Goal: Information Seeking & Learning: Learn about a topic

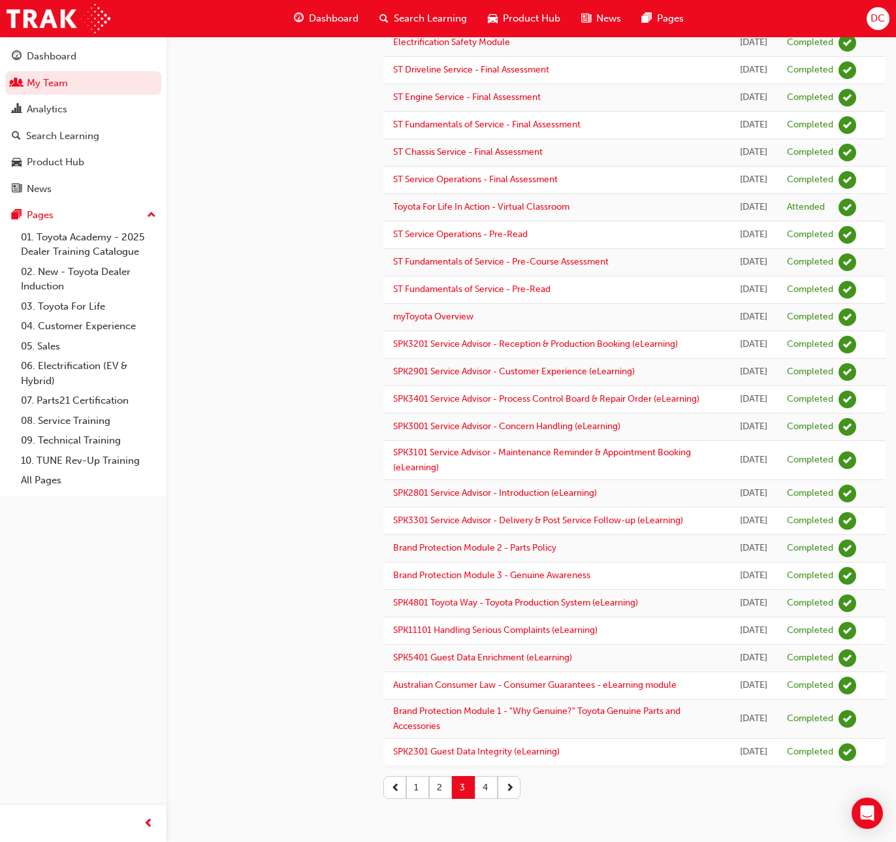
scroll to position [1323, 0]
click at [486, 782] on button "4" at bounding box center [486, 787] width 23 height 23
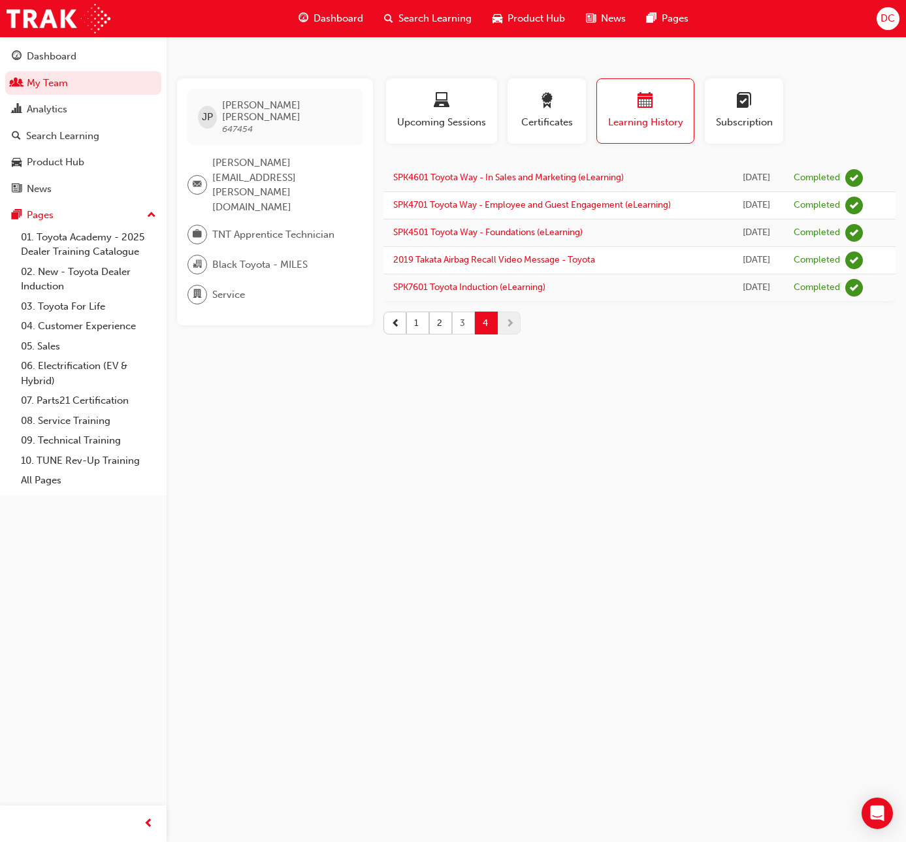
click at [461, 321] on button "3" at bounding box center [463, 323] width 23 height 23
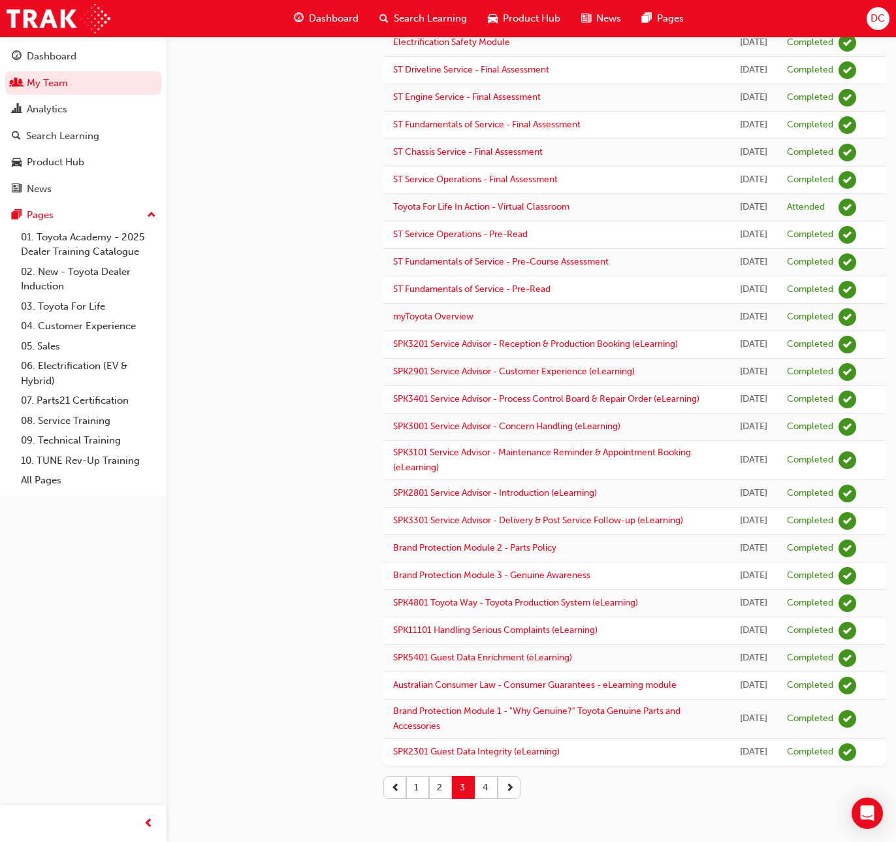
scroll to position [1323, 0]
click at [440, 785] on button "2" at bounding box center [440, 787] width 23 height 23
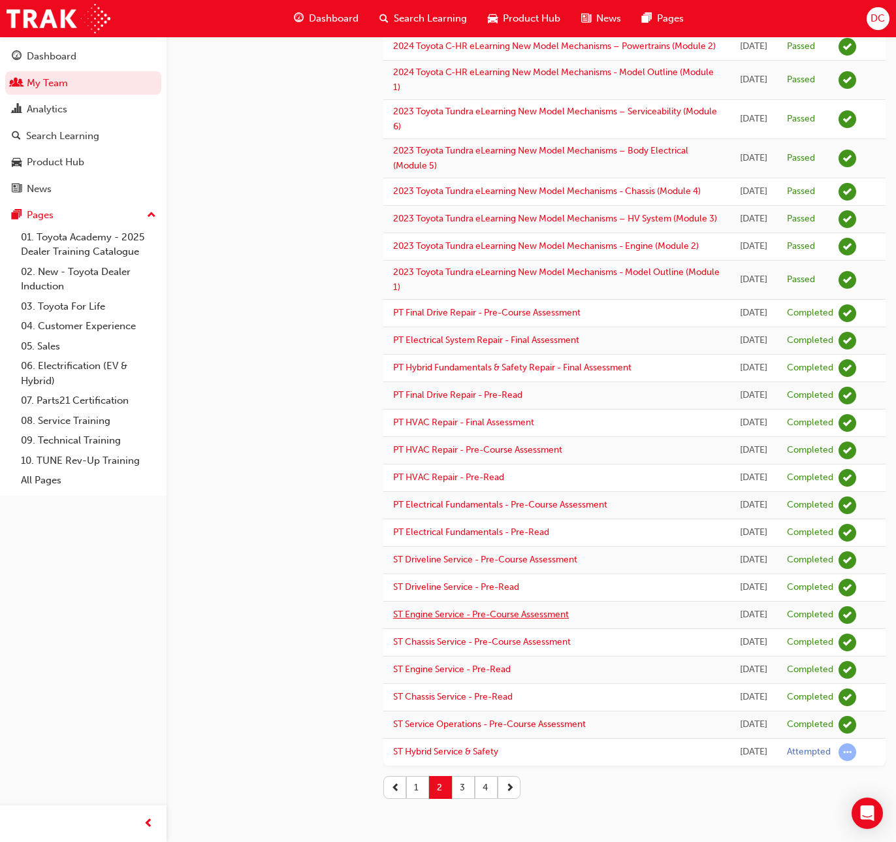
scroll to position [1358, 0]
click at [412, 791] on button "1" at bounding box center [417, 787] width 23 height 23
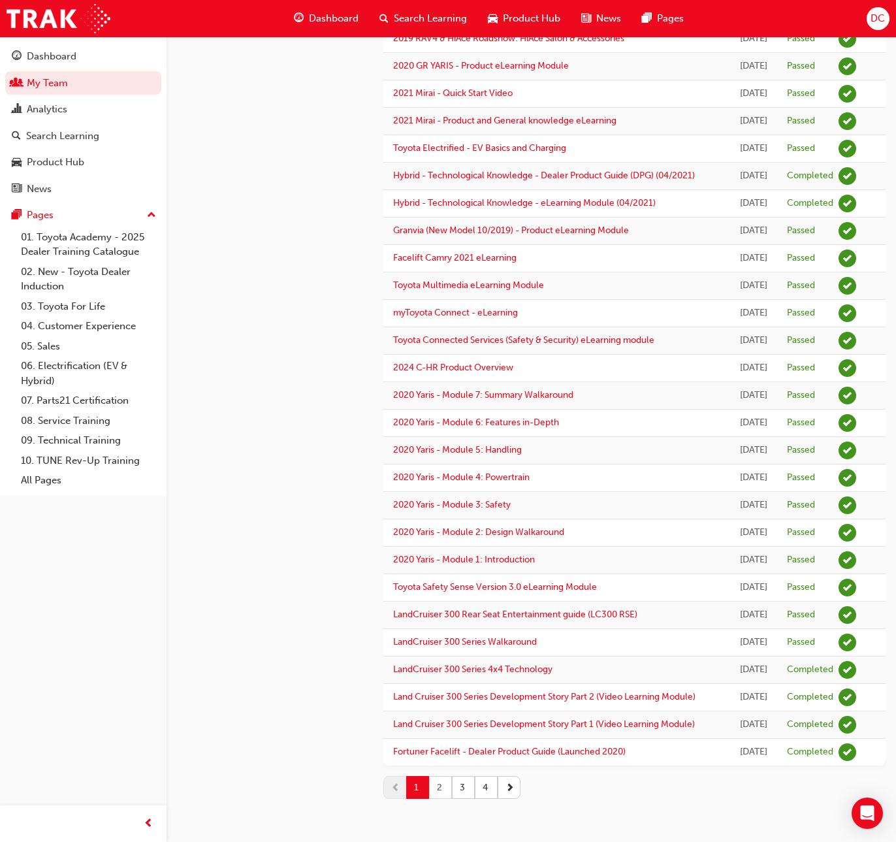
click at [438, 787] on button "2" at bounding box center [440, 787] width 23 height 23
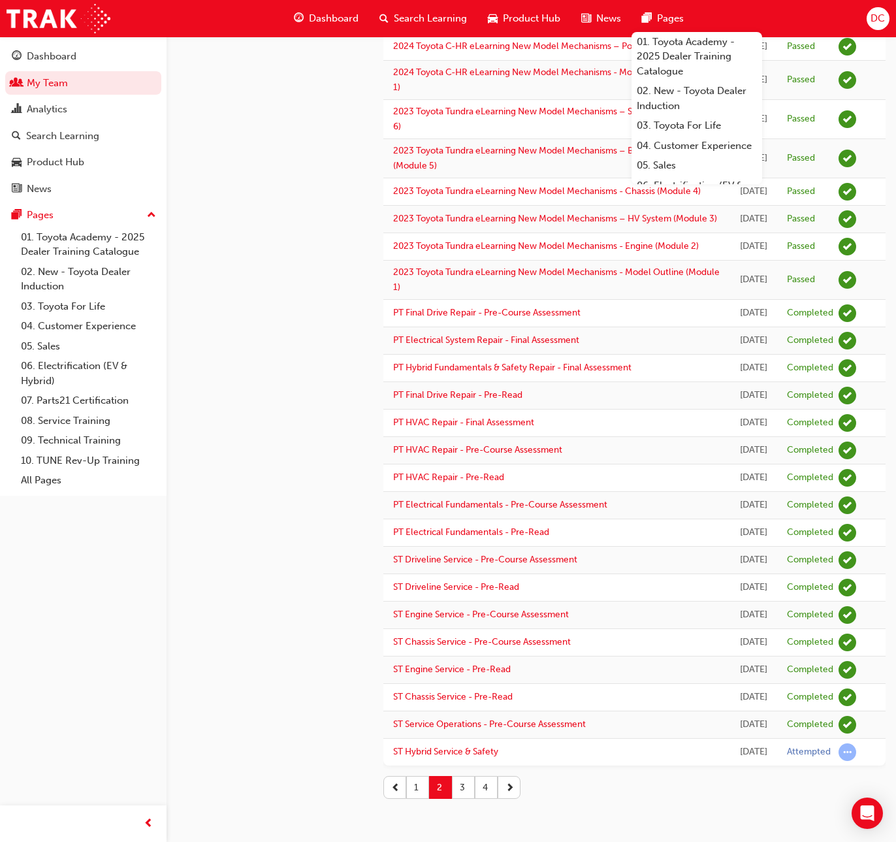
scroll to position [1358, 0]
click at [459, 789] on button "3" at bounding box center [463, 787] width 23 height 23
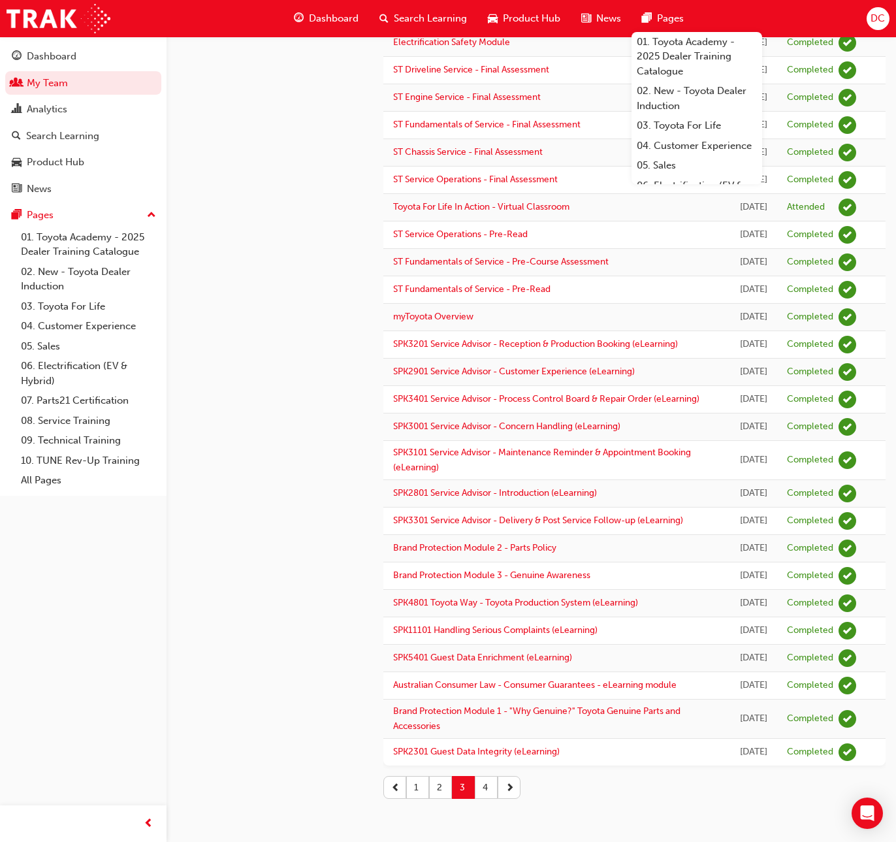
scroll to position [1323, 0]
click at [481, 791] on button "4" at bounding box center [486, 787] width 23 height 23
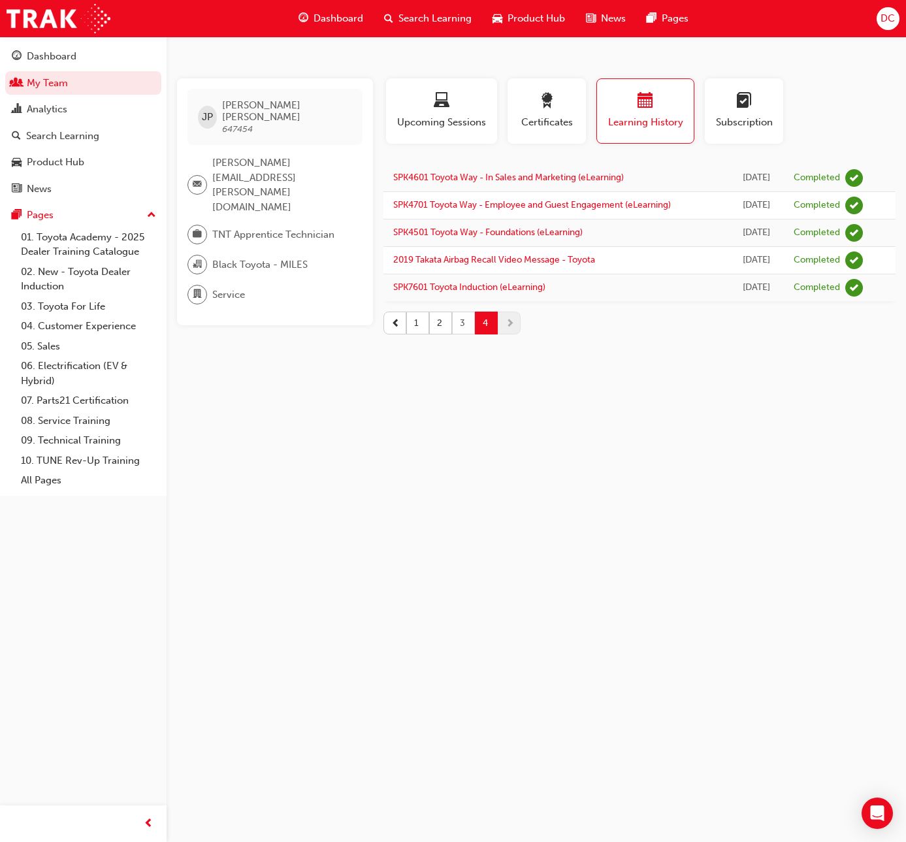
click at [465, 325] on button "3" at bounding box center [463, 323] width 23 height 23
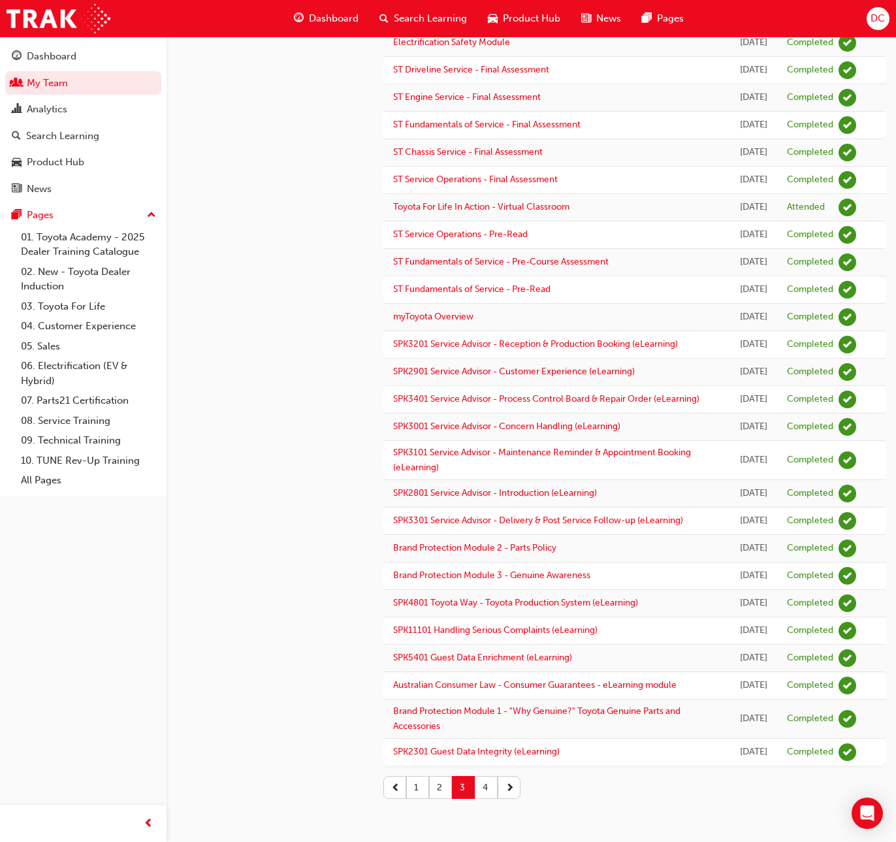
scroll to position [1323, 0]
click at [436, 791] on button "2" at bounding box center [440, 787] width 23 height 23
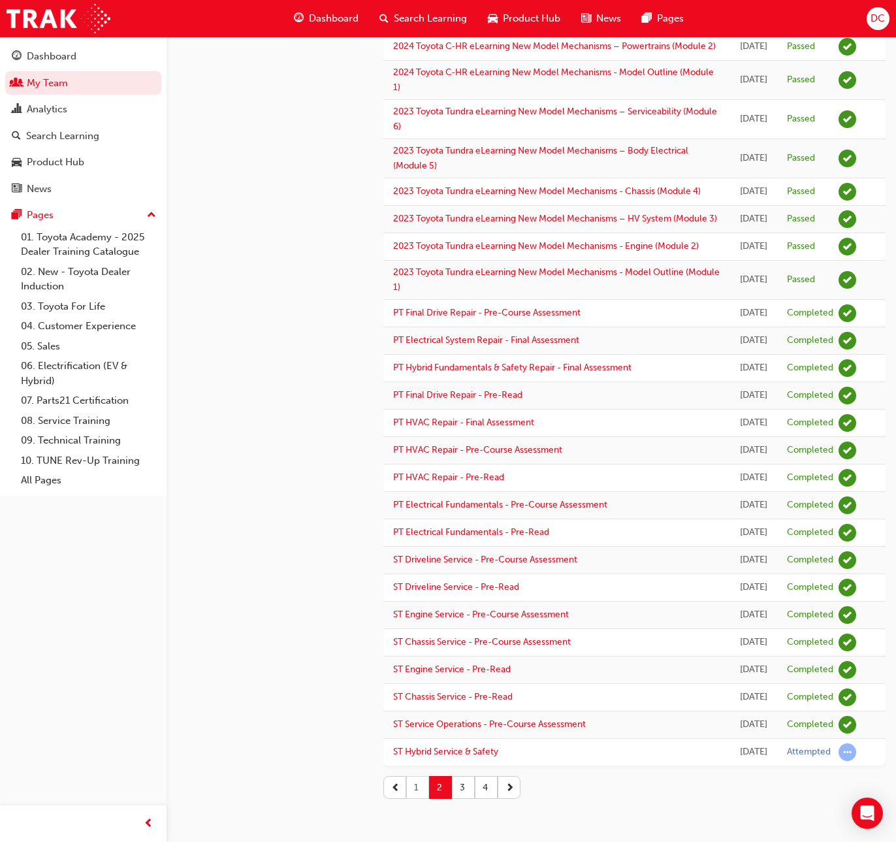
click at [419, 799] on button "1" at bounding box center [417, 787] width 23 height 23
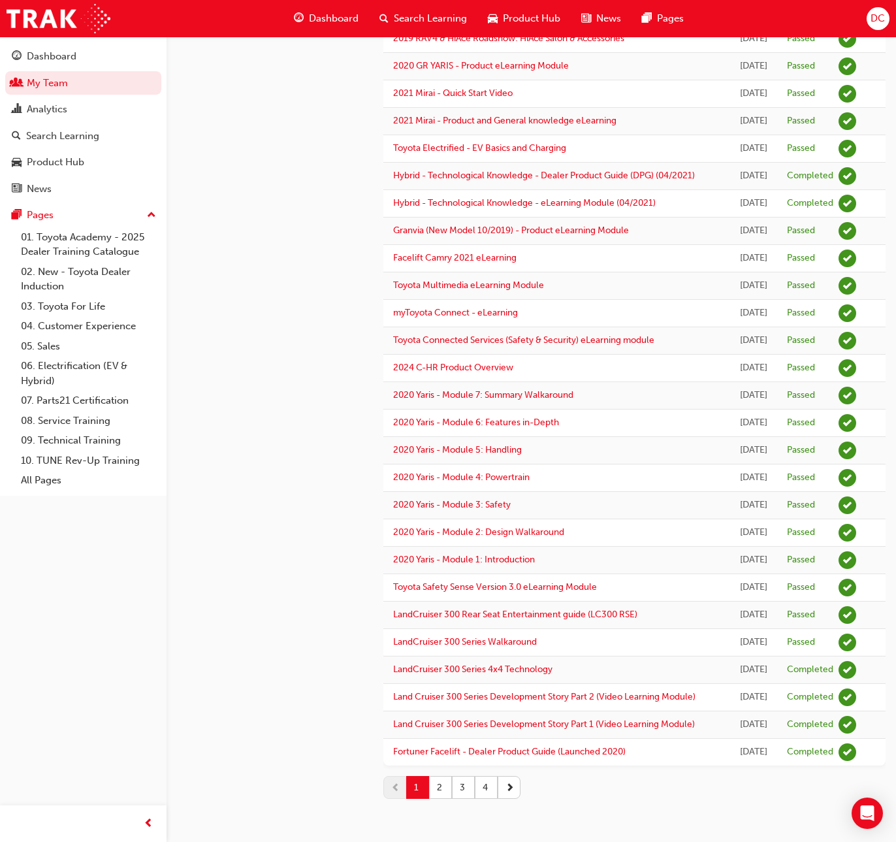
scroll to position [1135, 0]
click at [438, 787] on button "2" at bounding box center [440, 787] width 23 height 23
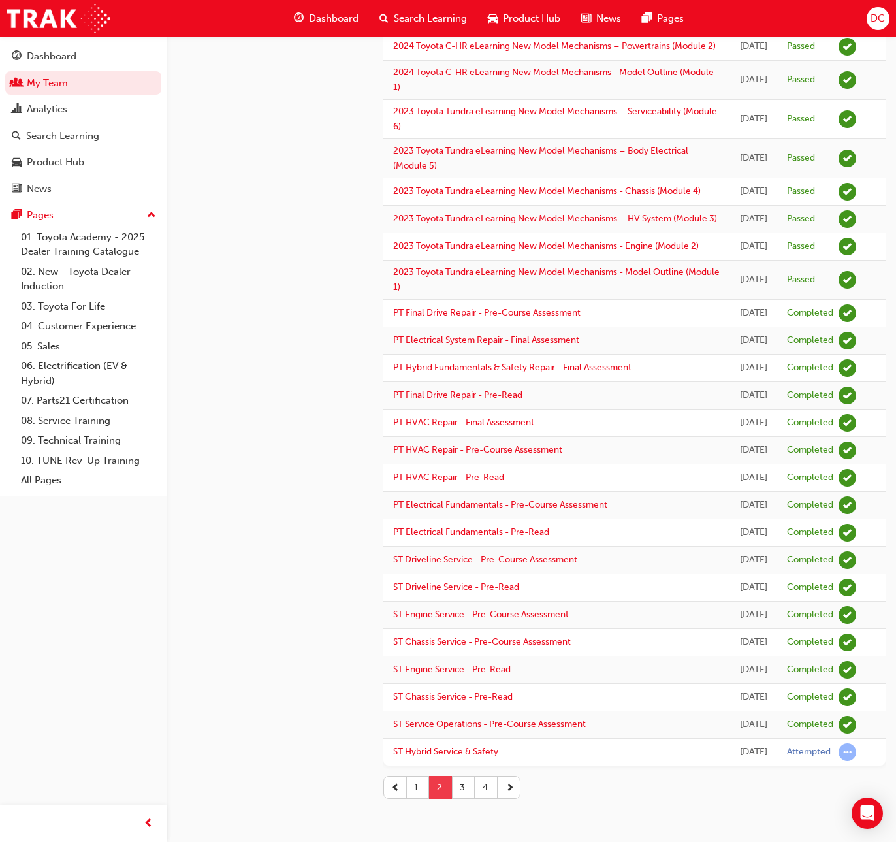
scroll to position [1358, 0]
click at [459, 789] on button "3" at bounding box center [463, 787] width 23 height 23
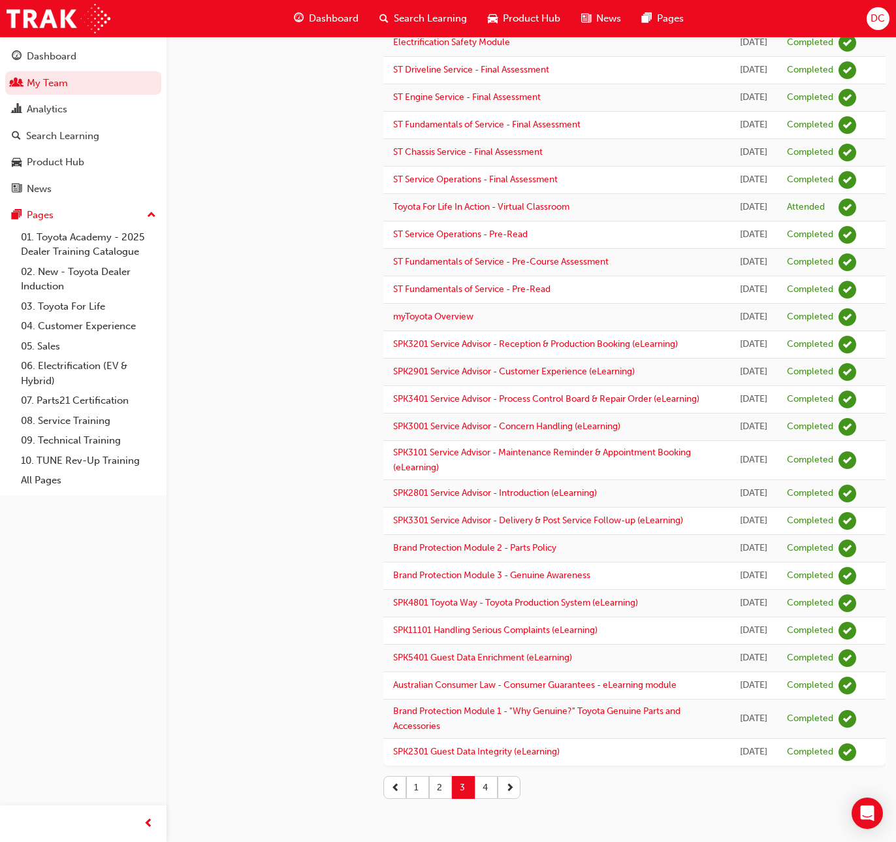
scroll to position [1323, 0]
click at [483, 791] on button "4" at bounding box center [486, 787] width 23 height 23
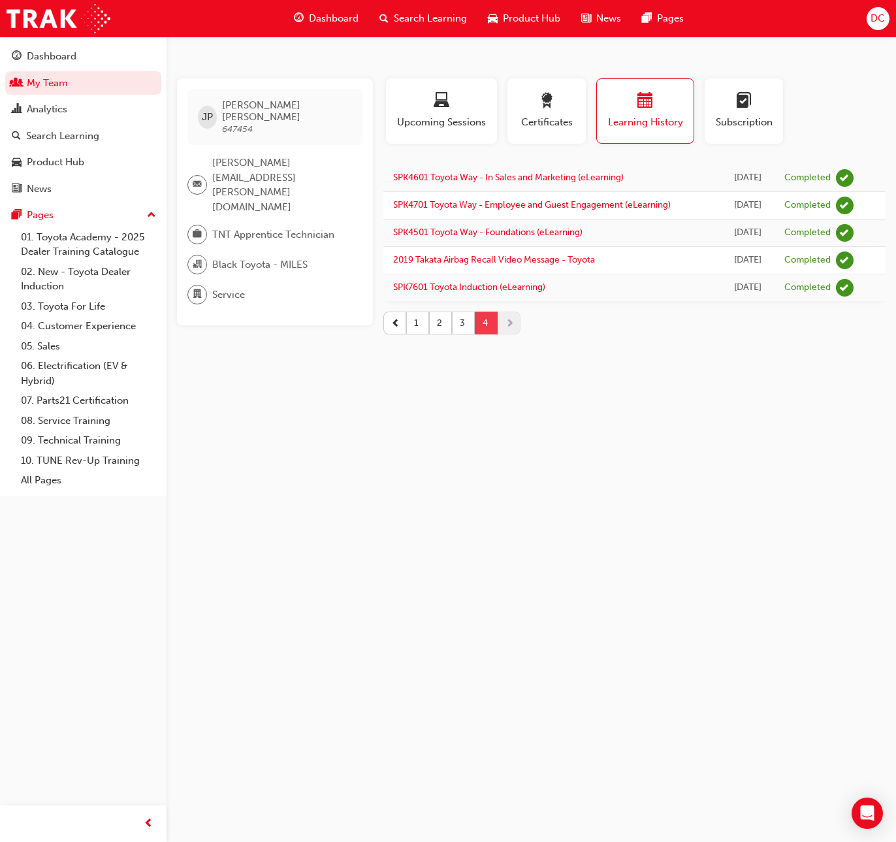
scroll to position [0, 0]
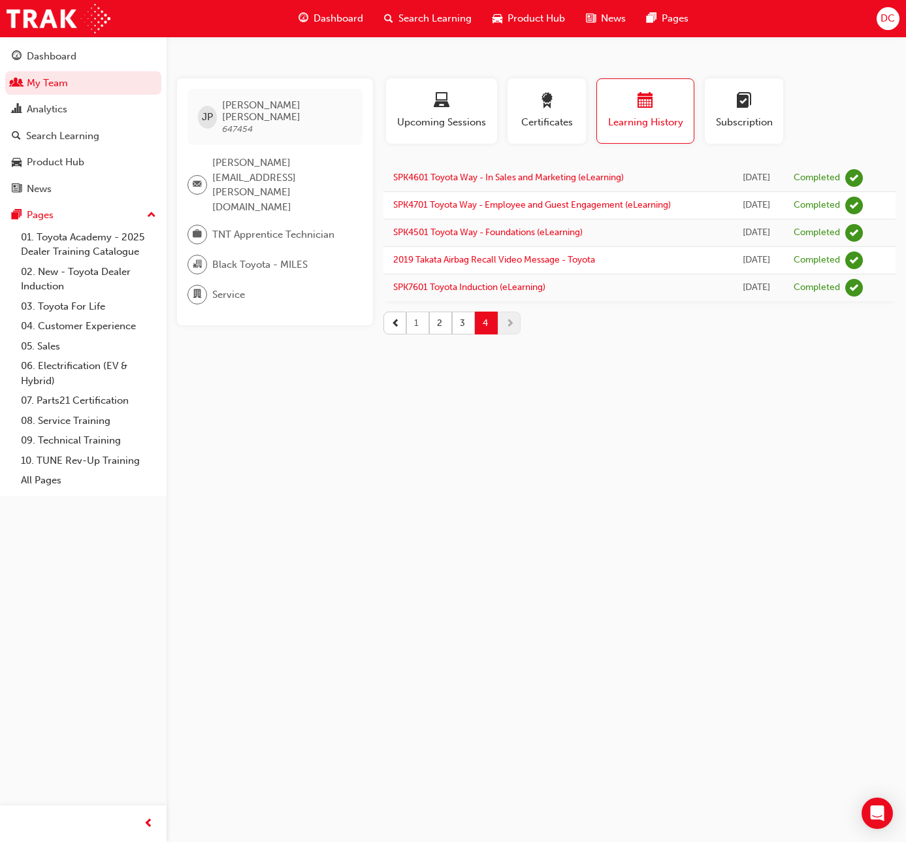
click at [411, 323] on button "1" at bounding box center [417, 323] width 23 height 23
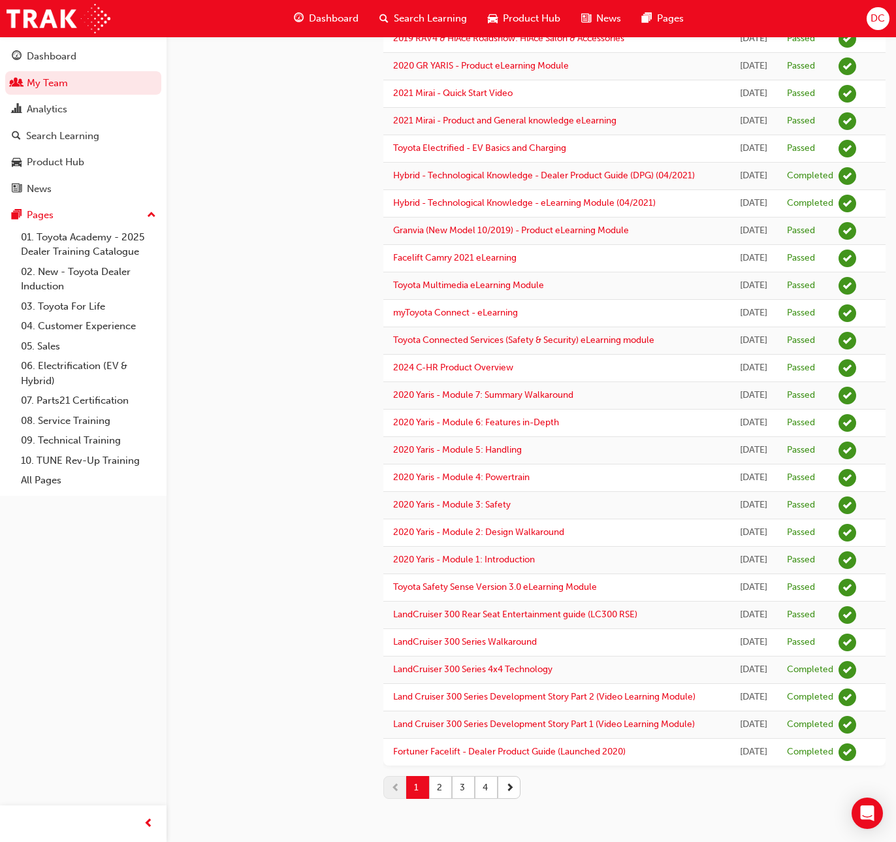
scroll to position [1135, 0]
click at [439, 787] on button "2" at bounding box center [440, 787] width 23 height 23
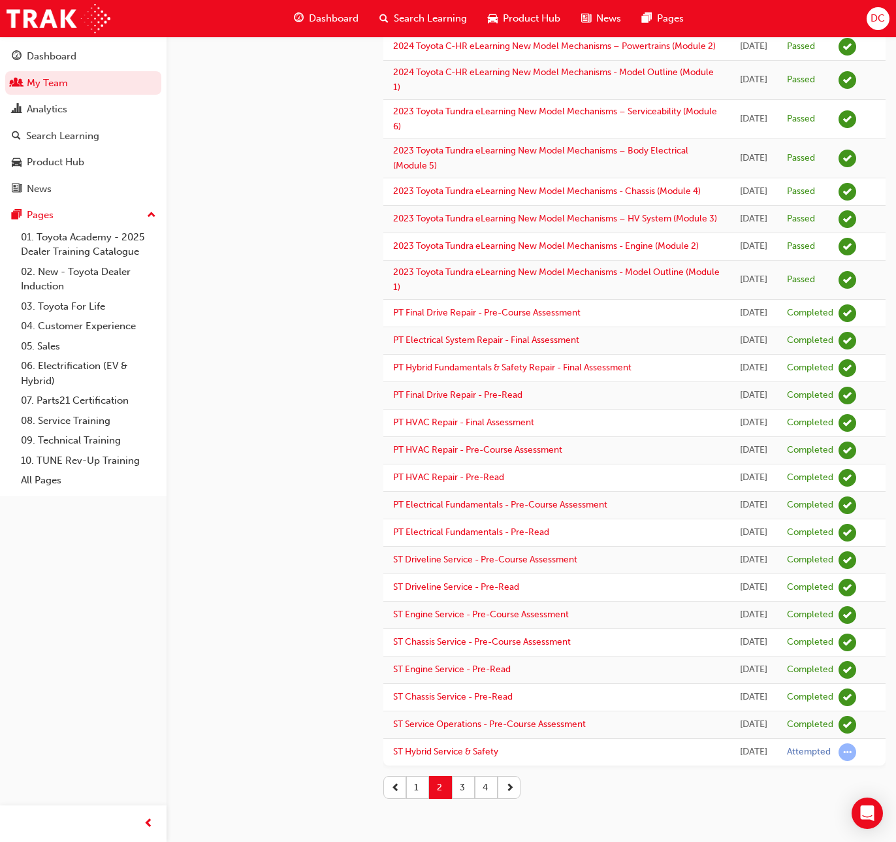
scroll to position [1358, 0]
drag, startPoint x: 419, startPoint y: 792, endPoint x: 419, endPoint y: 781, distance: 11.1
click at [419, 792] on button "1" at bounding box center [417, 787] width 23 height 23
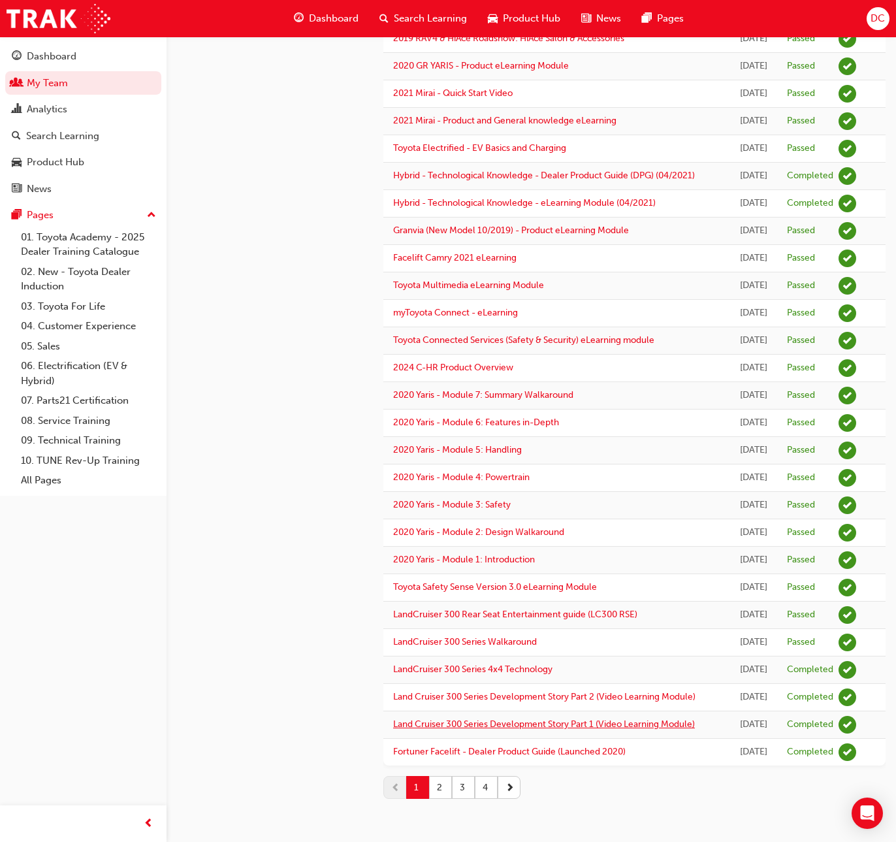
scroll to position [1135, 0]
click at [442, 790] on button "2" at bounding box center [440, 787] width 23 height 23
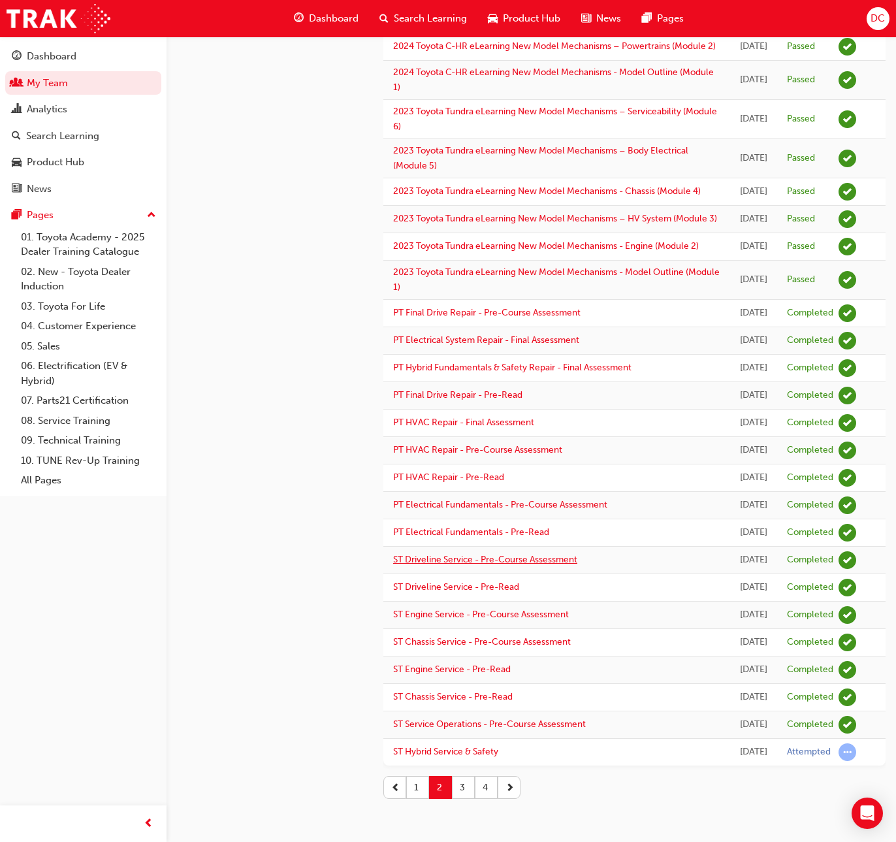
scroll to position [1358, 0]
click at [458, 786] on button "3" at bounding box center [463, 787] width 23 height 23
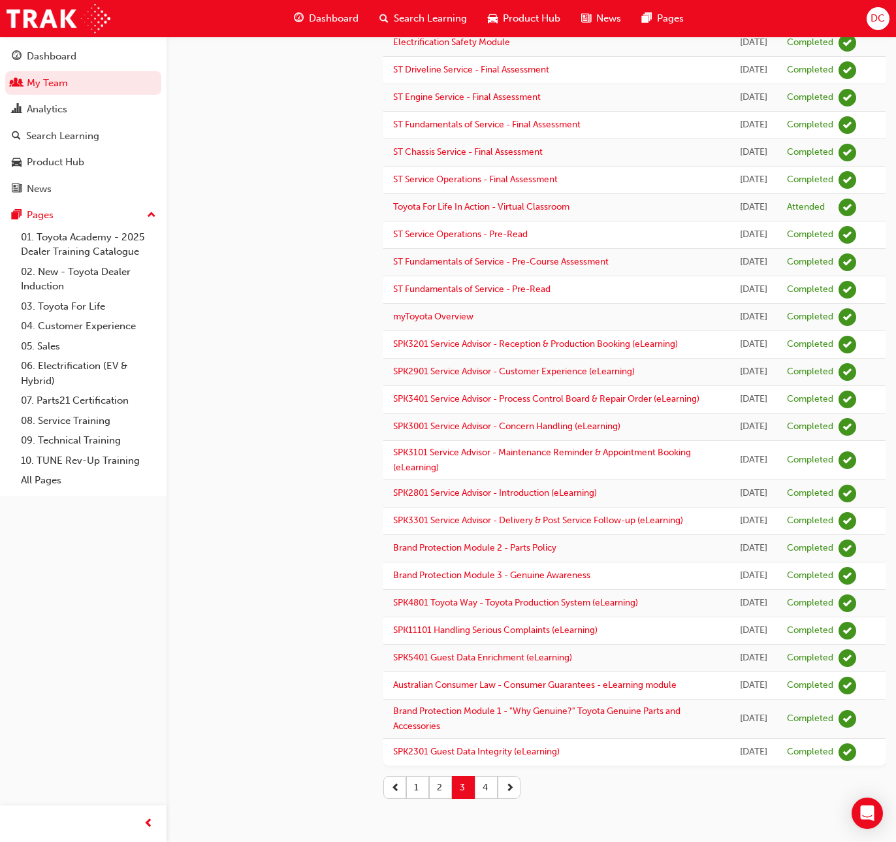
scroll to position [1323, 0]
click at [441, 781] on button "2" at bounding box center [440, 787] width 23 height 23
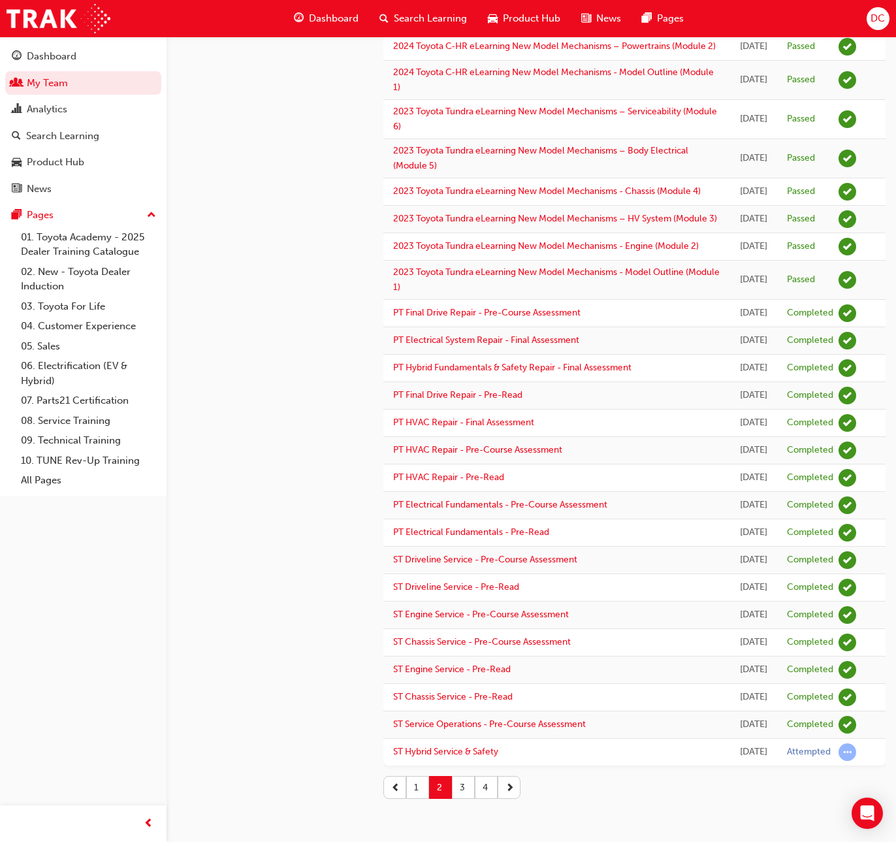
click at [418, 799] on button "1" at bounding box center [417, 787] width 23 height 23
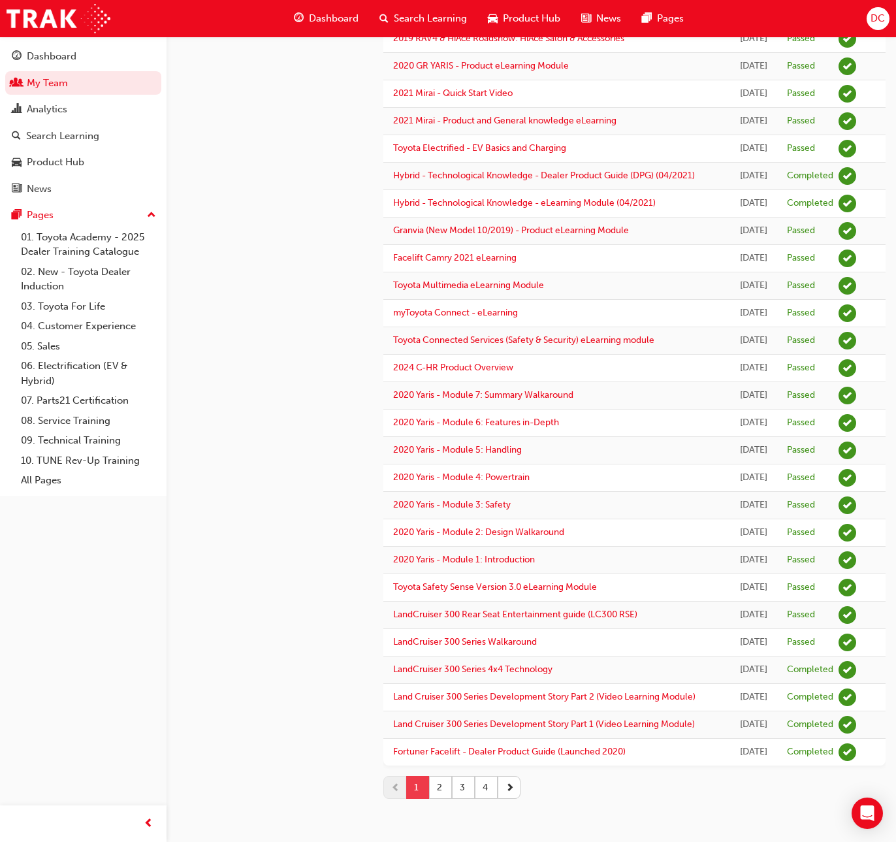
scroll to position [1135, 0]
click at [441, 782] on button "2" at bounding box center [440, 787] width 23 height 23
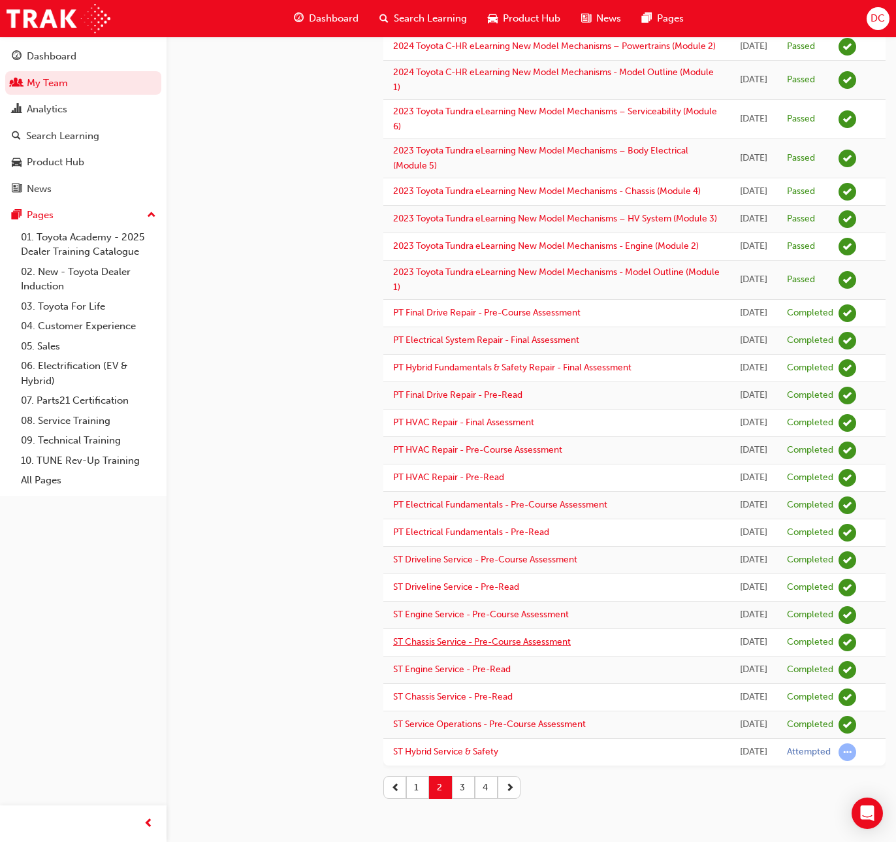
scroll to position [1358, 0]
drag, startPoint x: 461, startPoint y: 787, endPoint x: 461, endPoint y: 780, distance: 7.2
click at [461, 787] on button "3" at bounding box center [463, 787] width 23 height 23
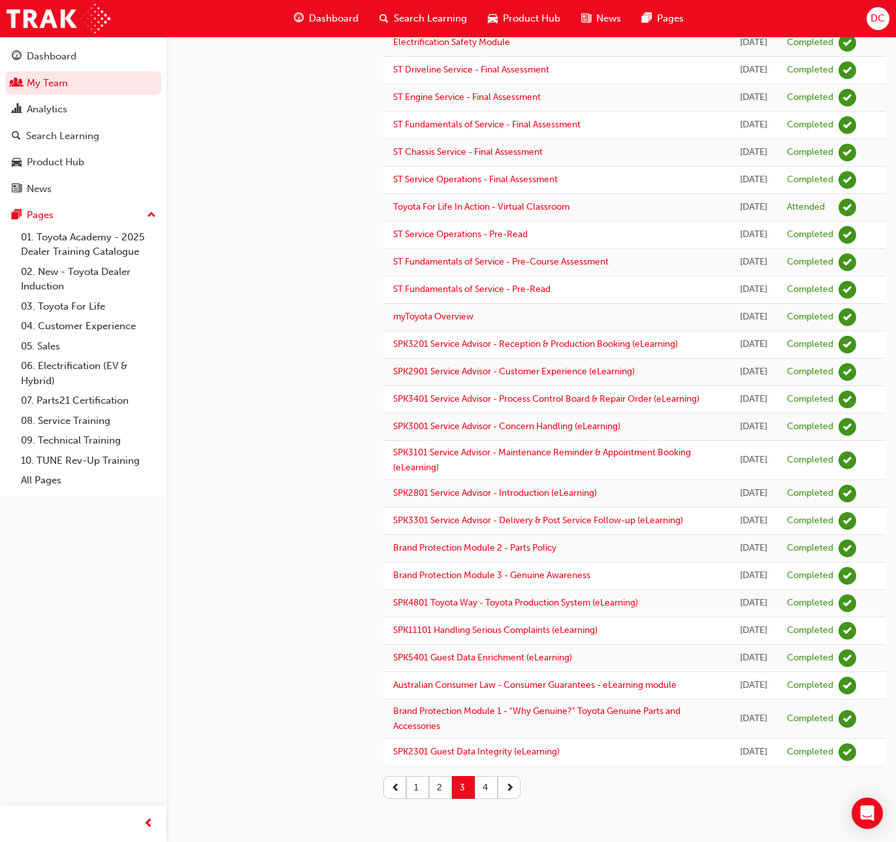
scroll to position [1323, 0]
click at [415, 788] on button "1" at bounding box center [417, 787] width 23 height 23
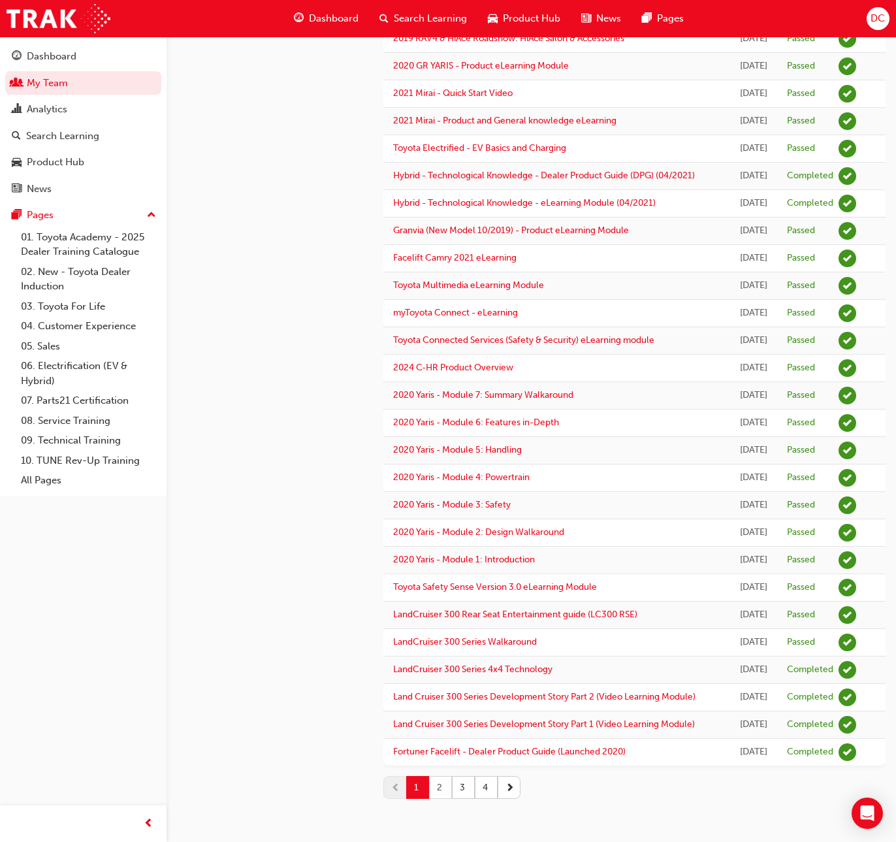
click at [440, 783] on button "2" at bounding box center [440, 787] width 23 height 23
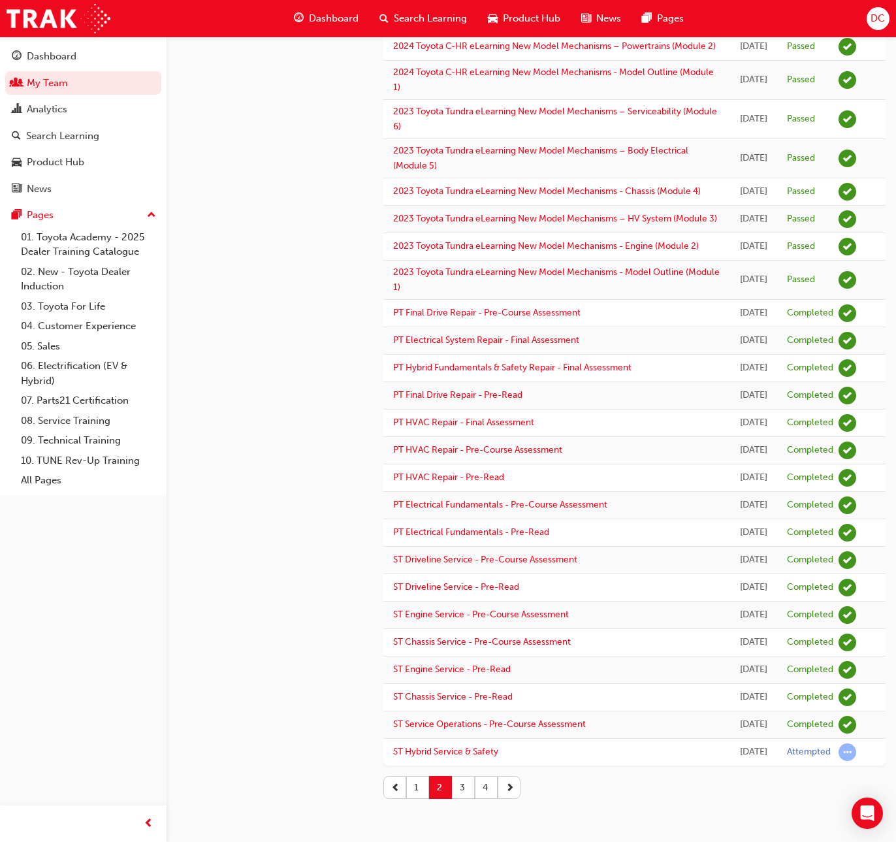
scroll to position [1358, 0]
click at [419, 787] on button "1" at bounding box center [417, 787] width 23 height 23
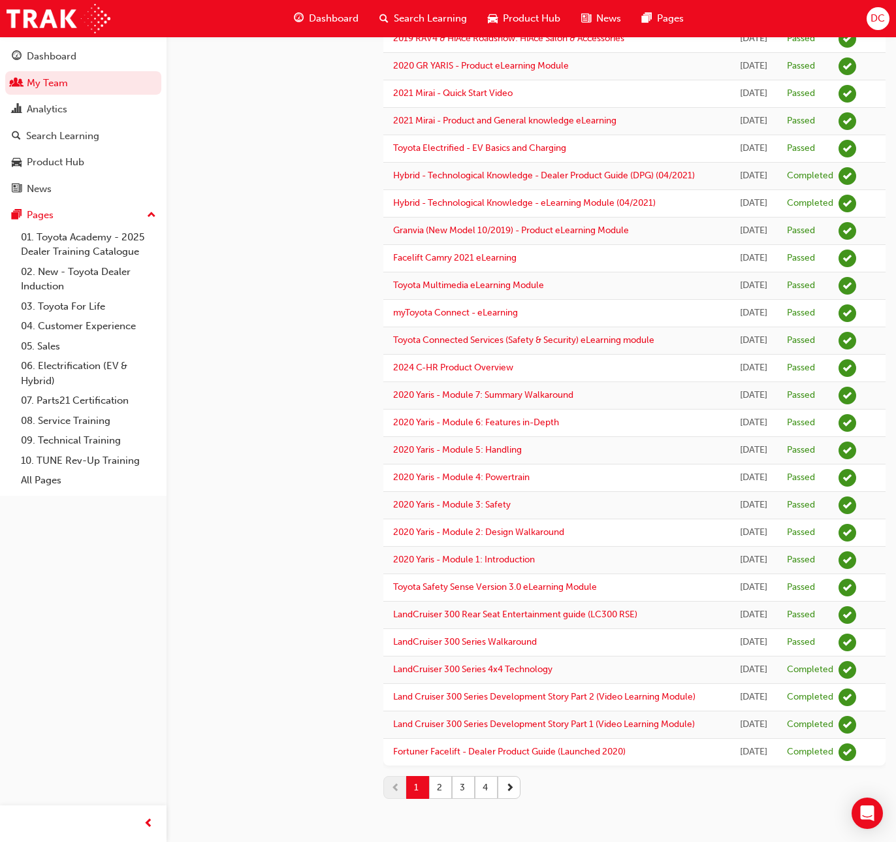
scroll to position [1135, 0]
click at [459, 791] on button "3" at bounding box center [463, 787] width 23 height 23
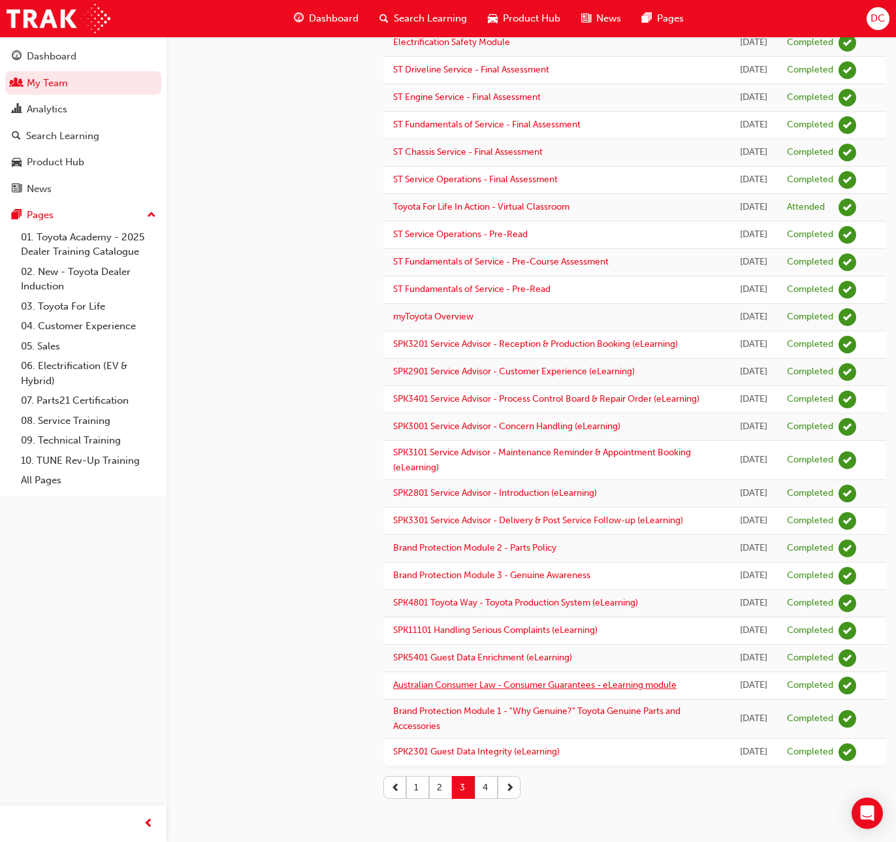
scroll to position [1323, 0]
click at [438, 788] on button "2" at bounding box center [440, 787] width 23 height 23
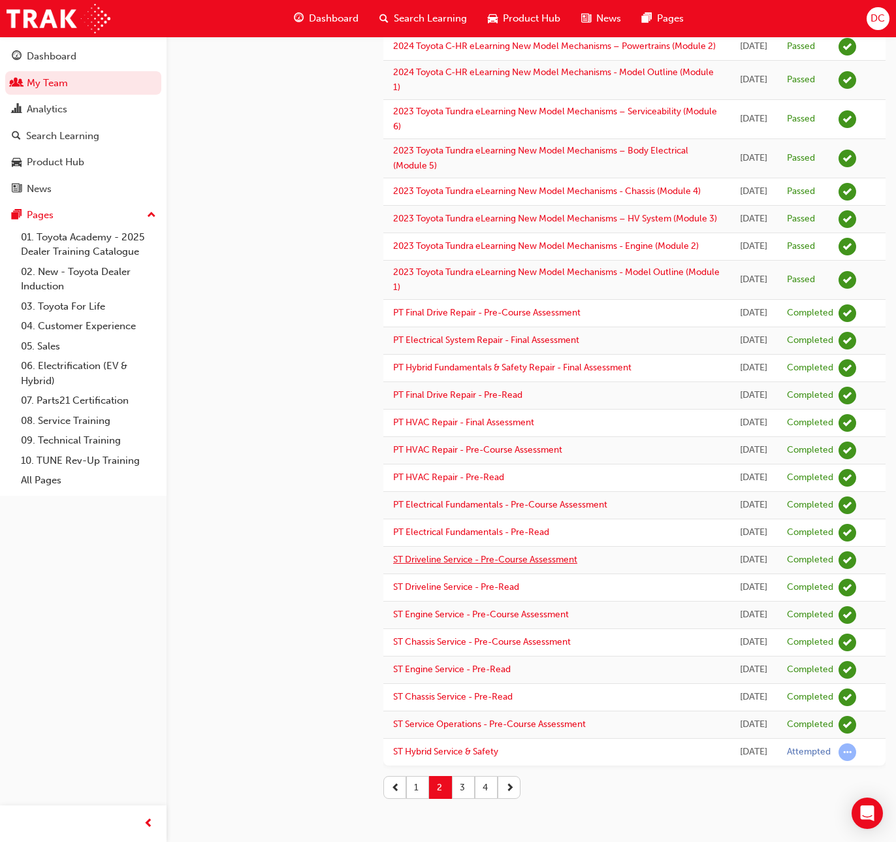
scroll to position [1358, 0]
click at [417, 786] on button "1" at bounding box center [417, 787] width 23 height 23
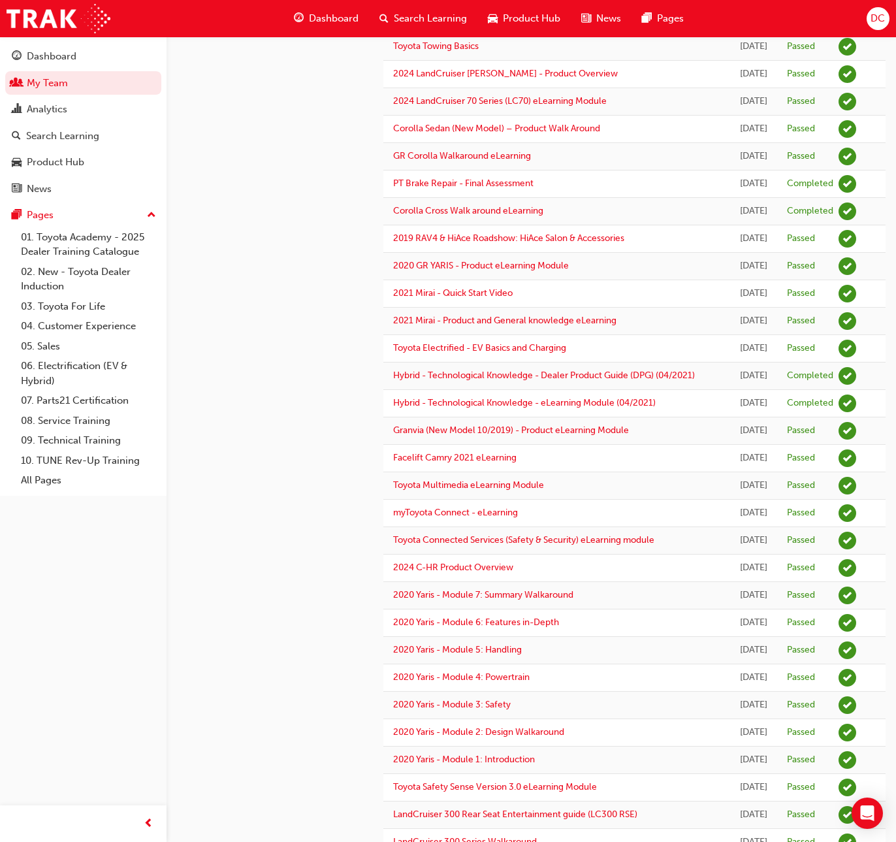
scroll to position [1135, 0]
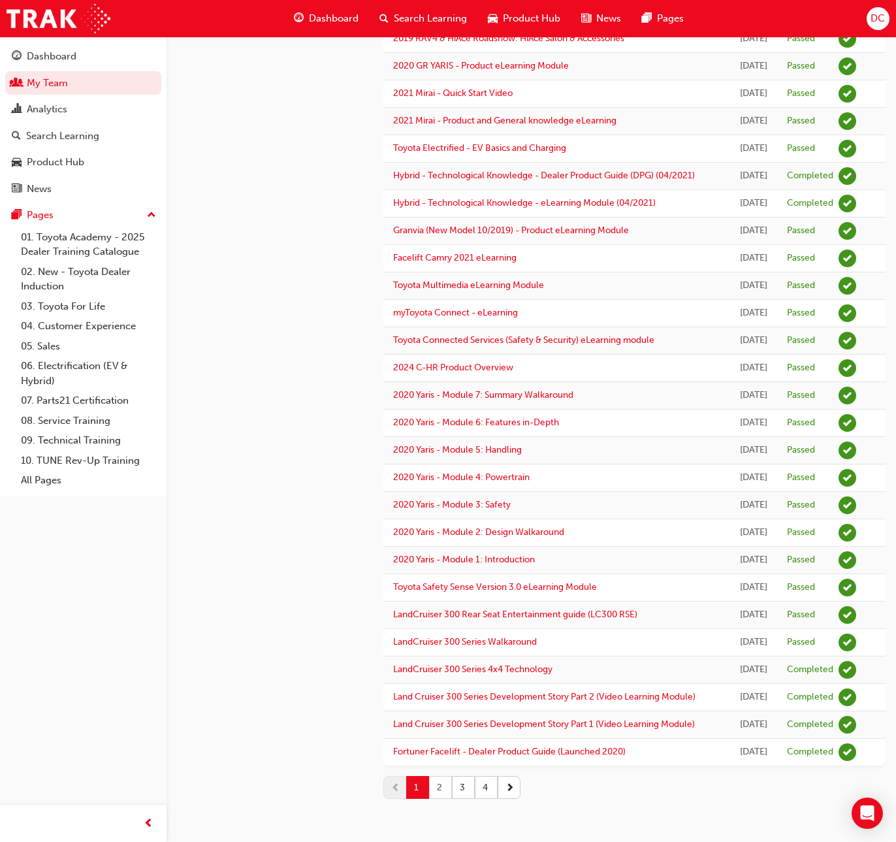
click at [439, 785] on button "2" at bounding box center [440, 787] width 23 height 23
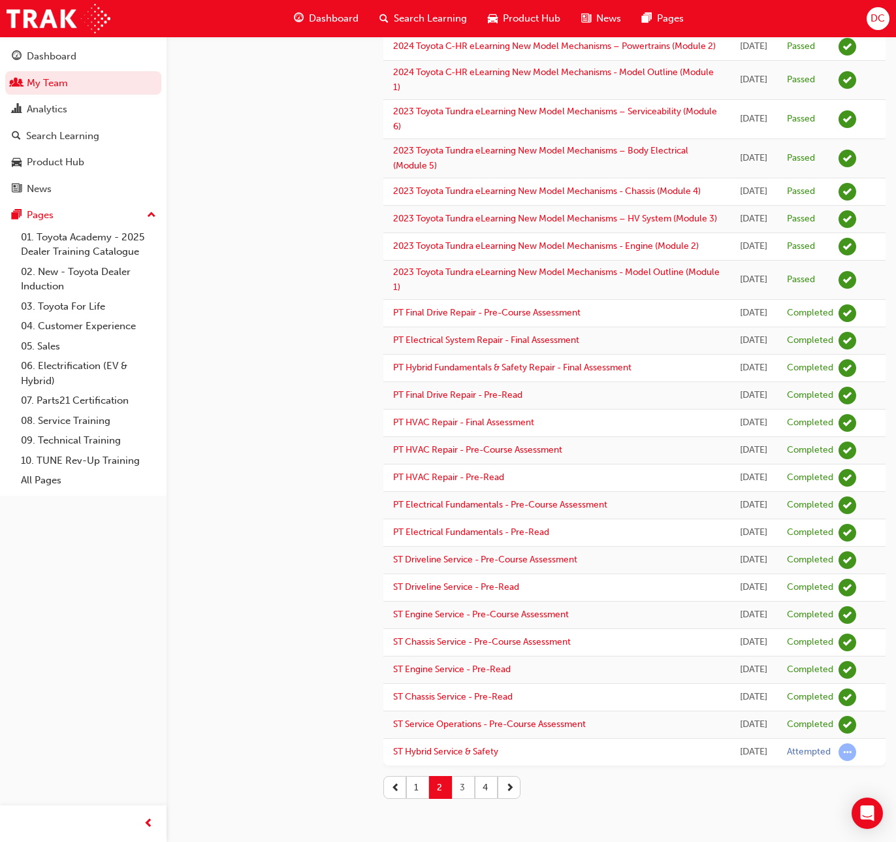
click at [462, 791] on button "3" at bounding box center [463, 787] width 23 height 23
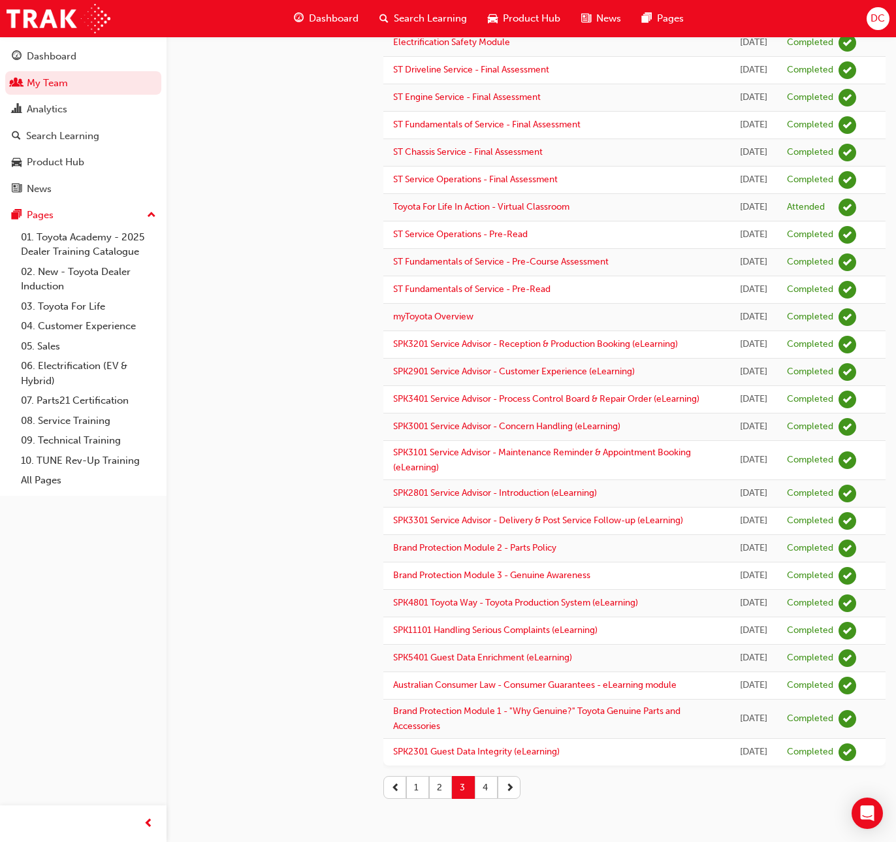
scroll to position [0, 0]
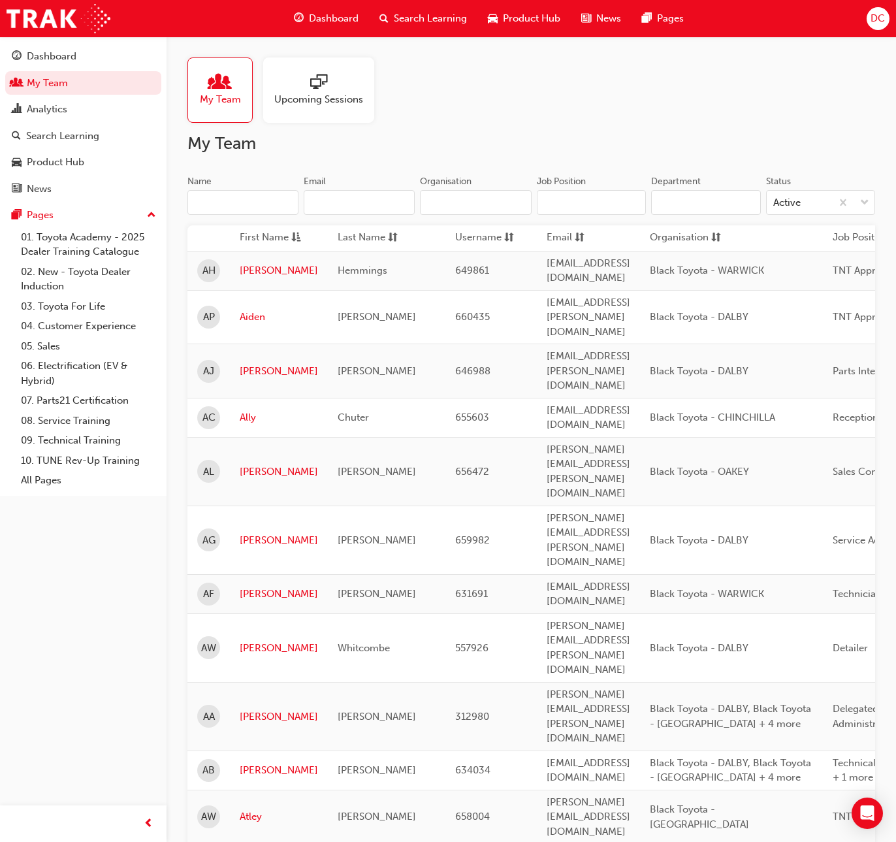
click at [211, 202] on input "Name" at bounding box center [243, 202] width 111 height 25
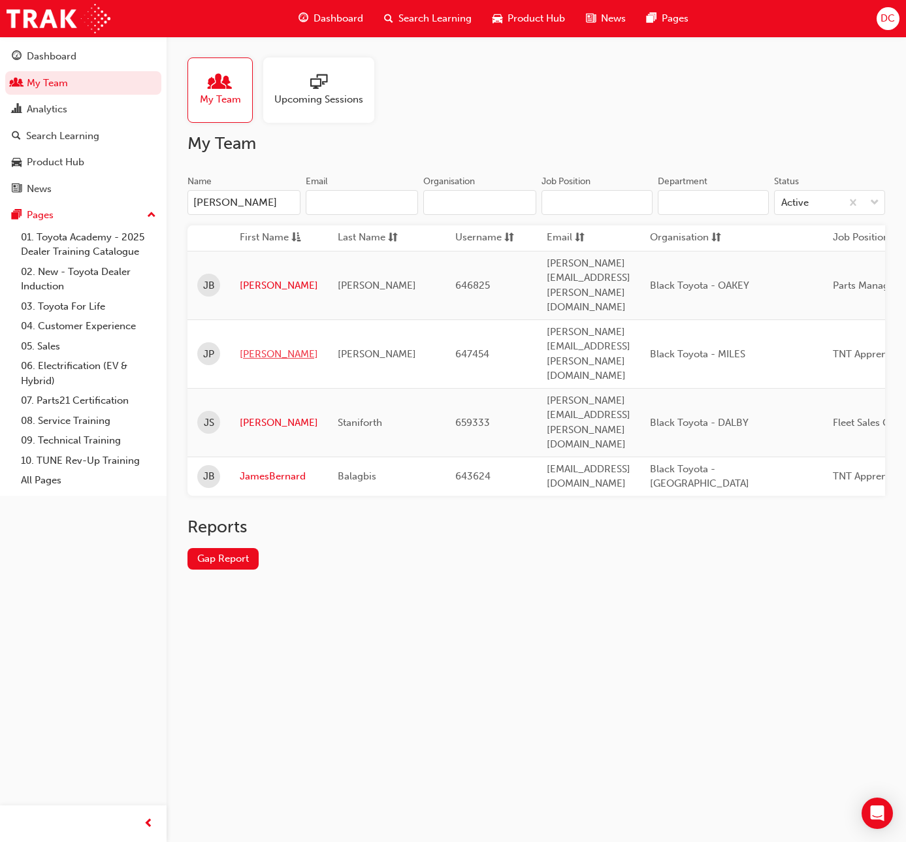
type input "[PERSON_NAME]"
click at [252, 347] on link "[PERSON_NAME]" at bounding box center [279, 354] width 78 height 15
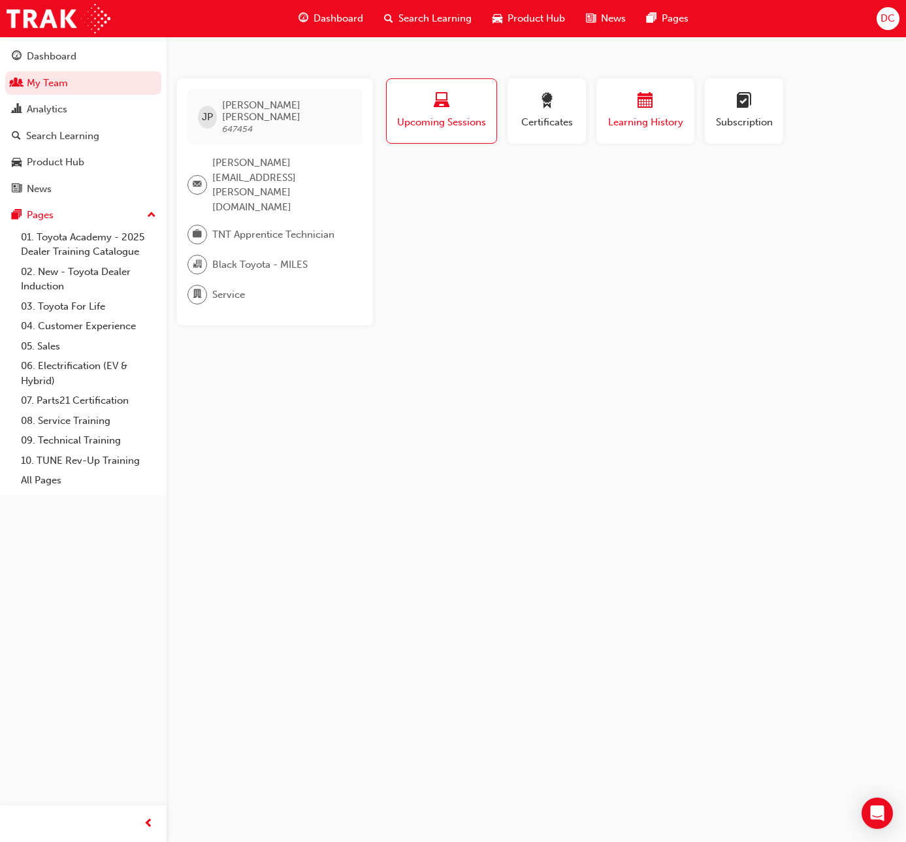
drag, startPoint x: 638, startPoint y: 112, endPoint x: 638, endPoint y: 103, distance: 9.1
click at [640, 112] on div "button" at bounding box center [645, 103] width 78 height 20
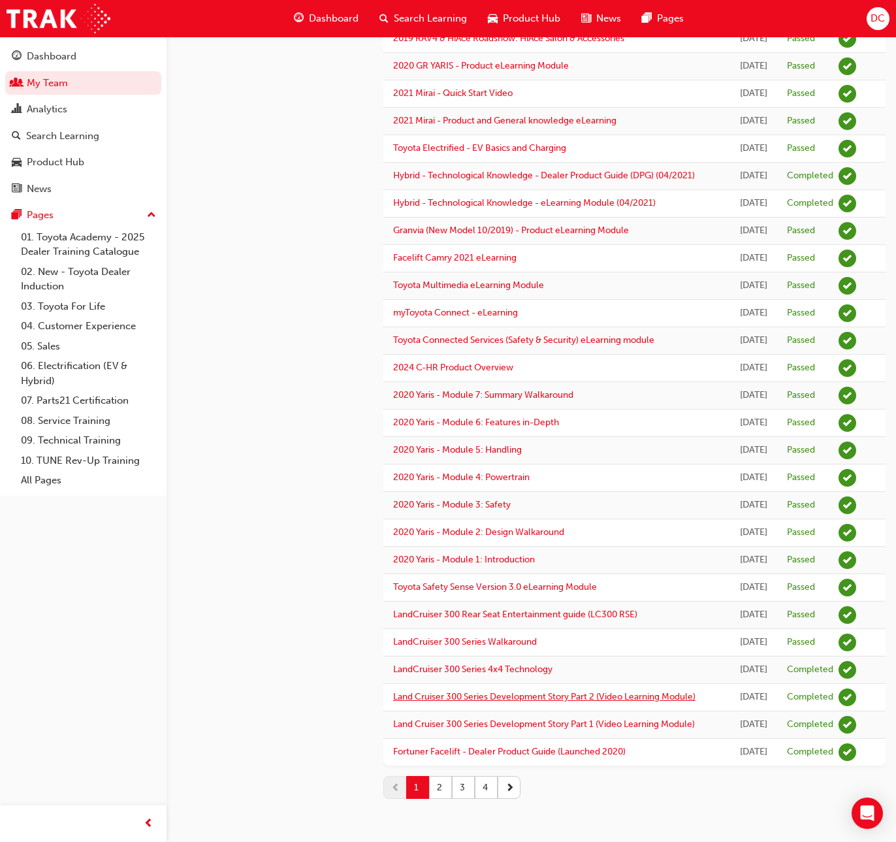
scroll to position [1135, 0]
click at [438, 787] on button "2" at bounding box center [440, 787] width 23 height 23
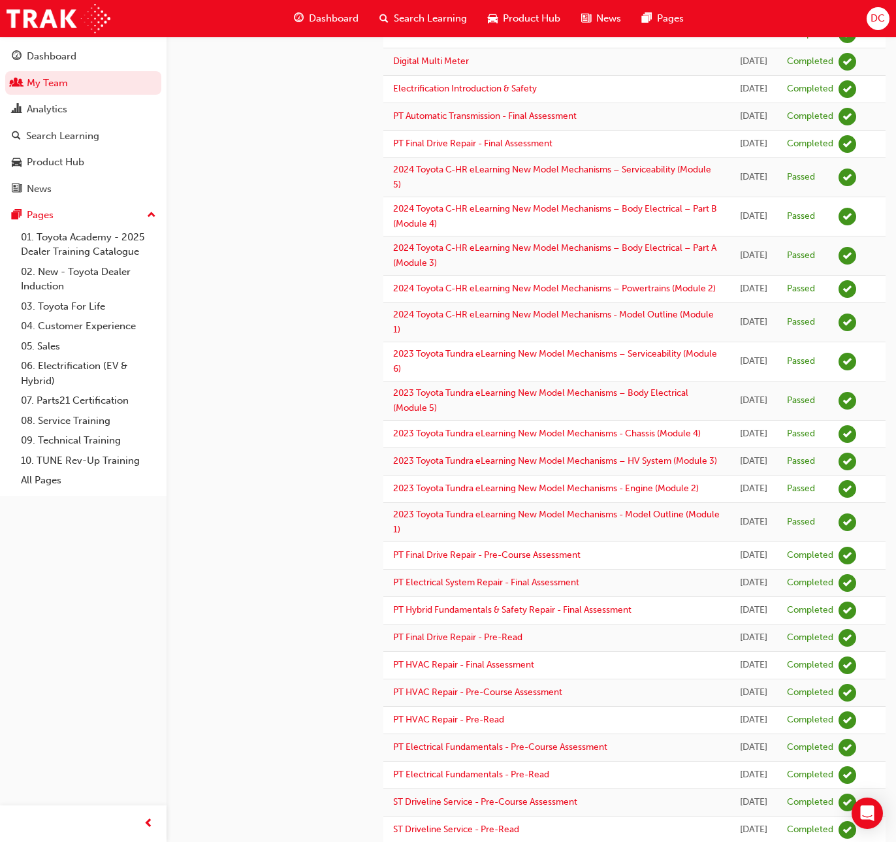
scroll to position [1358, 0]
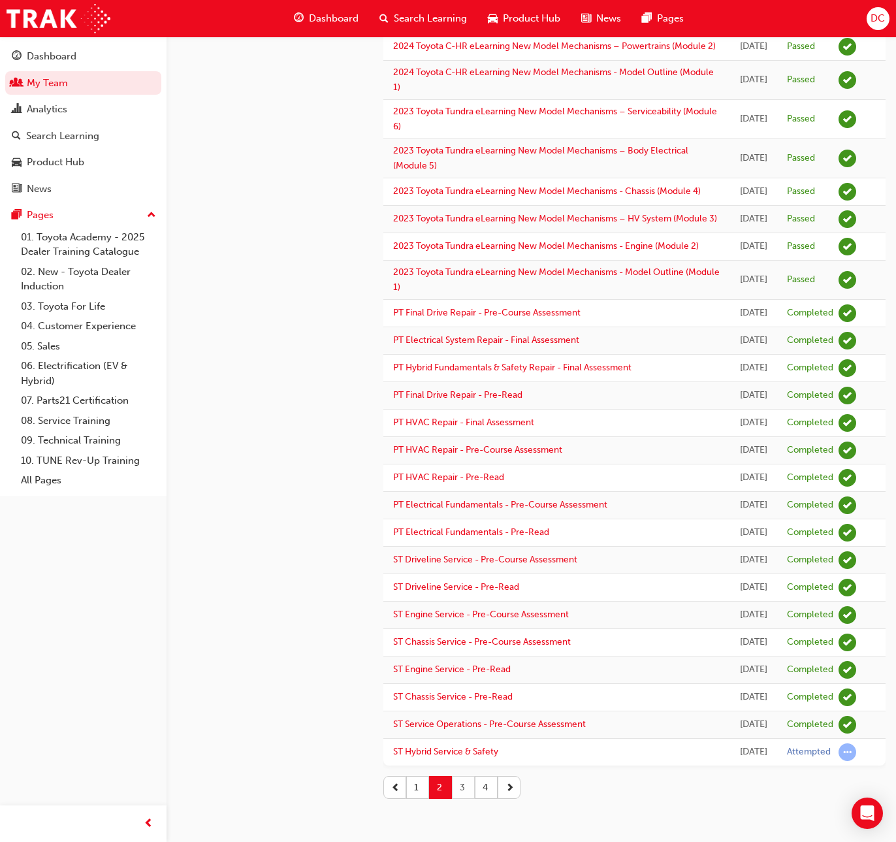
click at [468, 785] on button "3" at bounding box center [463, 787] width 23 height 23
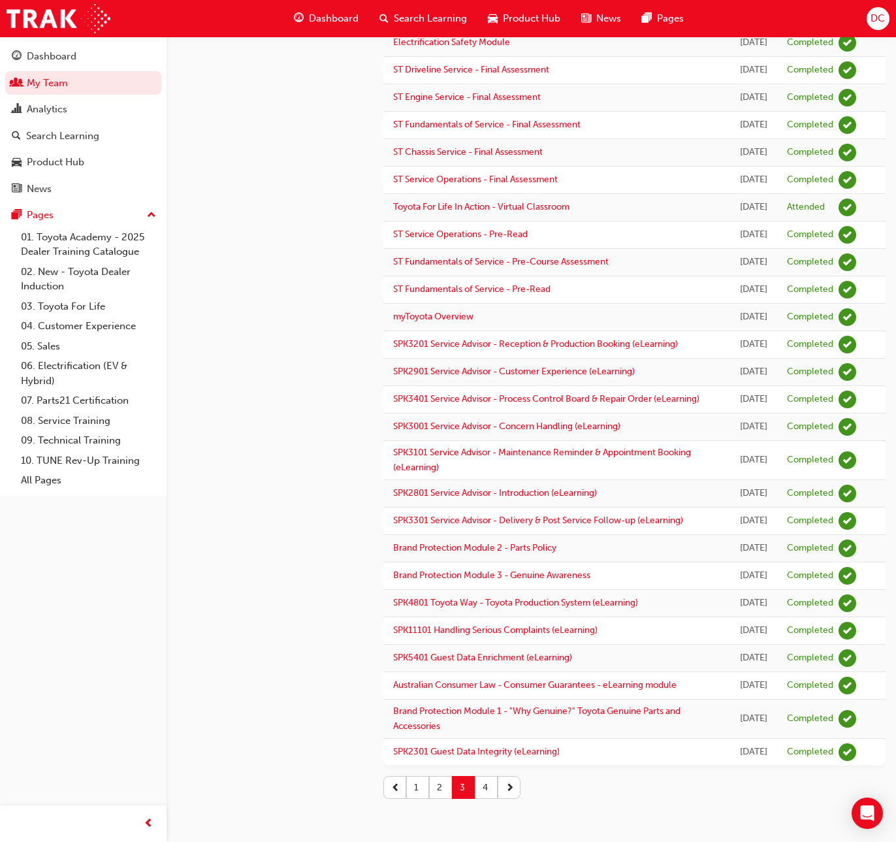
scroll to position [1323, 0]
click at [485, 788] on button "4" at bounding box center [486, 787] width 23 height 23
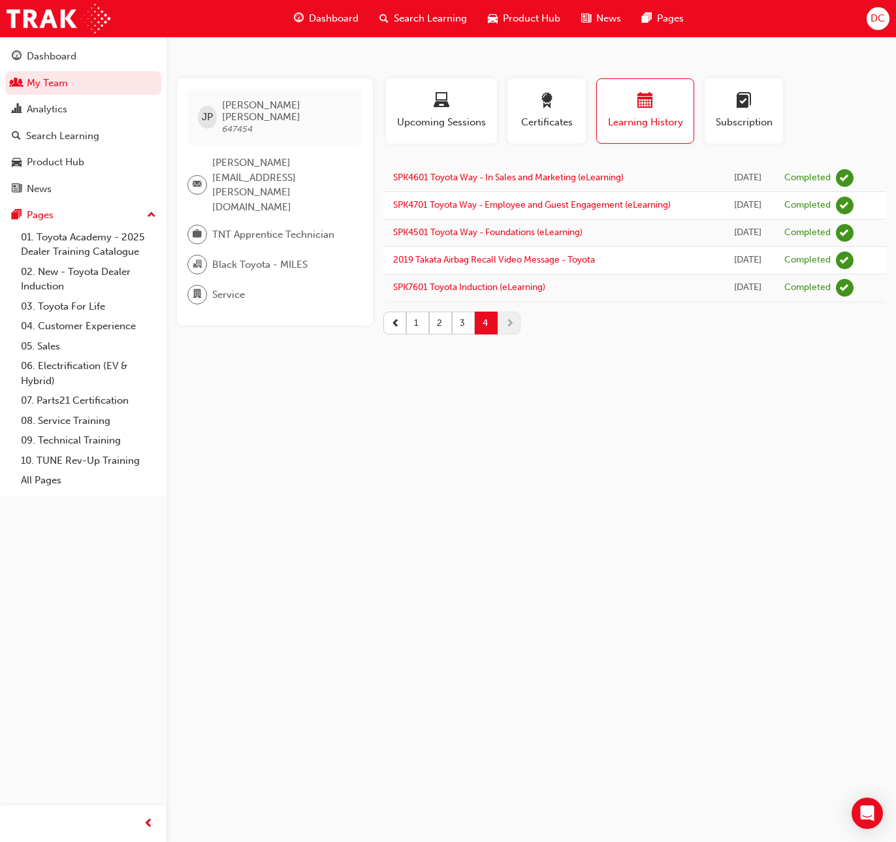
scroll to position [0, 0]
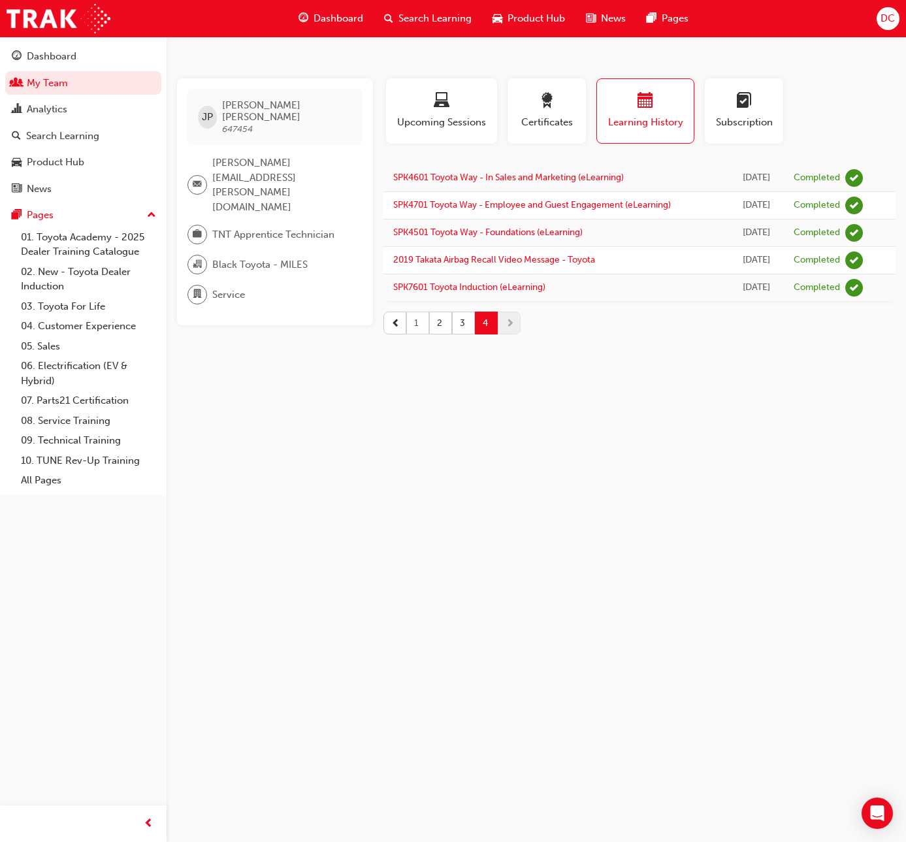
click at [414, 319] on button "1" at bounding box center [417, 323] width 23 height 23
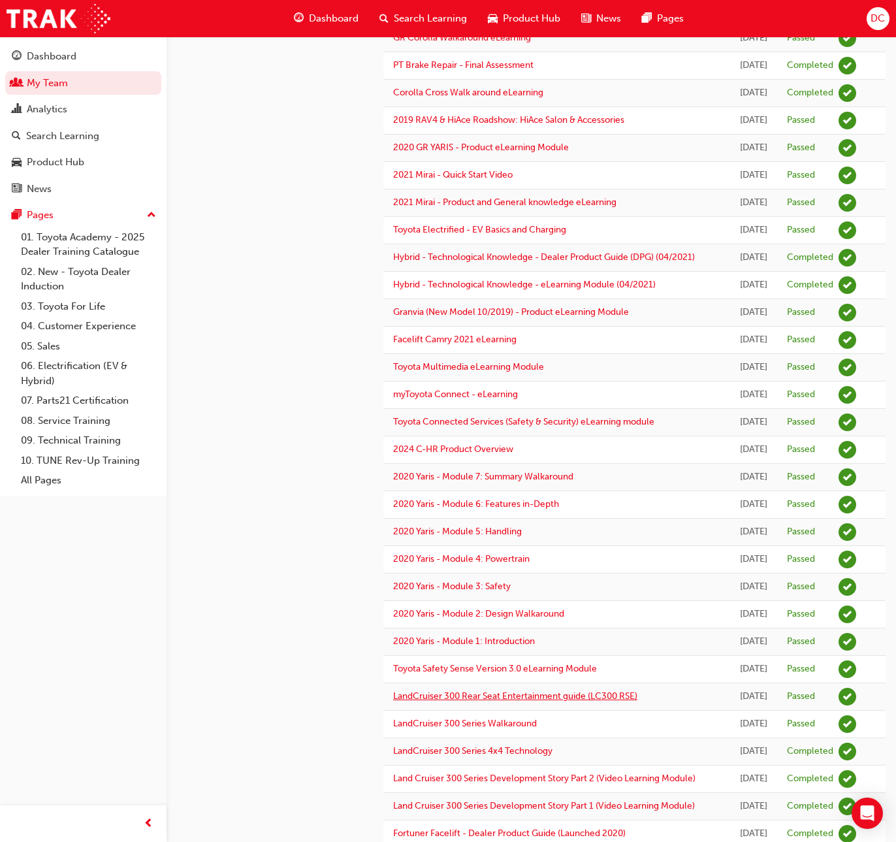
scroll to position [1135, 0]
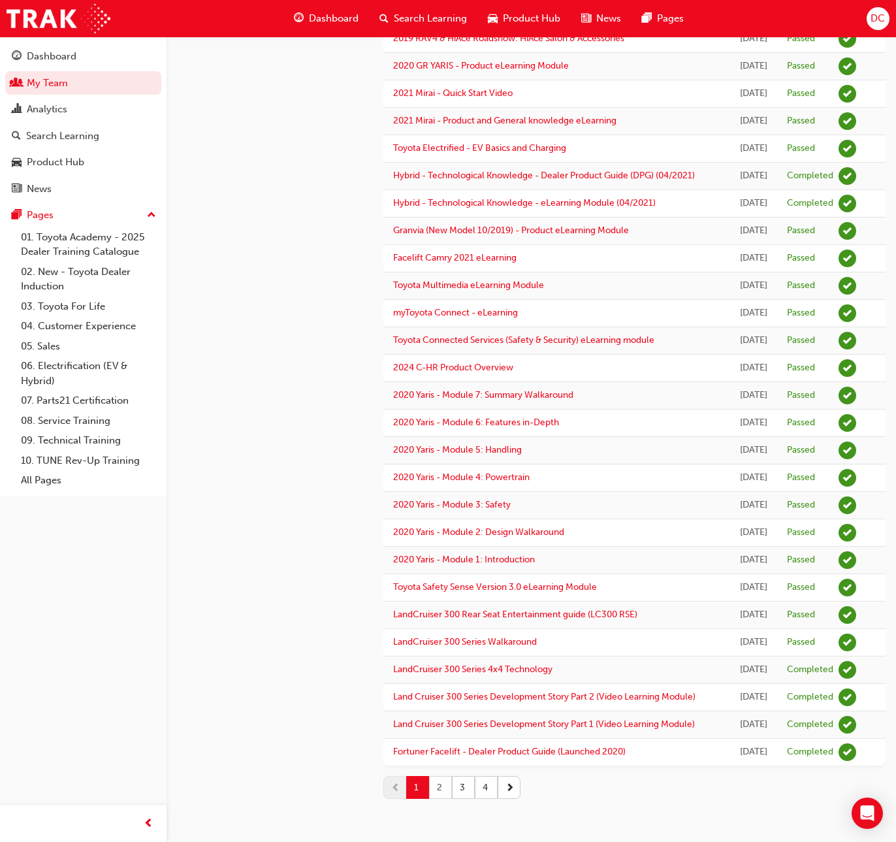
click at [439, 787] on button "2" at bounding box center [440, 787] width 23 height 23
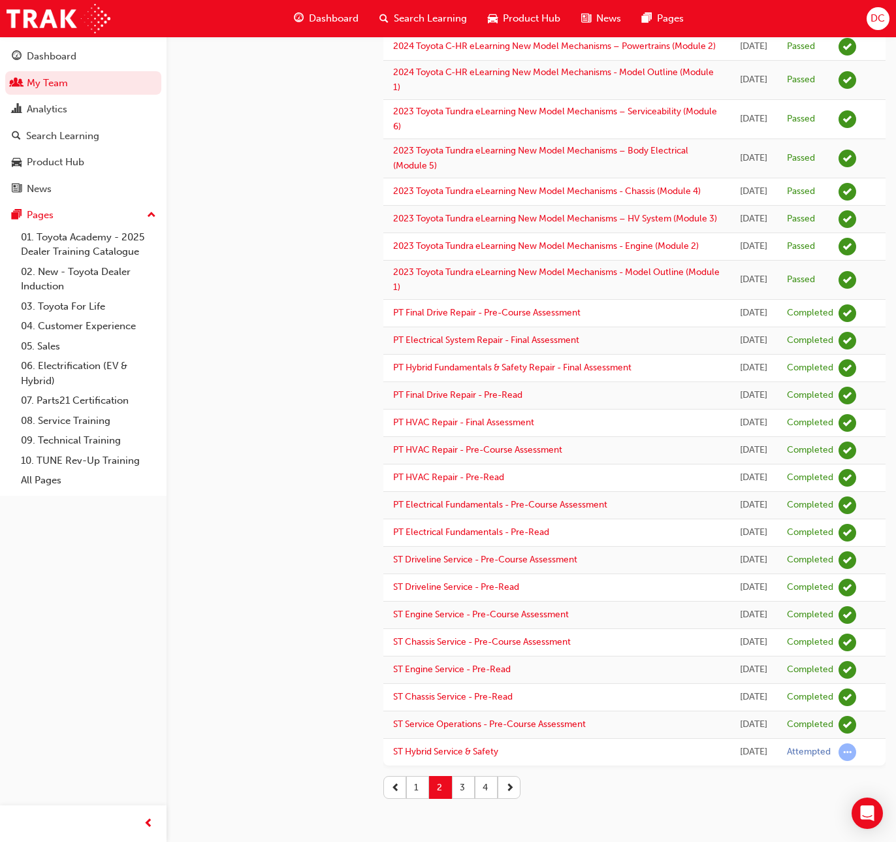
scroll to position [1358, 0]
click at [418, 787] on button "1" at bounding box center [417, 787] width 23 height 23
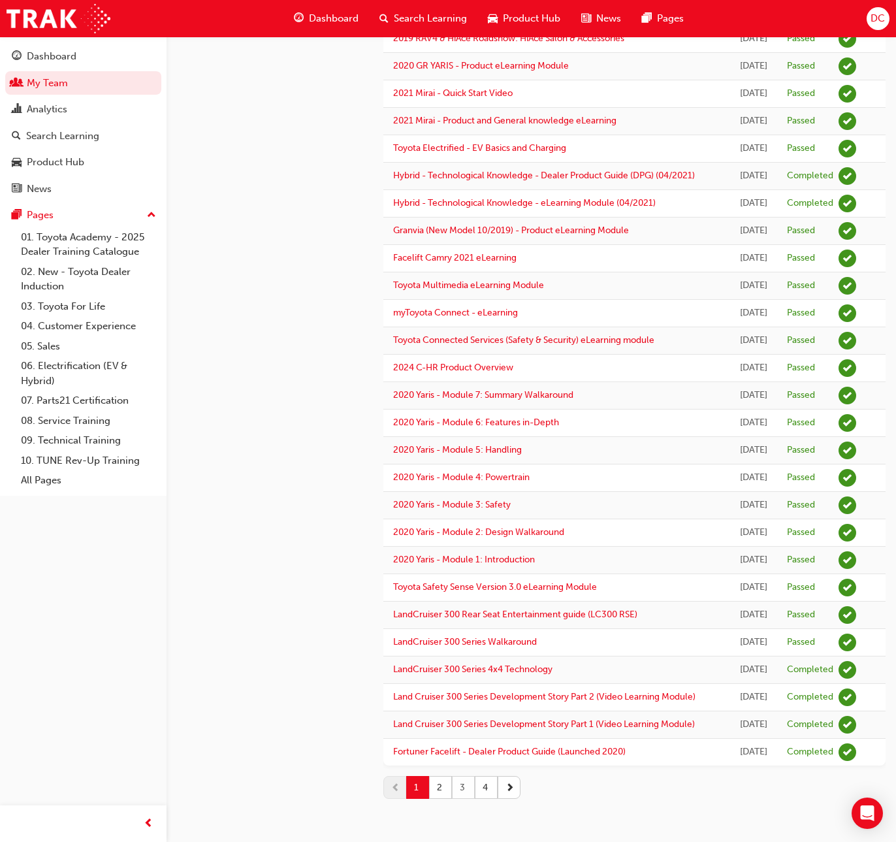
click at [462, 792] on button "3" at bounding box center [463, 787] width 23 height 23
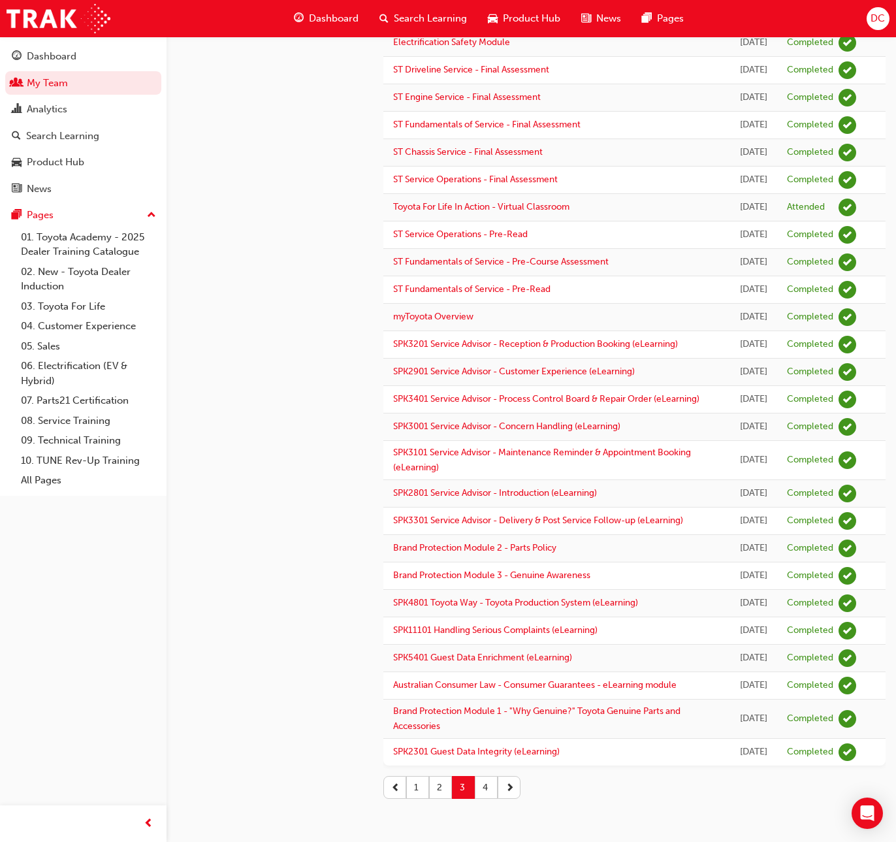
scroll to position [1323, 0]
click at [481, 790] on button "4" at bounding box center [486, 787] width 23 height 23
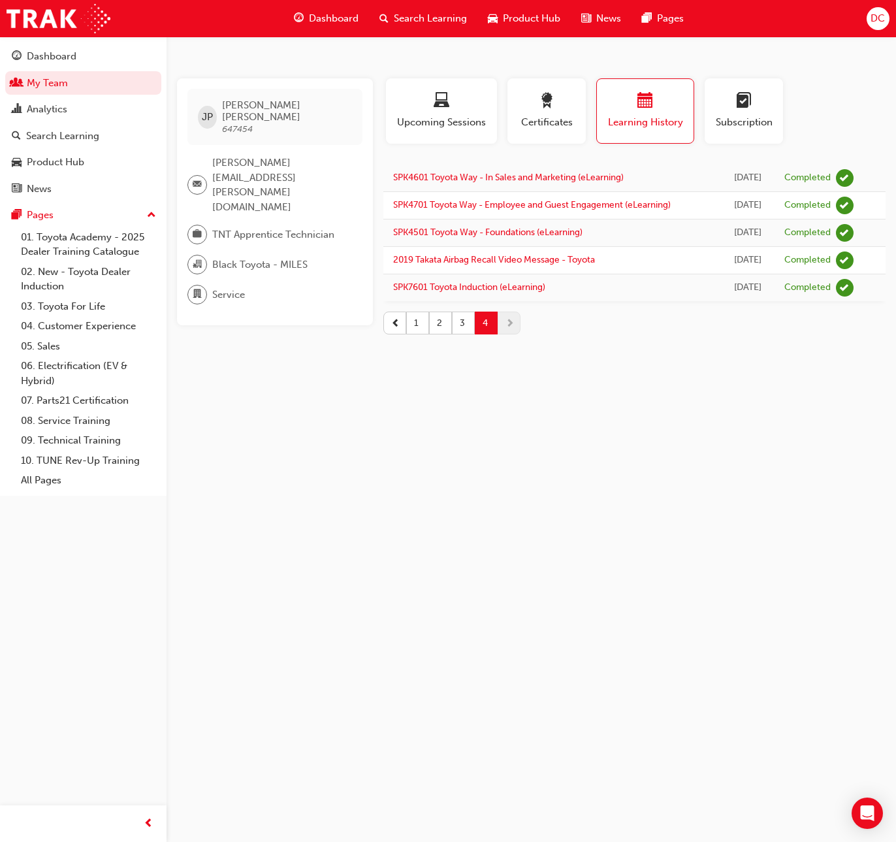
scroll to position [0, 0]
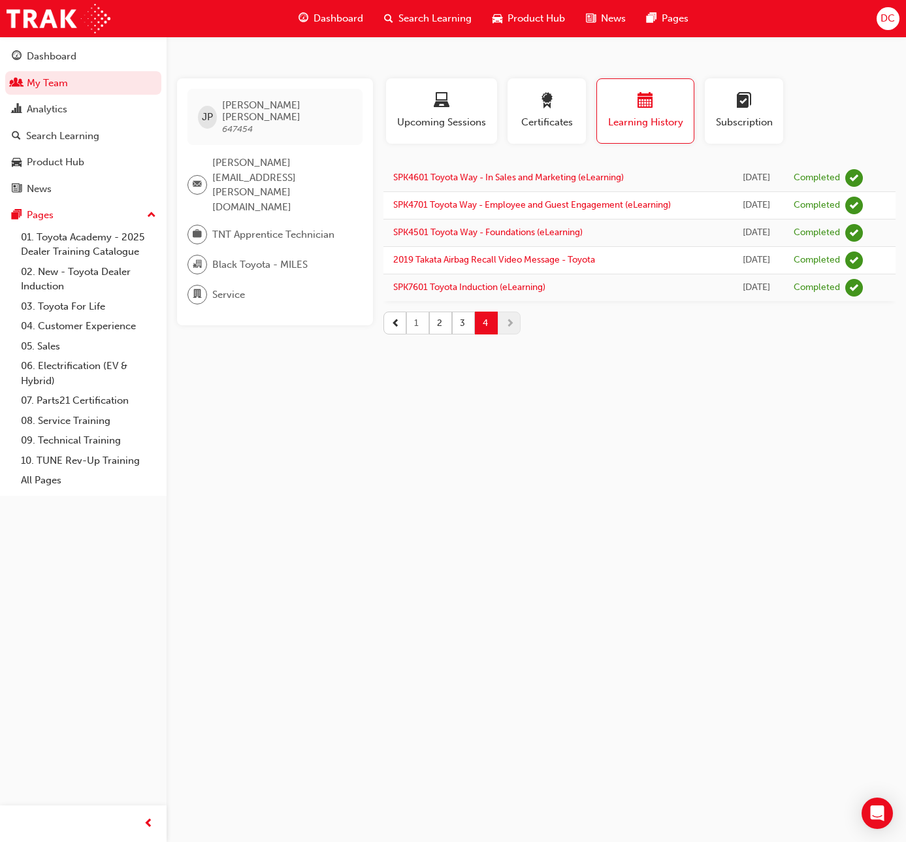
click at [412, 323] on button "1" at bounding box center [417, 323] width 23 height 23
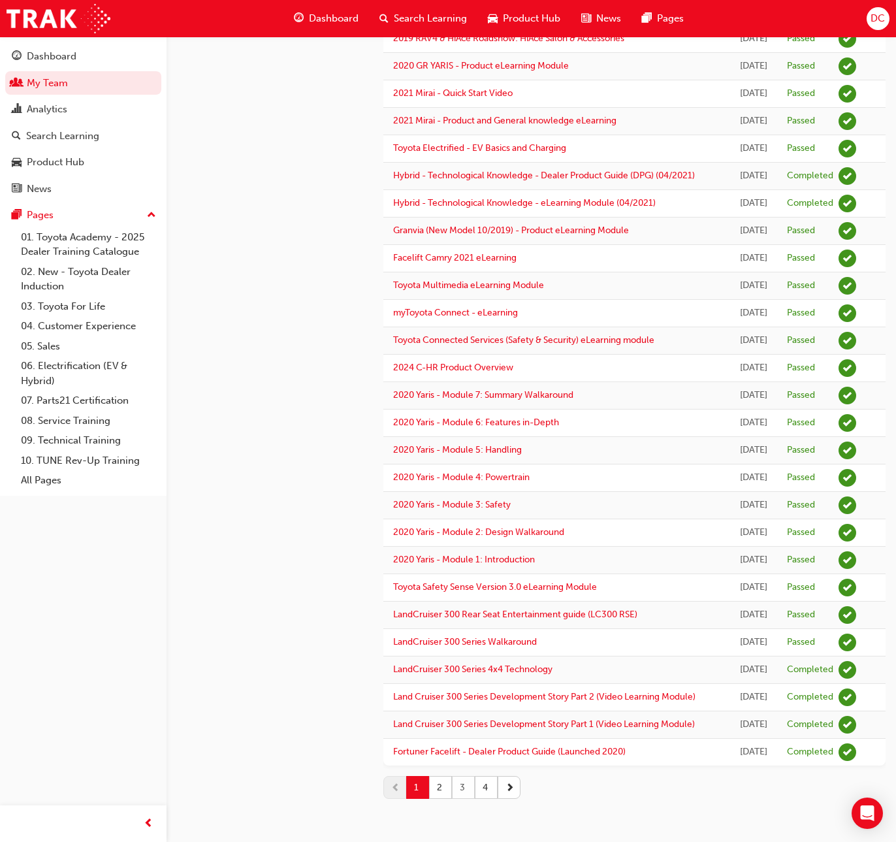
scroll to position [1135, 0]
click at [443, 786] on button "2" at bounding box center [440, 787] width 23 height 23
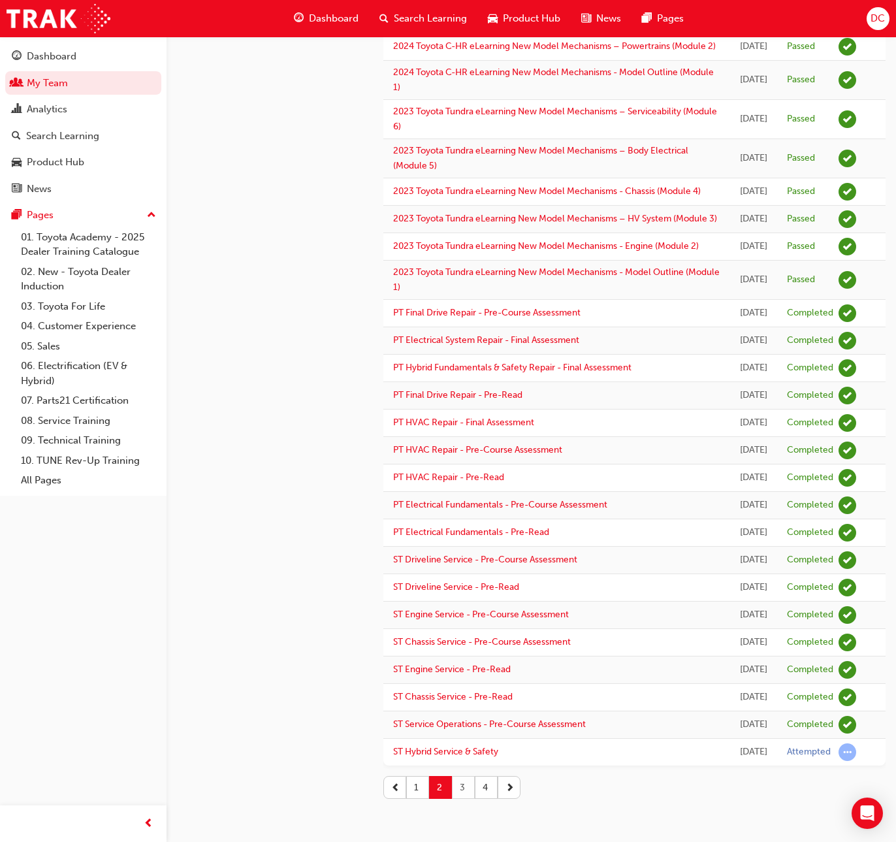
click at [462, 788] on button "3" at bounding box center [463, 787] width 23 height 23
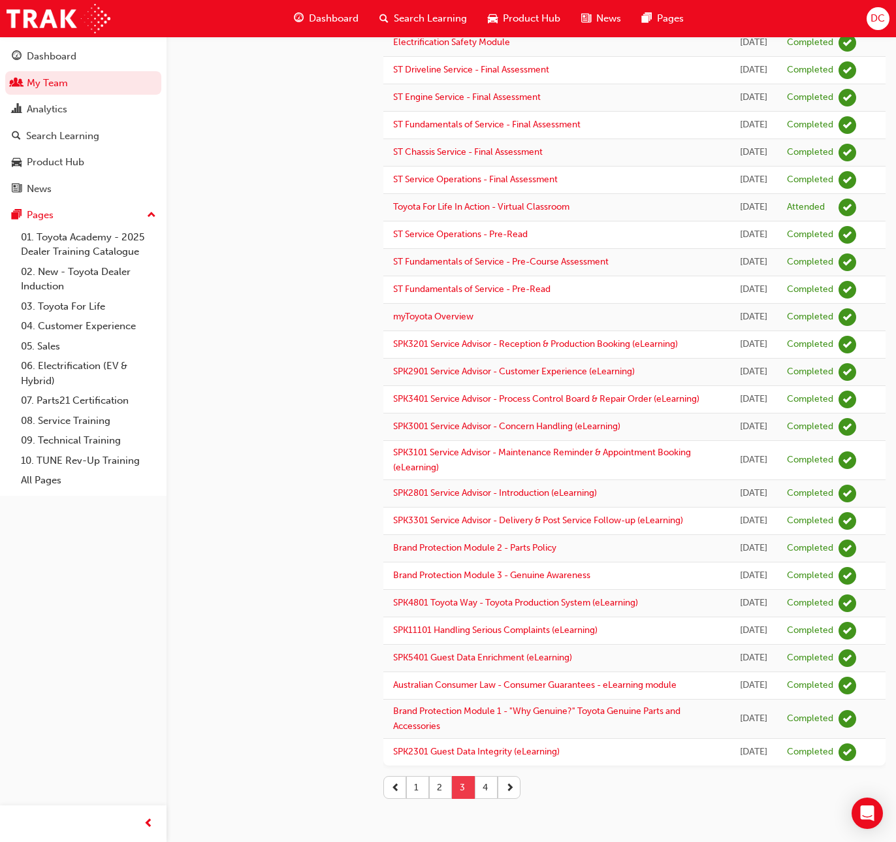
scroll to position [1323, 0]
click at [416, 782] on button "1" at bounding box center [417, 787] width 23 height 23
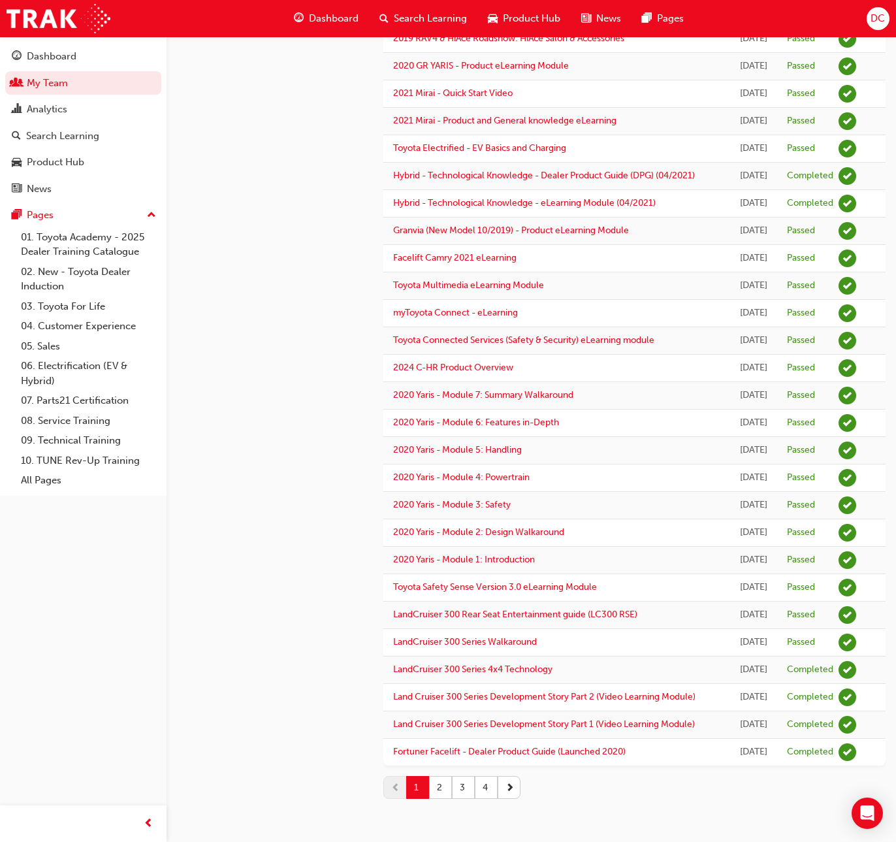
scroll to position [1135, 0]
click at [438, 785] on button "2" at bounding box center [440, 787] width 23 height 23
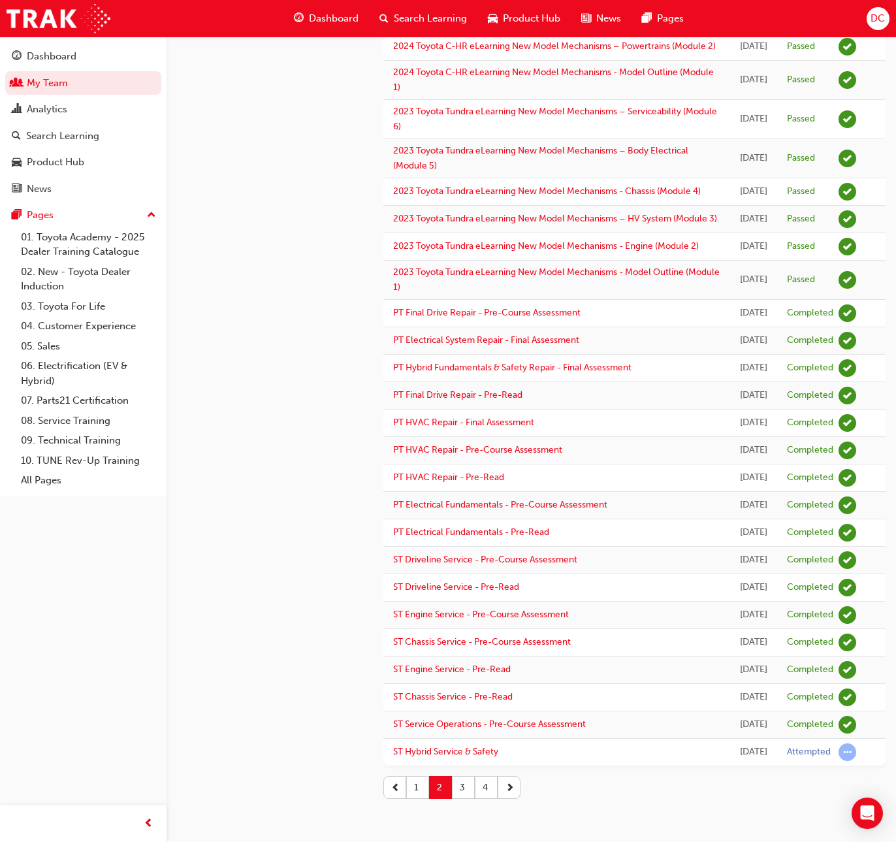
scroll to position [1358, 0]
click at [461, 787] on button "3" at bounding box center [463, 787] width 23 height 23
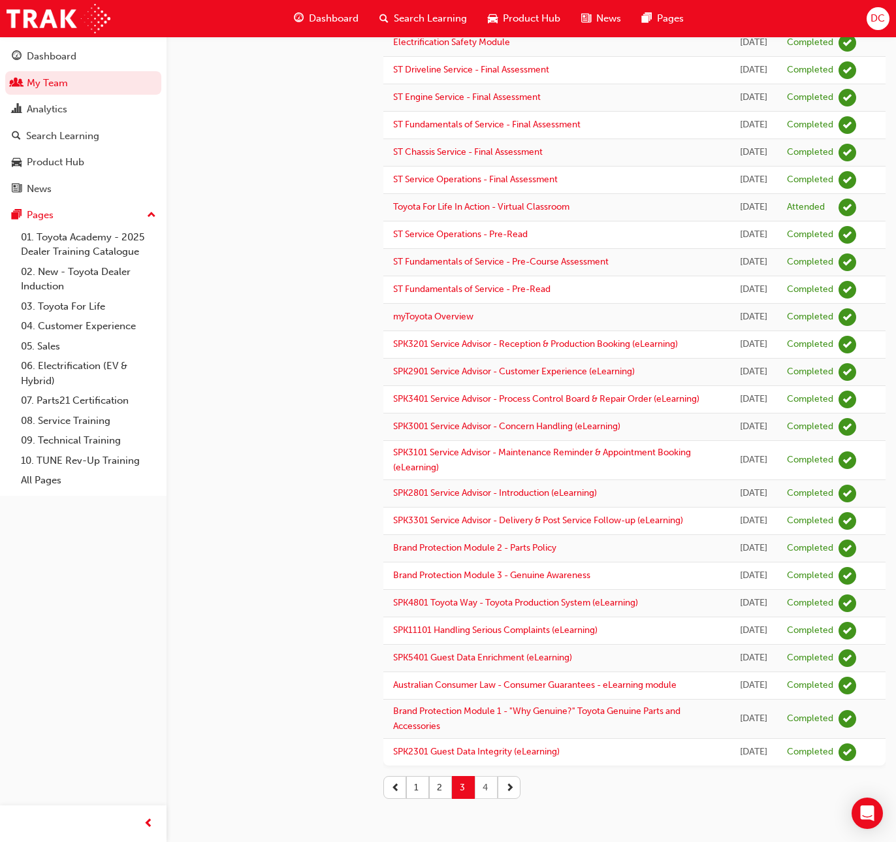
click at [483, 783] on button "4" at bounding box center [486, 787] width 23 height 23
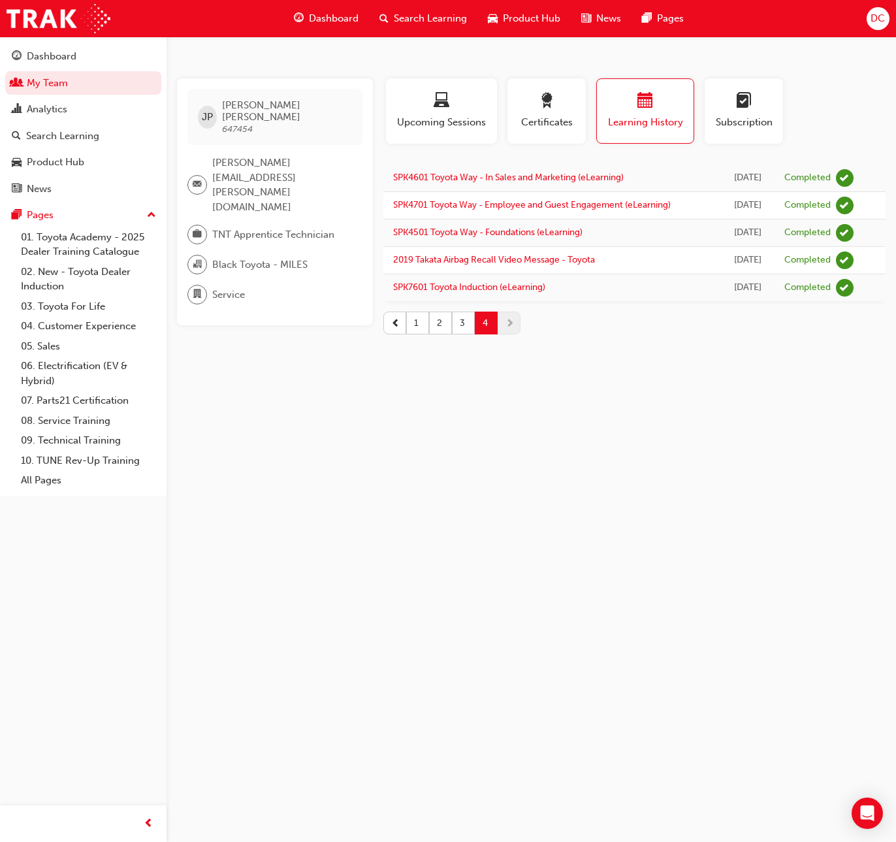
scroll to position [0, 0]
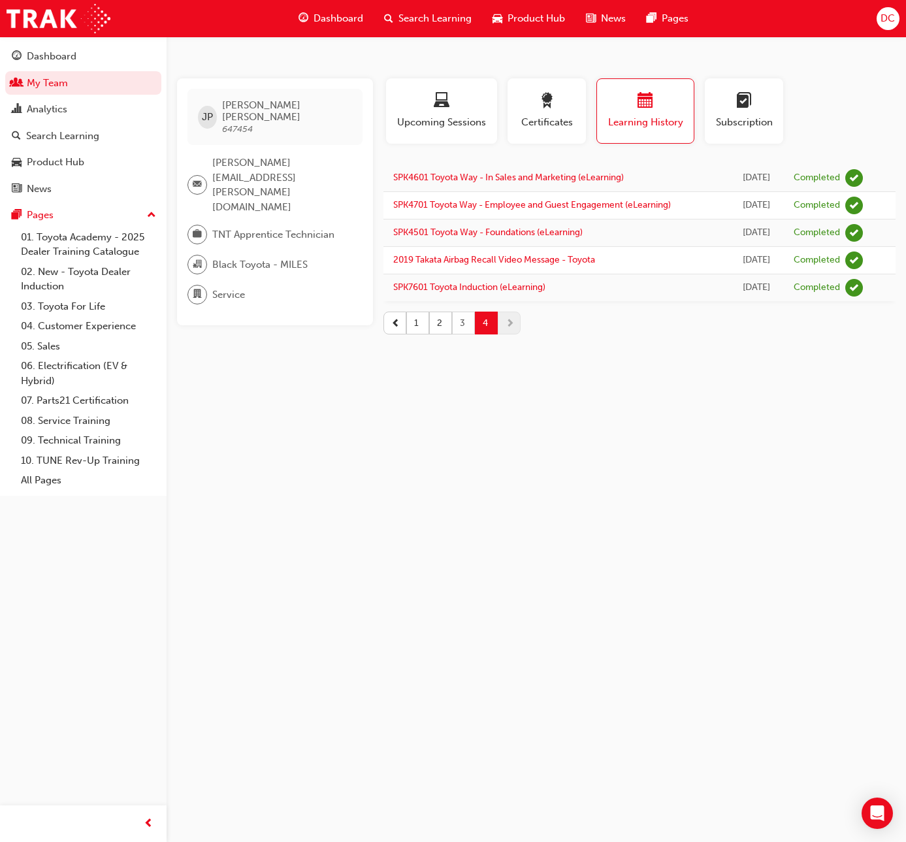
click at [461, 328] on button "3" at bounding box center [463, 323] width 23 height 23
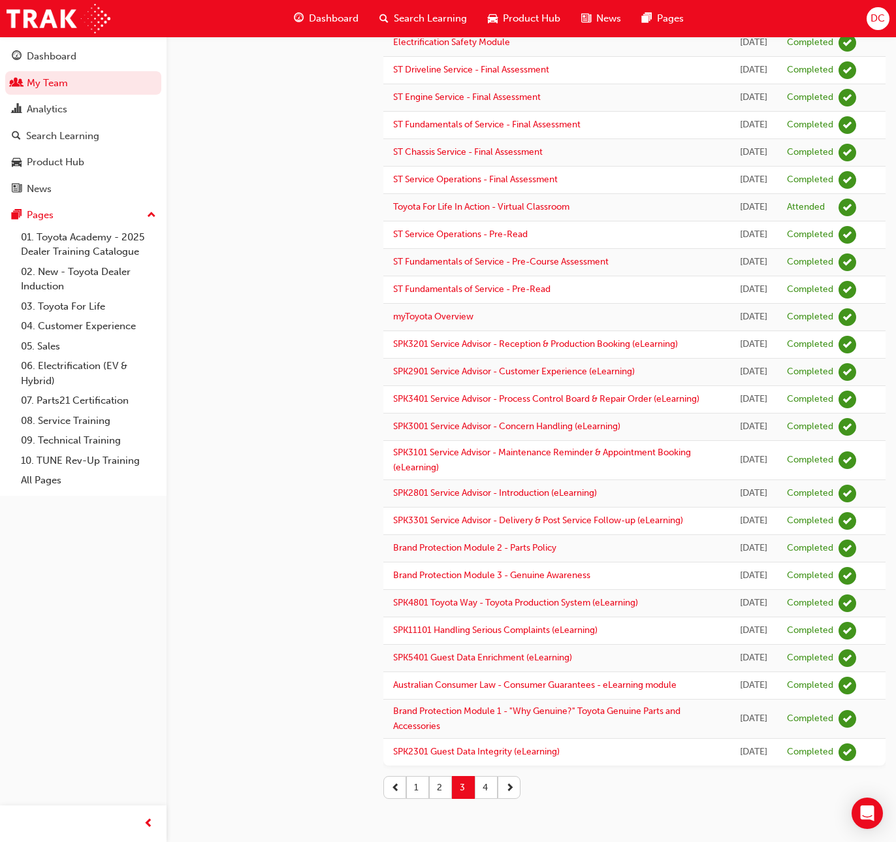
scroll to position [1323, 0]
click at [440, 792] on button "2" at bounding box center [440, 787] width 23 height 23
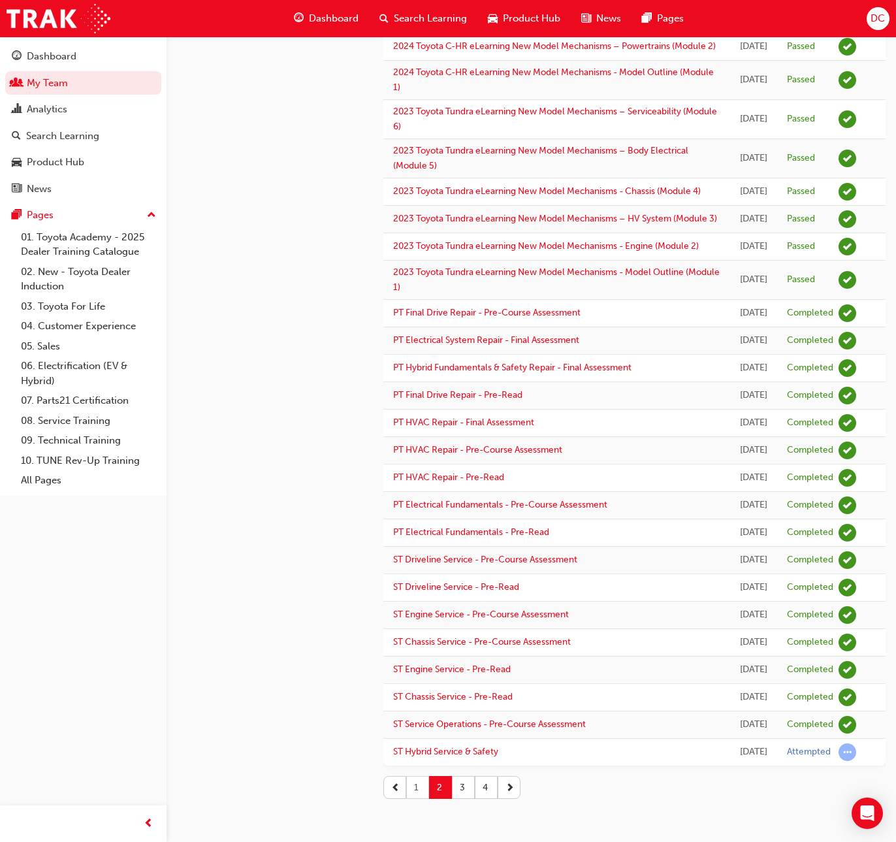
click at [416, 788] on button "1" at bounding box center [417, 787] width 23 height 23
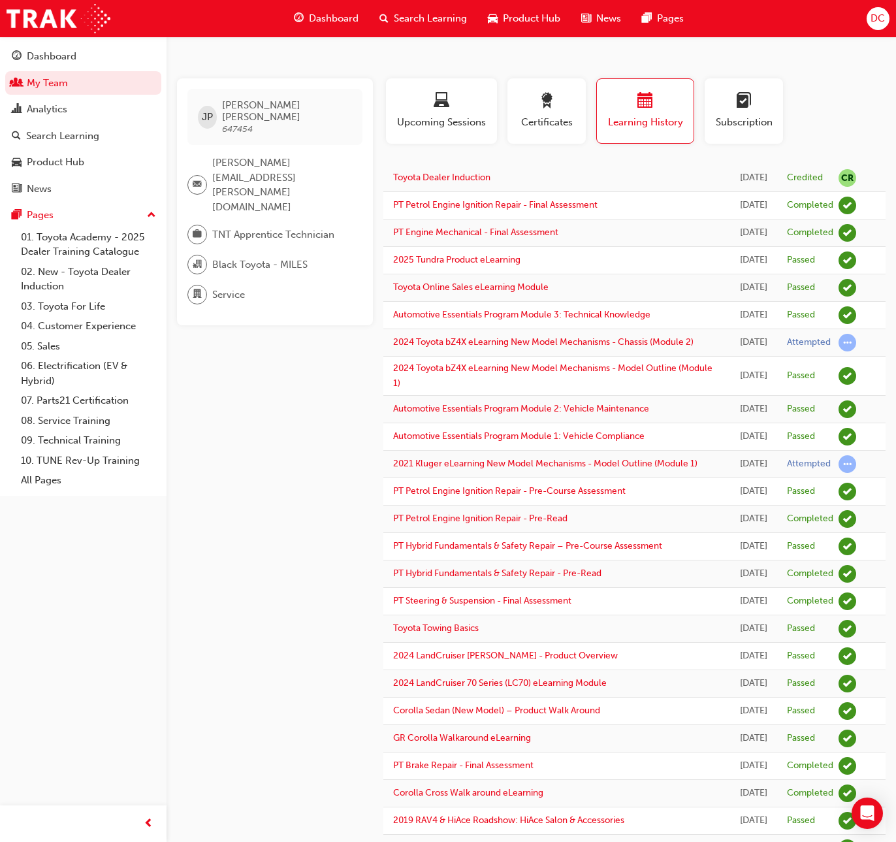
scroll to position [588, 0]
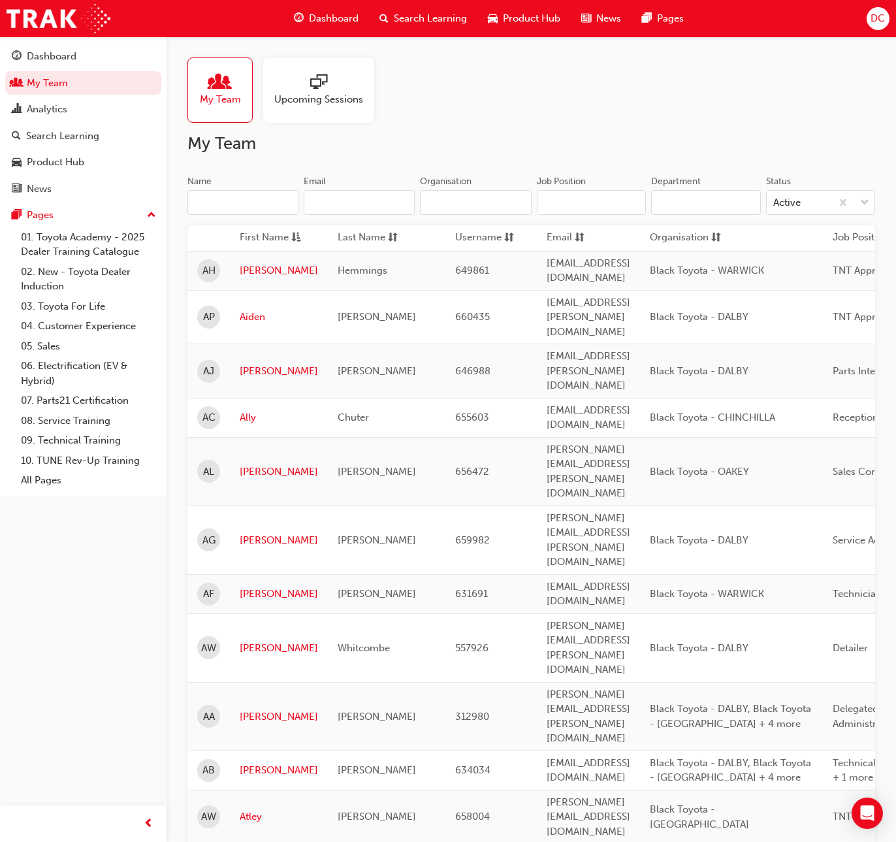
click at [218, 203] on input "Name" at bounding box center [243, 202] width 111 height 25
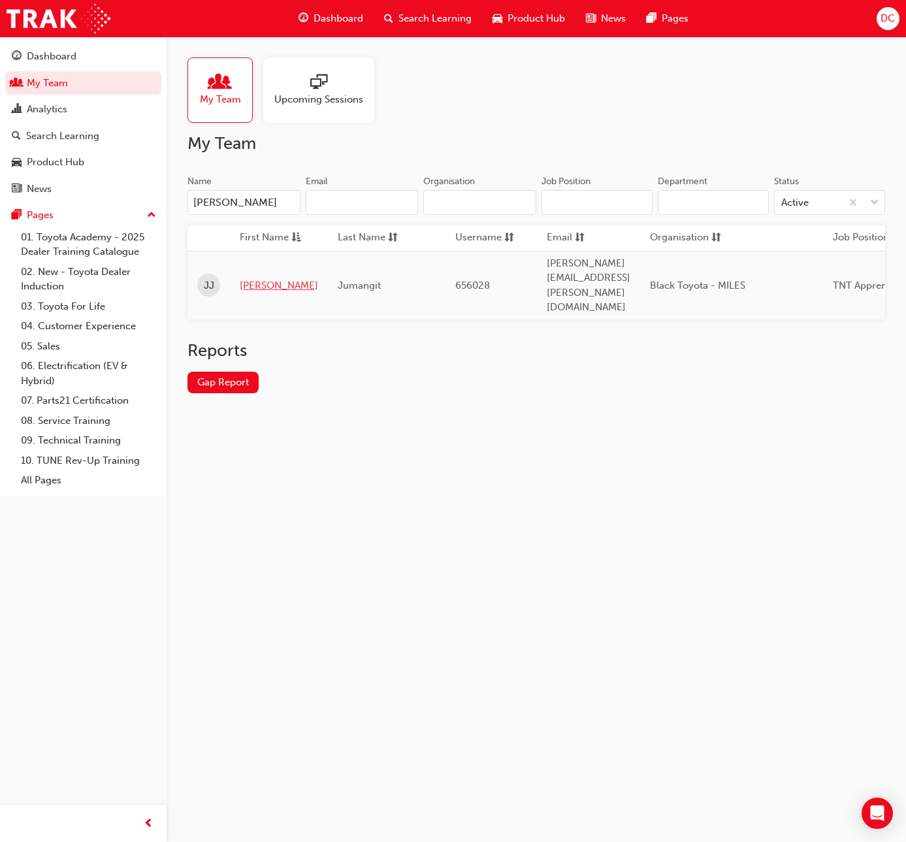
type input "[PERSON_NAME]"
click at [246, 278] on link "[PERSON_NAME]" at bounding box center [279, 285] width 78 height 15
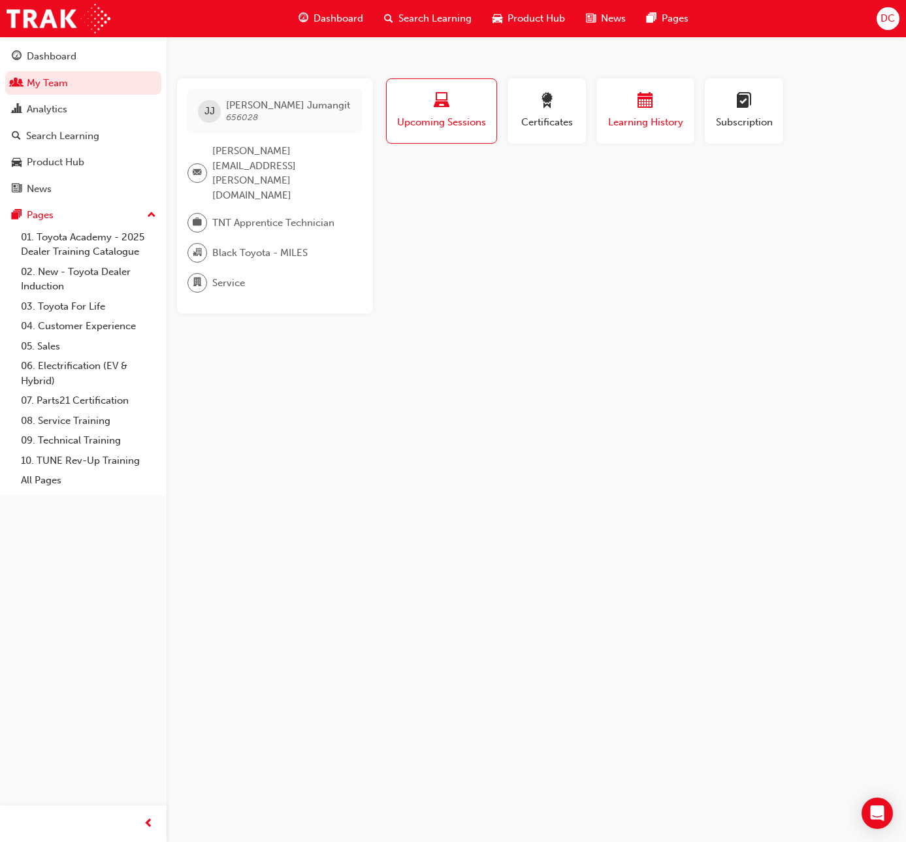
click at [655, 101] on div "button" at bounding box center [645, 103] width 78 height 20
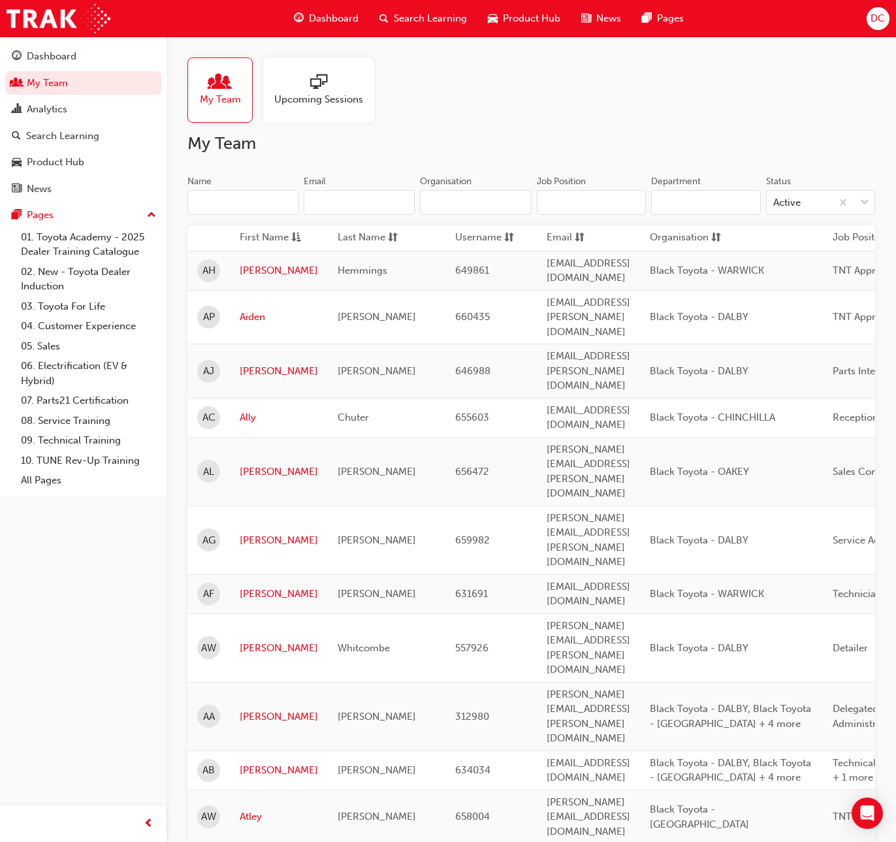
click at [225, 202] on input "Name" at bounding box center [243, 202] width 111 height 25
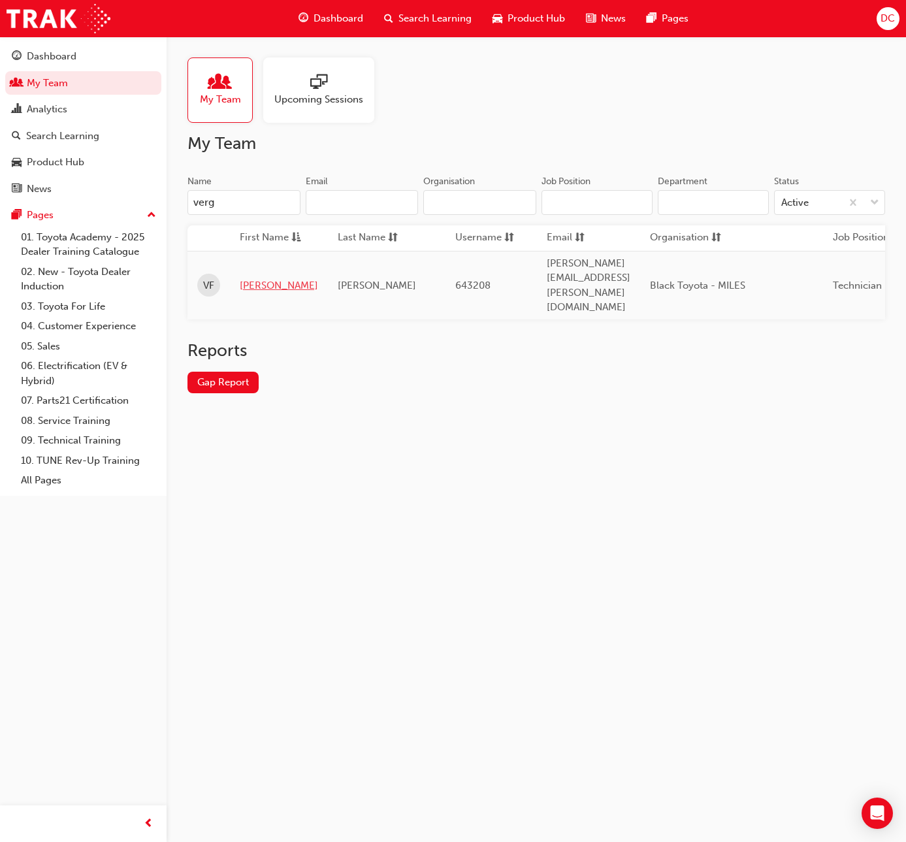
type input "verg"
click at [251, 278] on link "[PERSON_NAME]" at bounding box center [279, 285] width 78 height 15
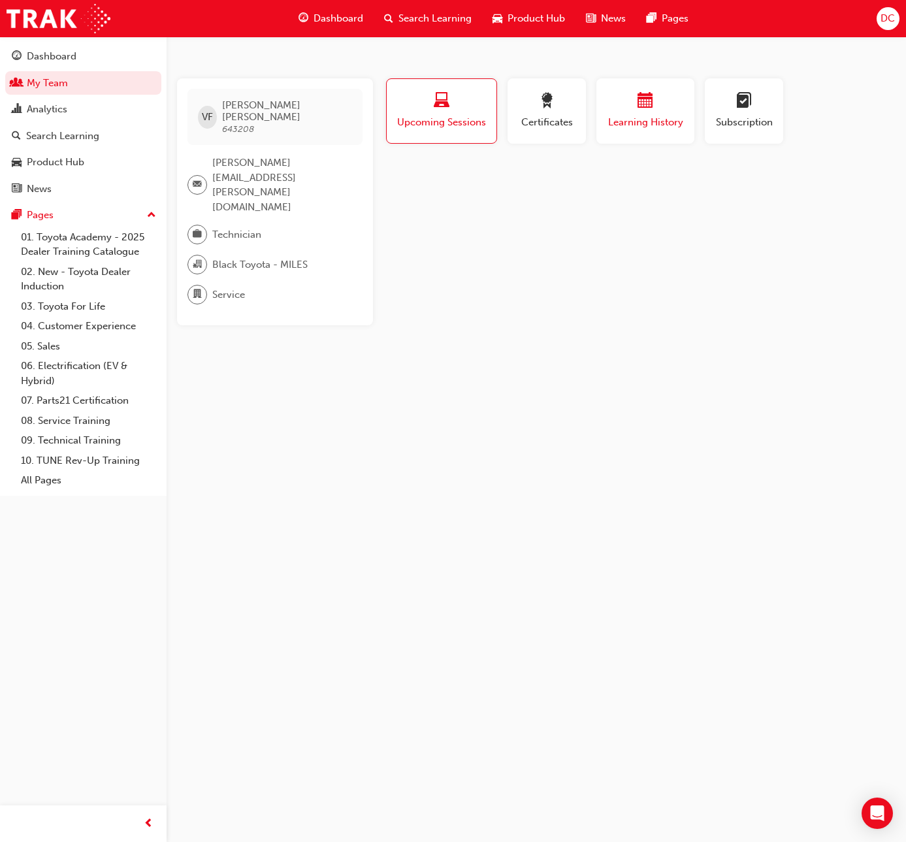
click at [647, 106] on span "calendar-icon" at bounding box center [646, 102] width 16 height 18
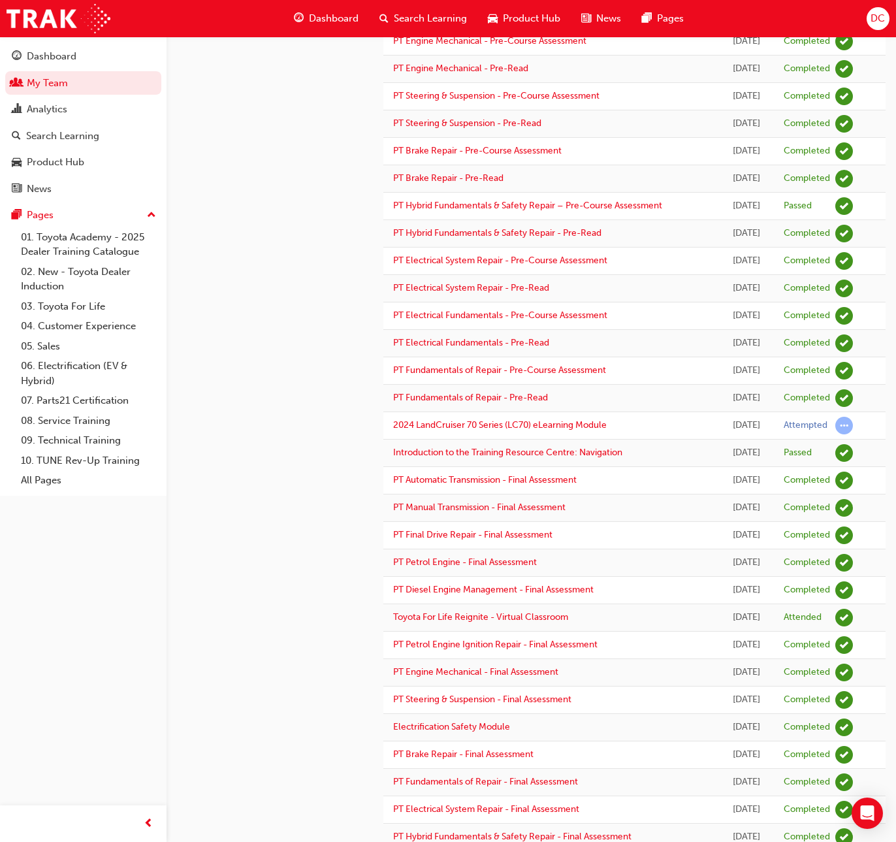
scroll to position [770, 0]
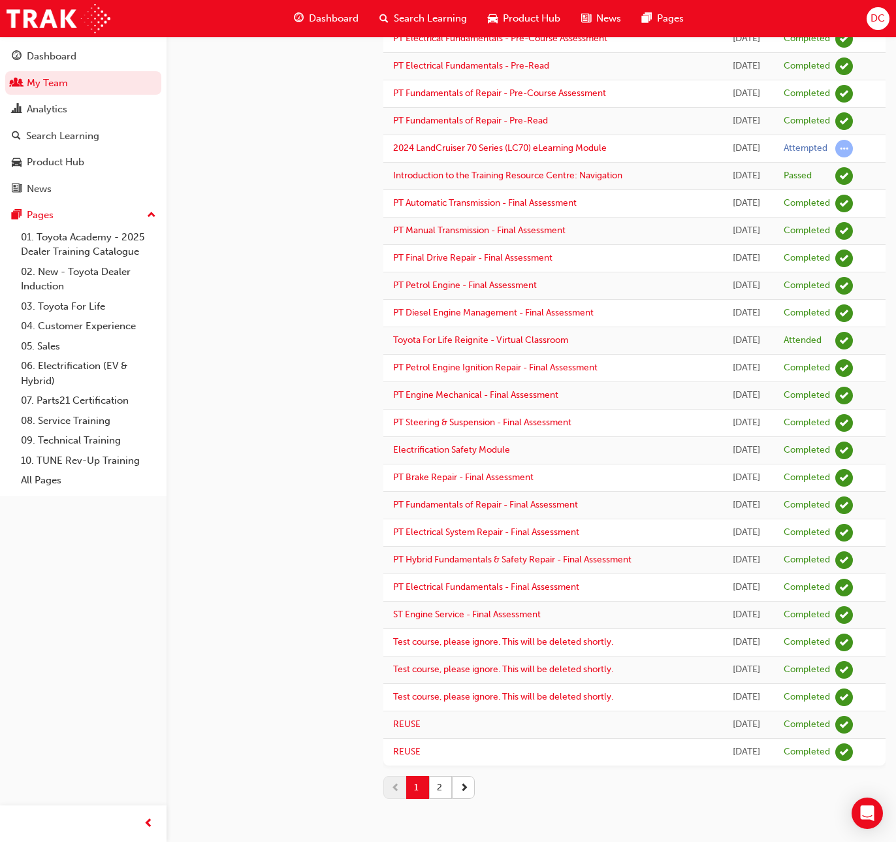
click at [445, 784] on button "2" at bounding box center [440, 787] width 23 height 23
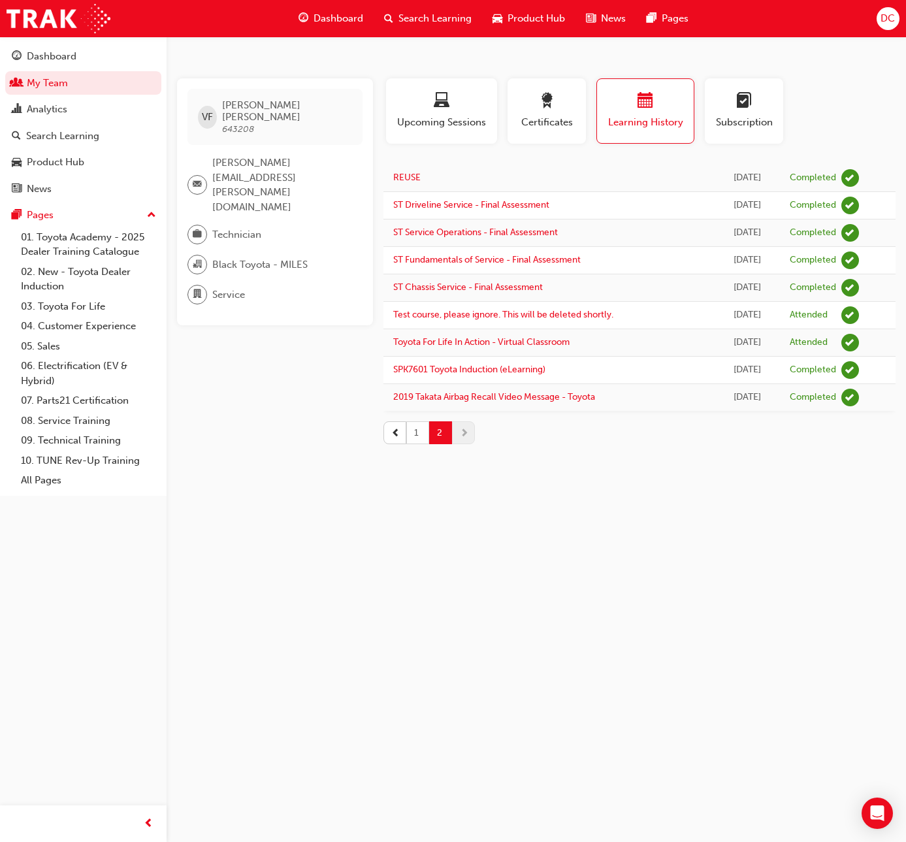
click at [412, 432] on button "1" at bounding box center [417, 432] width 23 height 23
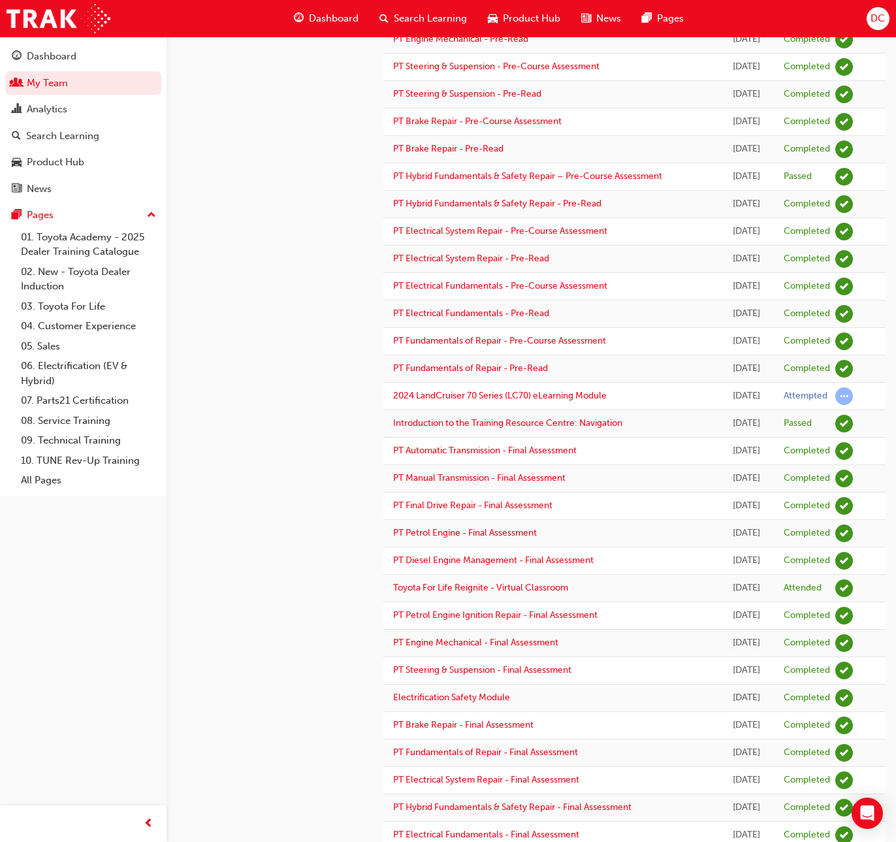
scroll to position [770, 0]
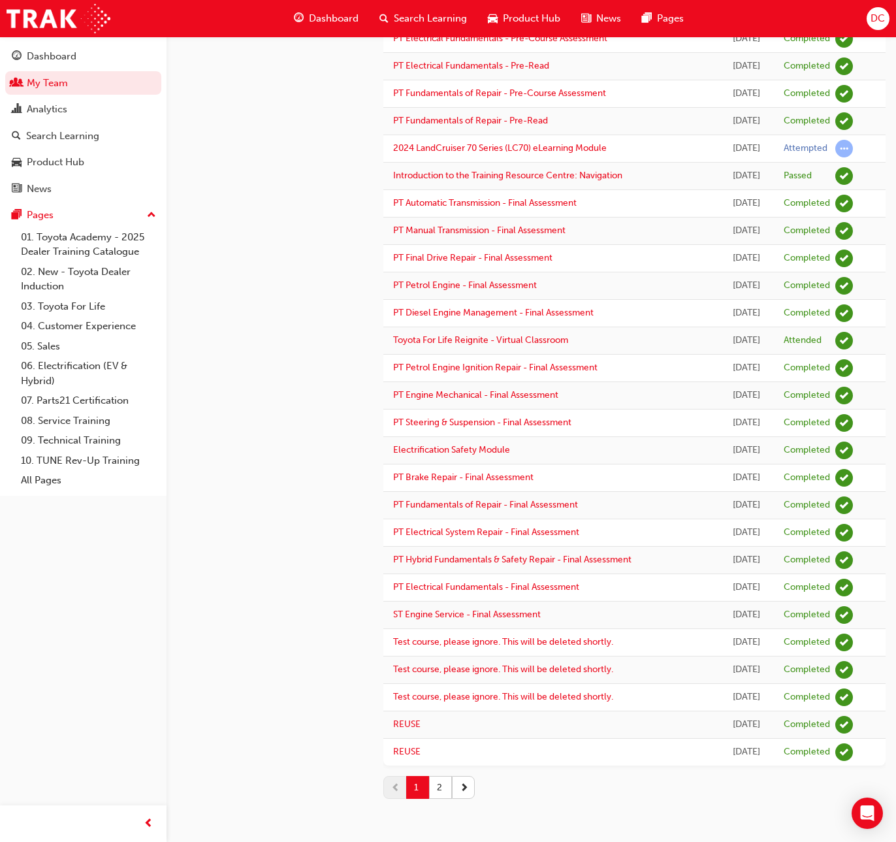
click at [436, 788] on button "2" at bounding box center [440, 787] width 23 height 23
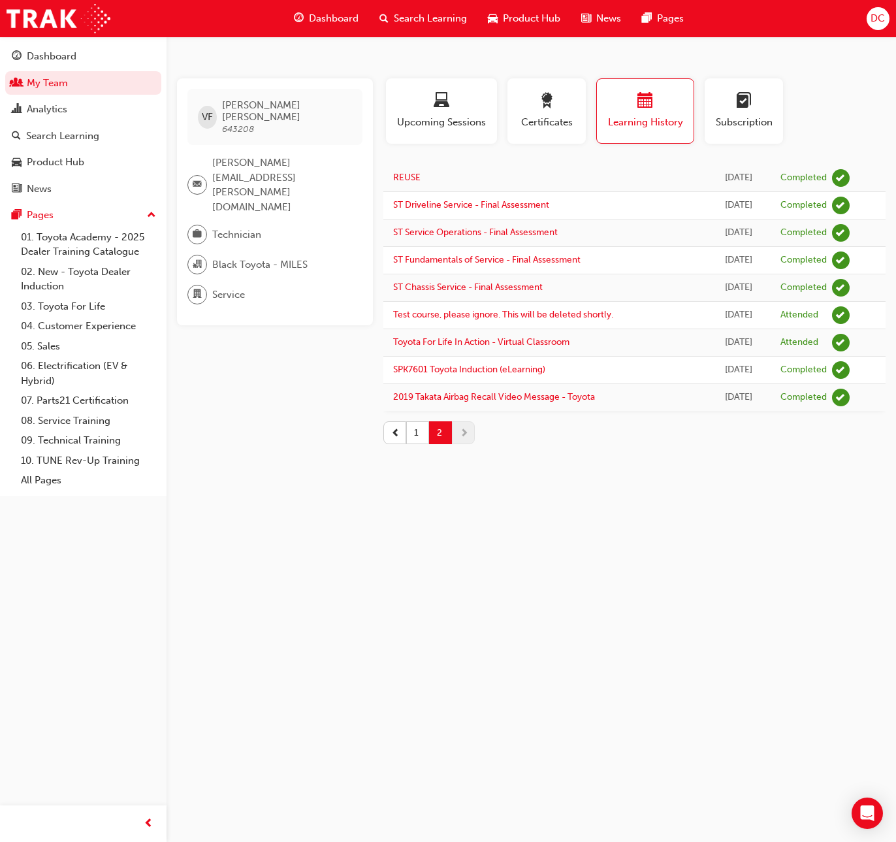
scroll to position [0, 0]
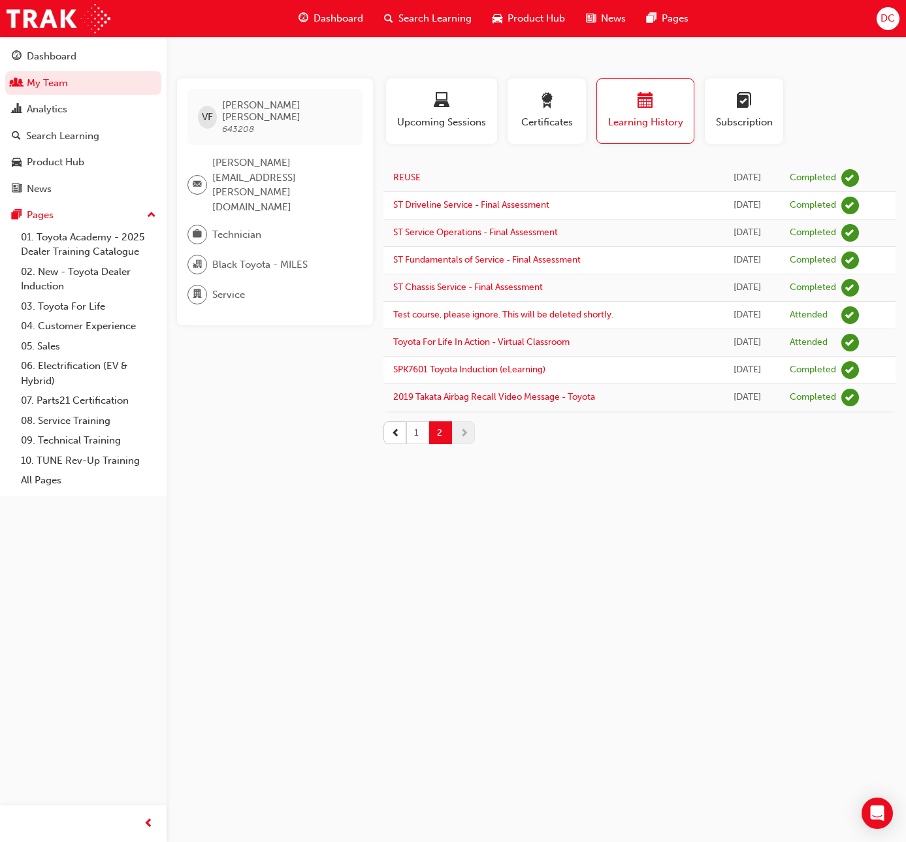
click at [416, 434] on button "1" at bounding box center [417, 432] width 23 height 23
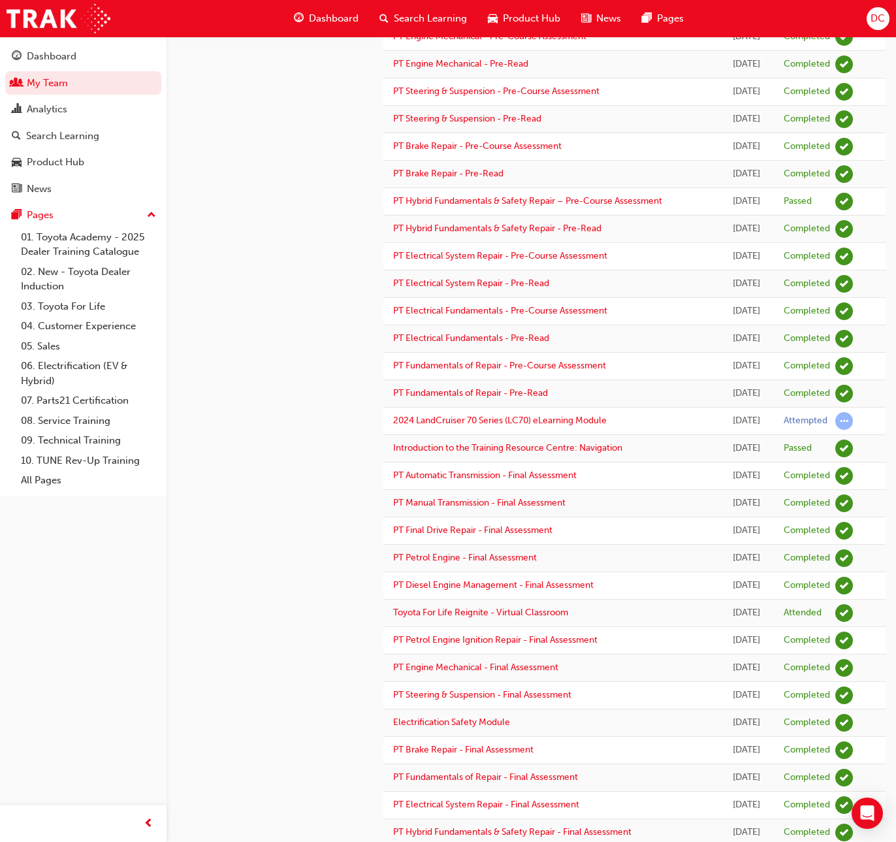
scroll to position [117, 0]
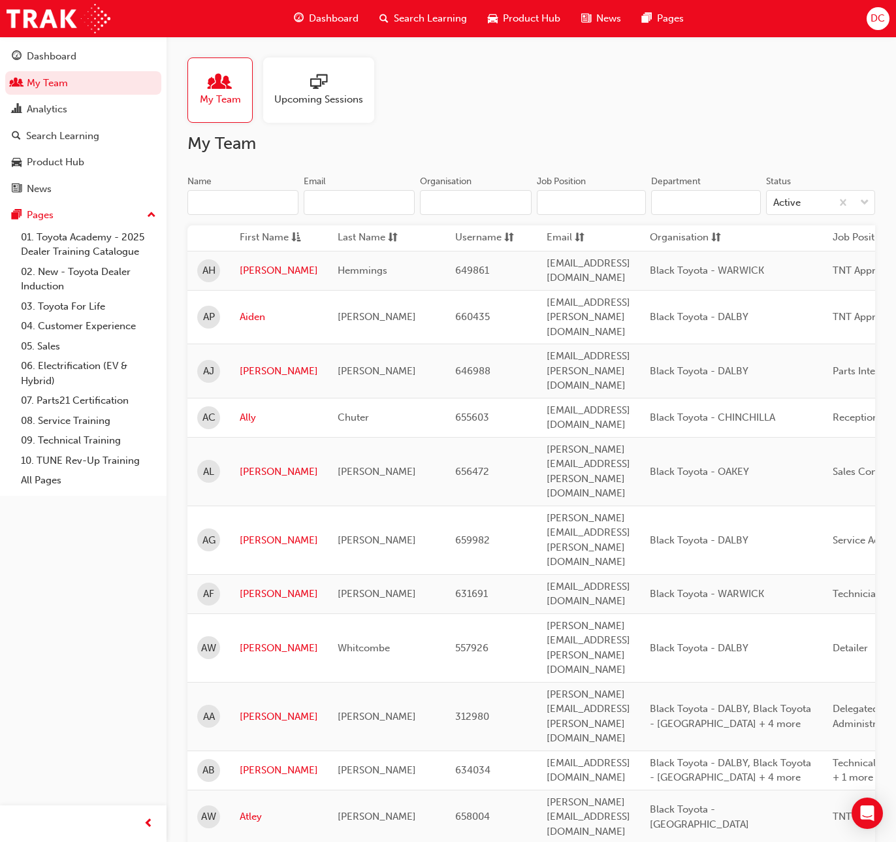
click at [216, 199] on input "Name" at bounding box center [243, 202] width 111 height 25
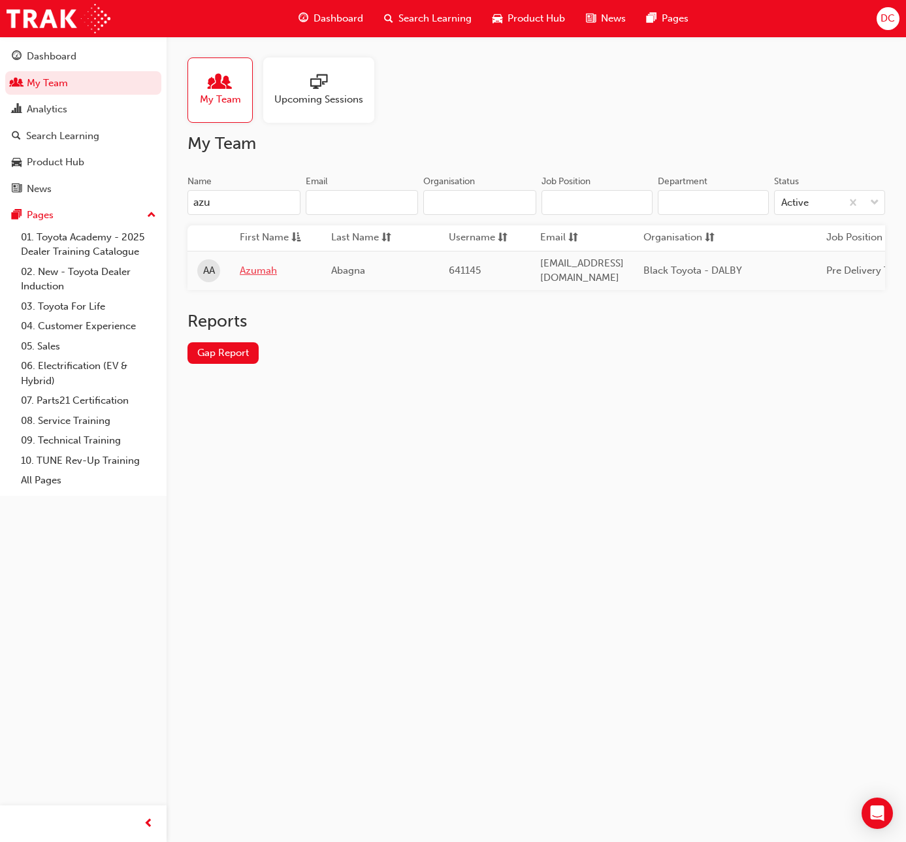
type input "azu"
click at [265, 266] on link "Azumah" at bounding box center [276, 270] width 72 height 15
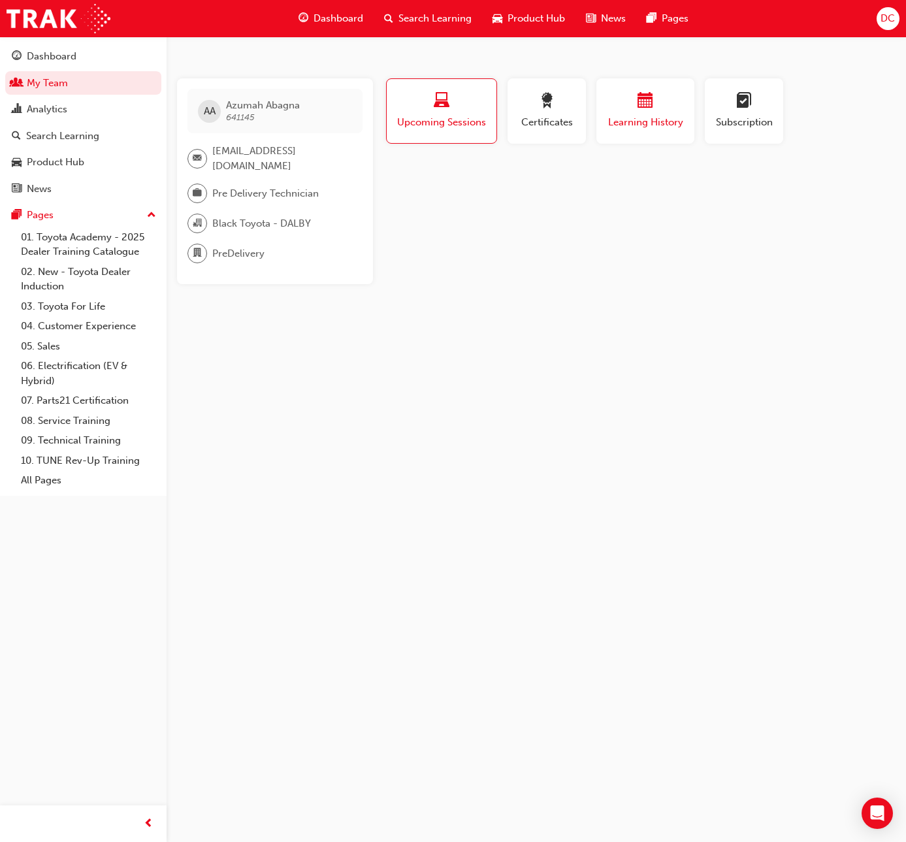
click at [634, 116] on span "Learning History" at bounding box center [645, 122] width 78 height 15
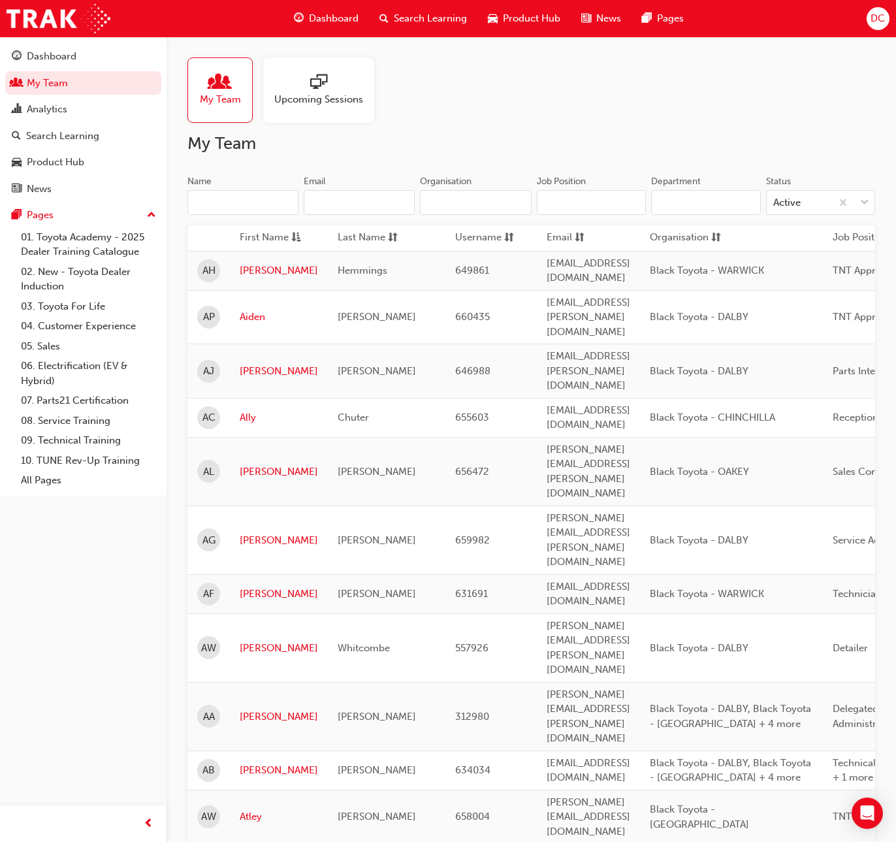
click at [220, 200] on input "Name" at bounding box center [243, 202] width 111 height 25
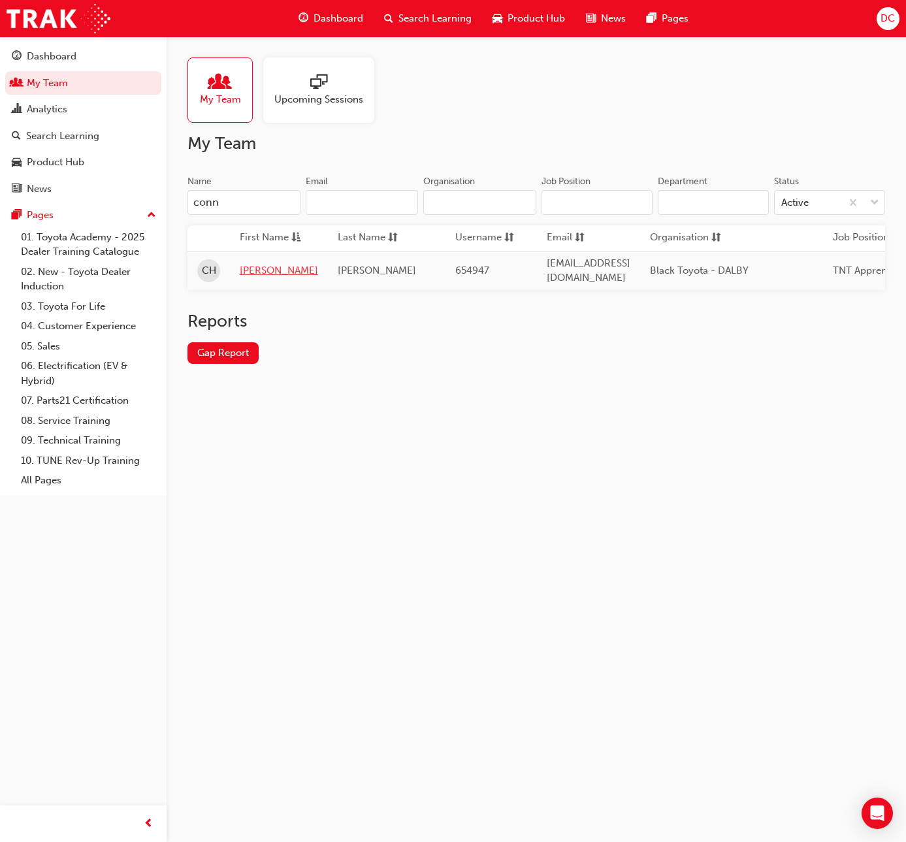
type input "conn"
click at [254, 270] on link "[PERSON_NAME]" at bounding box center [279, 270] width 78 height 15
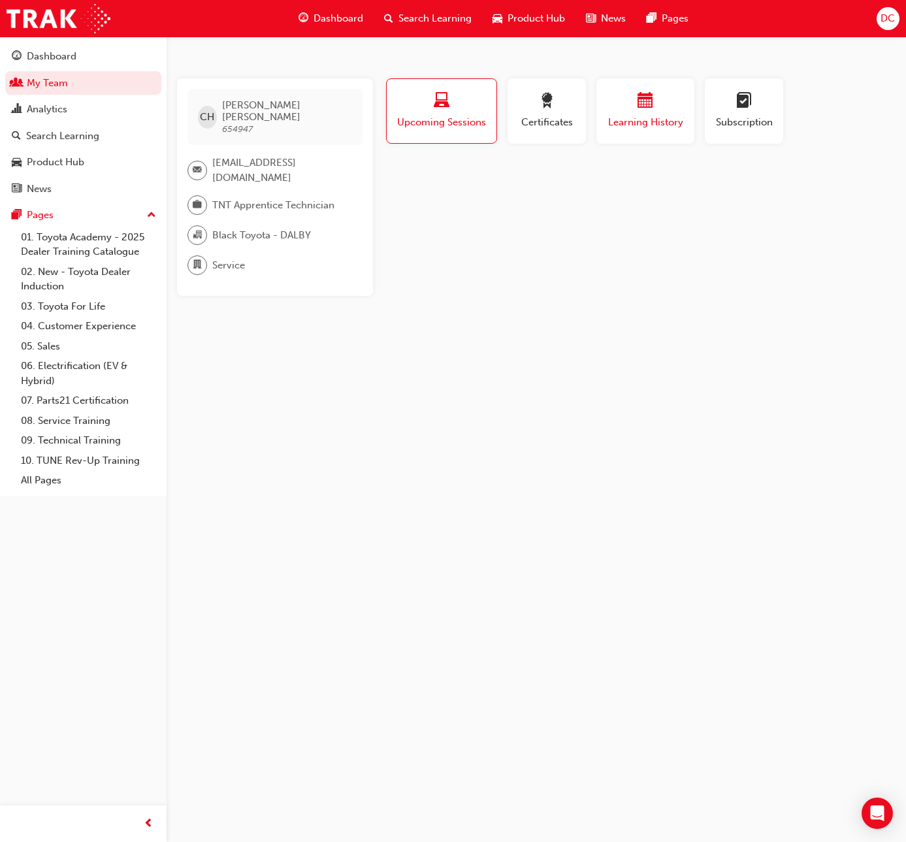
click at [634, 108] on div "button" at bounding box center [645, 103] width 78 height 20
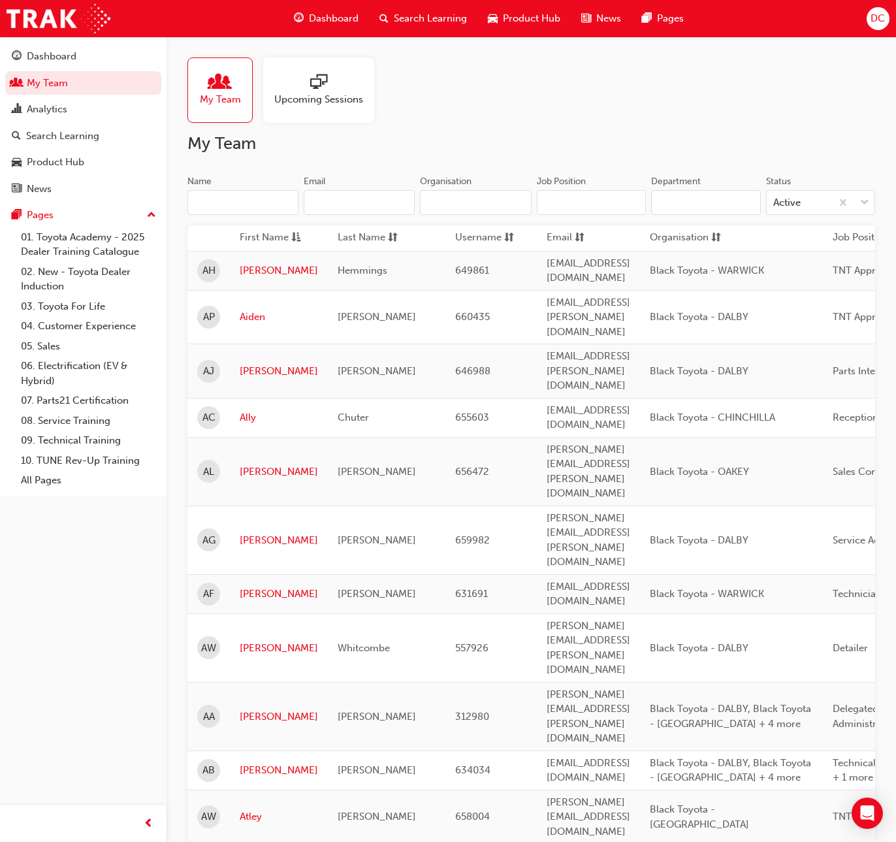
click at [237, 199] on input "Name" at bounding box center [243, 202] width 111 height 25
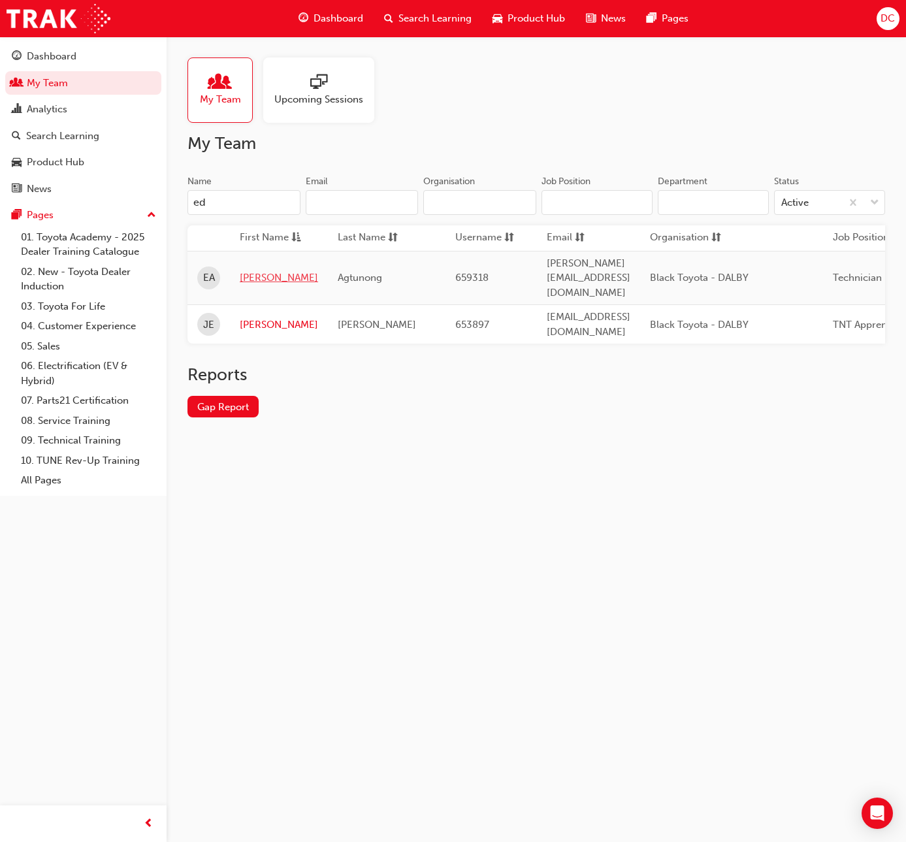
type input "ed"
click at [254, 270] on link "[PERSON_NAME]" at bounding box center [279, 277] width 78 height 15
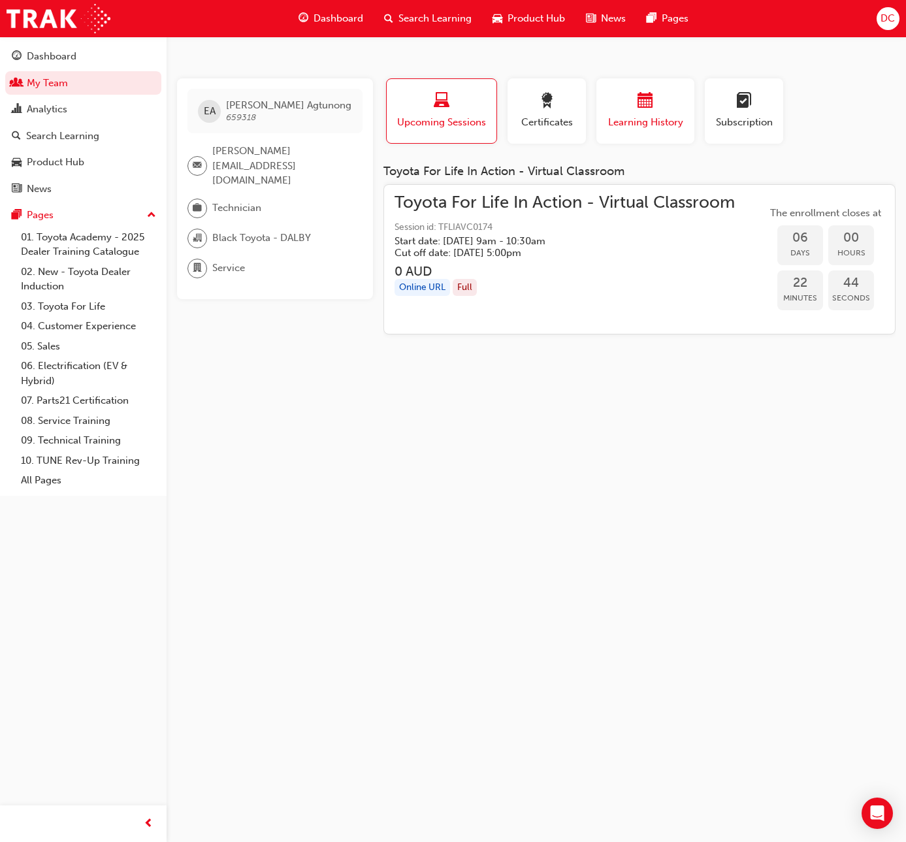
click at [627, 113] on div "Learning History" at bounding box center [645, 111] width 78 height 37
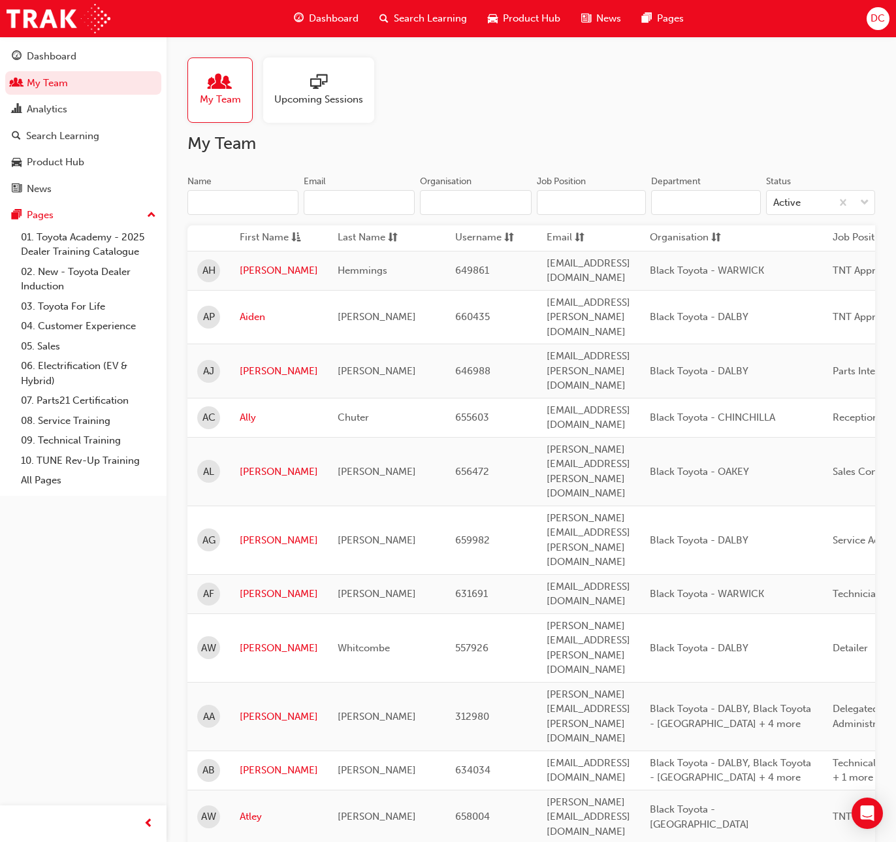
click at [238, 198] on input "Name" at bounding box center [243, 202] width 111 height 25
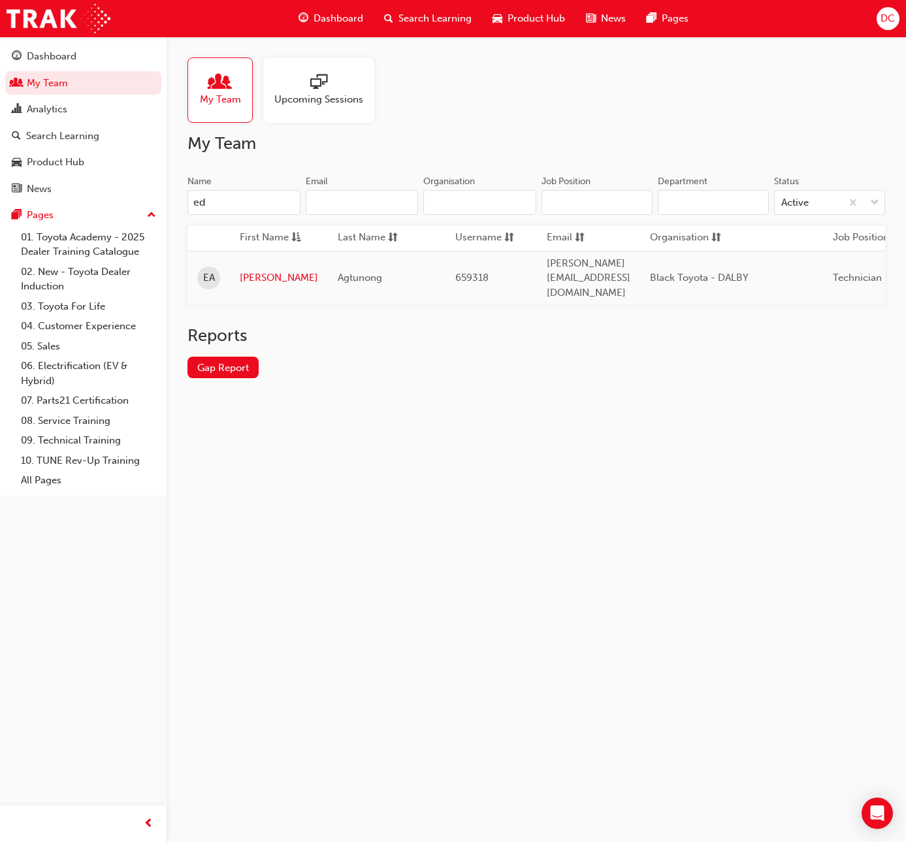
type input "e"
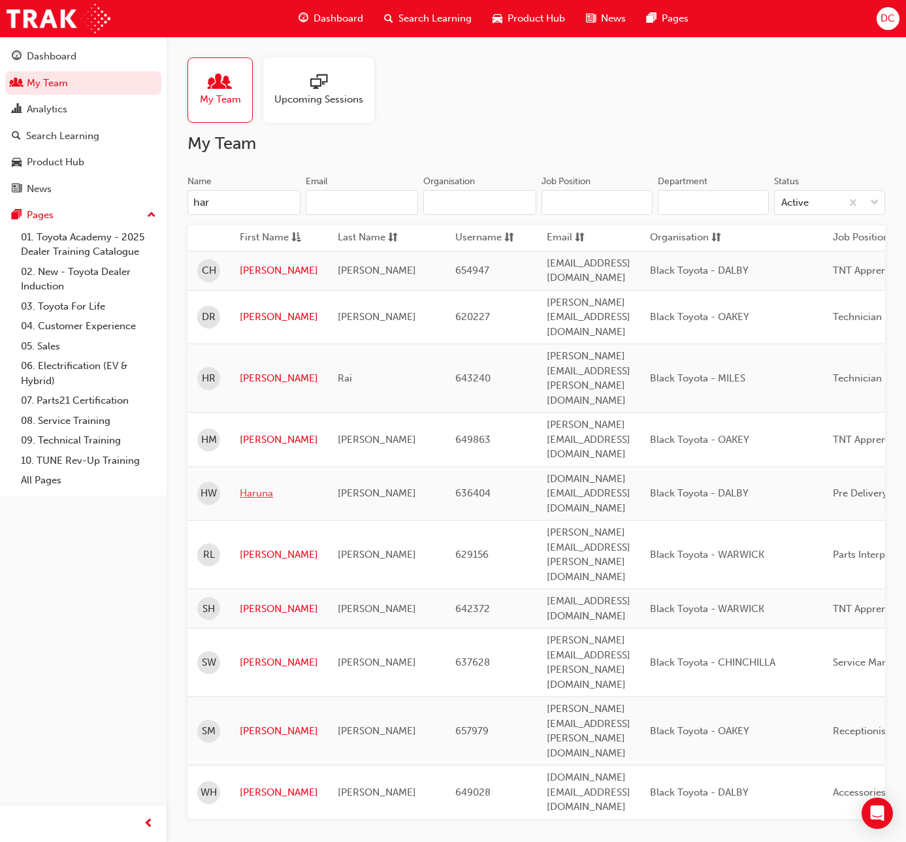
type input "har"
click at [261, 486] on link "Haruna" at bounding box center [279, 493] width 78 height 15
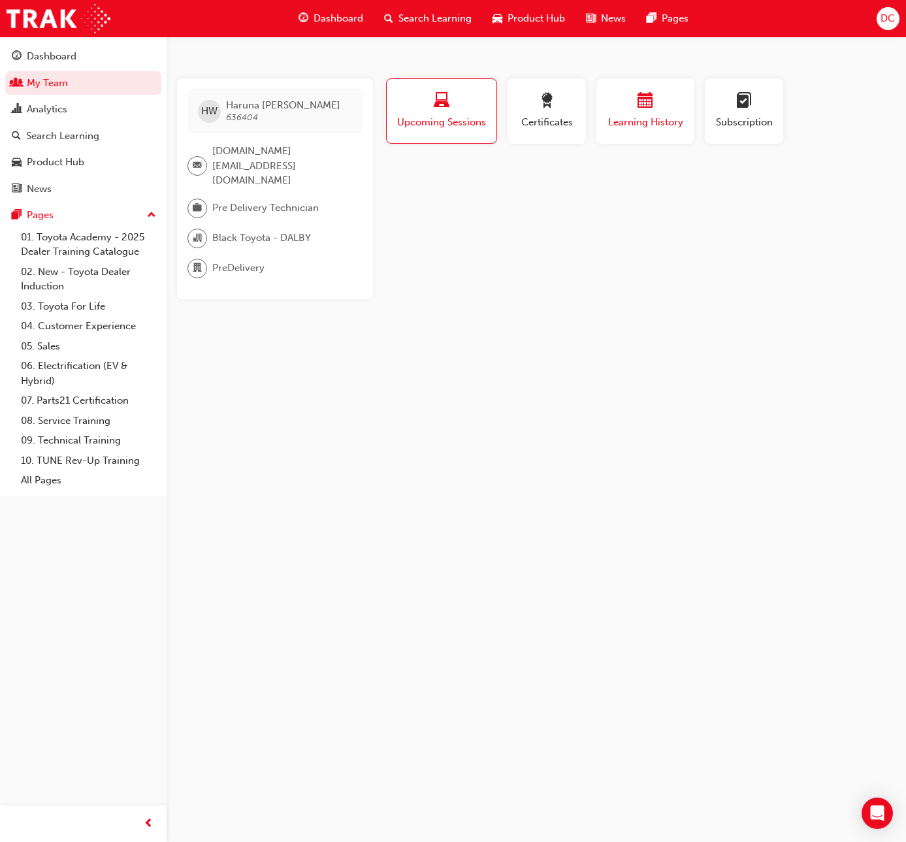
click at [657, 108] on div "button" at bounding box center [645, 103] width 78 height 20
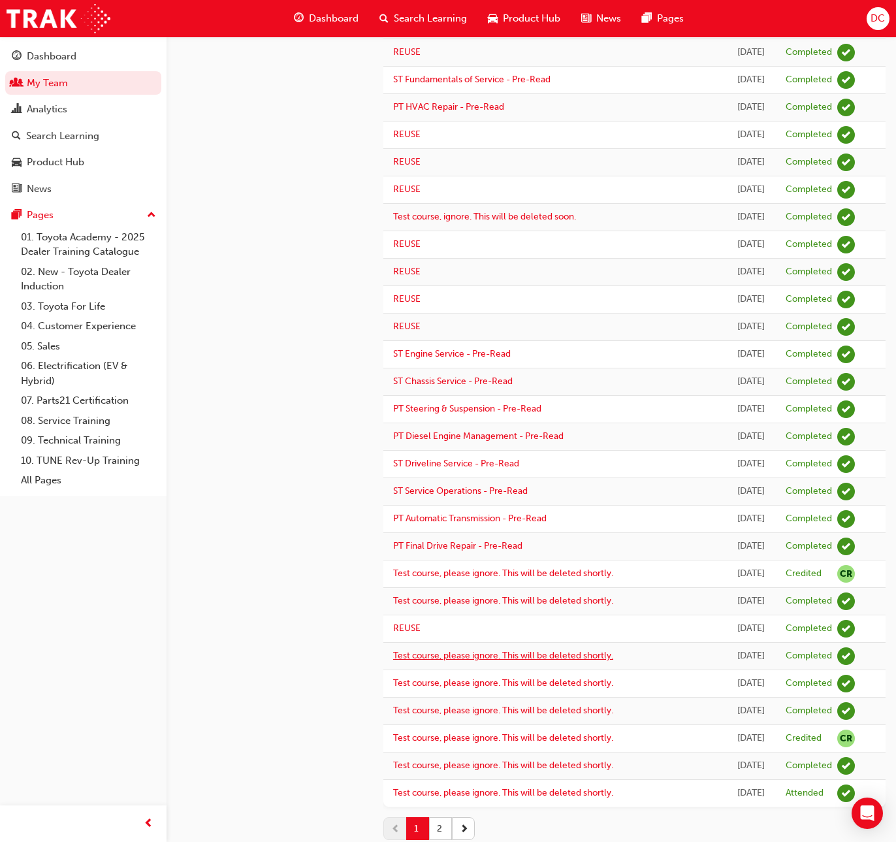
scroll to position [876, 0]
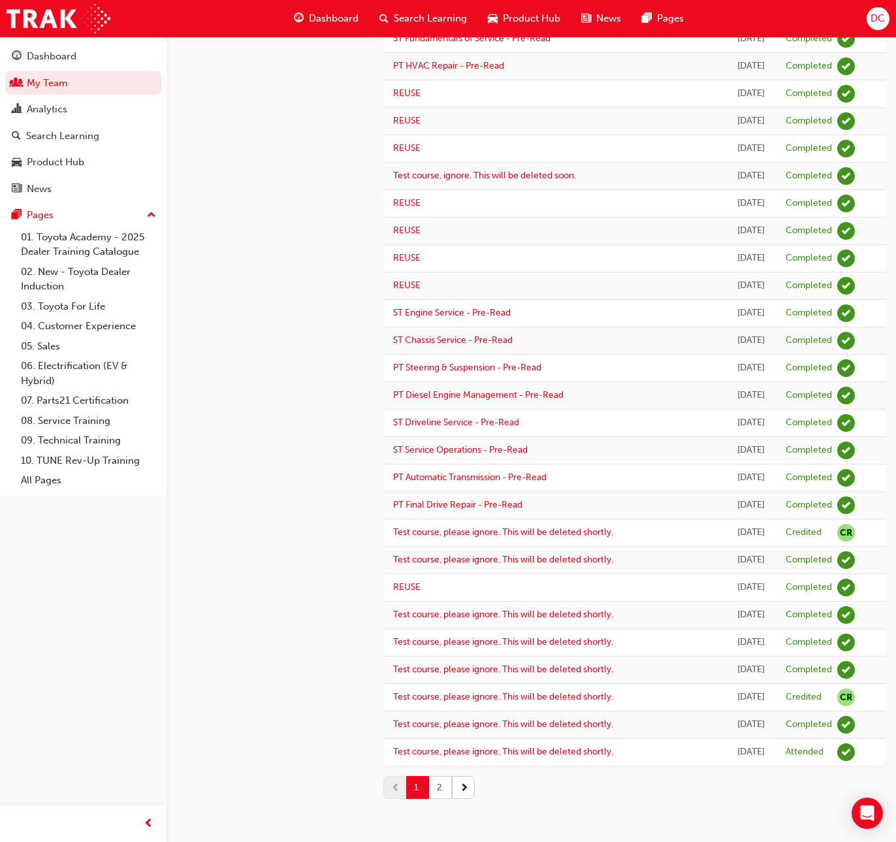
click at [442, 791] on button "2" at bounding box center [440, 787] width 23 height 23
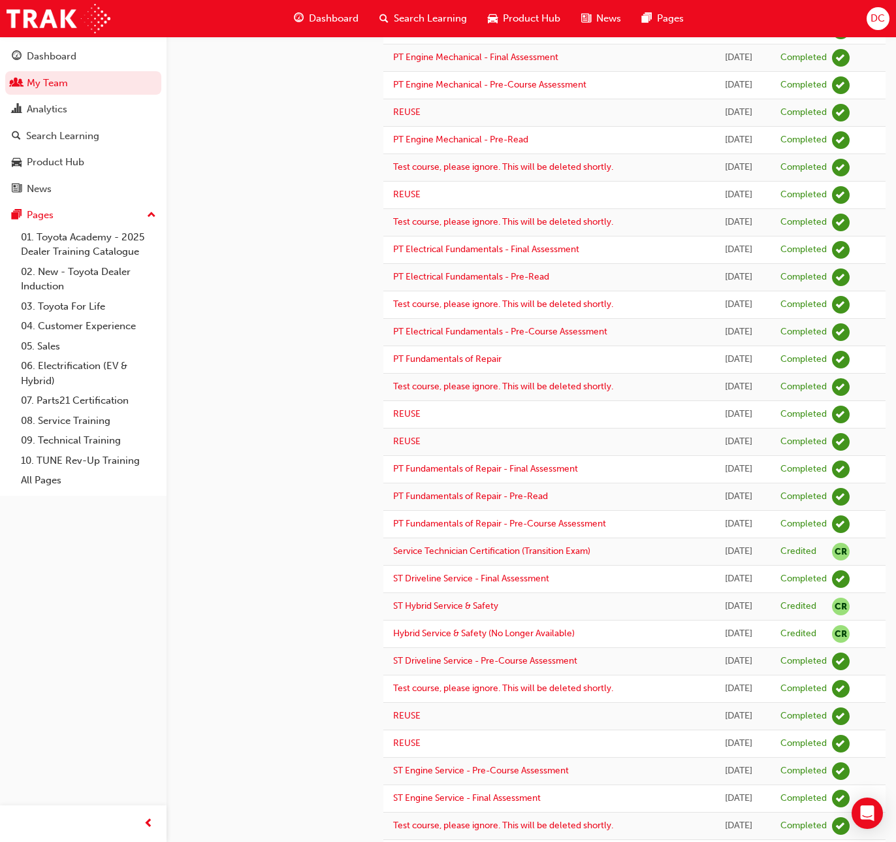
scroll to position [688, 0]
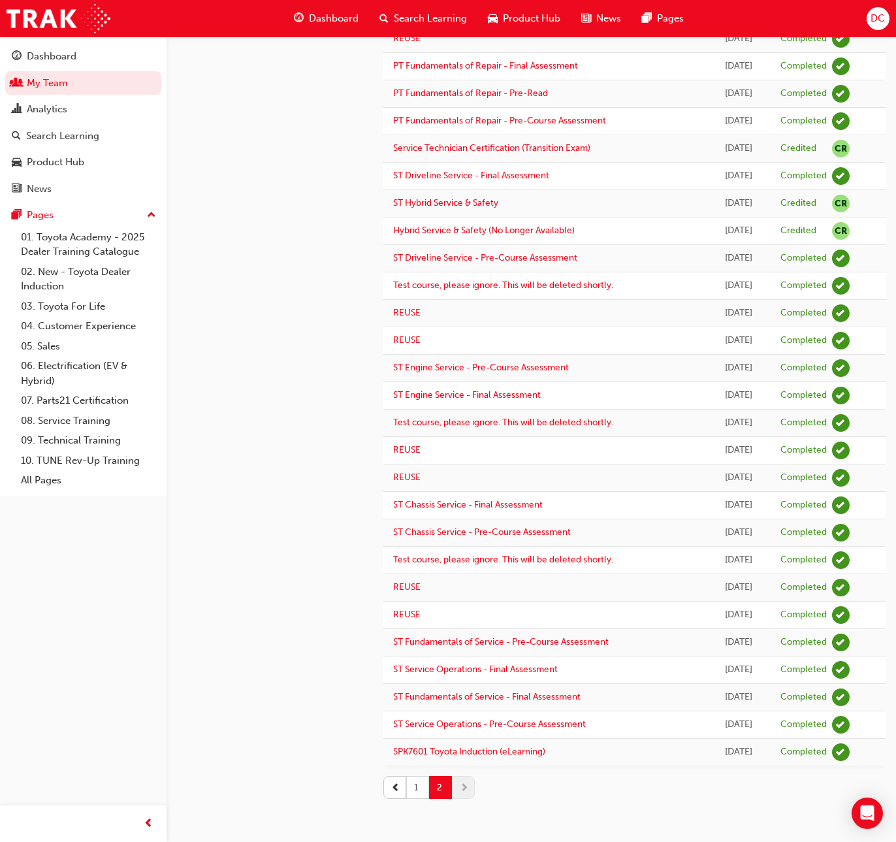
click at [414, 785] on button "1" at bounding box center [417, 787] width 23 height 23
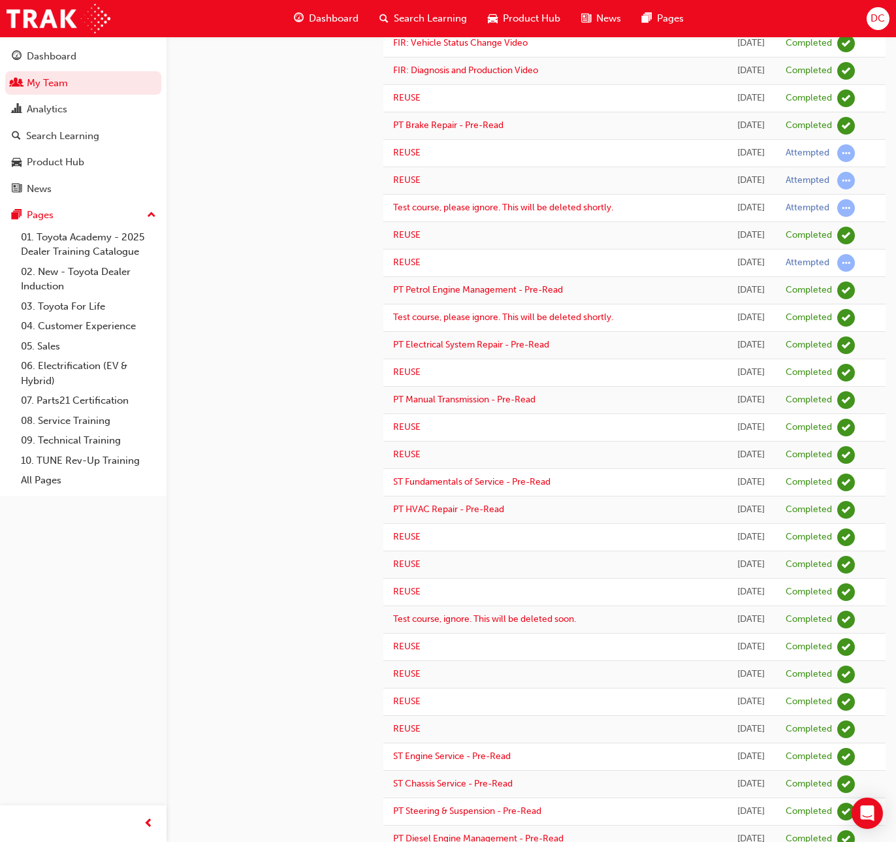
scroll to position [876, 0]
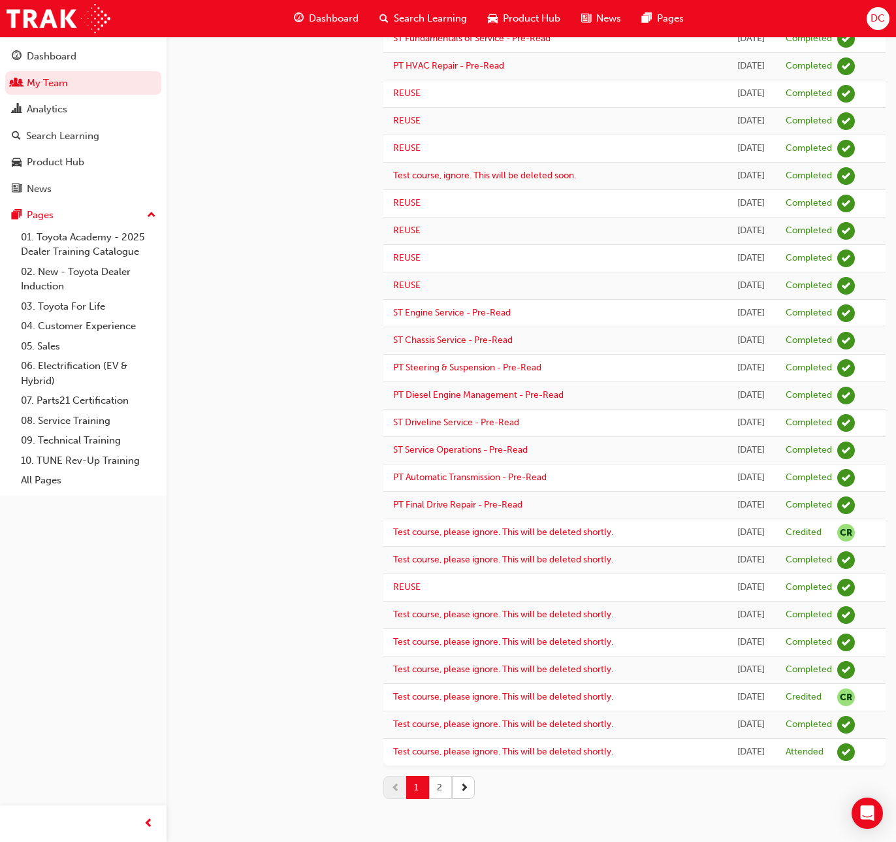
click at [443, 794] on button "2" at bounding box center [440, 787] width 23 height 23
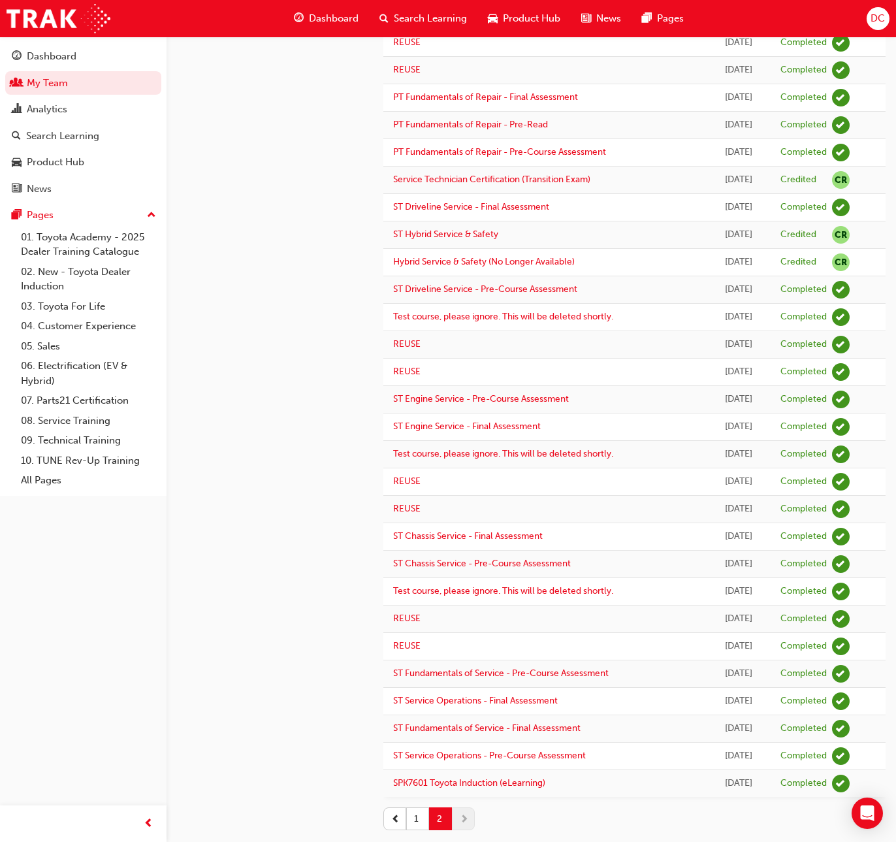
scroll to position [688, 0]
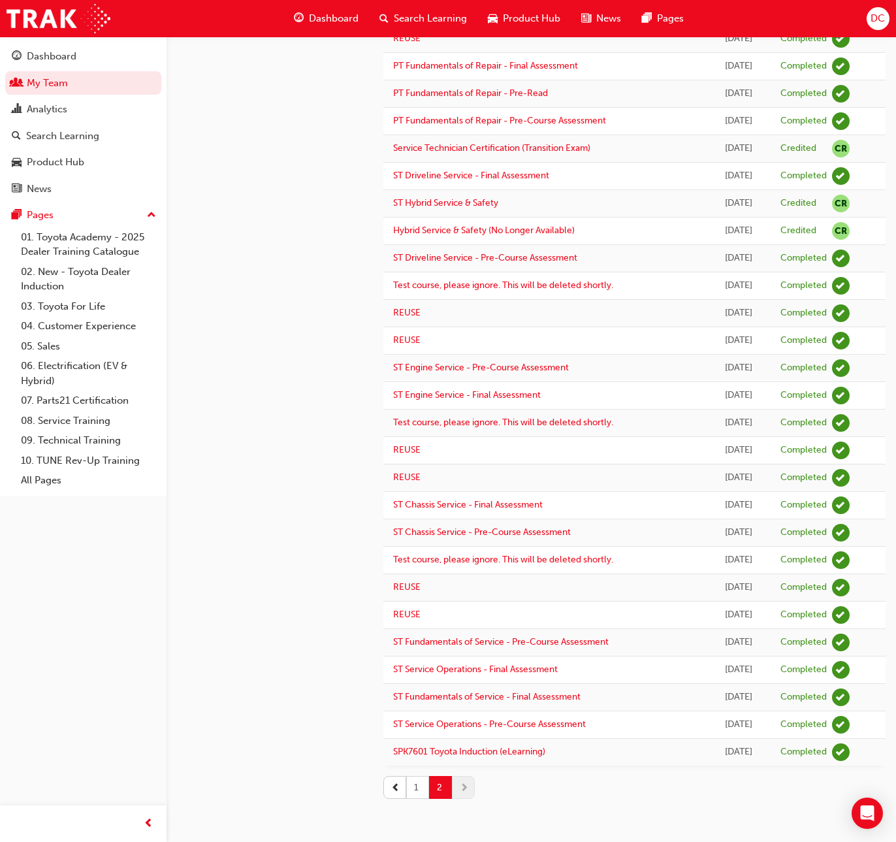
click at [420, 791] on button "1" at bounding box center [417, 787] width 23 height 23
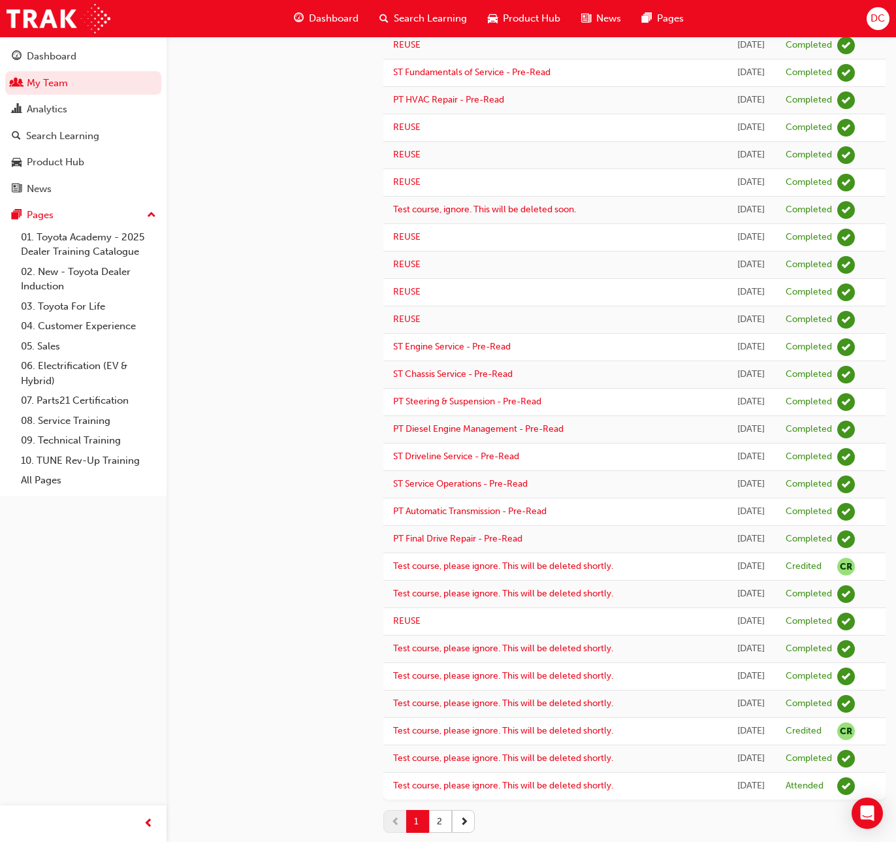
scroll to position [876, 0]
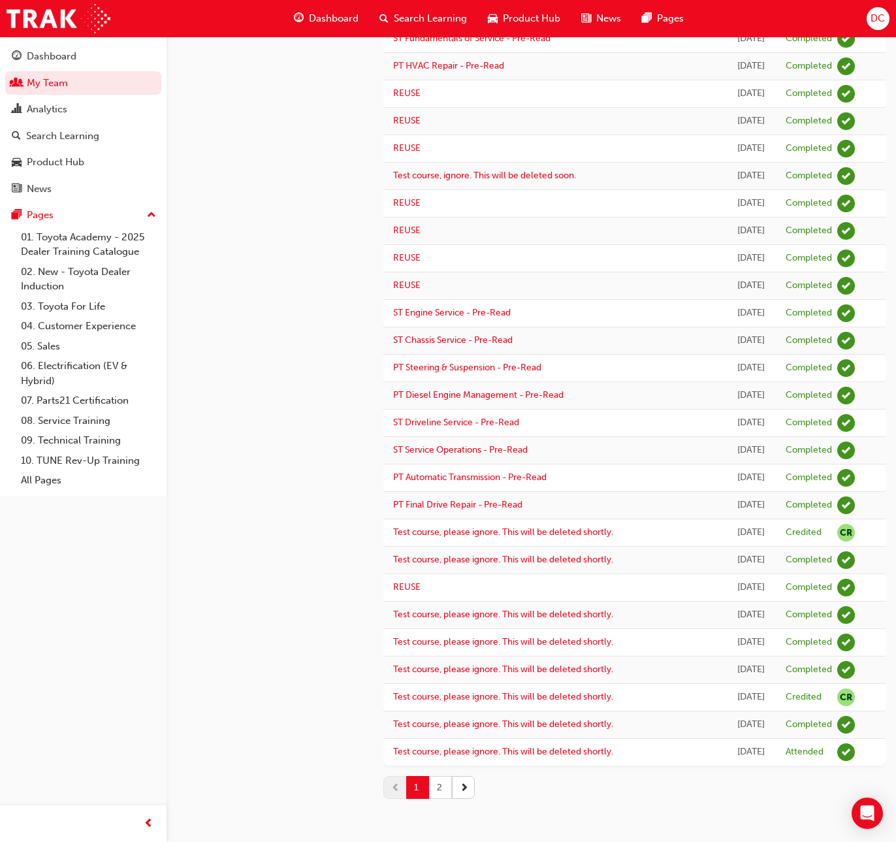
click at [443, 791] on button "2" at bounding box center [440, 787] width 23 height 23
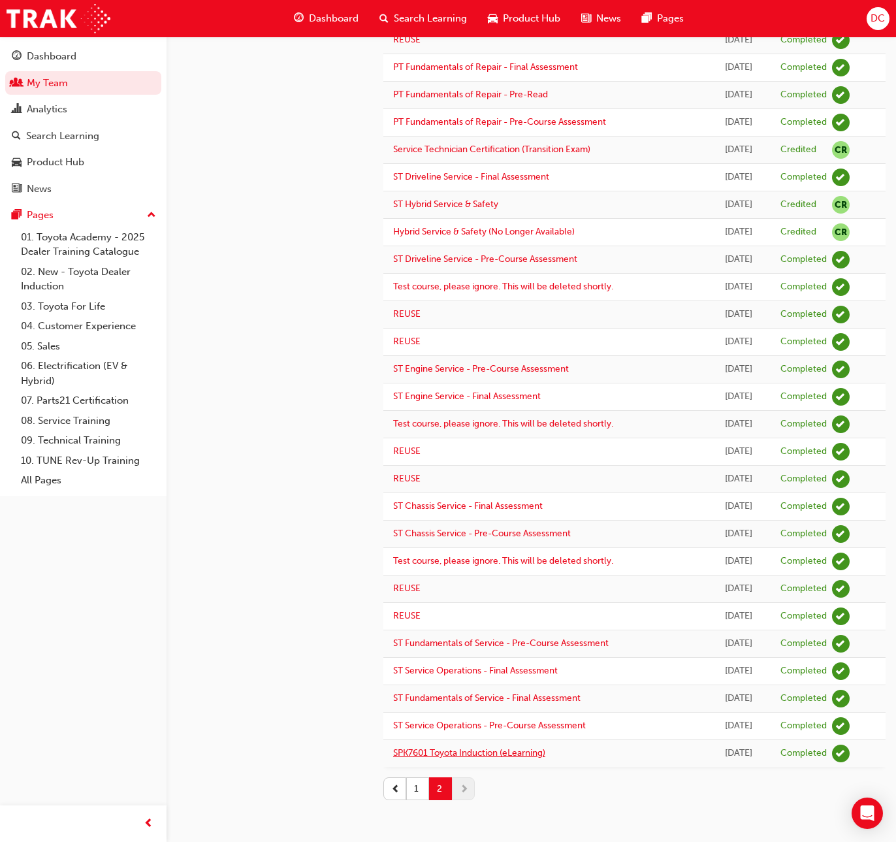
scroll to position [688, 0]
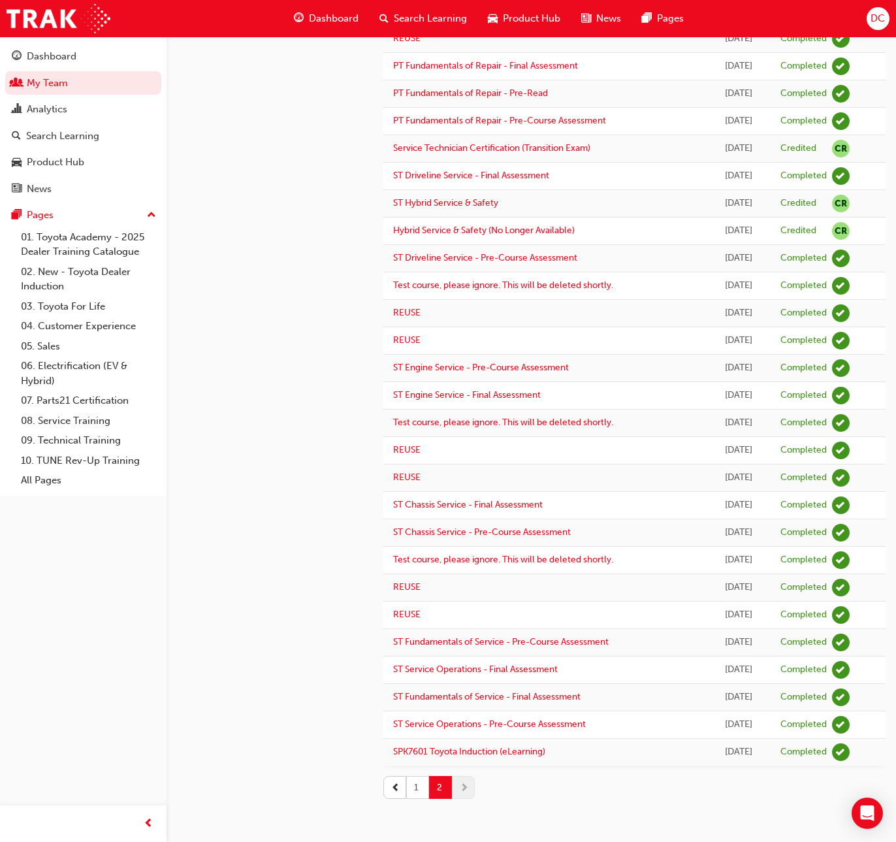
click at [415, 792] on button "1" at bounding box center [417, 787] width 23 height 23
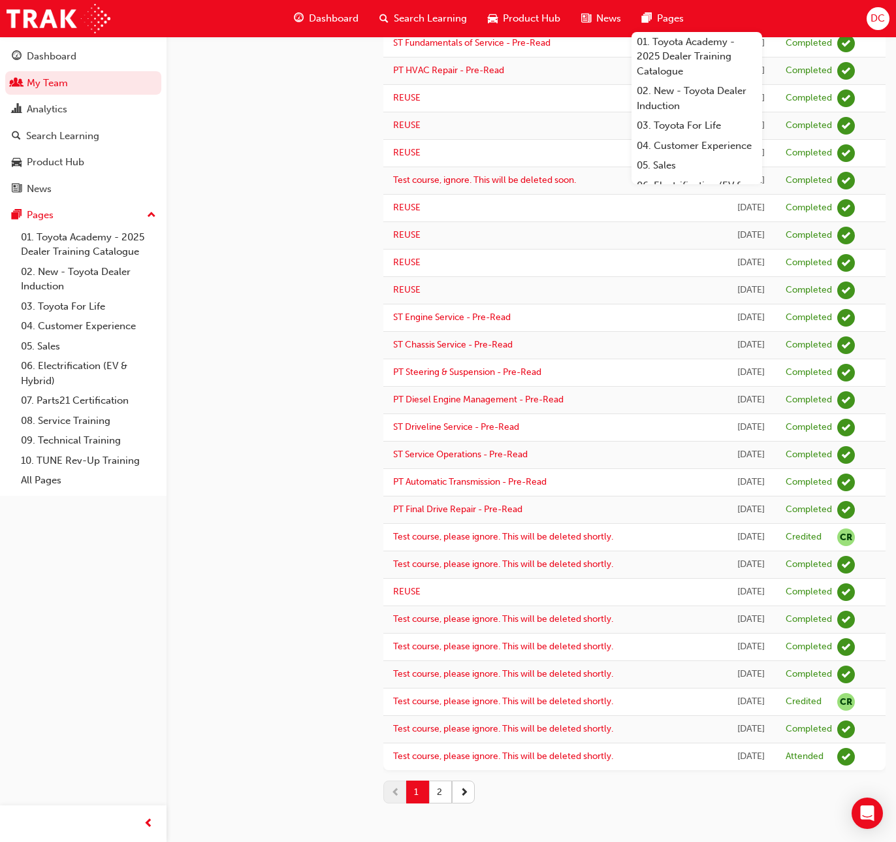
scroll to position [876, 0]
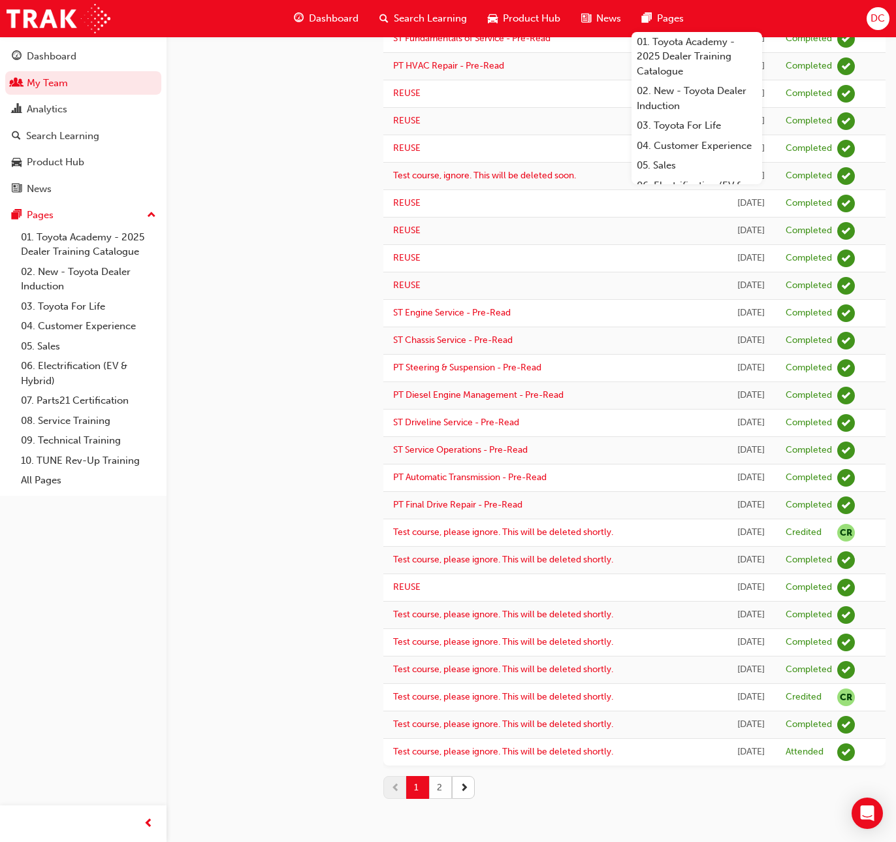
drag, startPoint x: 438, startPoint y: 787, endPoint x: 438, endPoint y: 766, distance: 20.9
click at [438, 787] on button "2" at bounding box center [440, 787] width 23 height 23
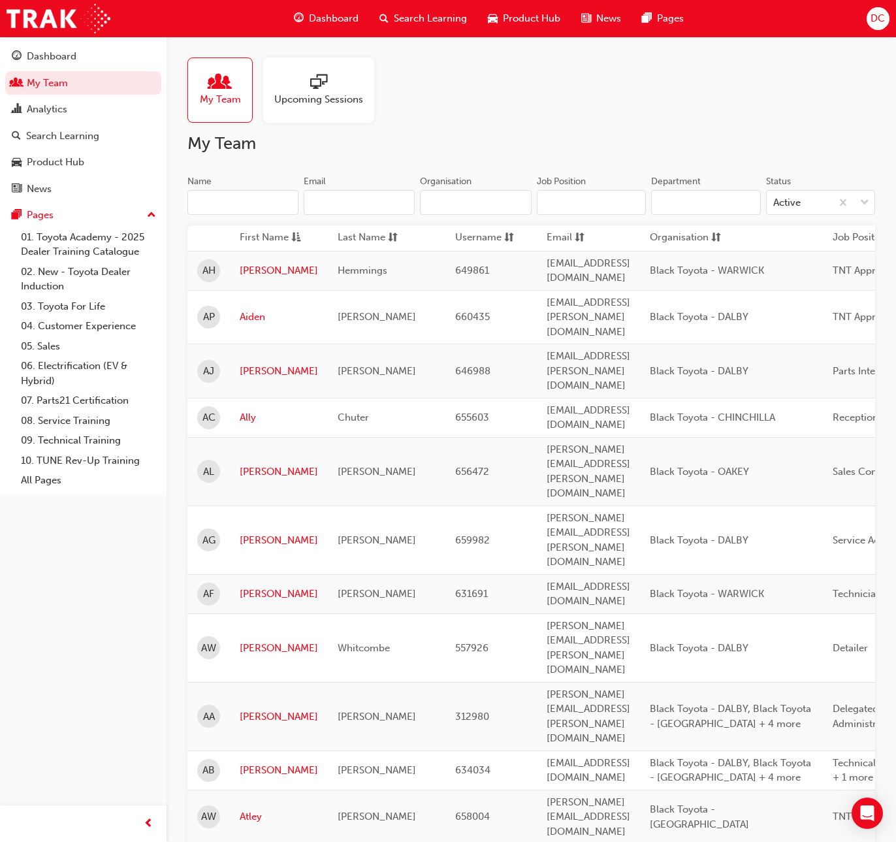
click at [219, 203] on input "Name" at bounding box center [243, 202] width 111 height 25
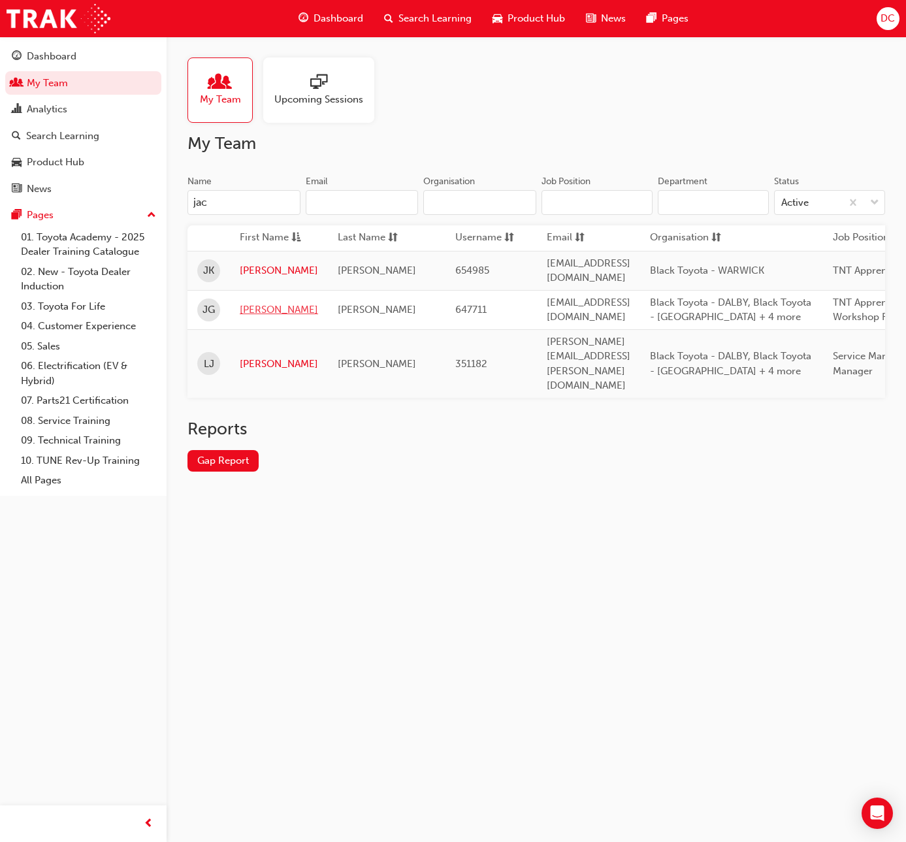
type input "jac"
click at [250, 304] on link "[PERSON_NAME]" at bounding box center [279, 309] width 78 height 15
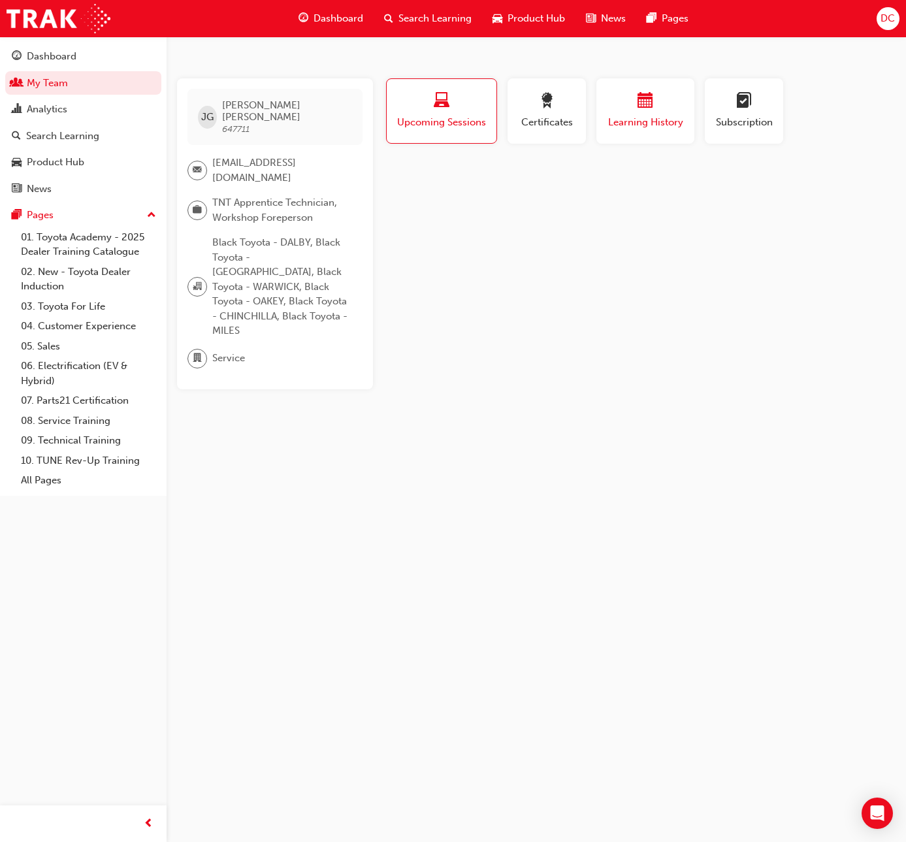
click at [625, 134] on button "Learning History" at bounding box center [645, 110] width 98 height 65
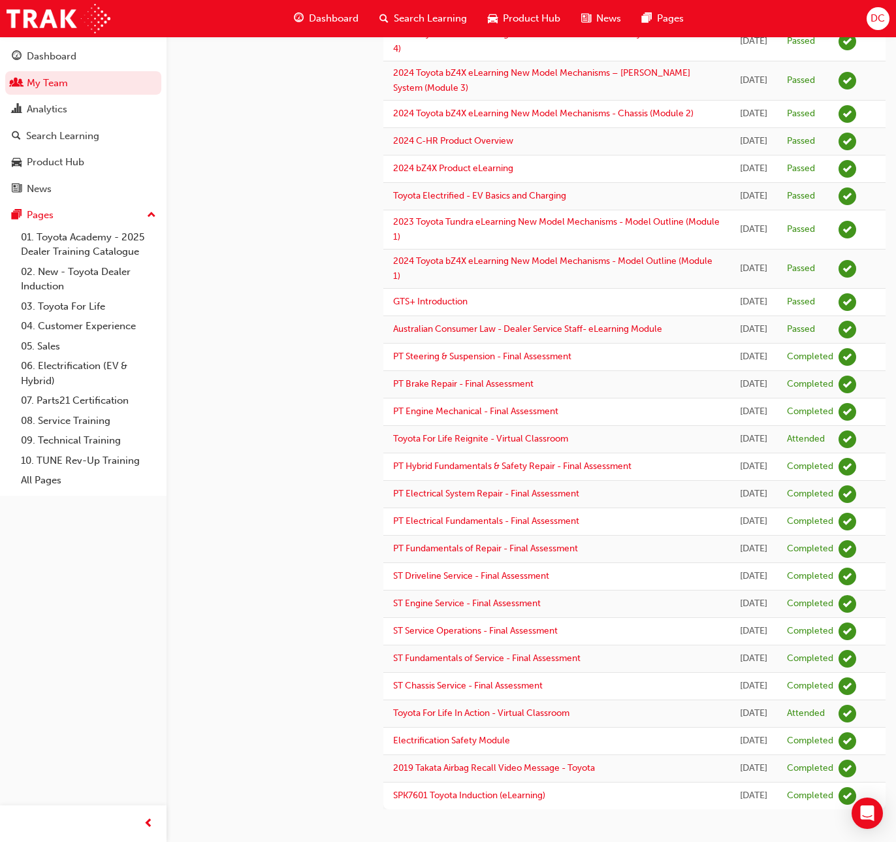
scroll to position [159, 0]
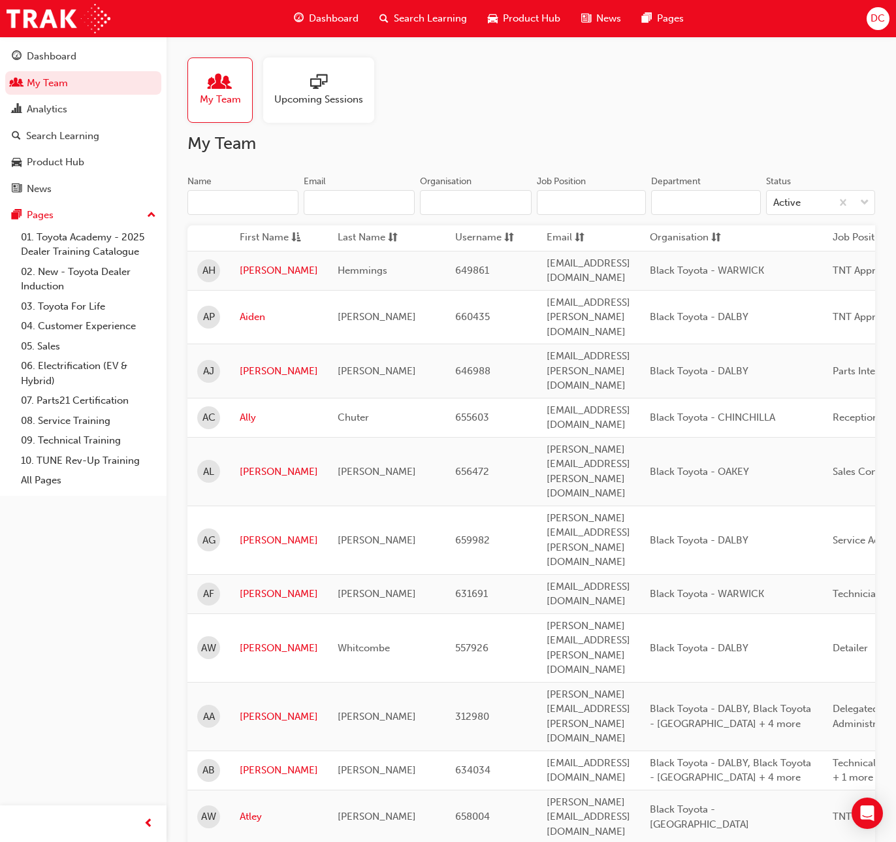
click at [223, 203] on input "Name" at bounding box center [243, 202] width 111 height 25
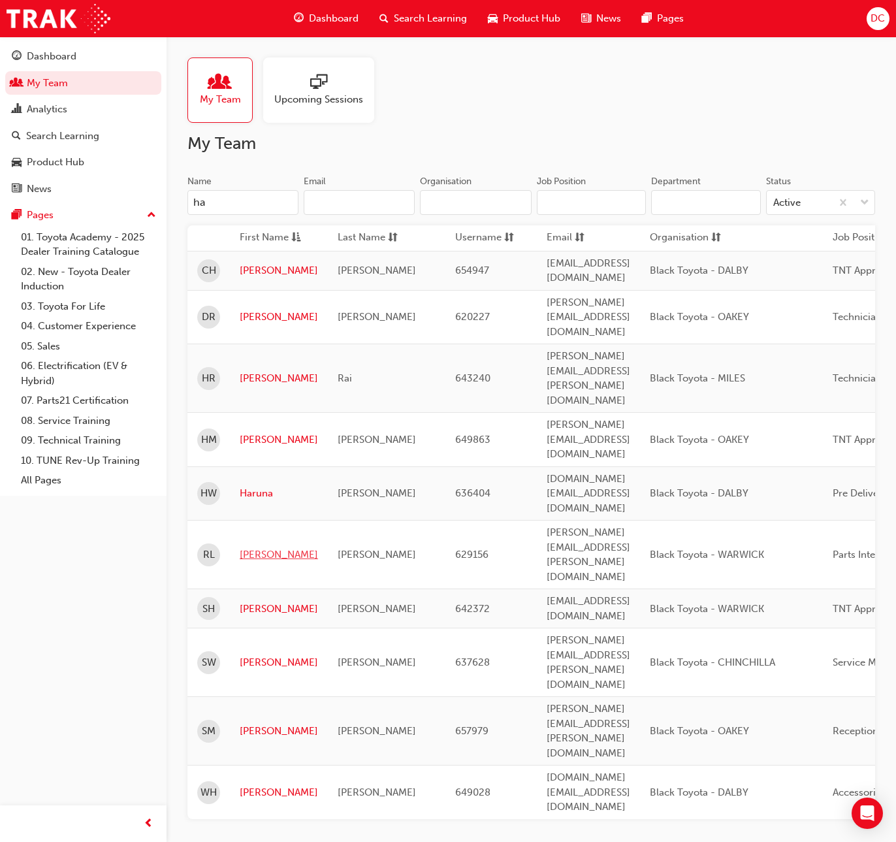
type input "h"
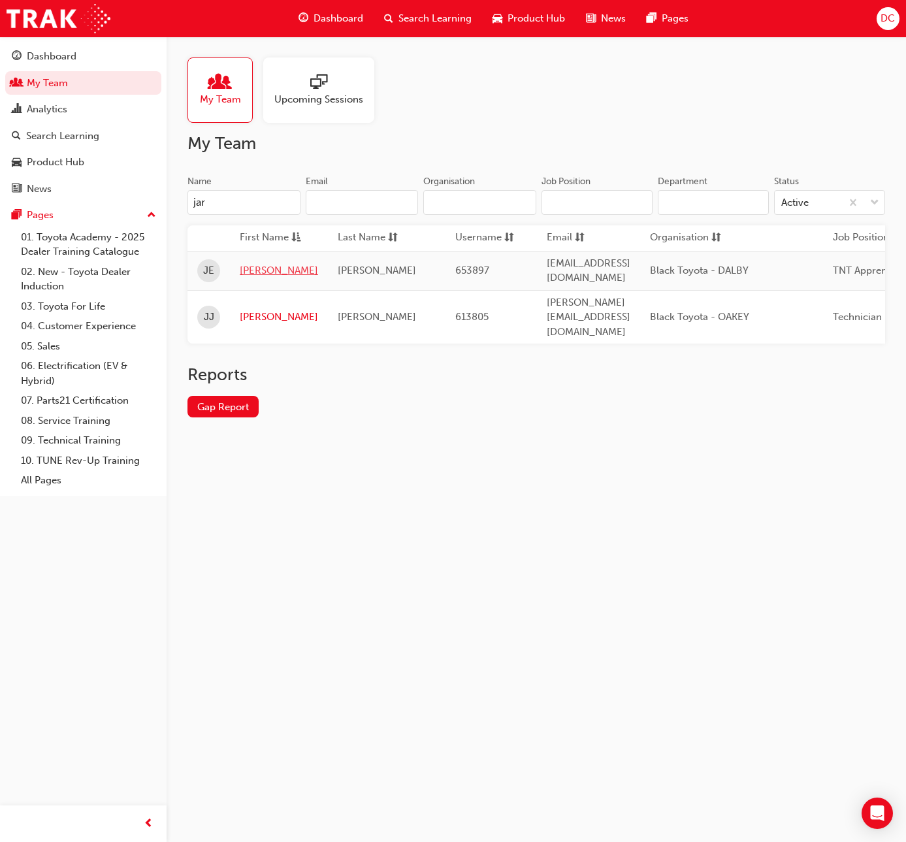
type input "jar"
click at [254, 267] on link "[PERSON_NAME]" at bounding box center [279, 270] width 78 height 15
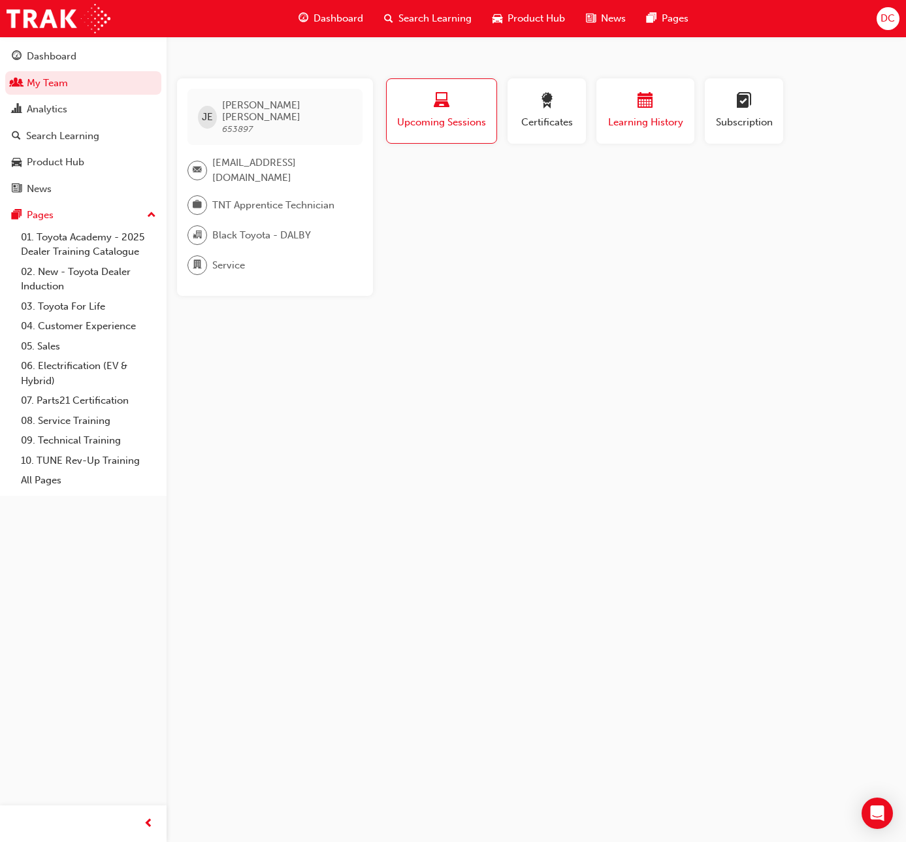
click at [631, 106] on div "button" at bounding box center [645, 103] width 78 height 20
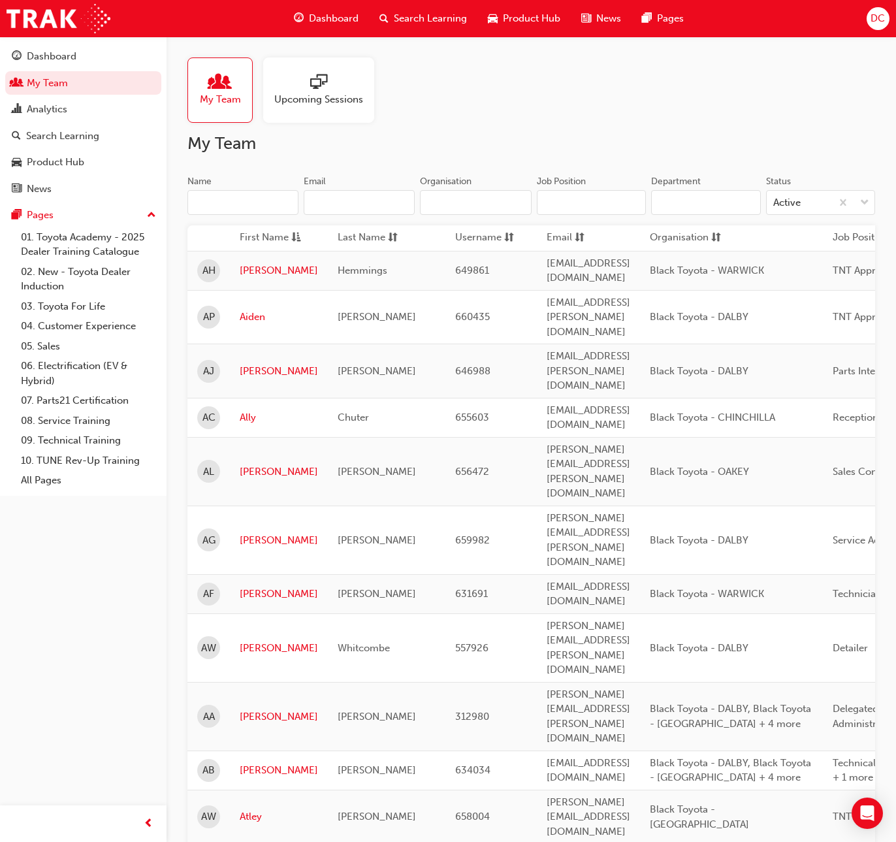
click at [226, 203] on input "Name" at bounding box center [243, 202] width 111 height 25
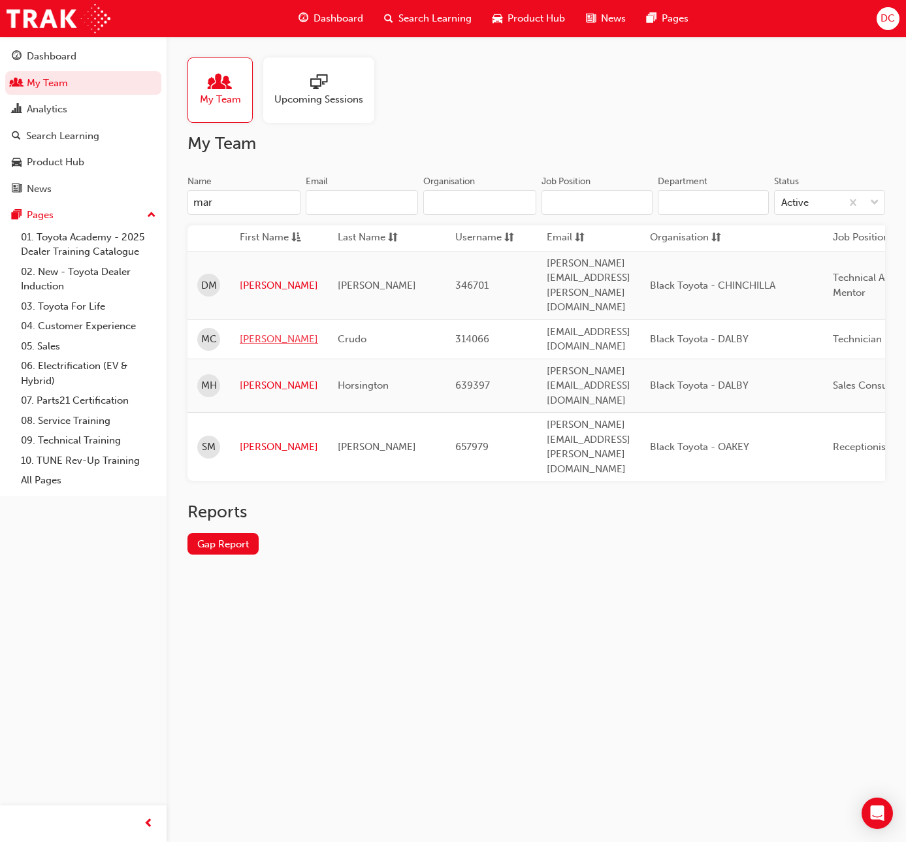
type input "mar"
click at [263, 332] on link "[PERSON_NAME]" at bounding box center [279, 339] width 78 height 15
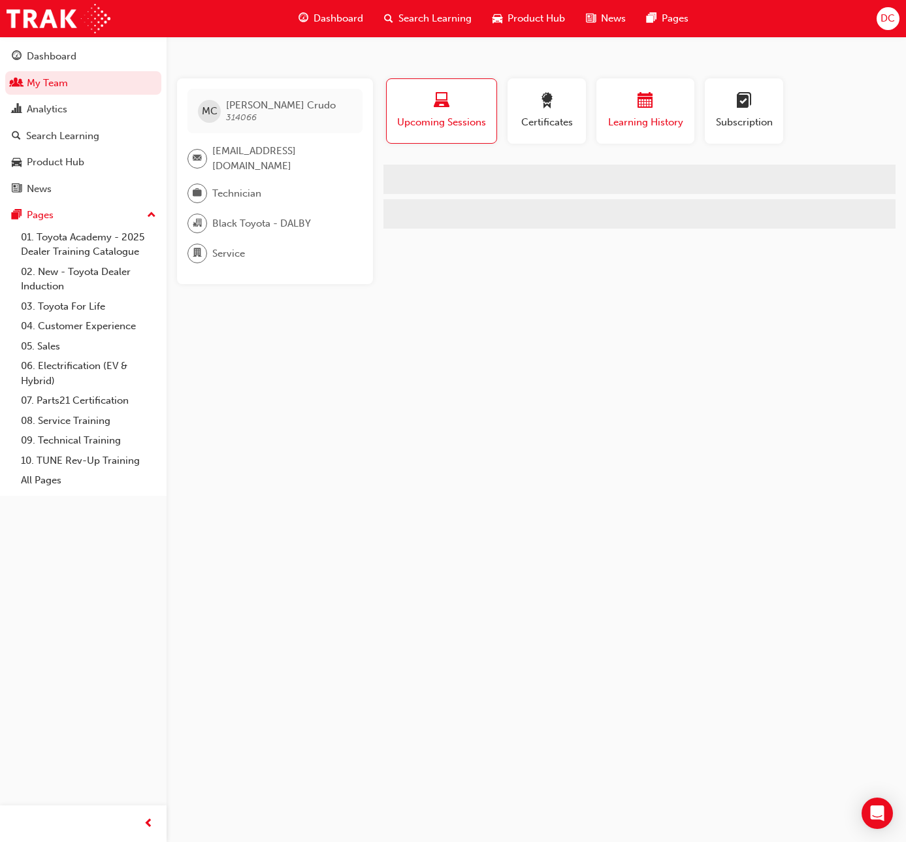
click at [625, 110] on div "button" at bounding box center [645, 103] width 78 height 20
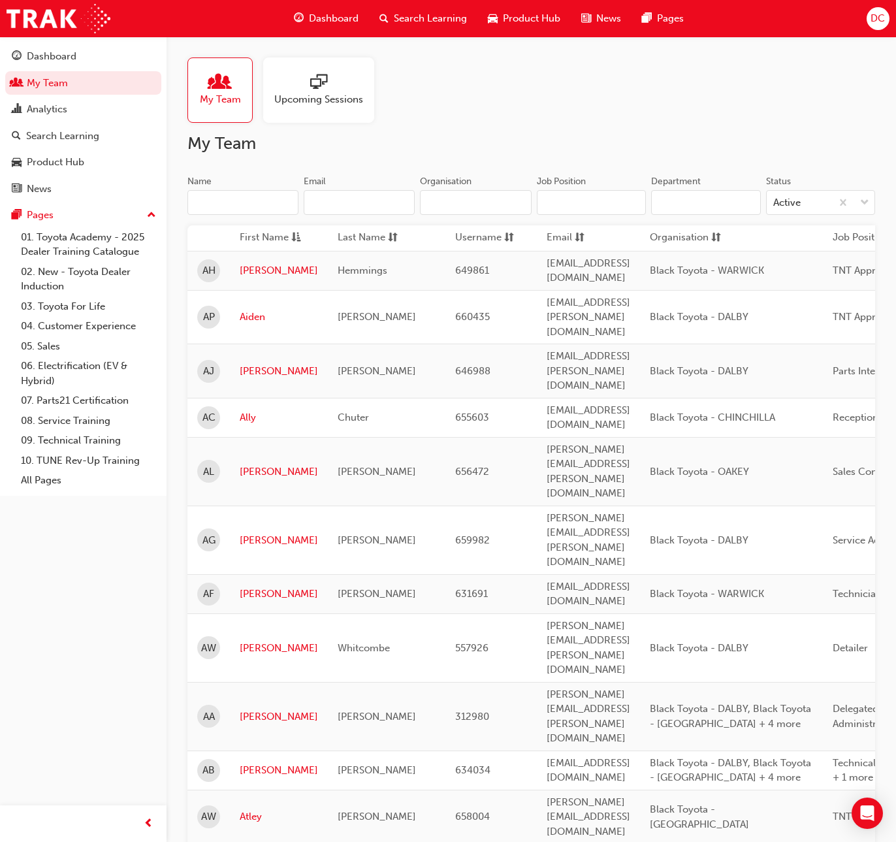
click at [214, 203] on input "Name" at bounding box center [243, 202] width 111 height 25
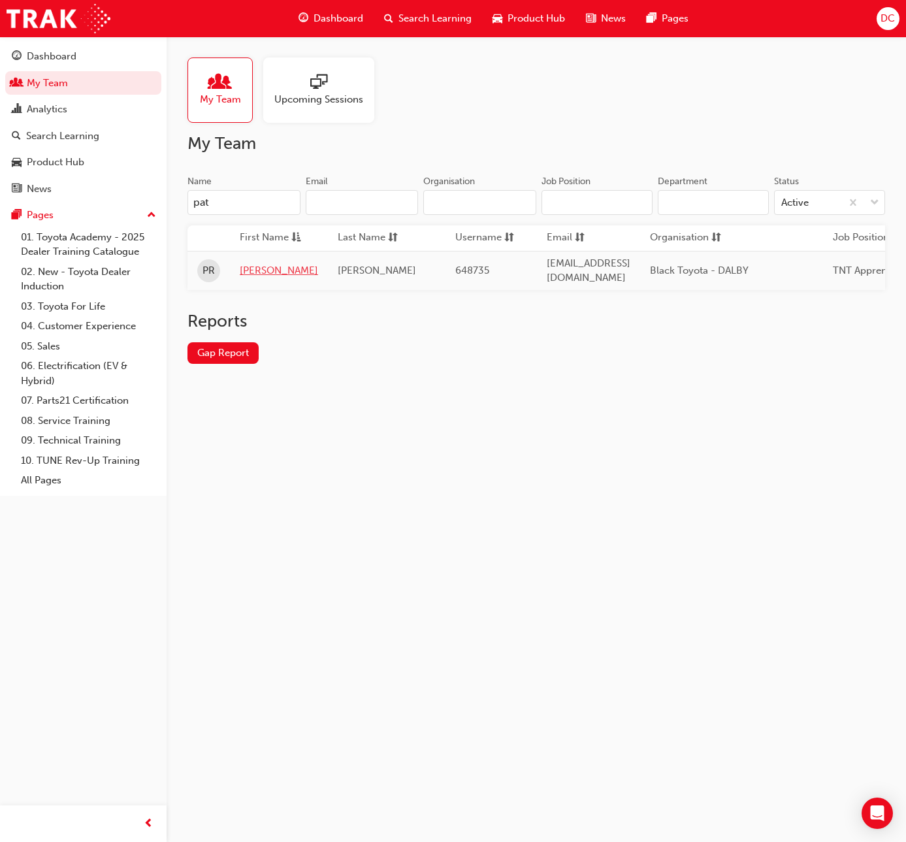
type input "pat"
click at [249, 269] on link "[PERSON_NAME]" at bounding box center [279, 270] width 78 height 15
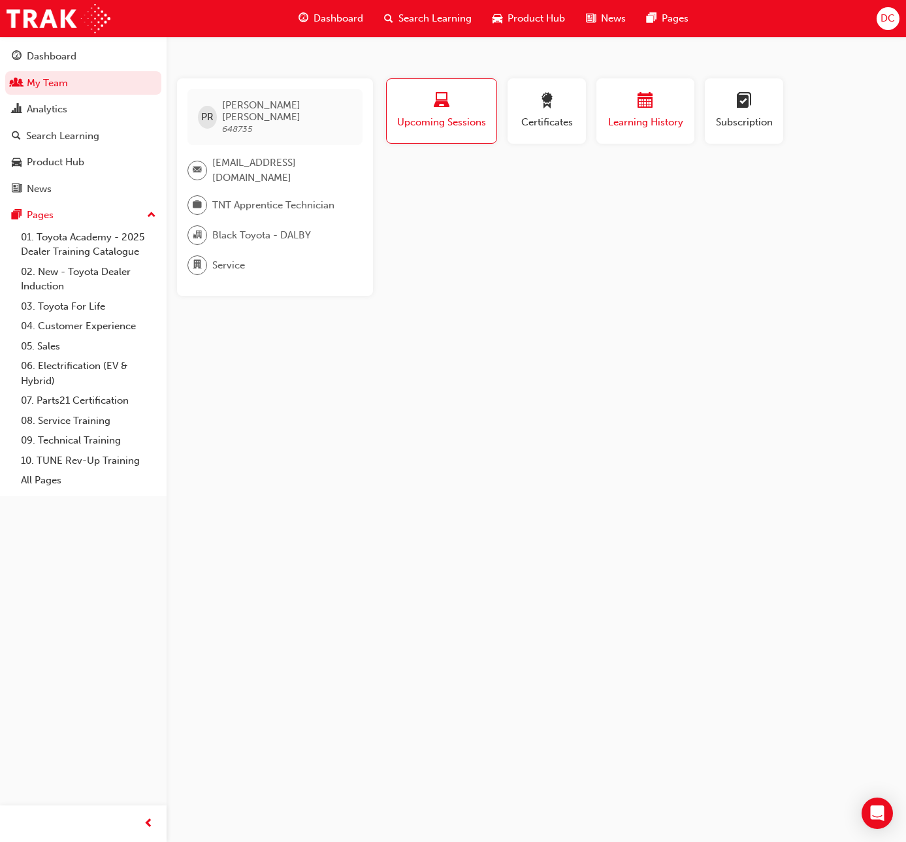
click at [614, 120] on span "Learning History" at bounding box center [645, 122] width 78 height 15
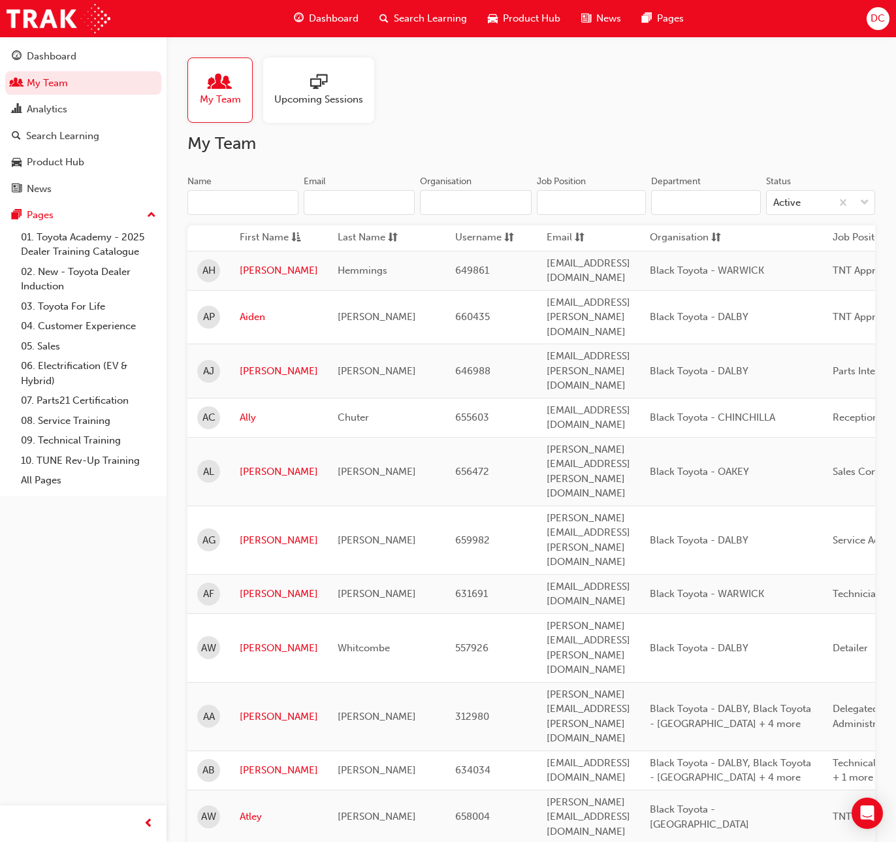
click at [215, 205] on input "Name" at bounding box center [243, 202] width 111 height 25
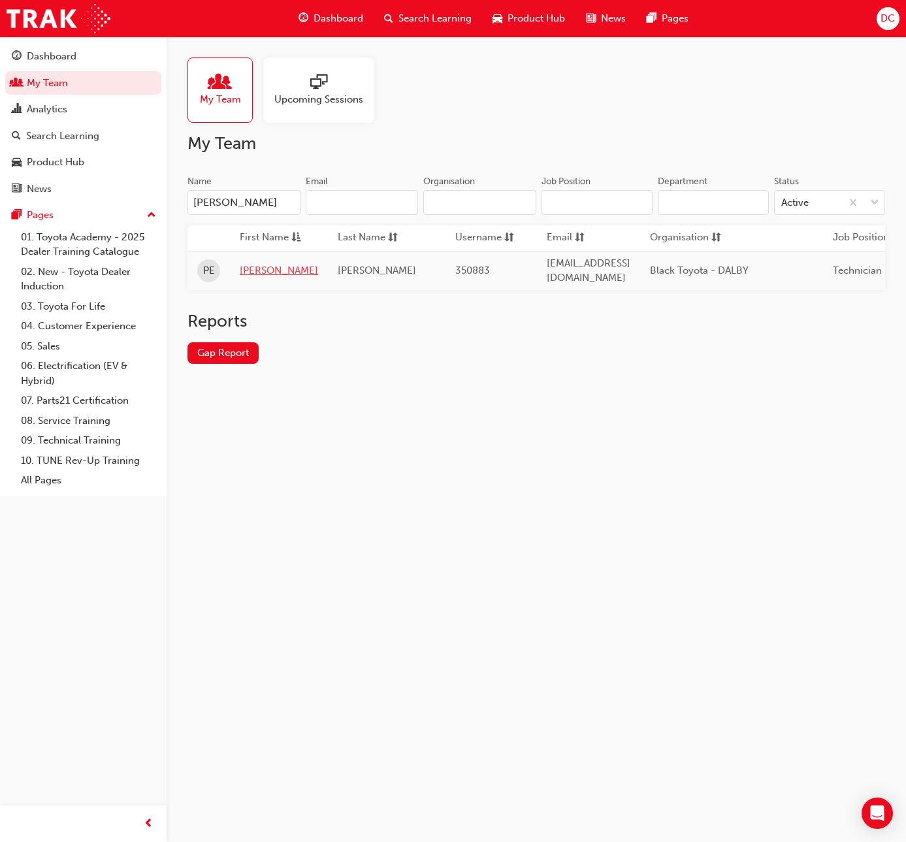
type input "[PERSON_NAME]"
click at [247, 263] on link "[PERSON_NAME]" at bounding box center [279, 270] width 78 height 15
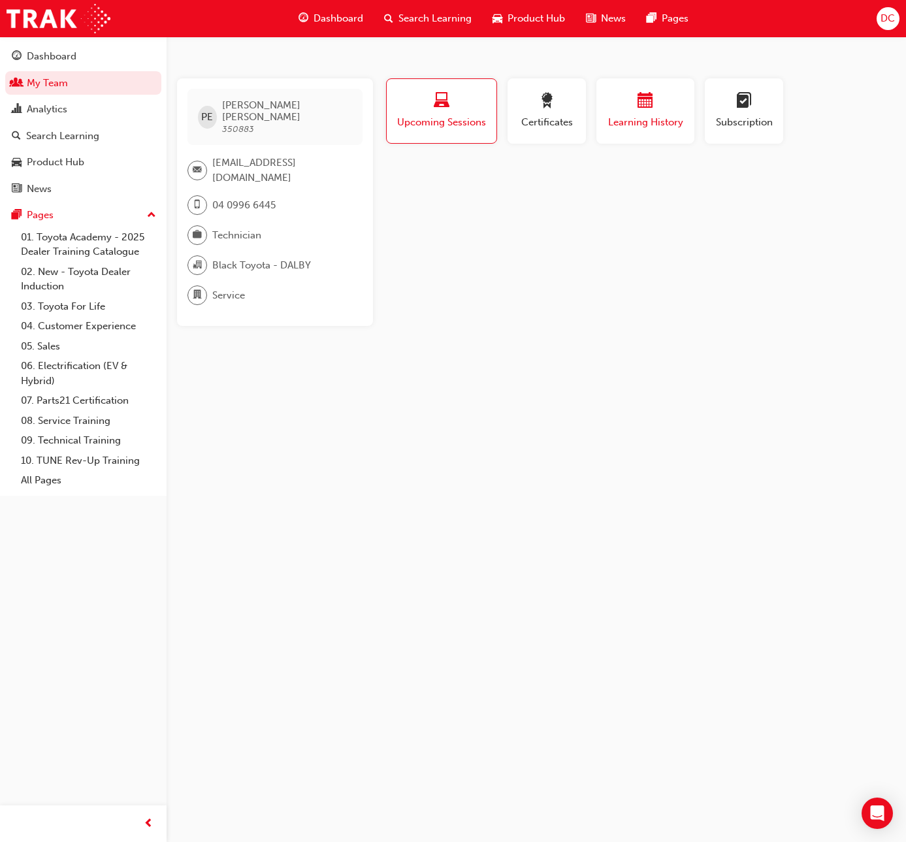
click at [640, 116] on span "Learning History" at bounding box center [645, 122] width 78 height 15
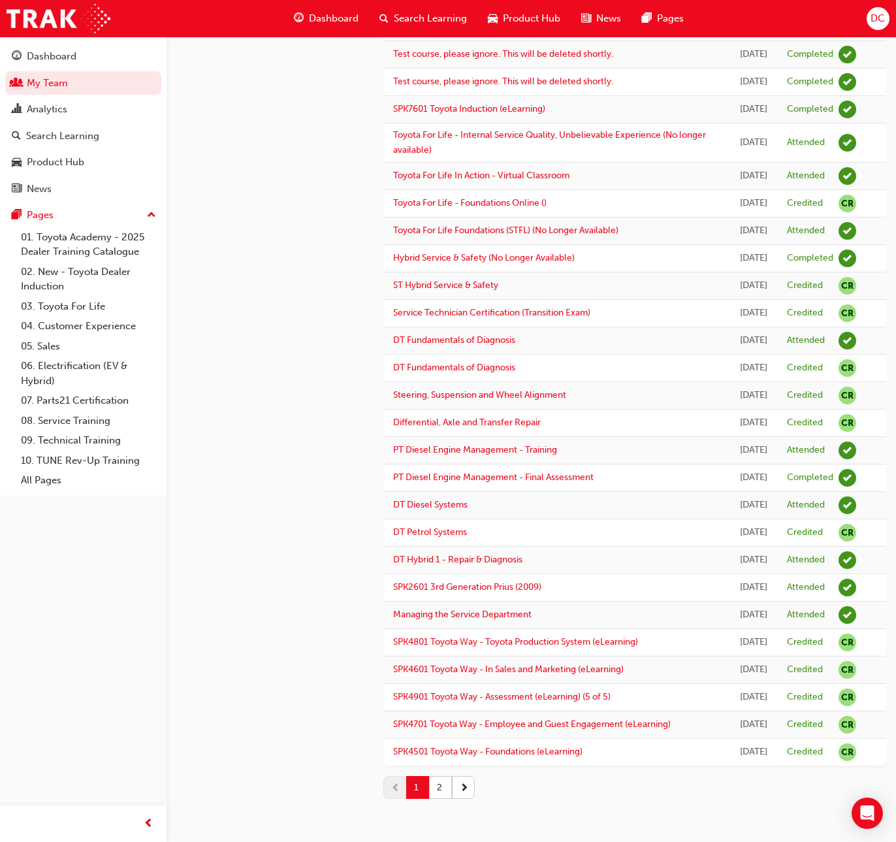
scroll to position [1358, 0]
click at [441, 781] on button "2" at bounding box center [440, 787] width 23 height 23
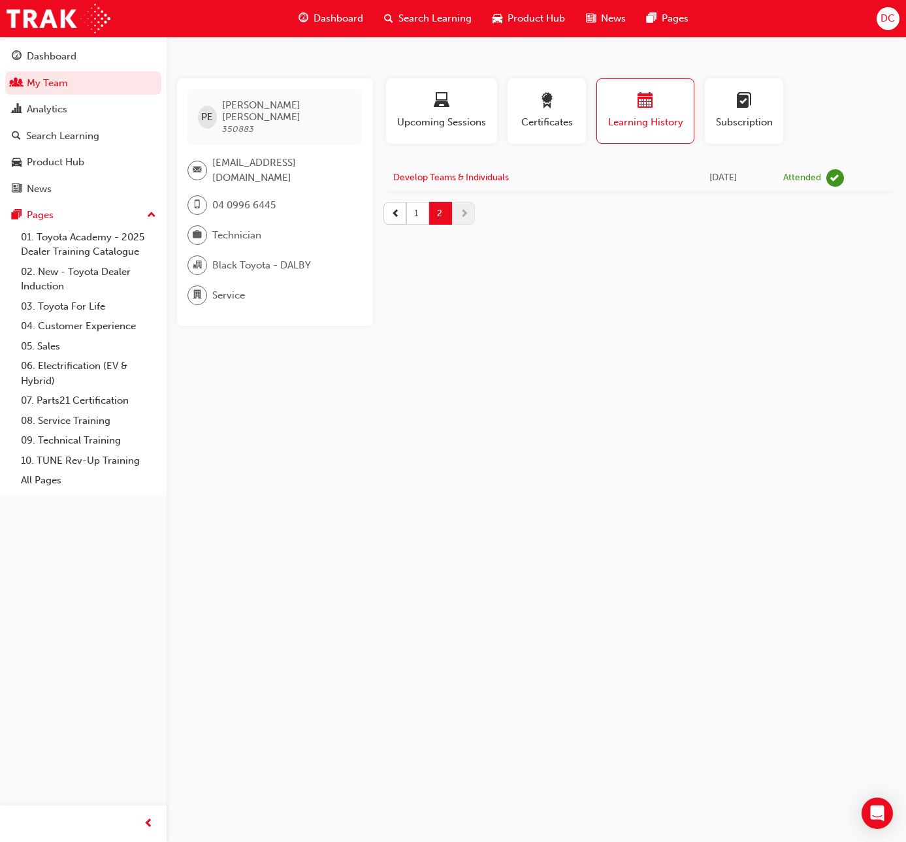
click at [416, 212] on button "1" at bounding box center [417, 213] width 23 height 23
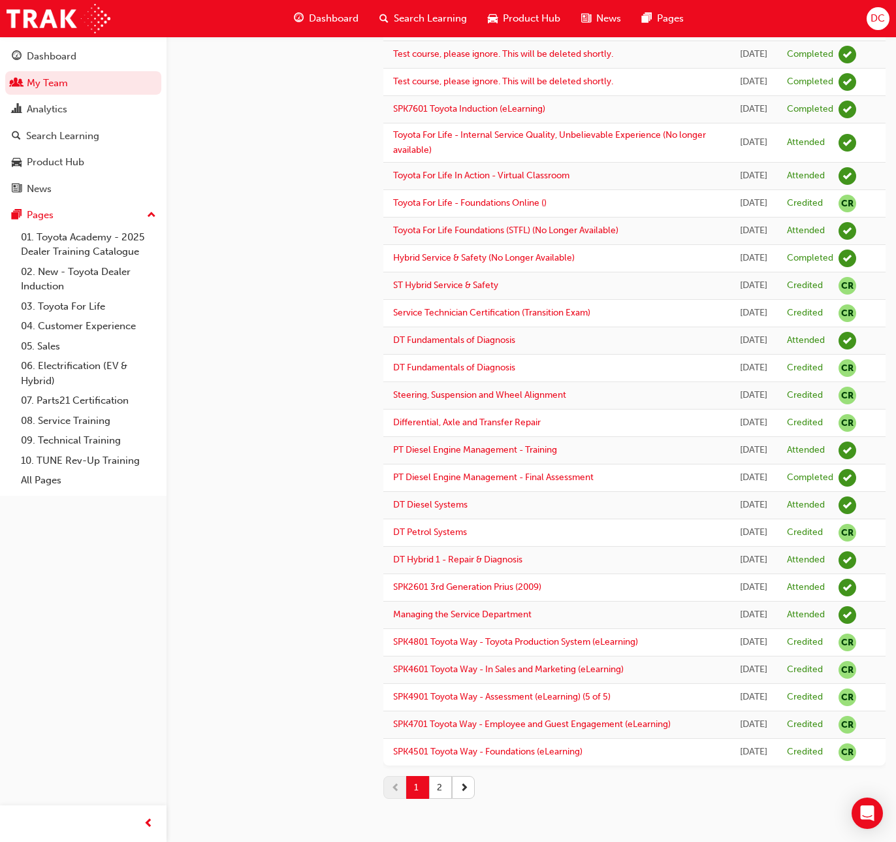
scroll to position [1358, 0]
click at [466, 786] on span "next-icon" at bounding box center [464, 788] width 9 height 14
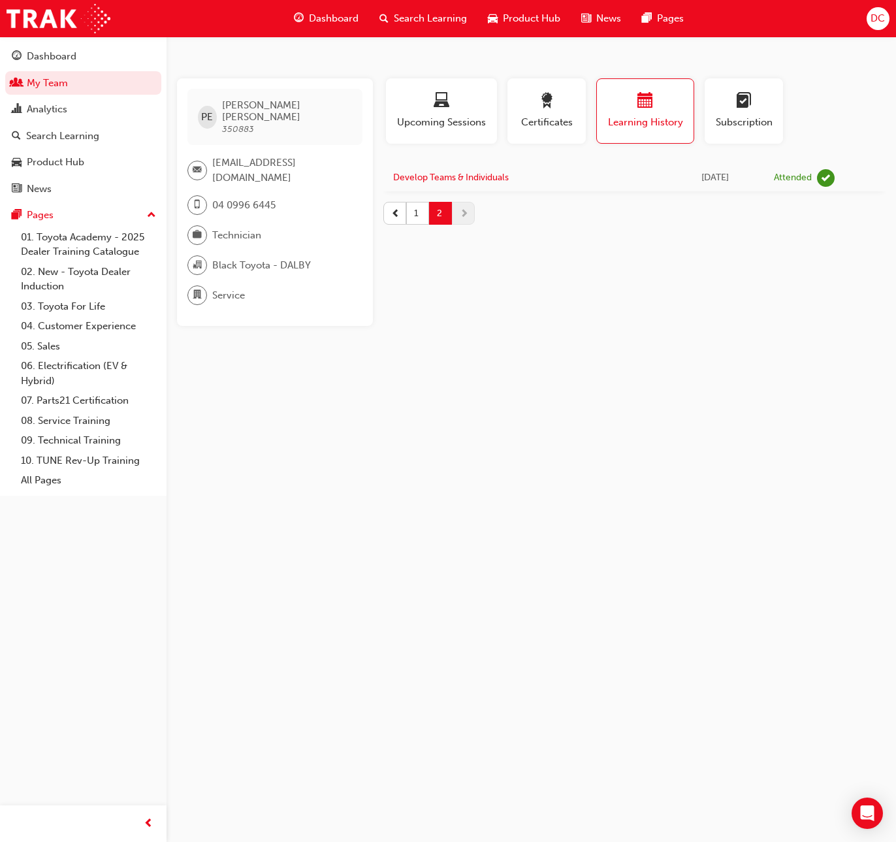
scroll to position [0, 0]
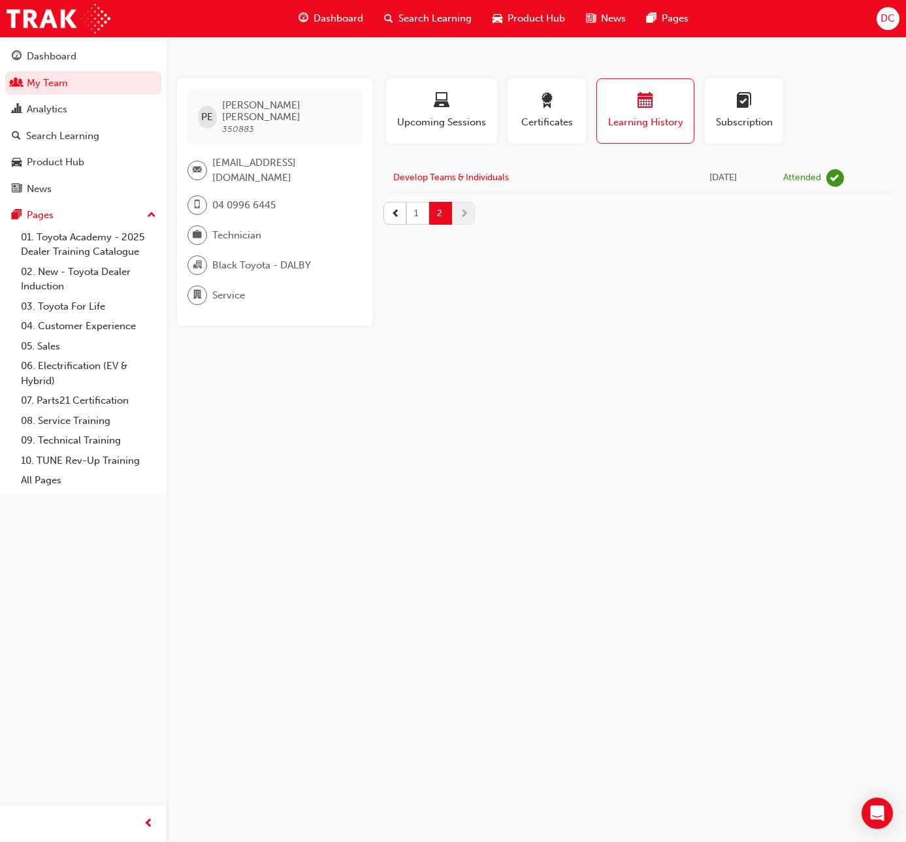
click at [416, 221] on button "1" at bounding box center [417, 213] width 23 height 23
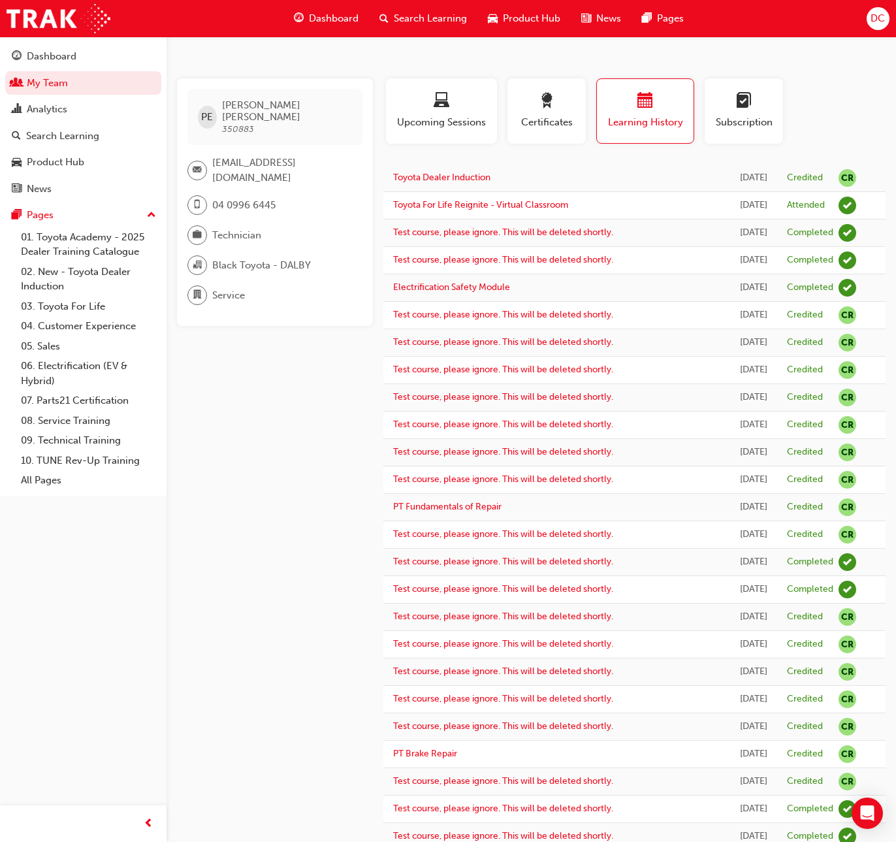
scroll to position [1096, 0]
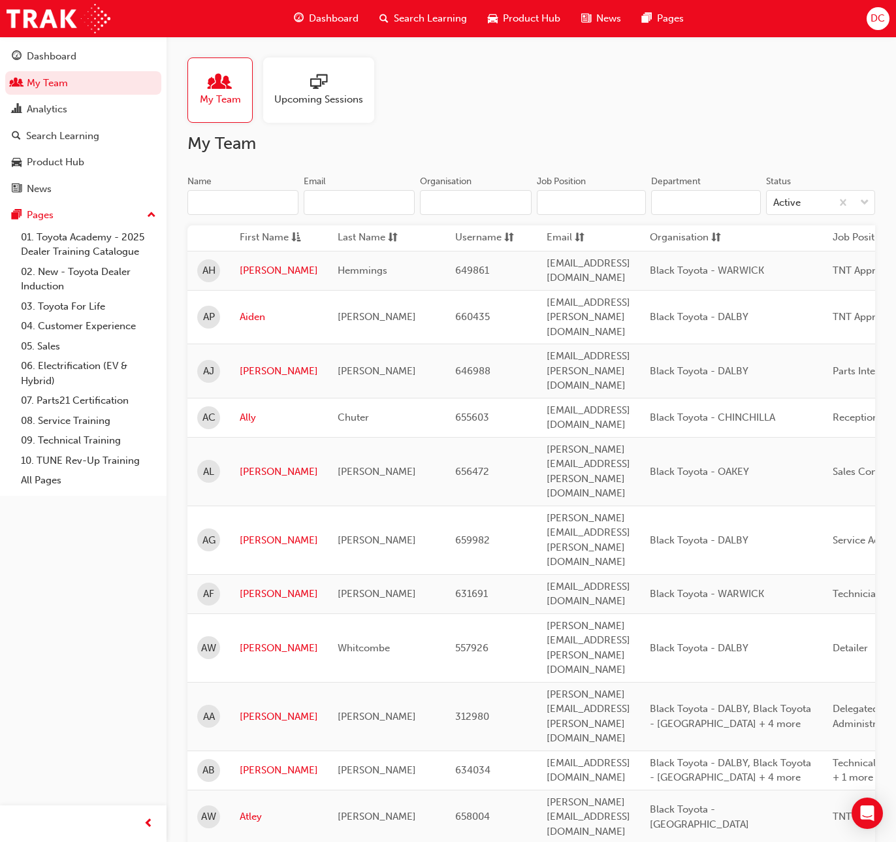
click at [253, 202] on input "Name" at bounding box center [243, 202] width 111 height 25
click at [252, 202] on input "Name" at bounding box center [243, 202] width 111 height 25
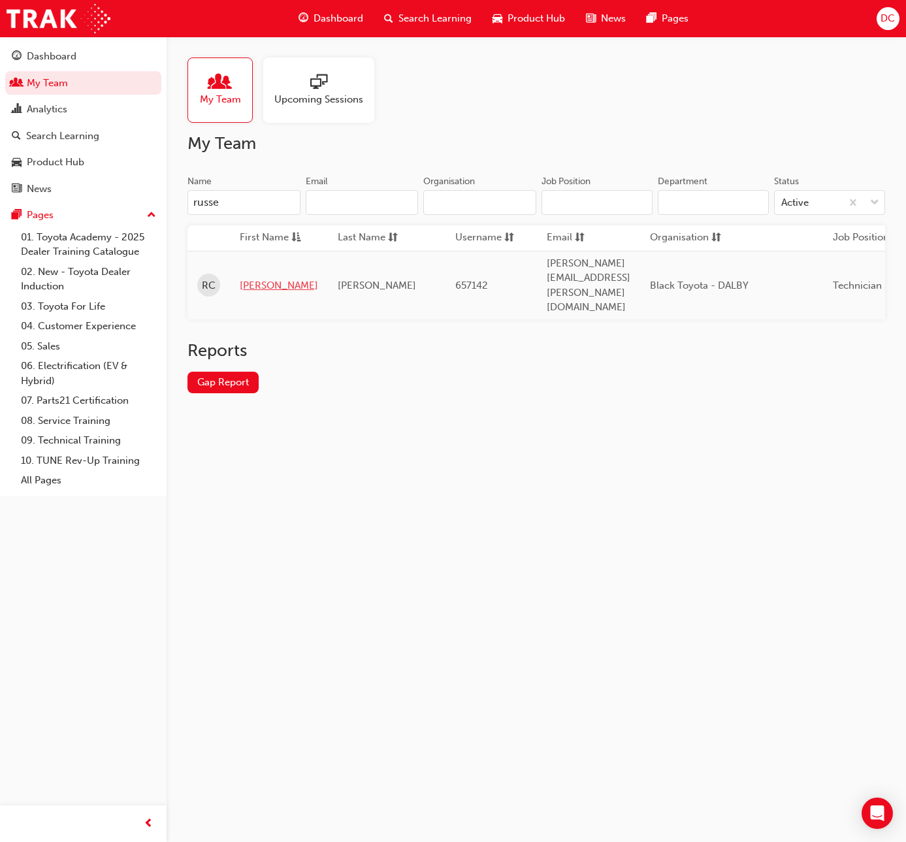
type input "russe"
click at [250, 278] on link "[PERSON_NAME]" at bounding box center [279, 285] width 78 height 15
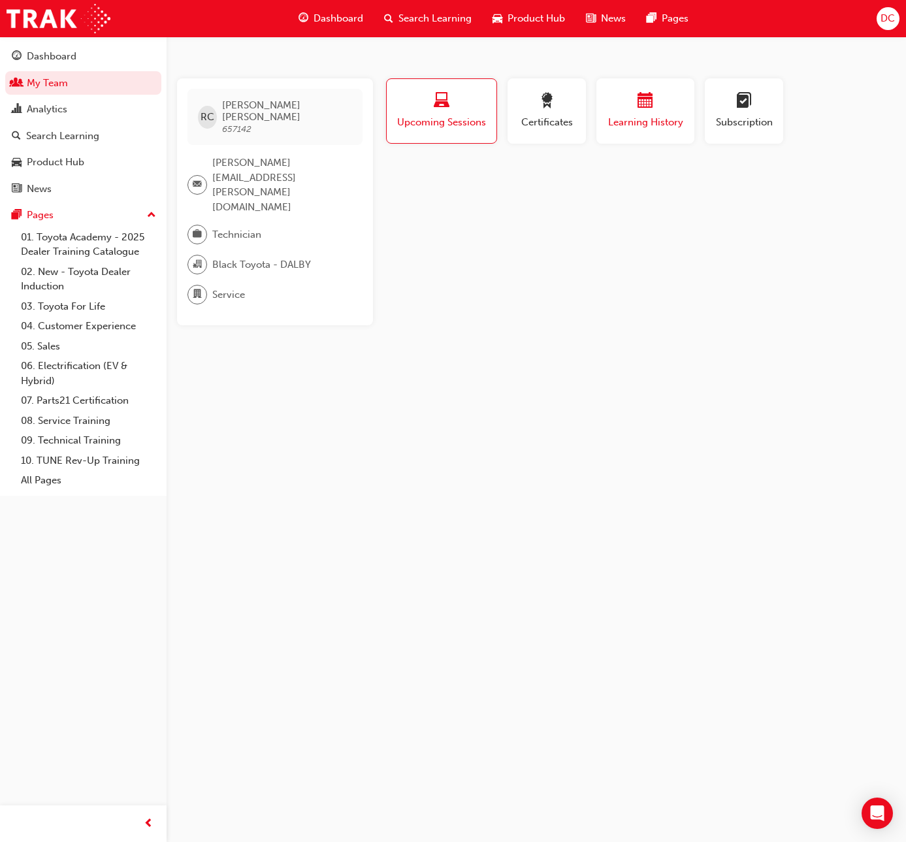
click at [627, 118] on span "Learning History" at bounding box center [645, 122] width 78 height 15
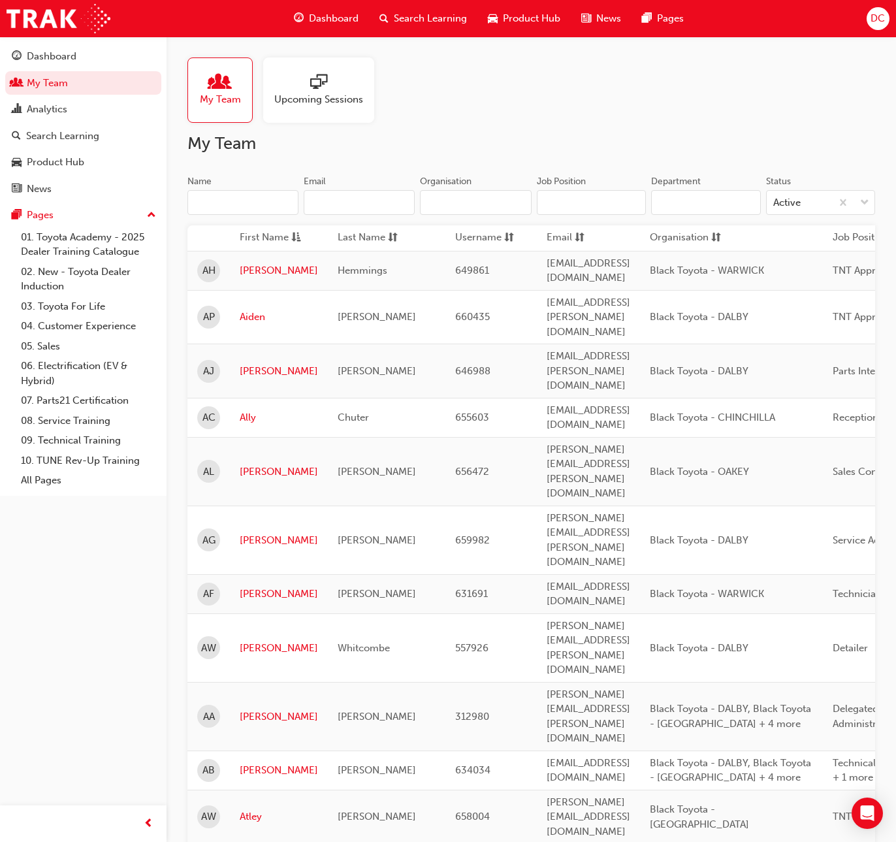
click at [205, 200] on input "Name" at bounding box center [243, 202] width 111 height 25
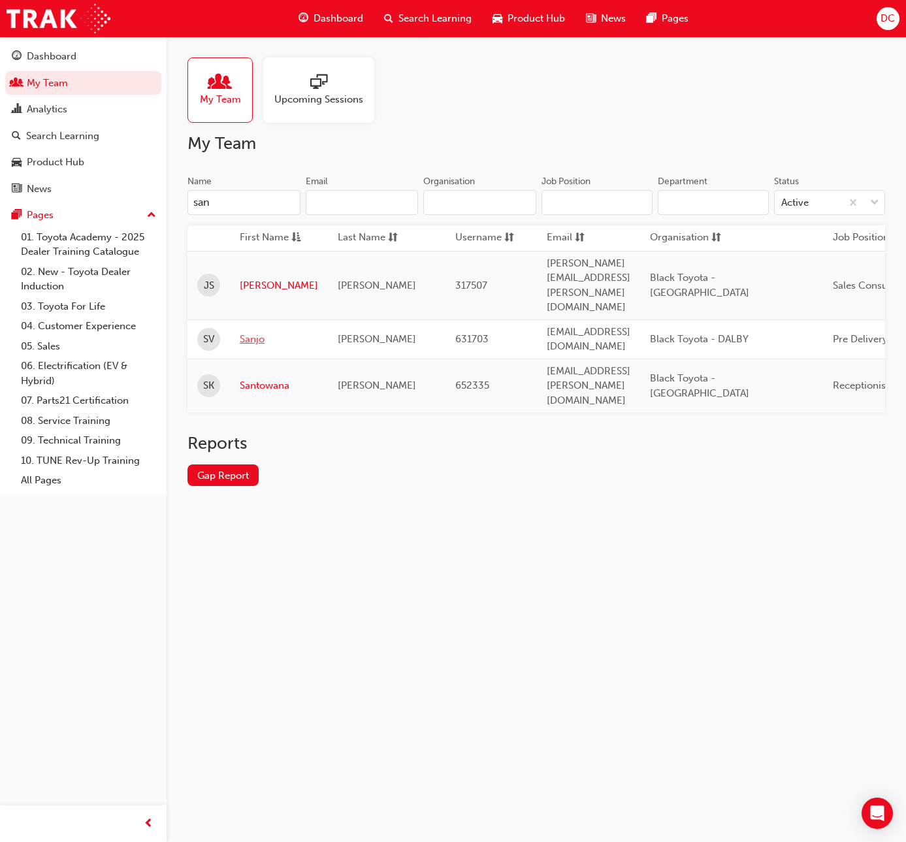
type input "san"
click at [254, 332] on link "Sanjo" at bounding box center [279, 339] width 78 height 15
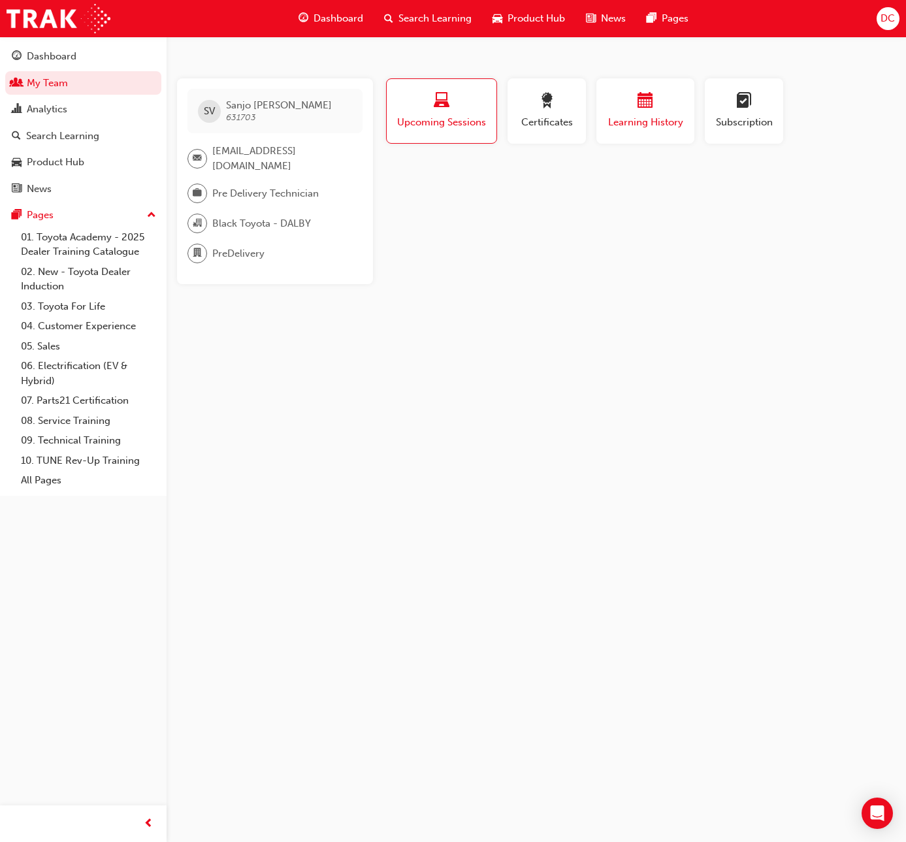
click at [622, 97] on div "button" at bounding box center [645, 103] width 78 height 20
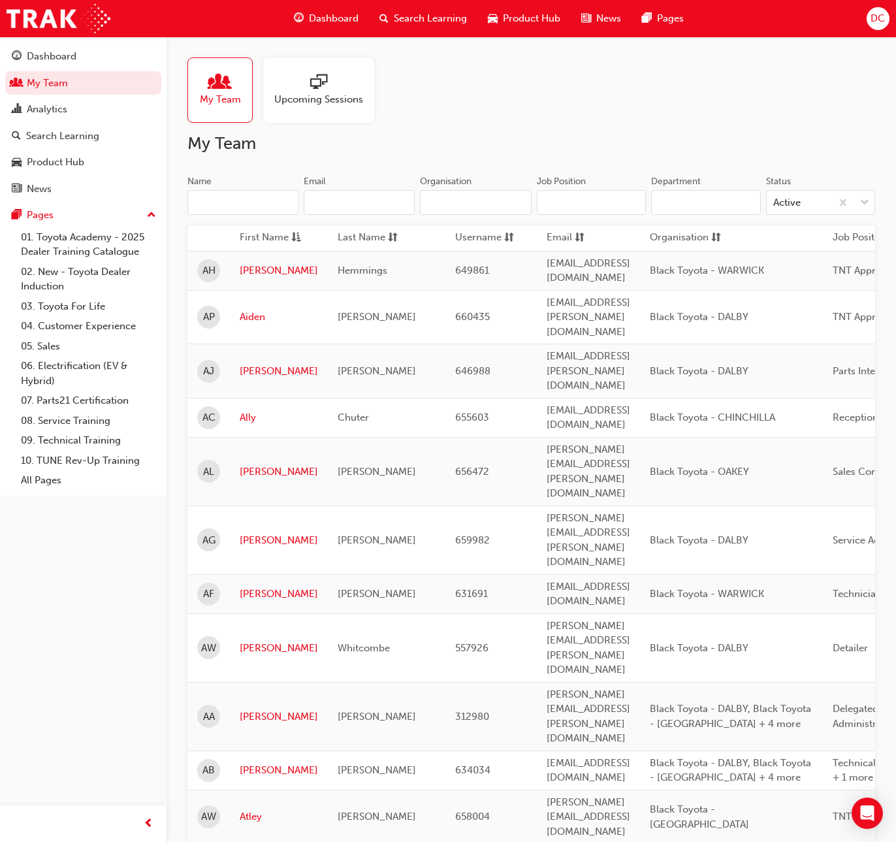
click at [210, 204] on input "Name" at bounding box center [243, 202] width 111 height 25
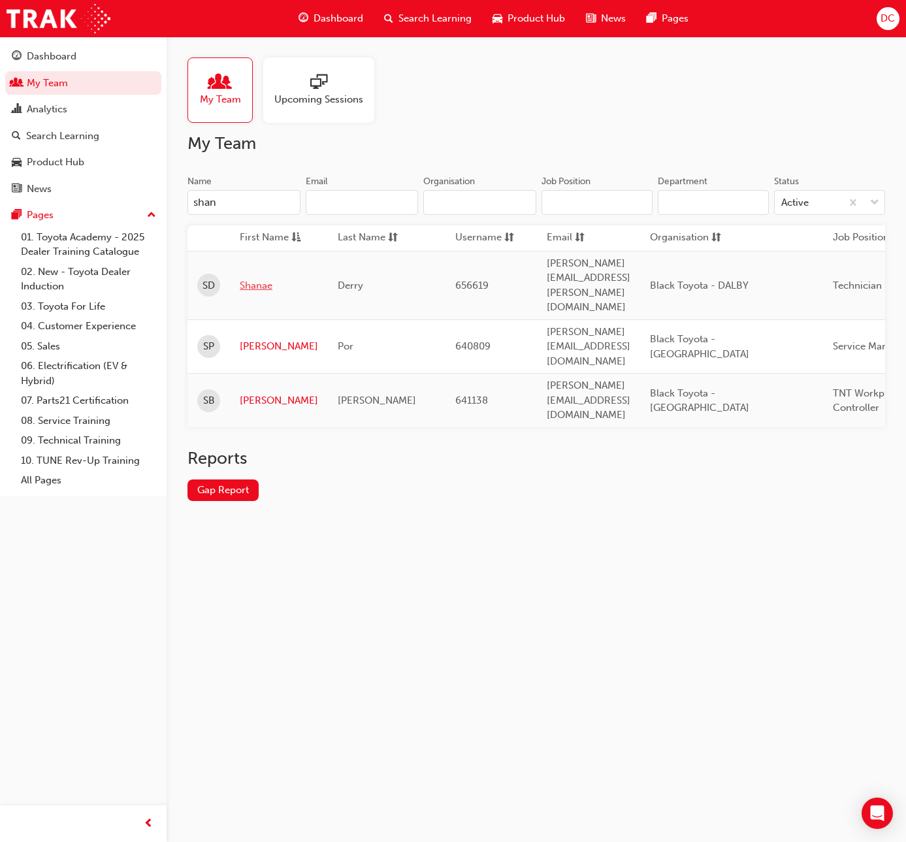
type input "shan"
click at [255, 278] on link "Shanae" at bounding box center [279, 285] width 78 height 15
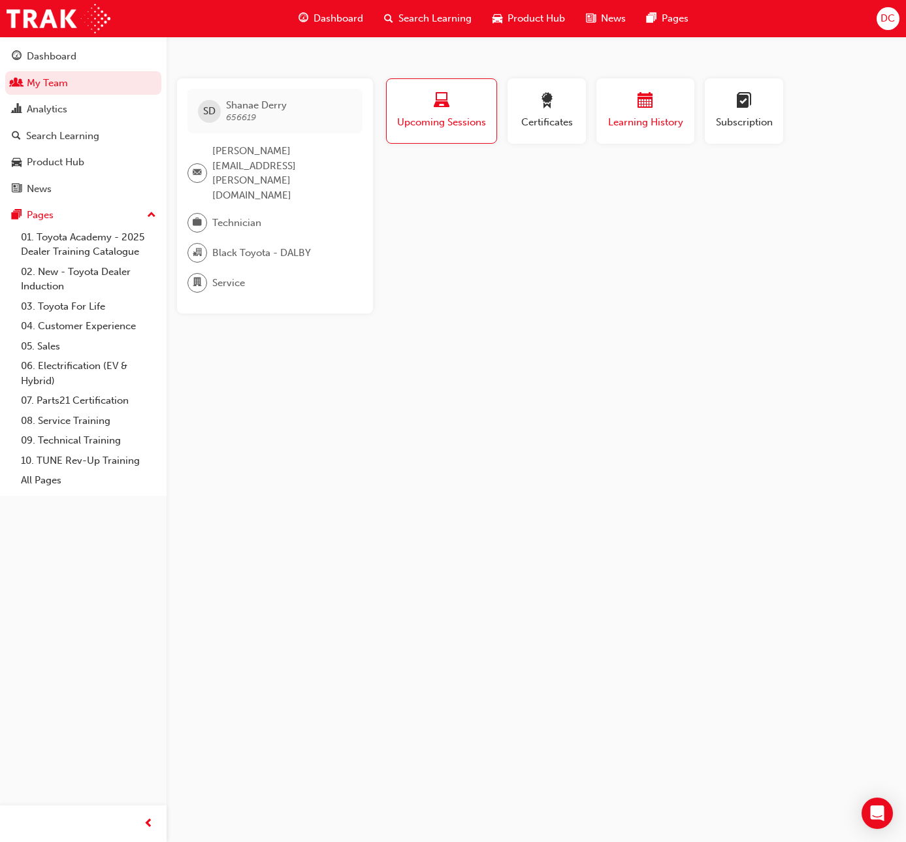
click at [652, 101] on span "calendar-icon" at bounding box center [646, 102] width 16 height 18
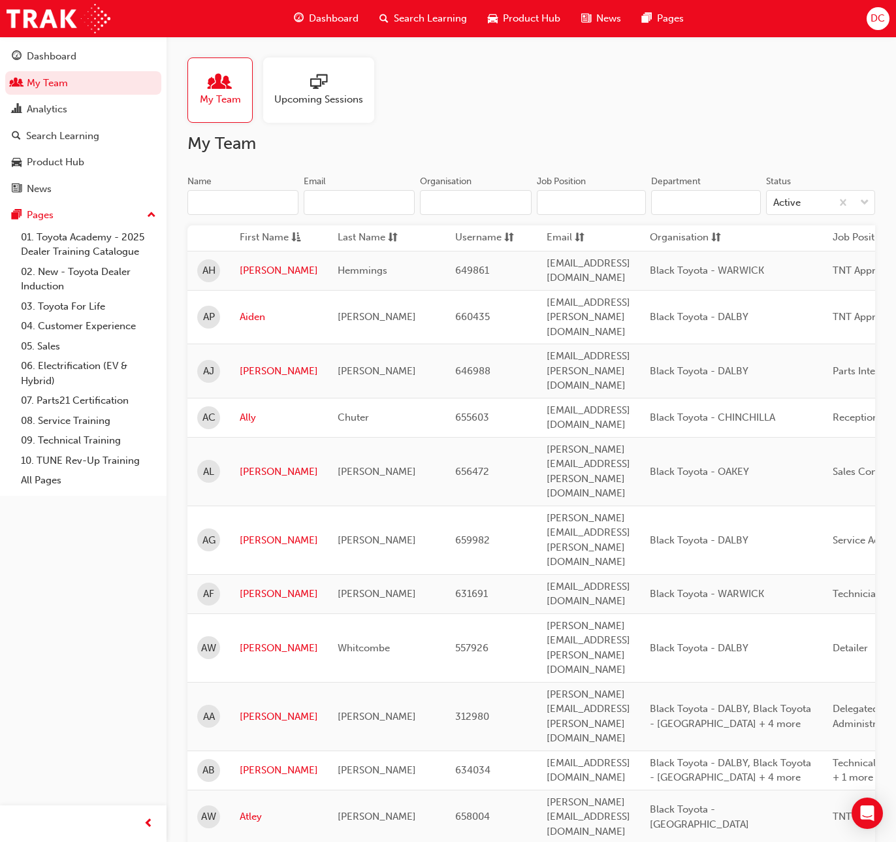
click at [210, 205] on input "Name" at bounding box center [243, 202] width 111 height 25
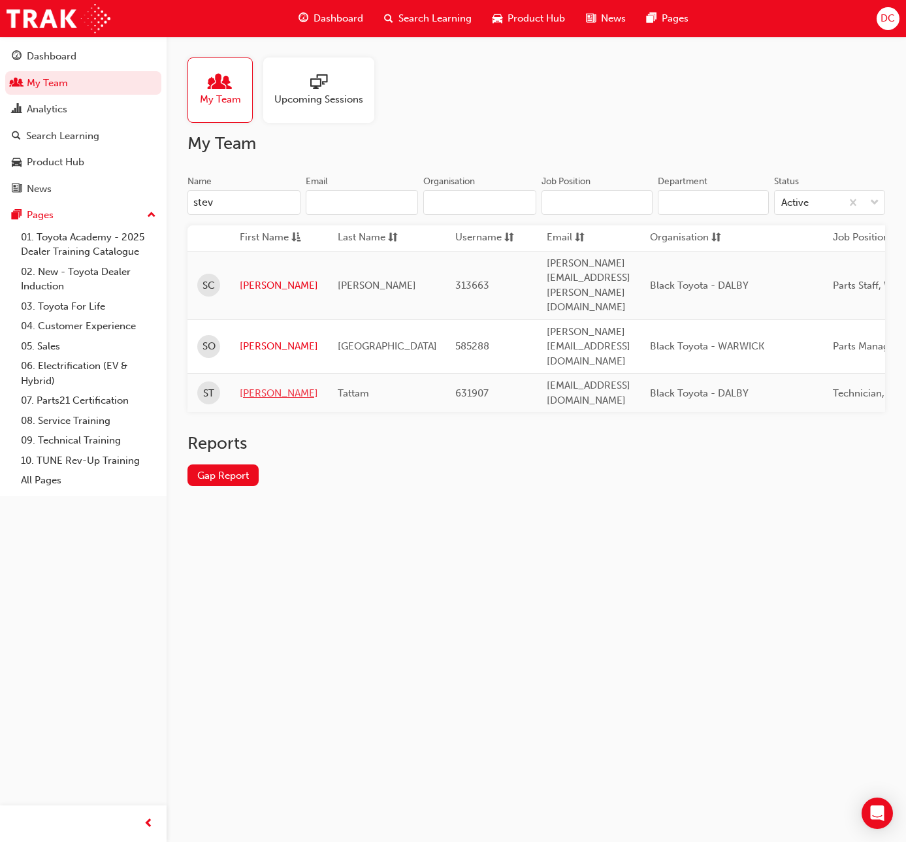
type input "stev"
click at [253, 386] on link "[PERSON_NAME]" at bounding box center [279, 393] width 78 height 15
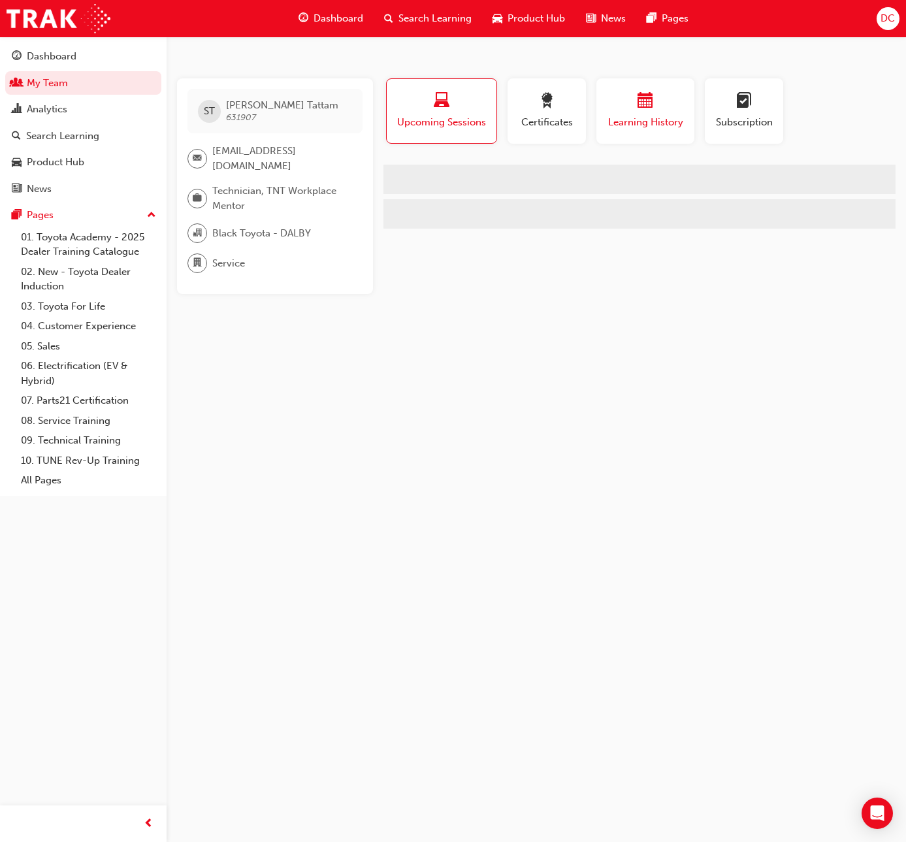
click at [630, 108] on div "button" at bounding box center [645, 103] width 78 height 20
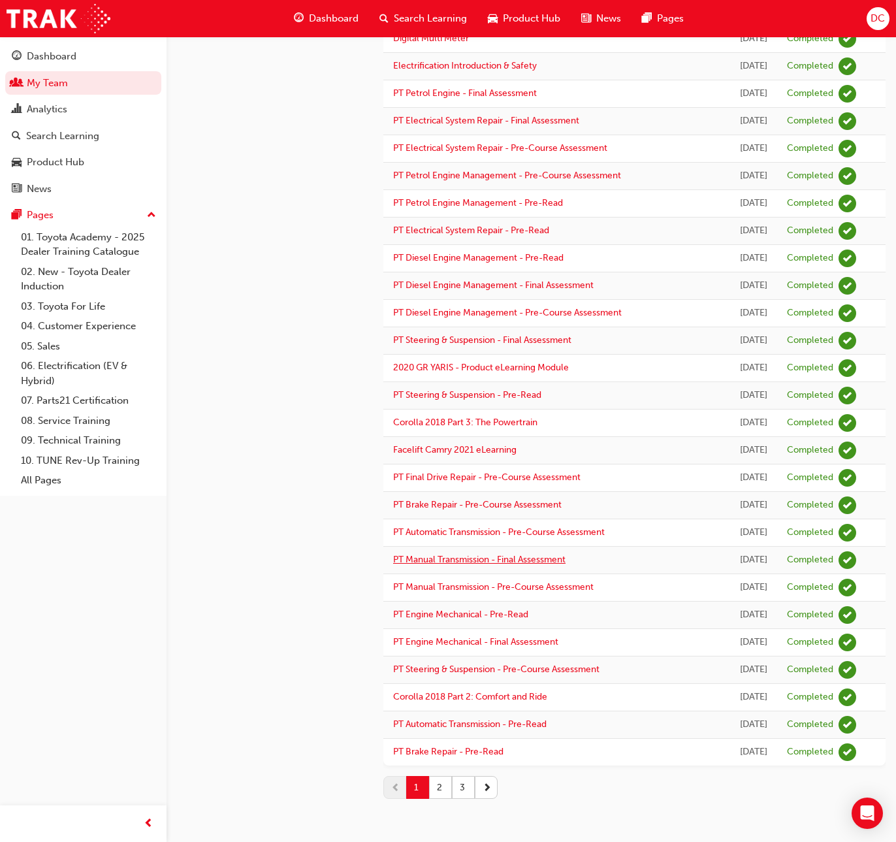
scroll to position [1346, 0]
click at [439, 787] on button "2" at bounding box center [440, 787] width 23 height 23
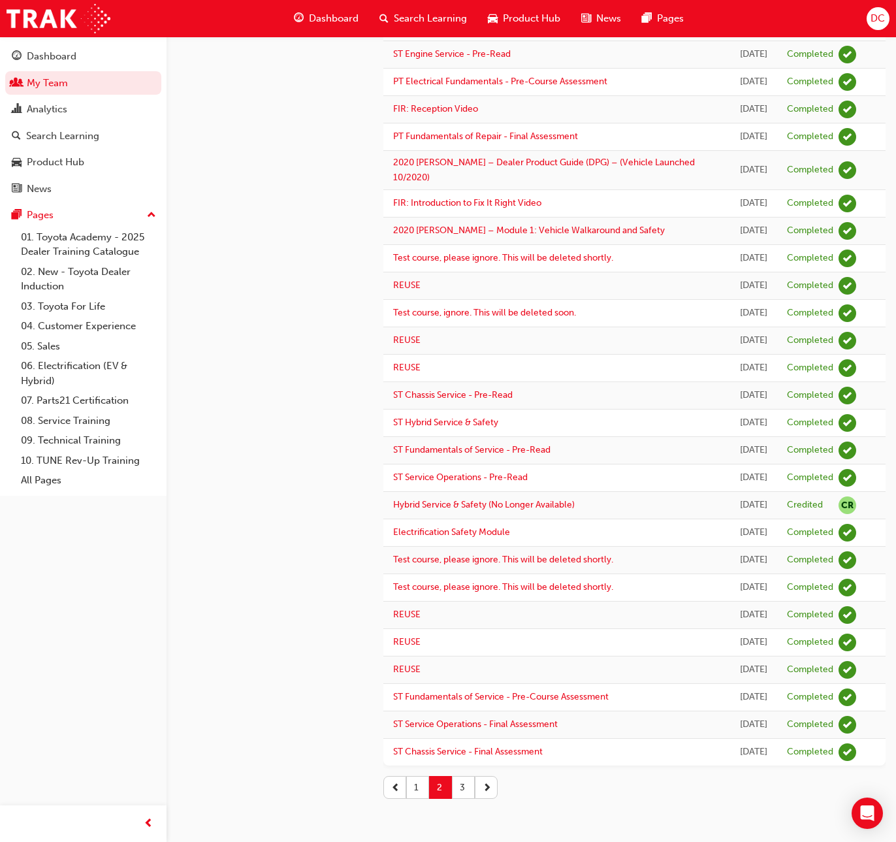
scroll to position [1241, 0]
click at [419, 797] on button "1" at bounding box center [417, 787] width 23 height 23
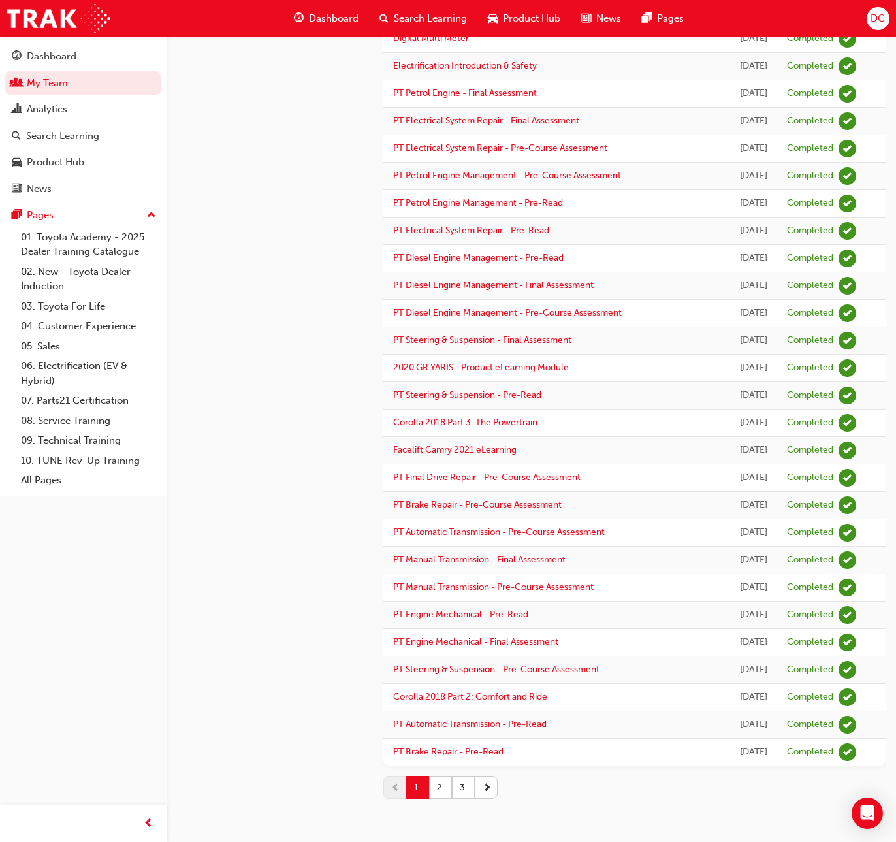
scroll to position [1346, 0]
click at [438, 788] on button "2" at bounding box center [440, 787] width 23 height 23
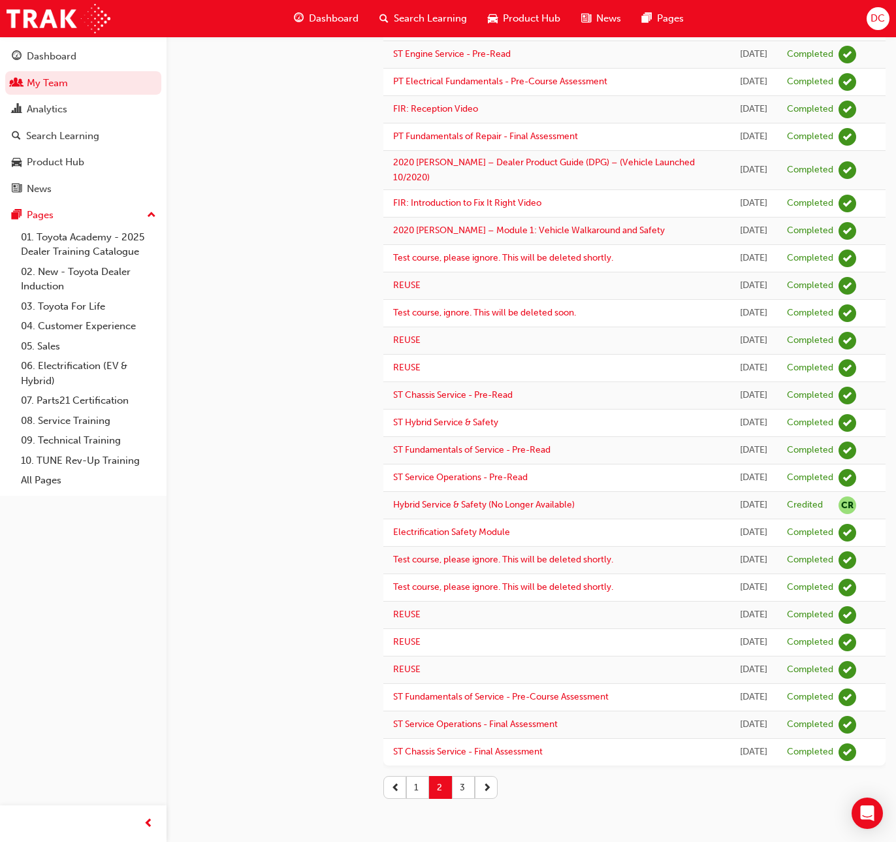
scroll to position [1252, 0]
click at [419, 779] on button "1" at bounding box center [417, 787] width 23 height 23
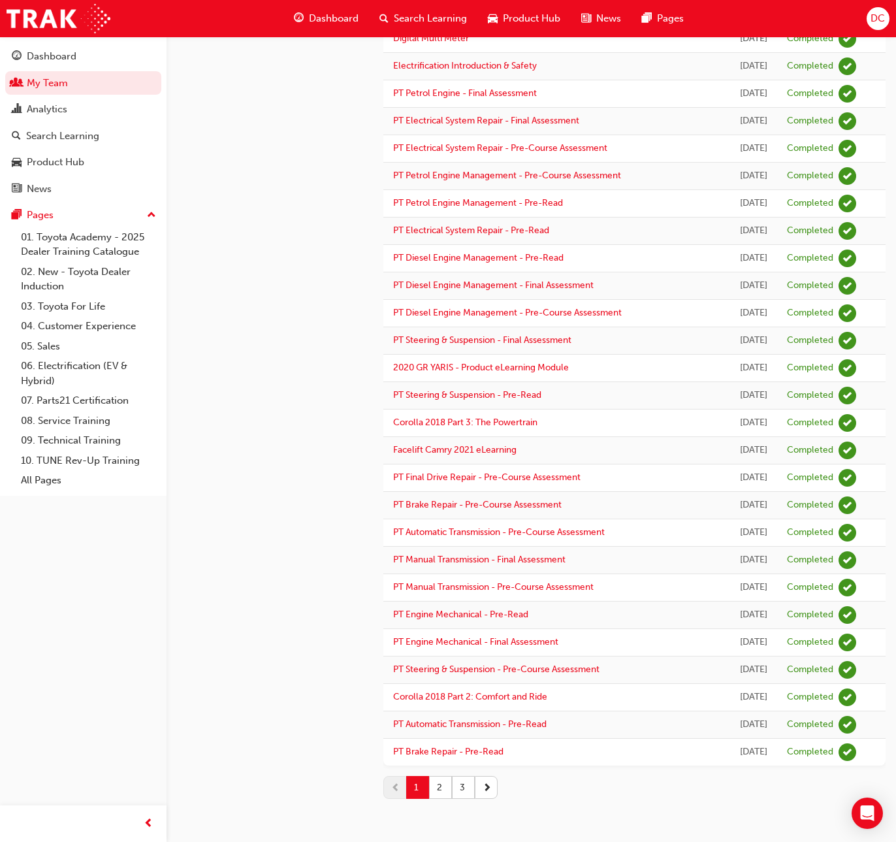
scroll to position [1346, 0]
click at [461, 789] on button "3" at bounding box center [463, 787] width 23 height 23
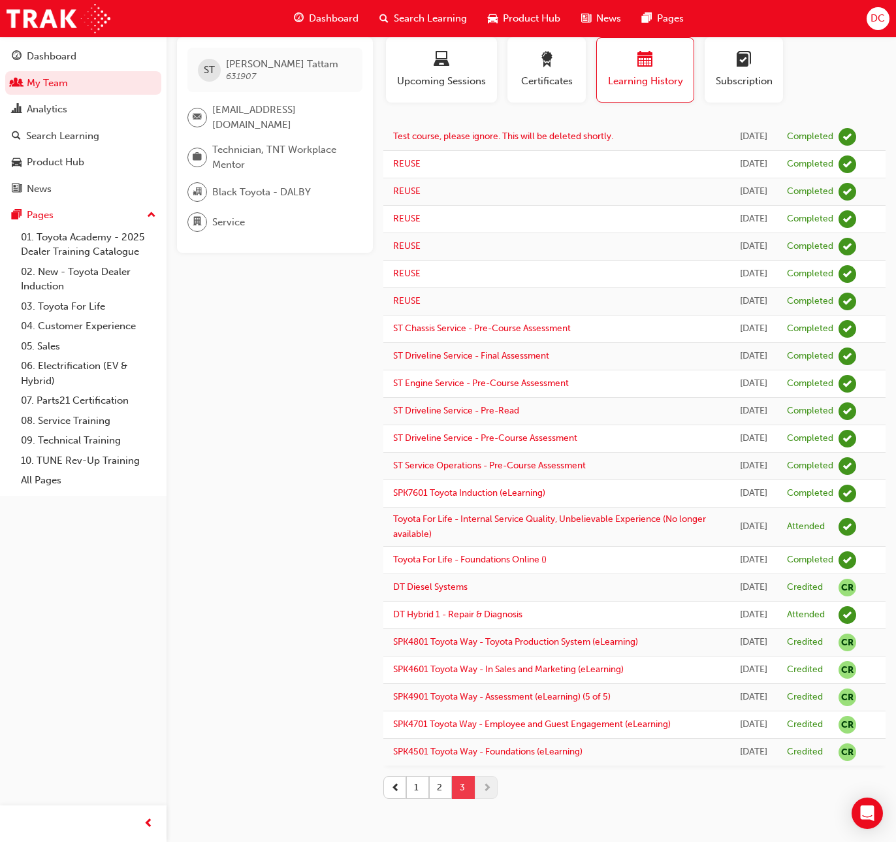
scroll to position [288, 0]
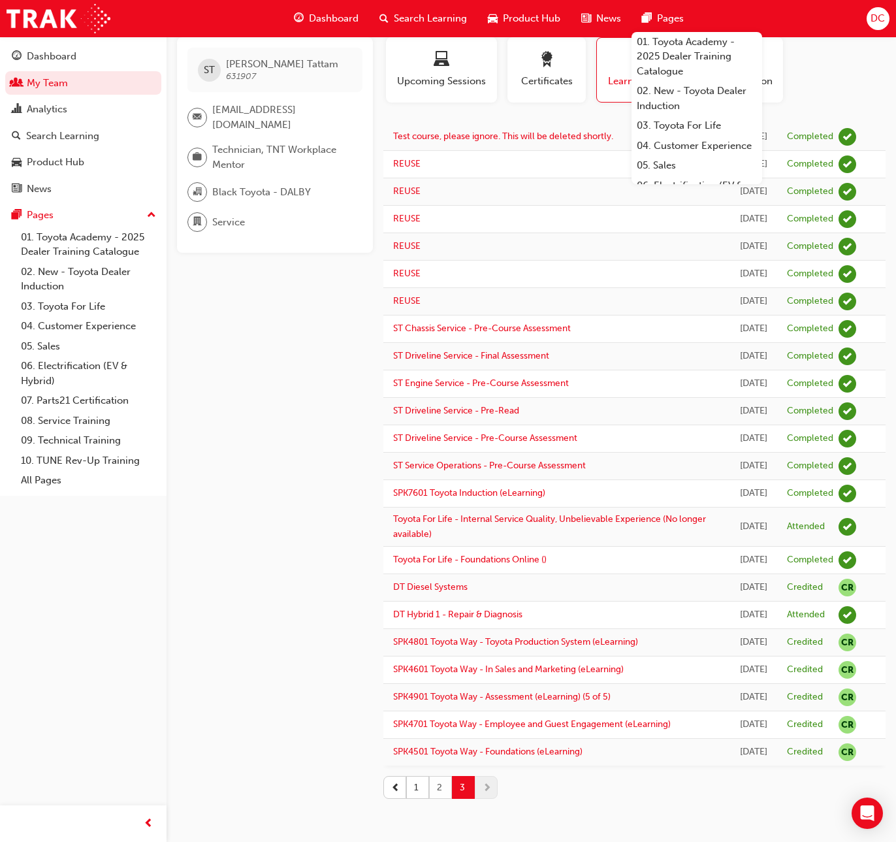
click at [438, 787] on button "2" at bounding box center [440, 787] width 23 height 23
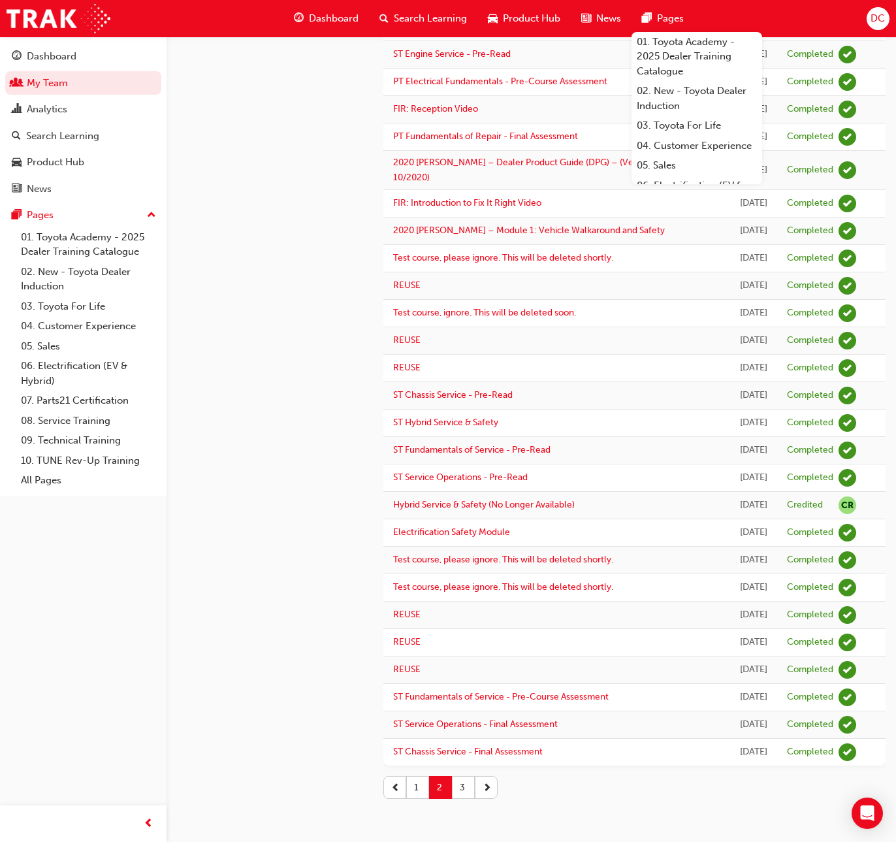
scroll to position [1252, 0]
click at [417, 788] on button "1" at bounding box center [417, 787] width 23 height 23
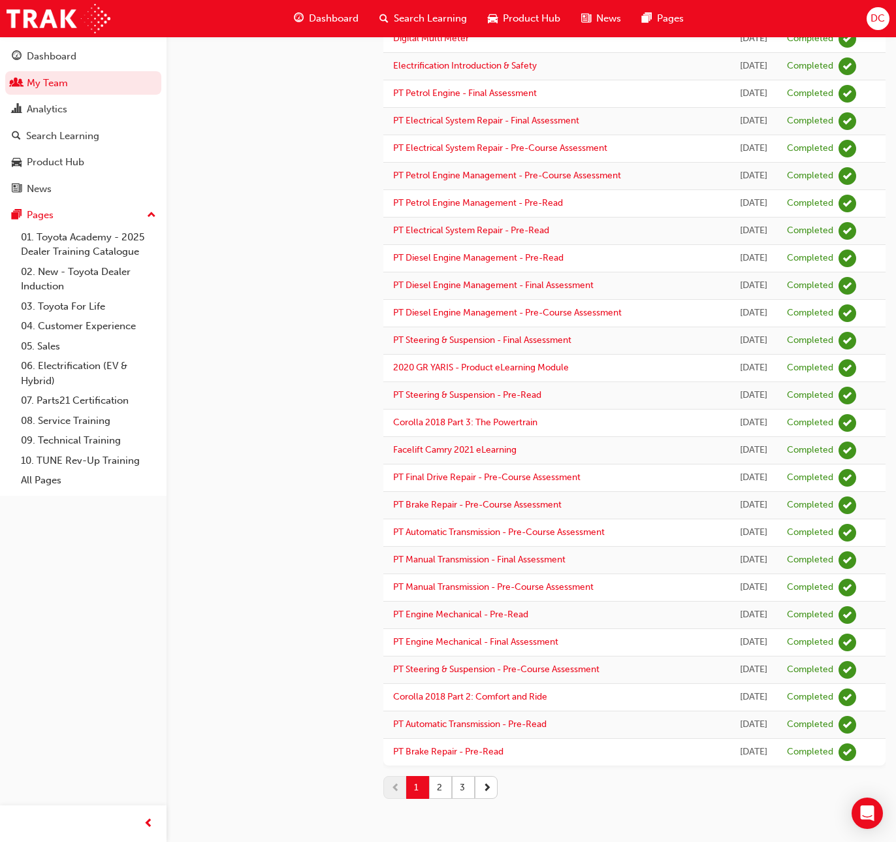
scroll to position [1346, 0]
click at [438, 787] on button "2" at bounding box center [440, 787] width 23 height 23
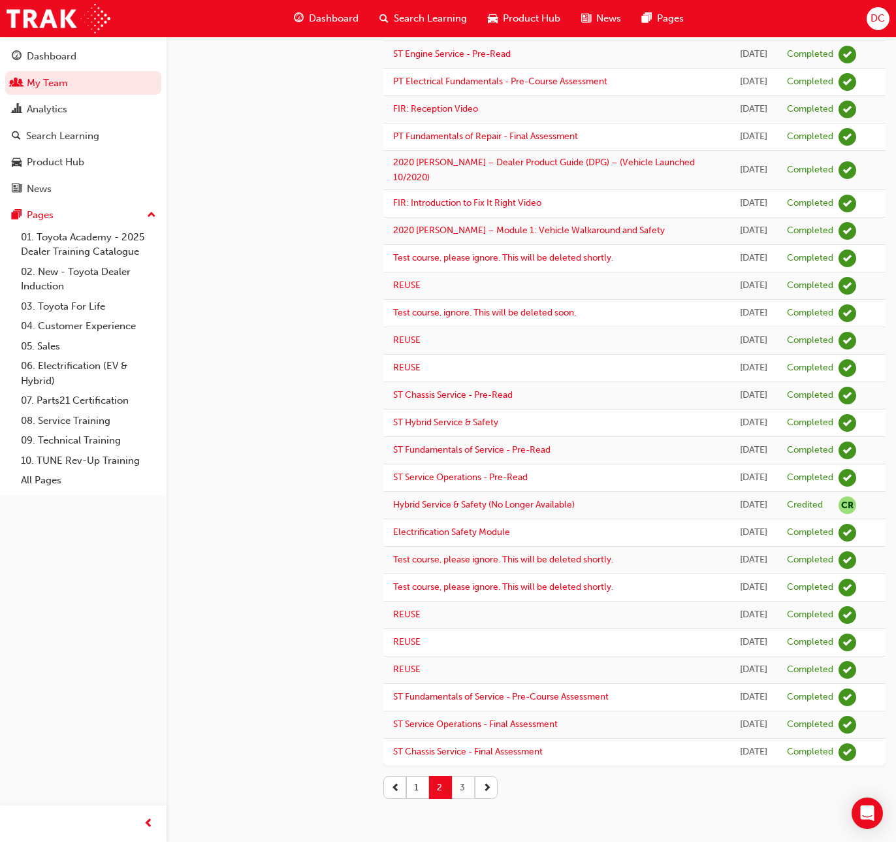
click at [455, 791] on button "3" at bounding box center [463, 787] width 23 height 23
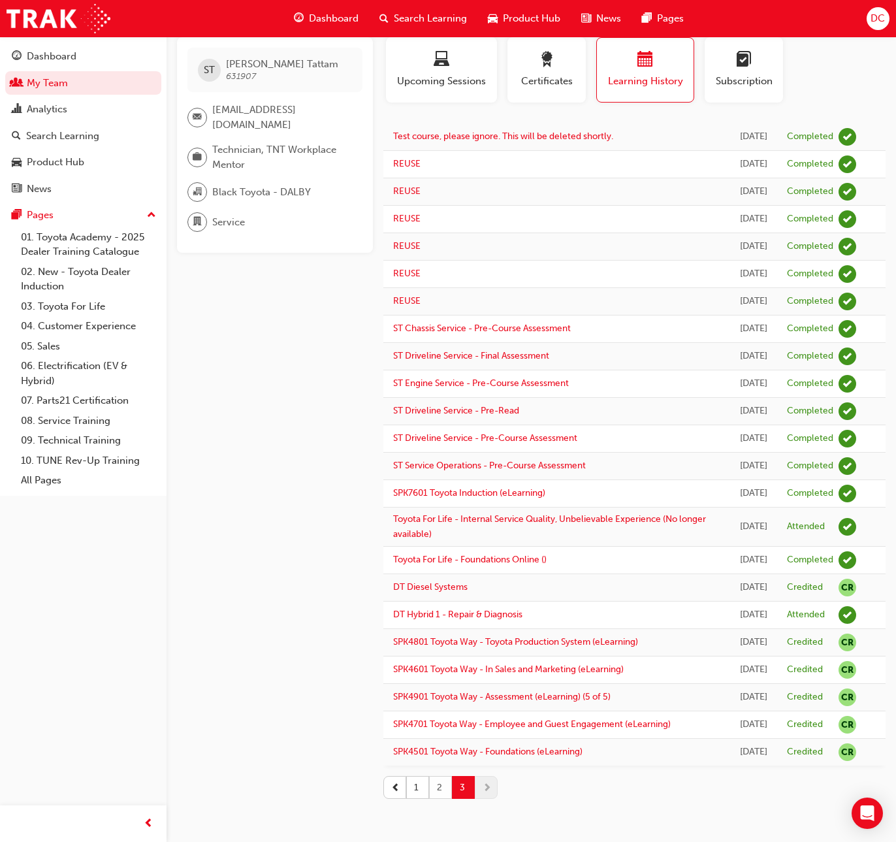
click at [437, 785] on button "2" at bounding box center [440, 787] width 23 height 23
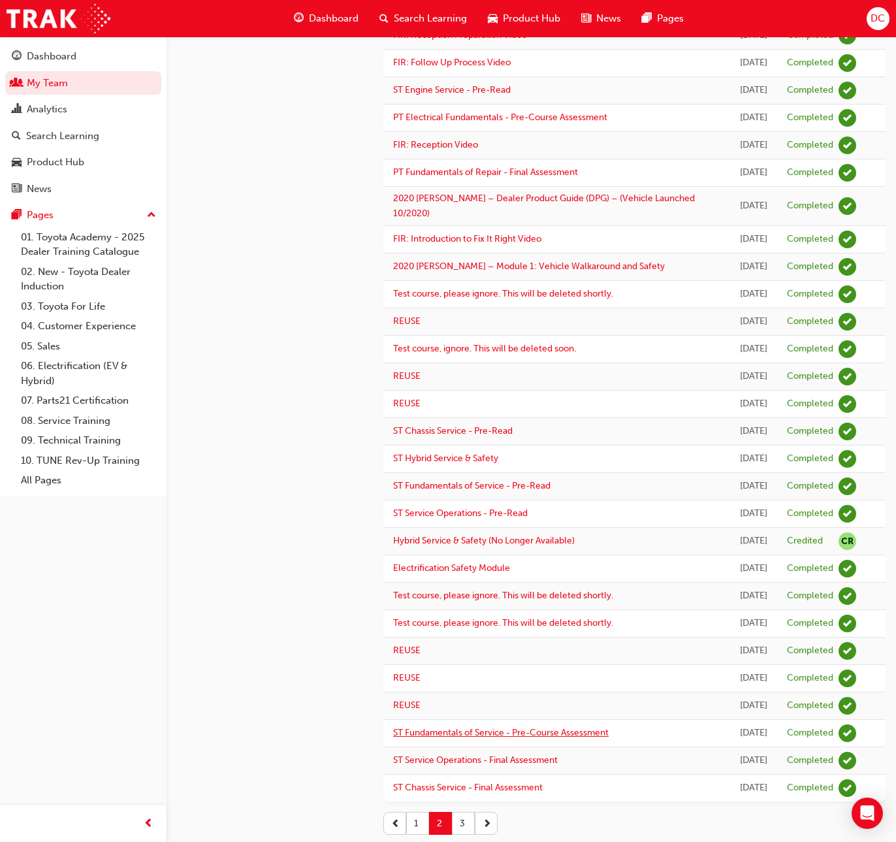
scroll to position [1252, 0]
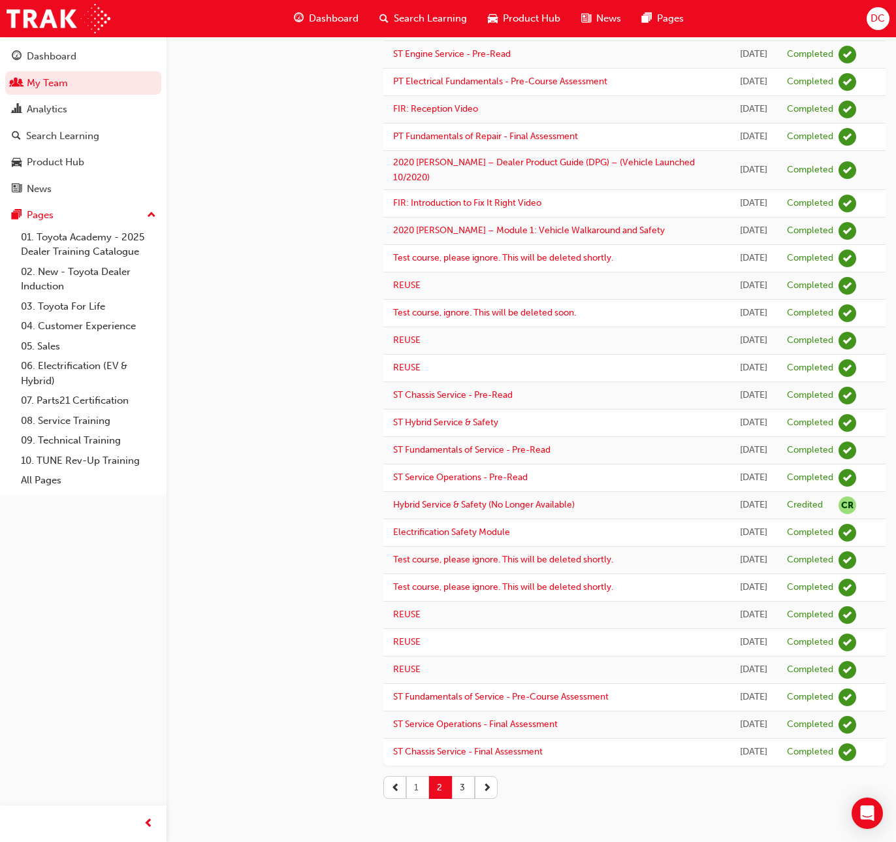
click at [416, 790] on button "1" at bounding box center [417, 787] width 23 height 23
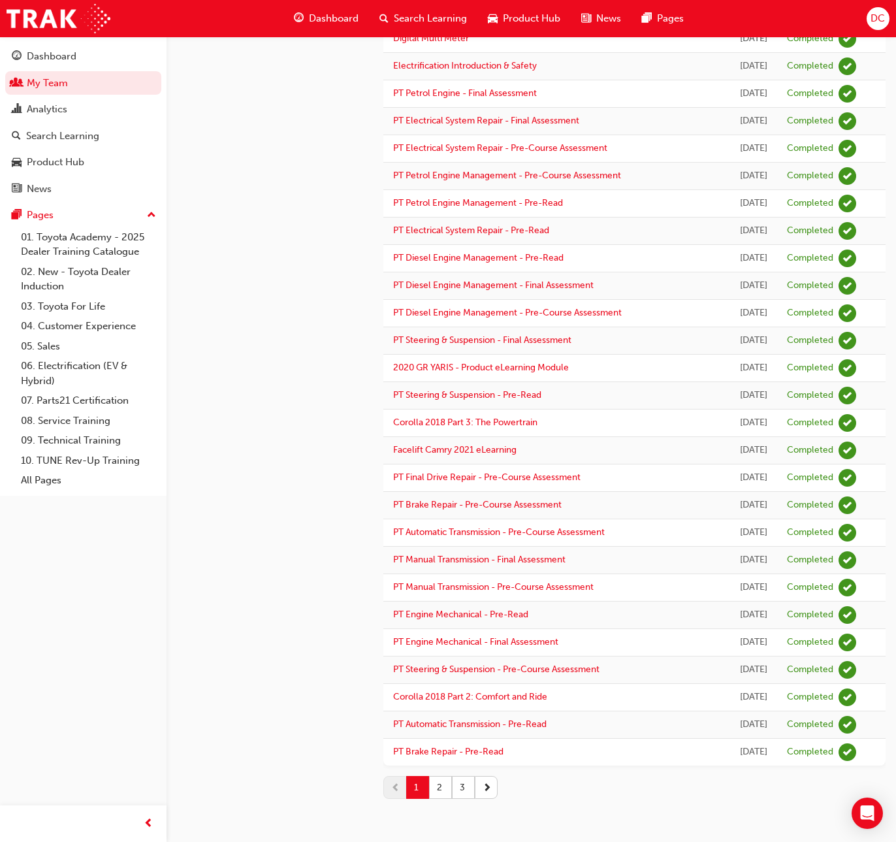
scroll to position [457, 0]
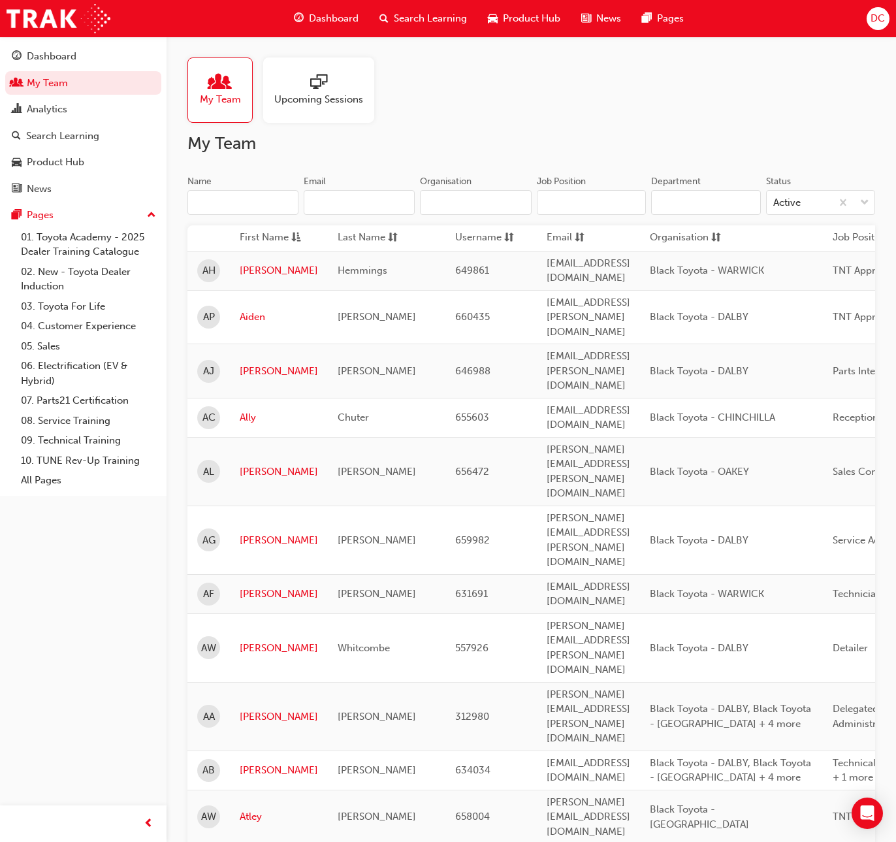
click at [274, 204] on input "Name" at bounding box center [243, 202] width 111 height 25
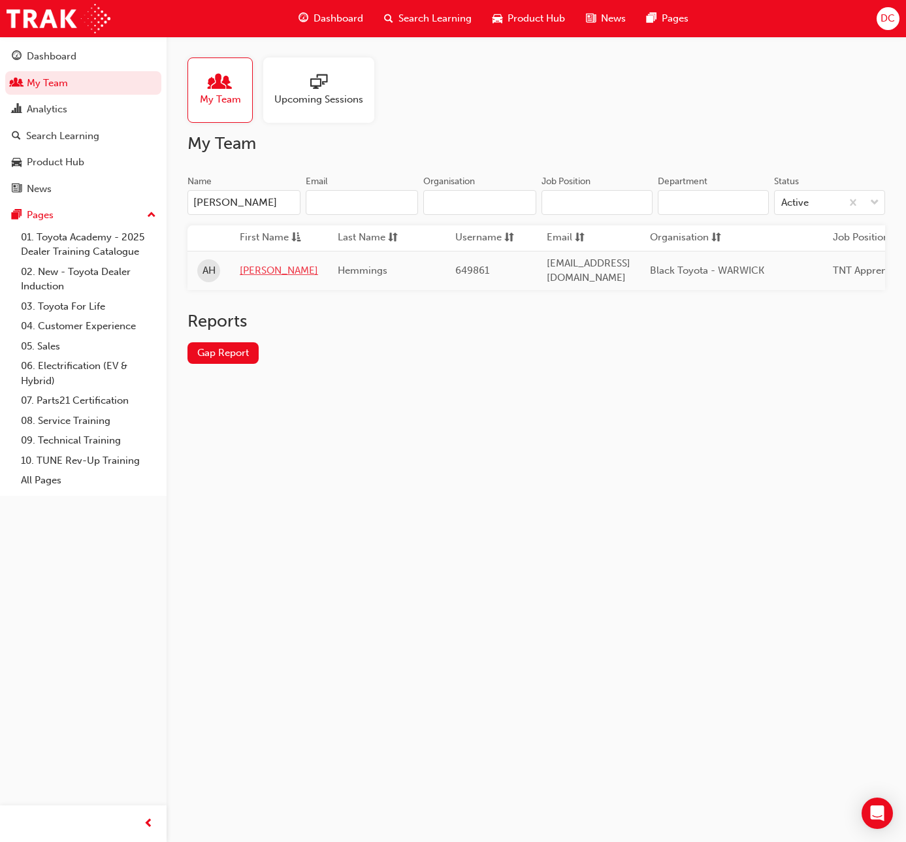
type input "[PERSON_NAME]"
click at [242, 272] on link "[PERSON_NAME]" at bounding box center [279, 270] width 78 height 15
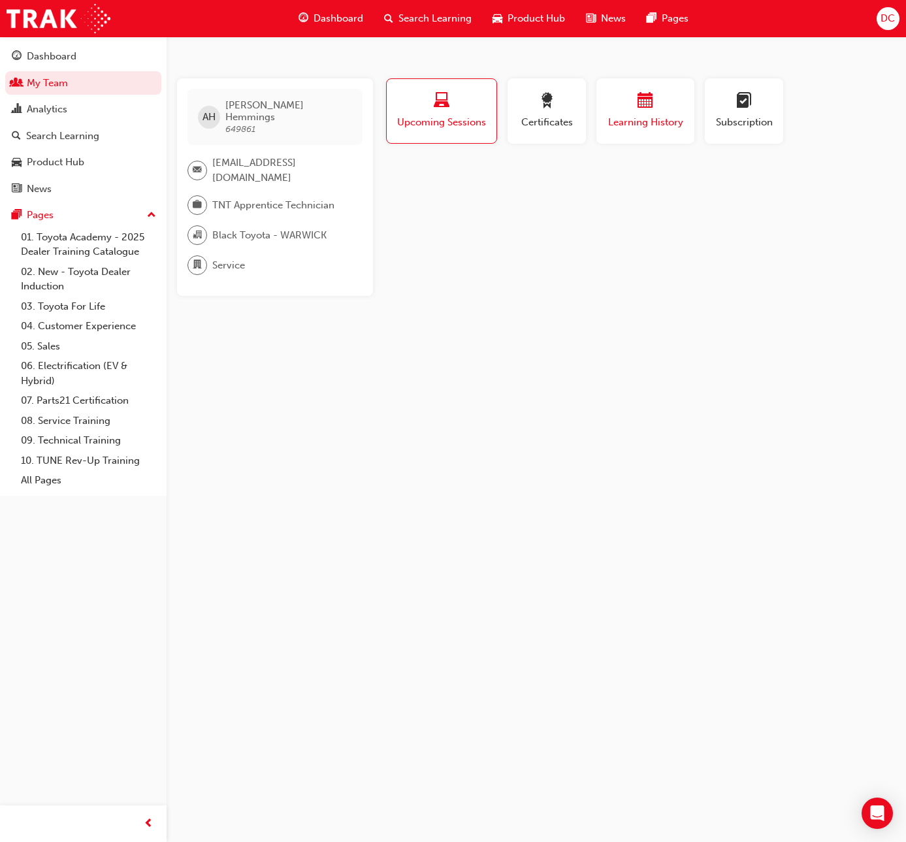
click at [615, 106] on div "button" at bounding box center [645, 103] width 78 height 20
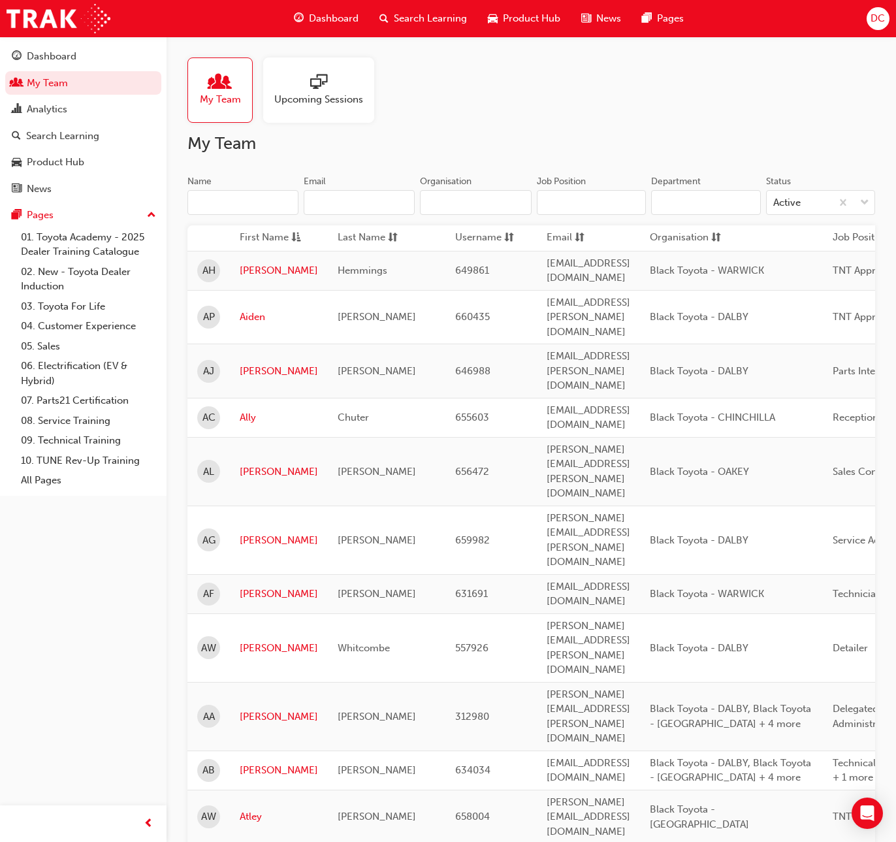
click at [210, 201] on input "Name" at bounding box center [243, 202] width 111 height 25
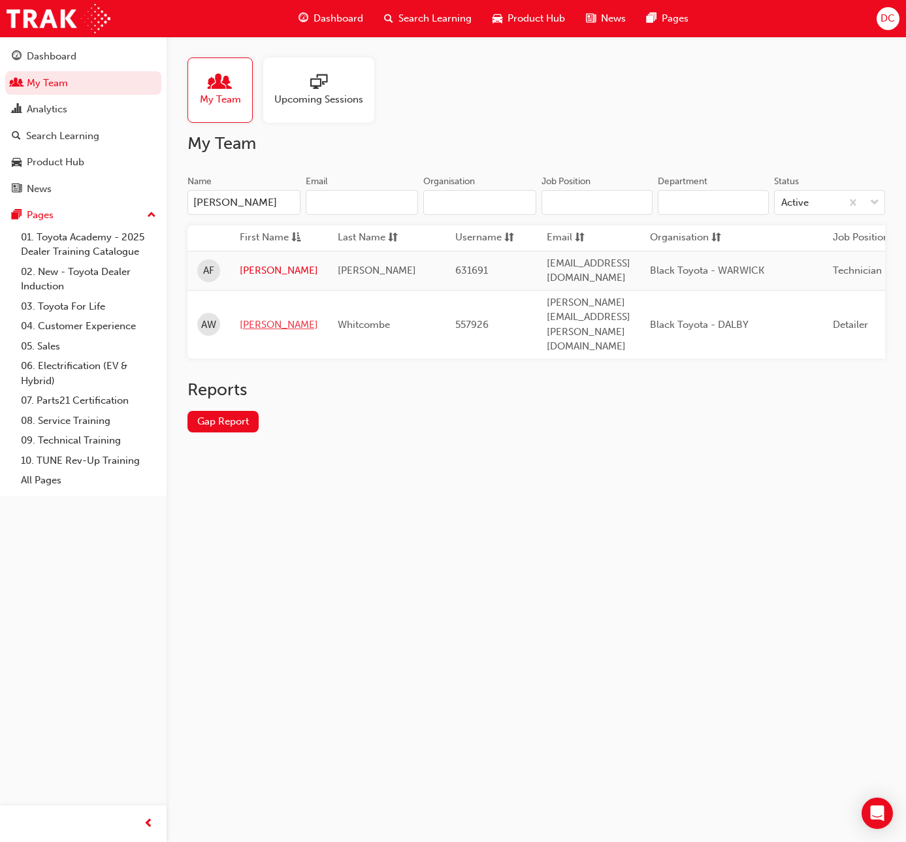
type input "[PERSON_NAME]"
click at [258, 318] on link "[PERSON_NAME]" at bounding box center [279, 325] width 78 height 15
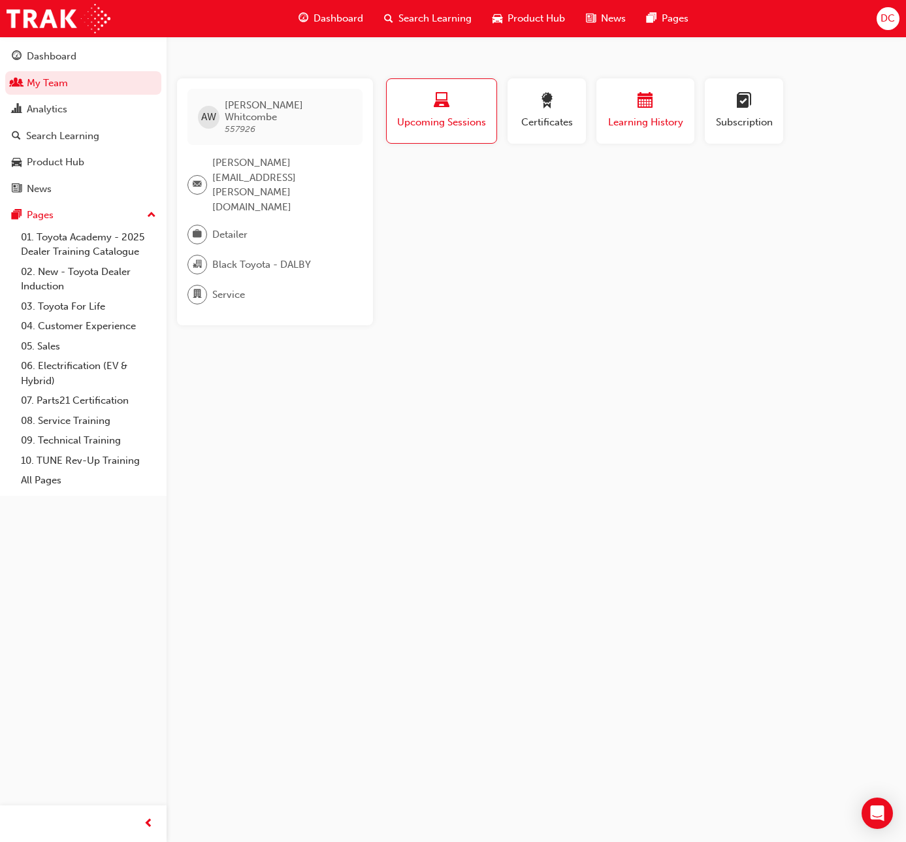
click at [661, 108] on div "button" at bounding box center [645, 103] width 78 height 20
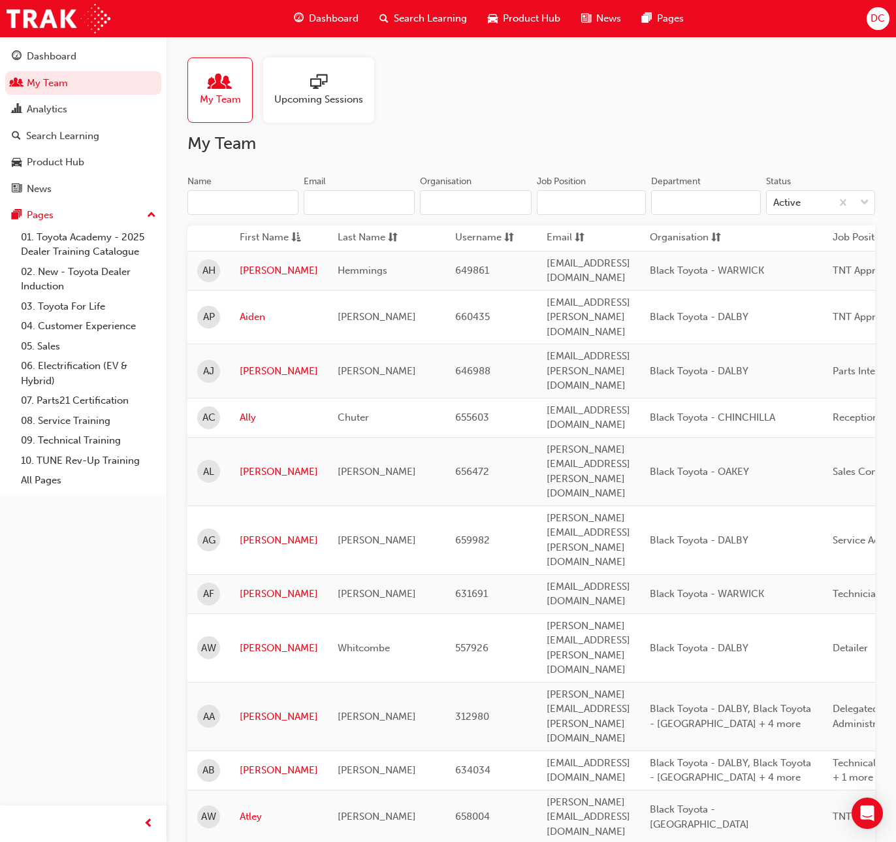
click at [214, 203] on input "Name" at bounding box center [243, 202] width 111 height 25
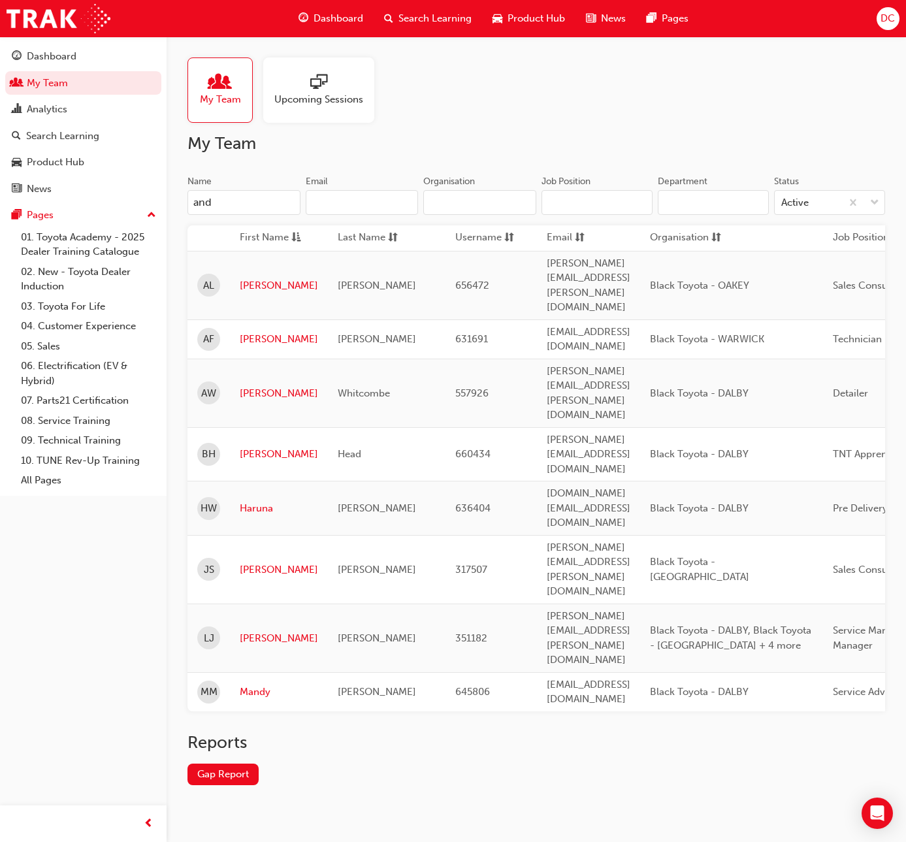
type input "and"
click at [244, 332] on link "[PERSON_NAME]" at bounding box center [279, 339] width 78 height 15
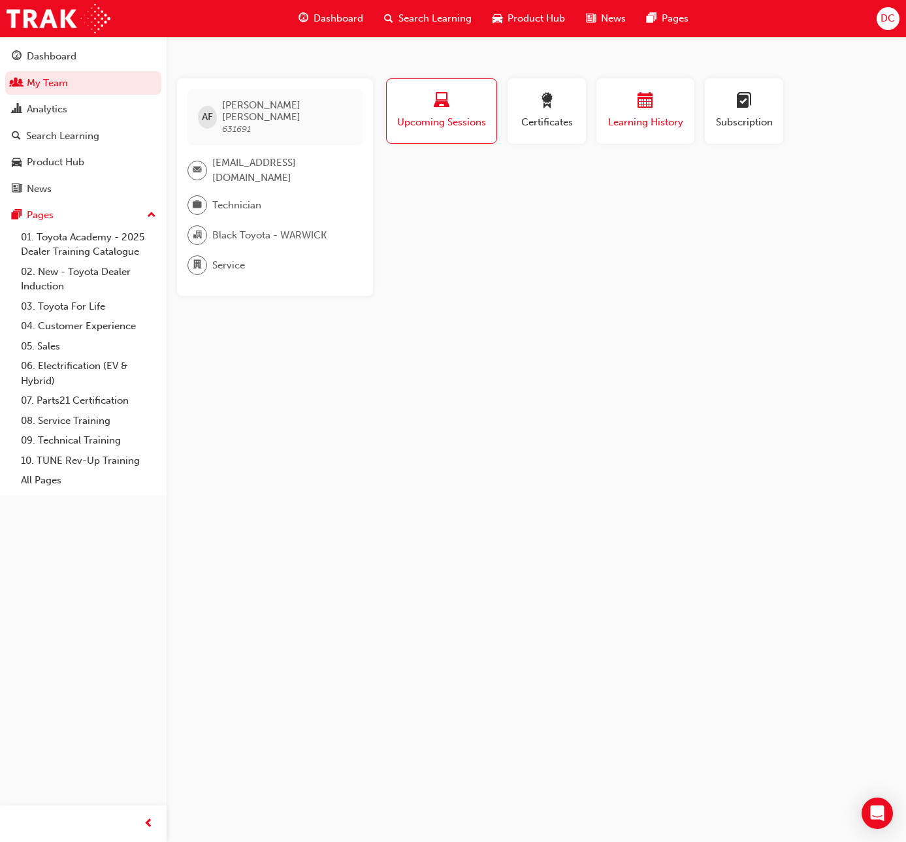
click at [624, 103] on div "button" at bounding box center [645, 103] width 78 height 20
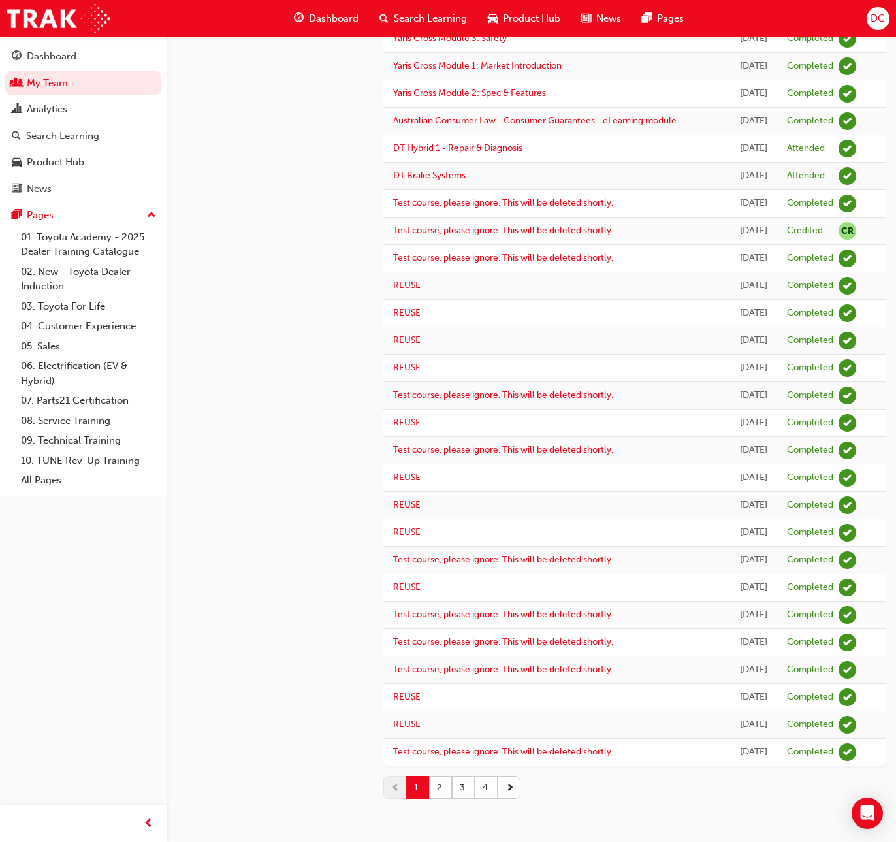
scroll to position [994, 0]
click at [443, 785] on button "2" at bounding box center [440, 787] width 23 height 23
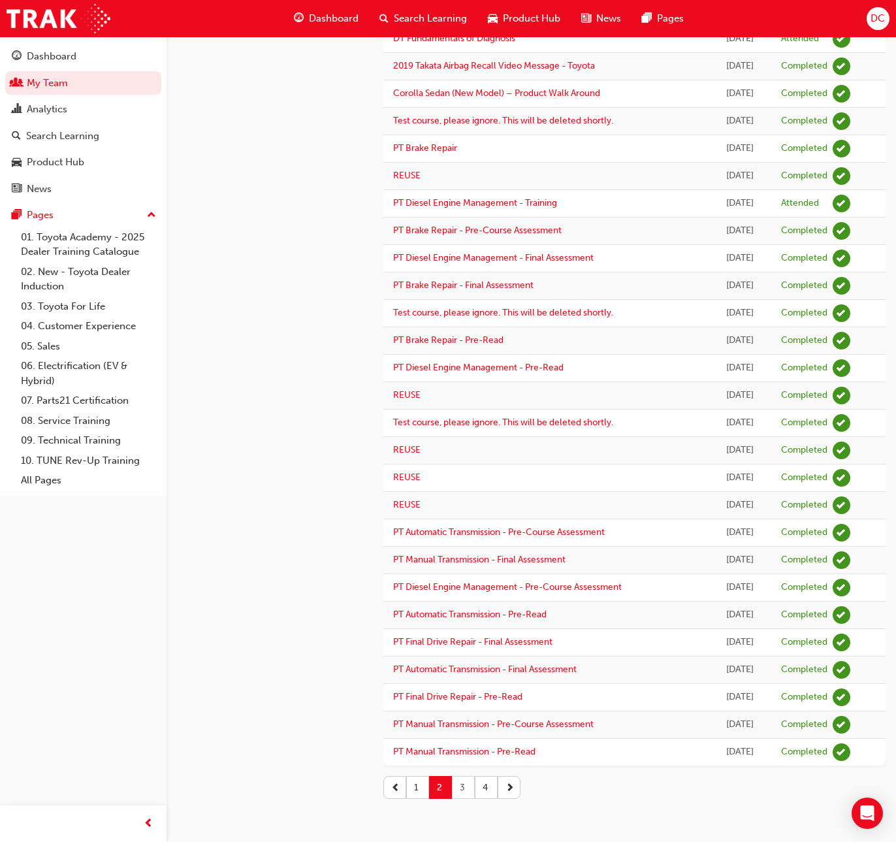
click at [458, 790] on button "3" at bounding box center [463, 787] width 23 height 23
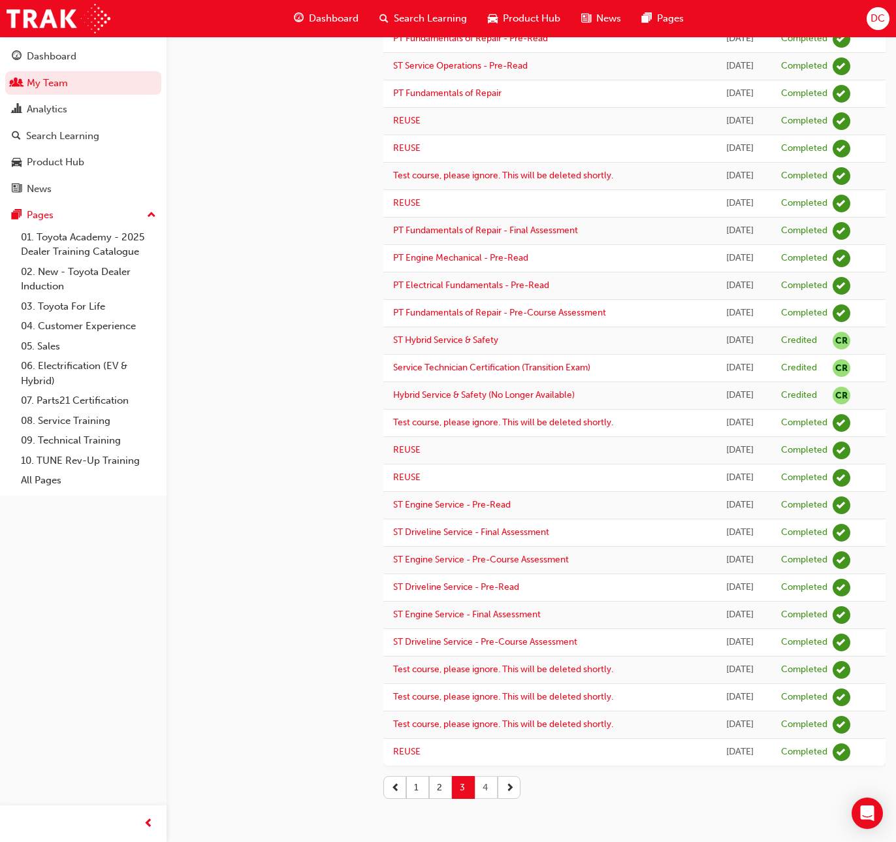
click at [487, 791] on button "4" at bounding box center [486, 787] width 23 height 23
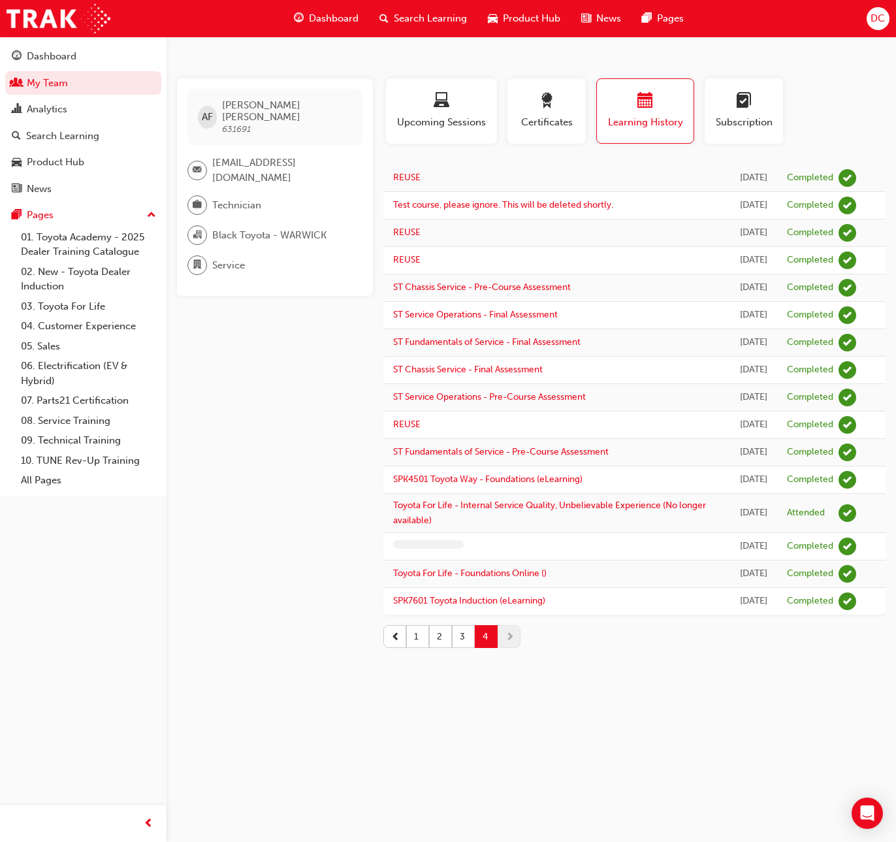
scroll to position [14, 0]
click at [461, 648] on button "3" at bounding box center [463, 636] width 23 height 23
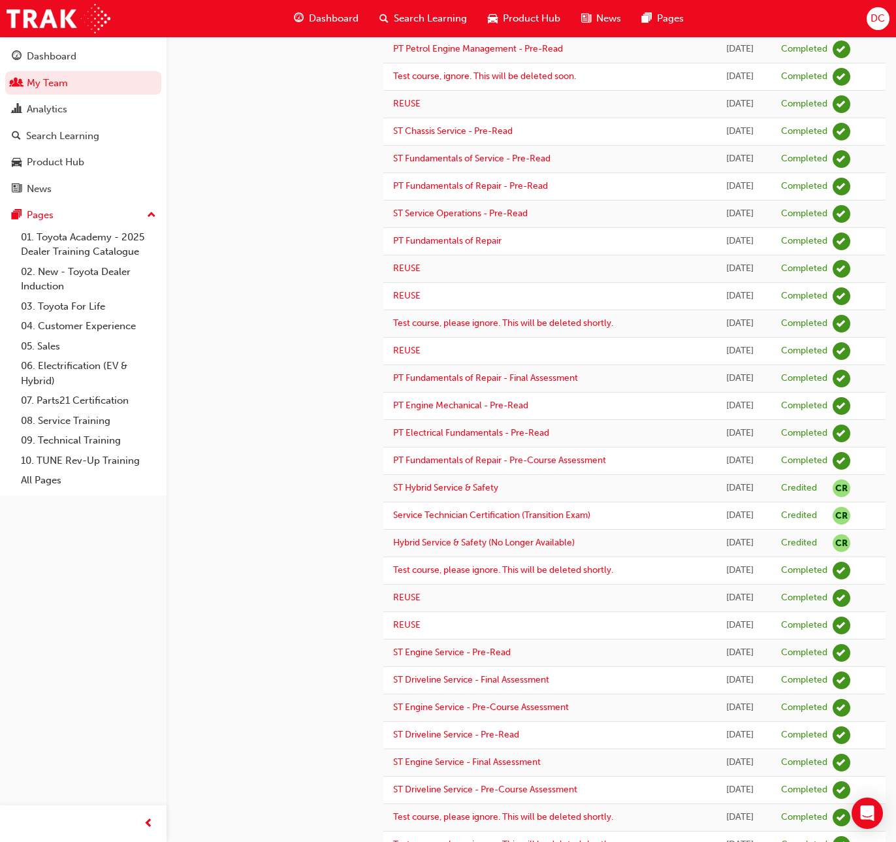
scroll to position [770, 0]
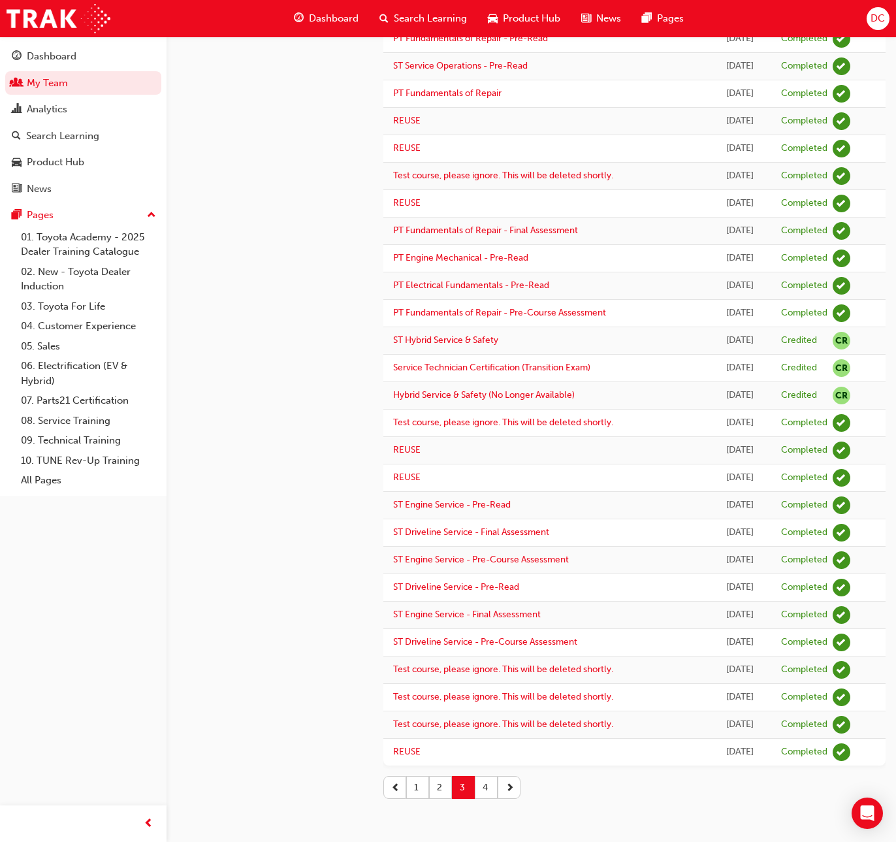
drag, startPoint x: 439, startPoint y: 789, endPoint x: 439, endPoint y: 769, distance: 20.3
click at [439, 789] on button "2" at bounding box center [440, 787] width 23 height 23
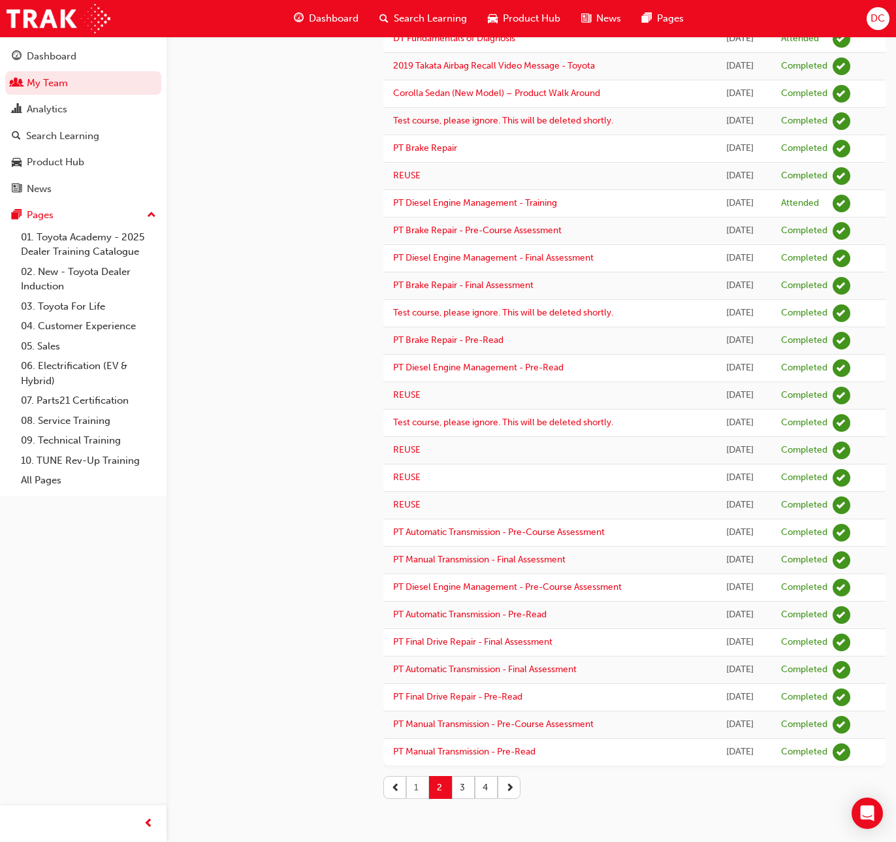
click at [415, 791] on button "1" at bounding box center [417, 787] width 23 height 23
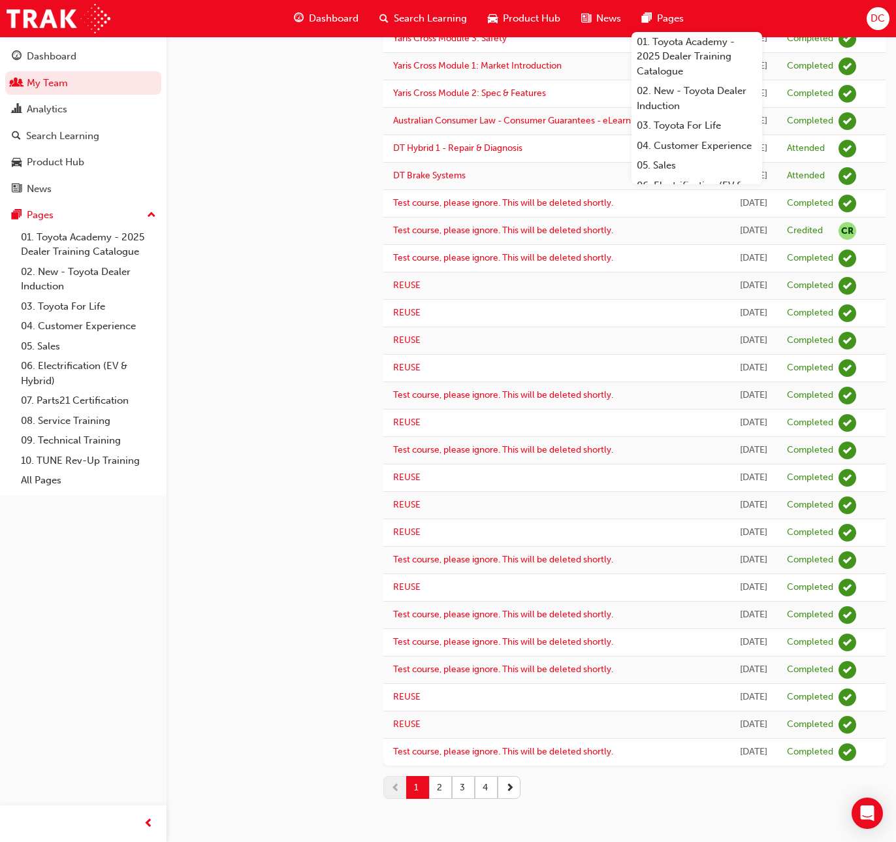
scroll to position [994, 0]
drag, startPoint x: 459, startPoint y: 784, endPoint x: 461, endPoint y: 772, distance: 12.5
click at [461, 785] on button "3" at bounding box center [463, 787] width 23 height 23
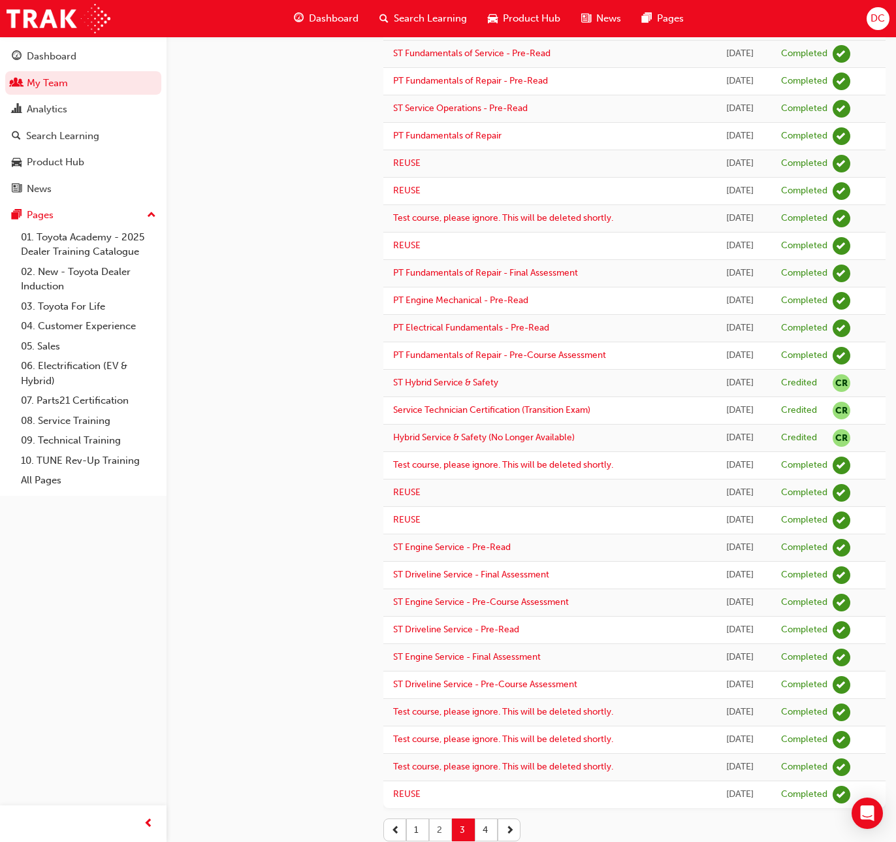
scroll to position [770, 0]
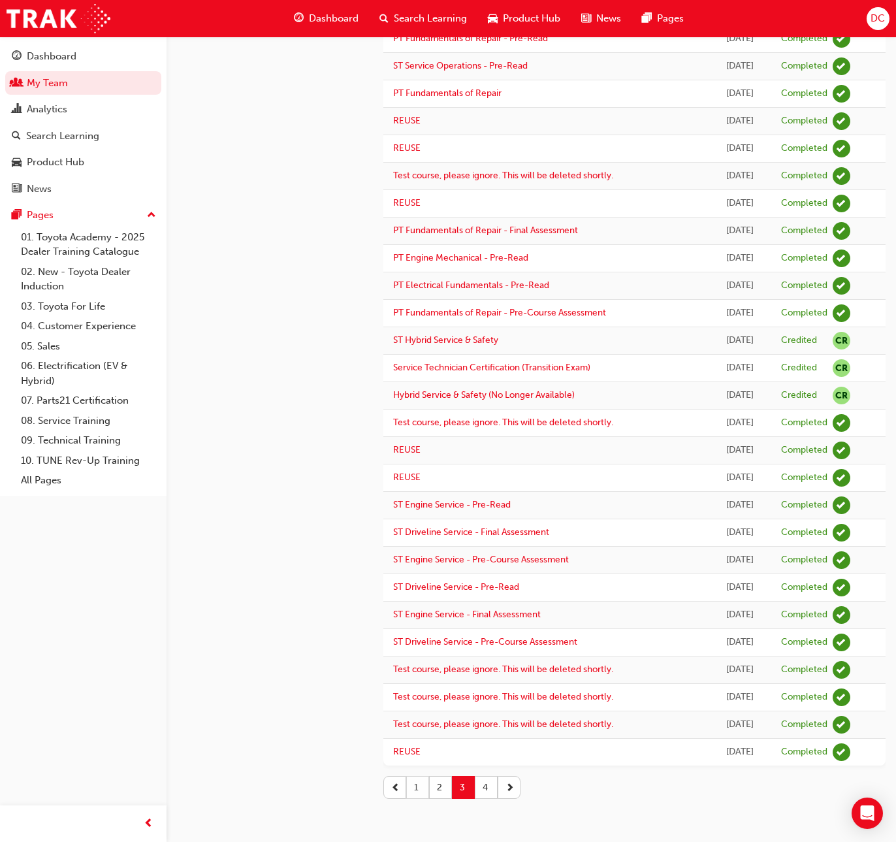
click at [417, 788] on button "1" at bounding box center [417, 787] width 23 height 23
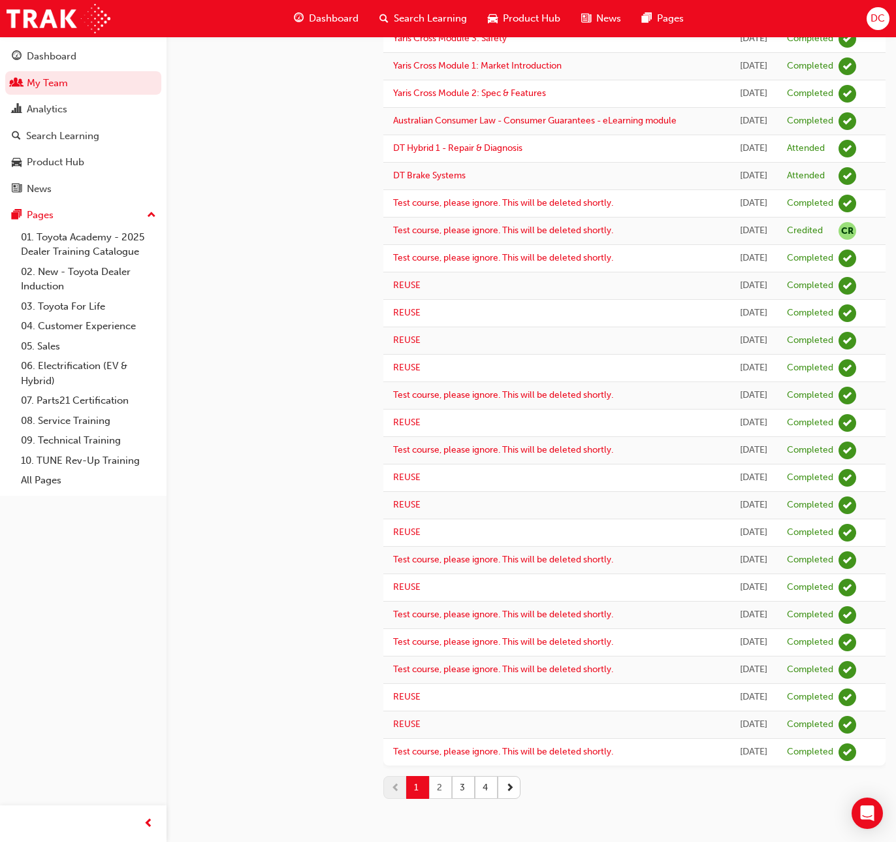
click at [442, 786] on button "2" at bounding box center [440, 787] width 23 height 23
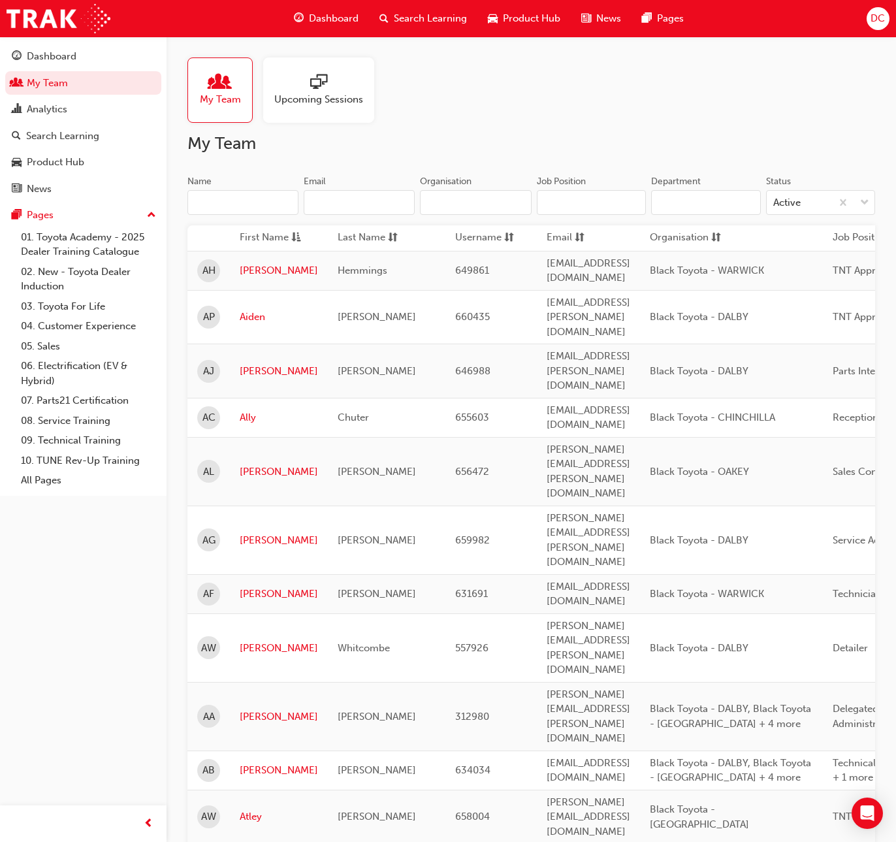
click at [206, 205] on input "Name" at bounding box center [243, 202] width 111 height 25
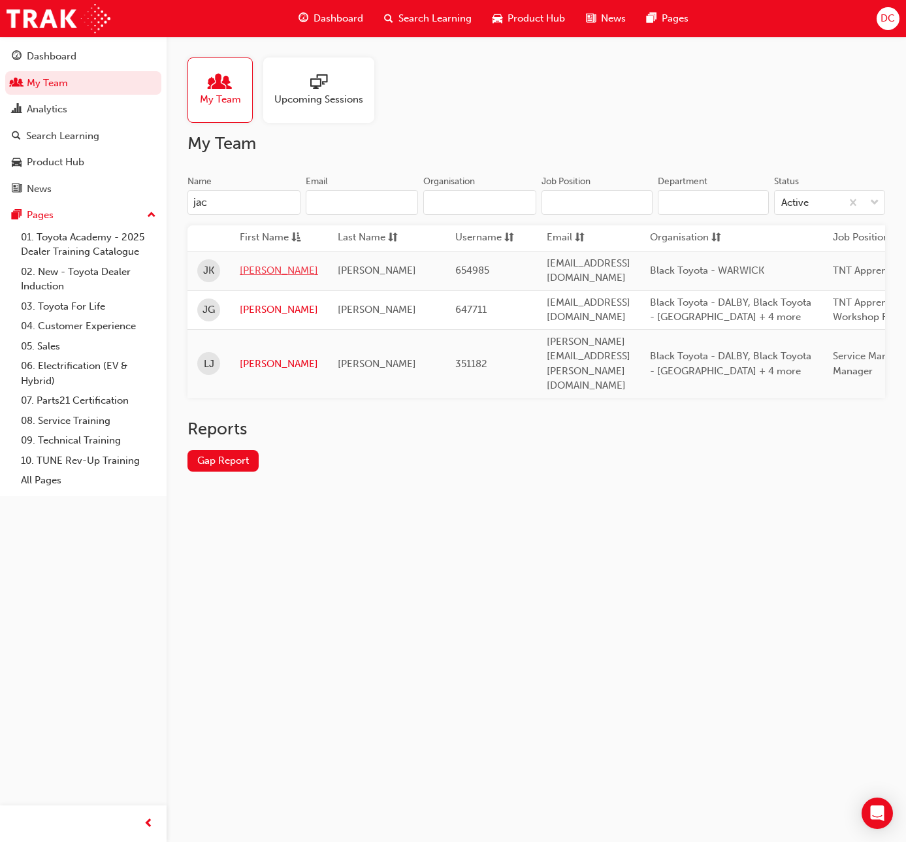
type input "jac"
click at [252, 267] on link "[PERSON_NAME]" at bounding box center [279, 270] width 78 height 15
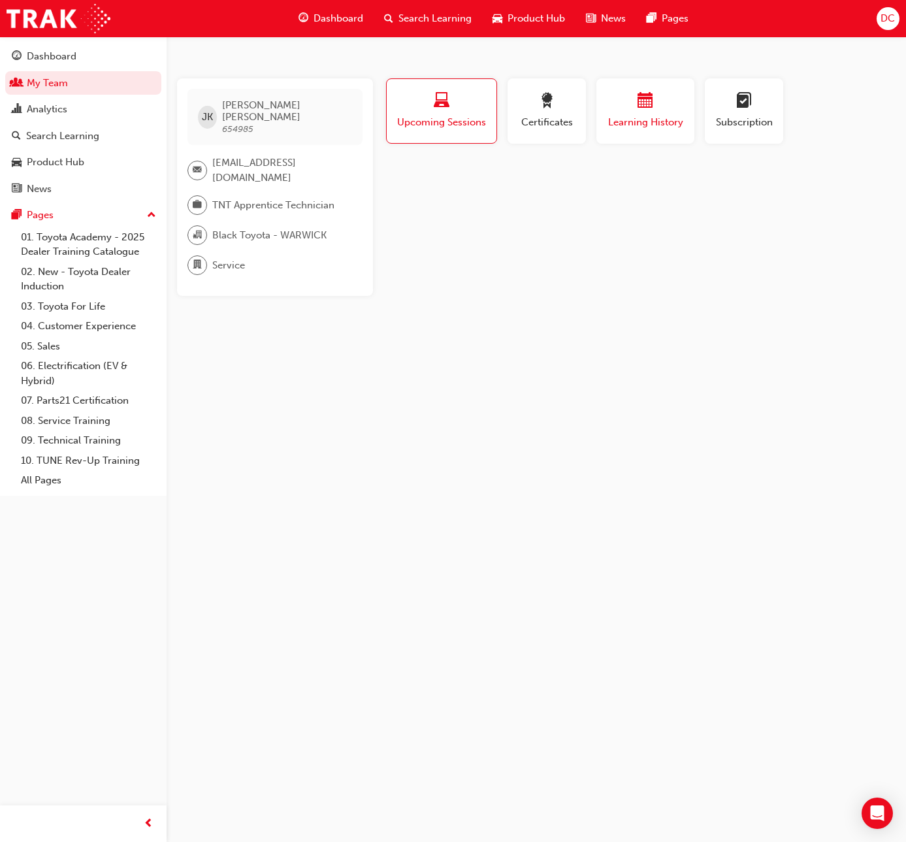
click at [631, 115] on span "Learning History" at bounding box center [645, 122] width 78 height 15
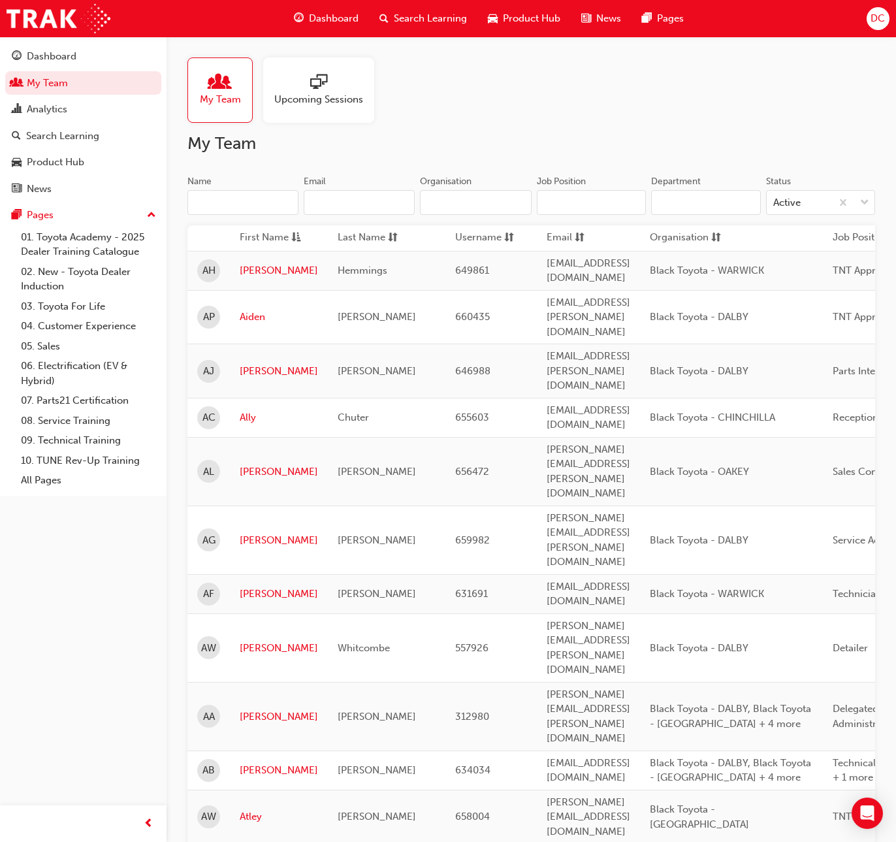
click at [246, 202] on input "Name" at bounding box center [243, 202] width 111 height 25
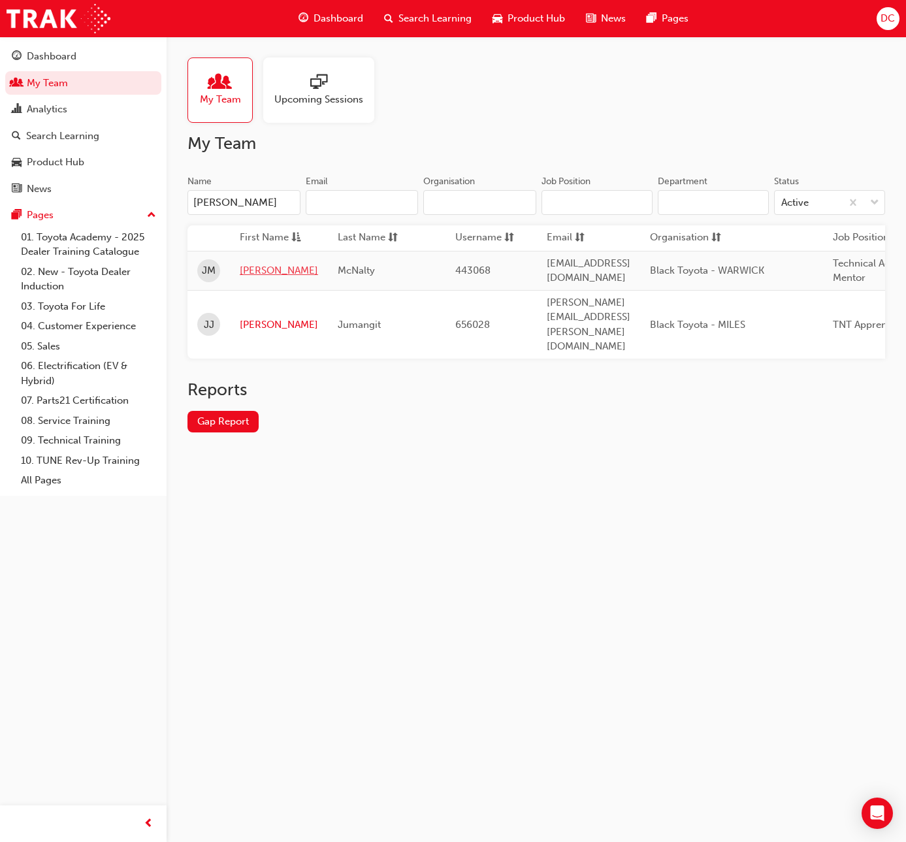
type input "[PERSON_NAME]"
click at [246, 272] on link "[PERSON_NAME]" at bounding box center [279, 270] width 78 height 15
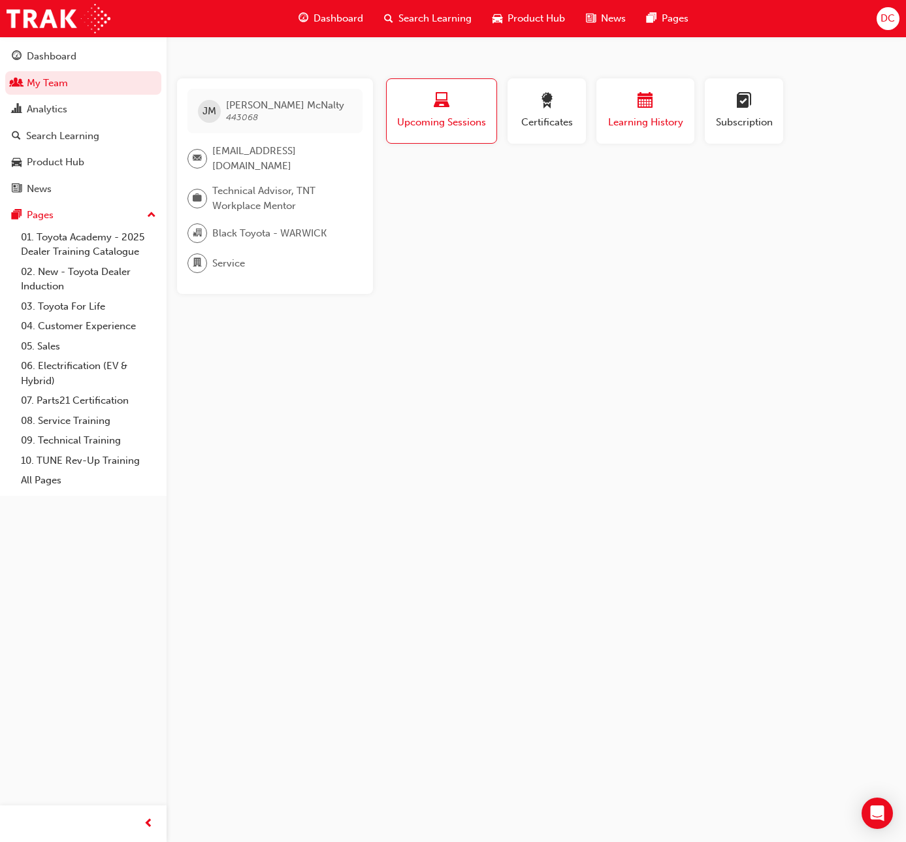
click at [621, 108] on div "button" at bounding box center [645, 103] width 78 height 20
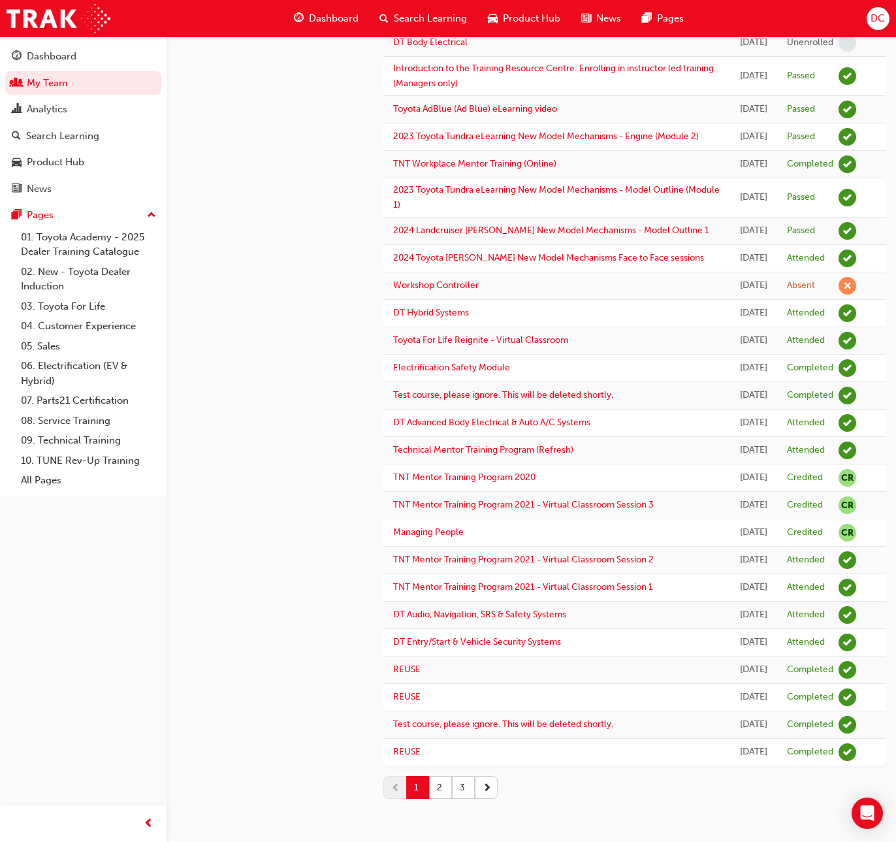
scroll to position [1335, 0]
click at [437, 789] on button "2" at bounding box center [440, 787] width 23 height 23
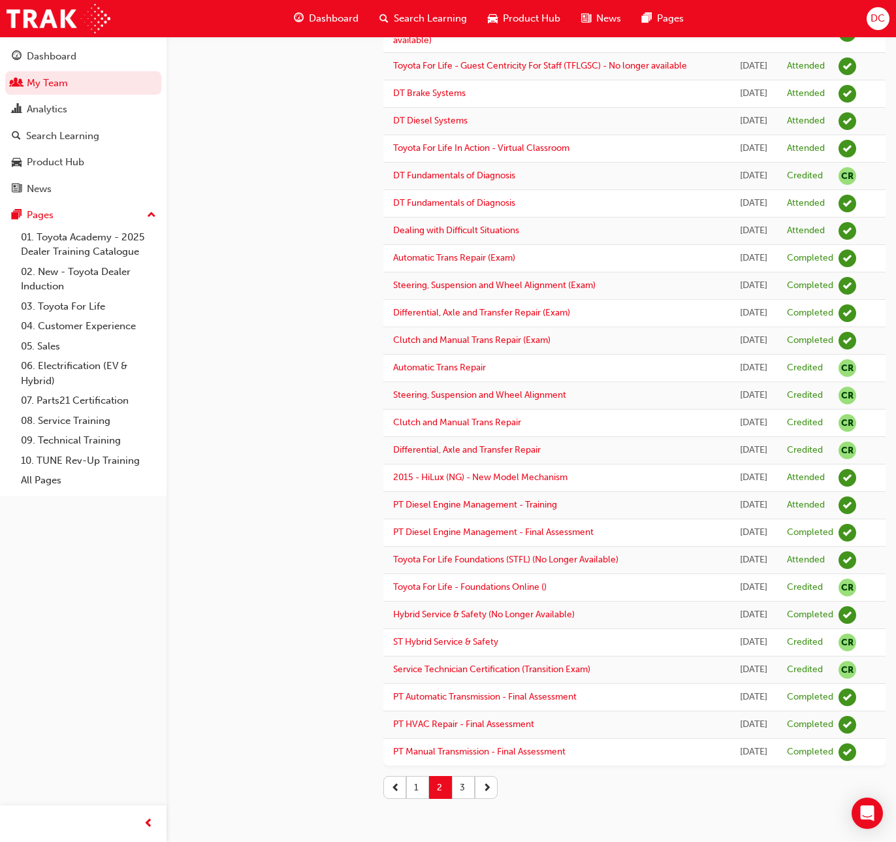
scroll to position [1358, 0]
drag, startPoint x: 465, startPoint y: 786, endPoint x: 464, endPoint y: 687, distance: 98.7
click at [465, 786] on button "3" at bounding box center [463, 787] width 23 height 23
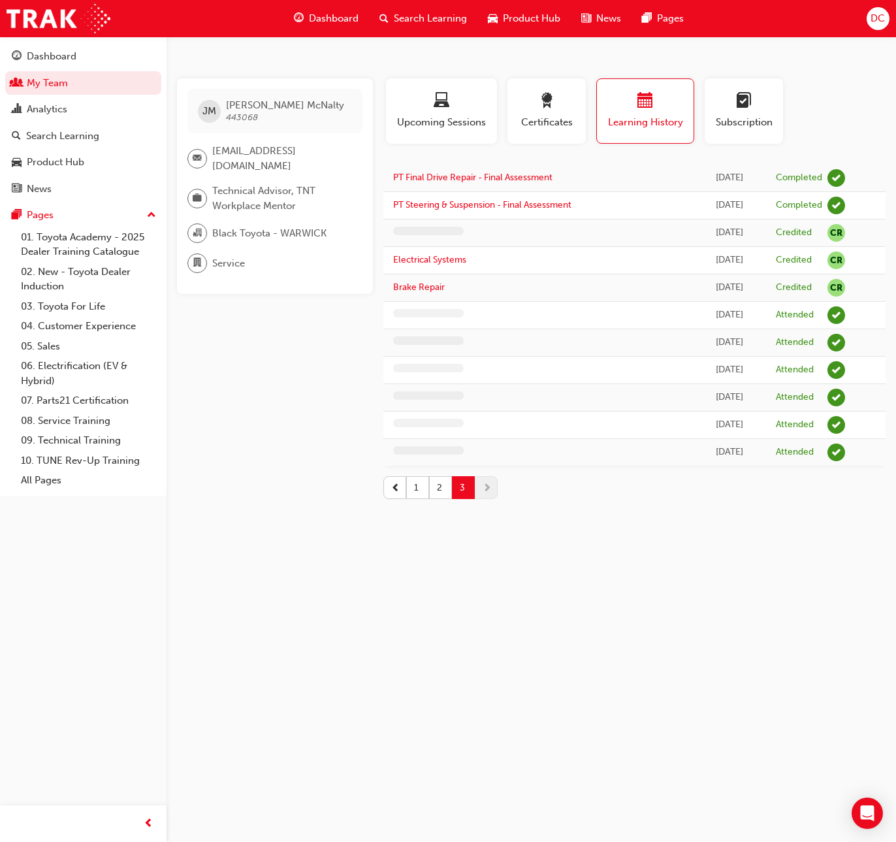
scroll to position [0, 0]
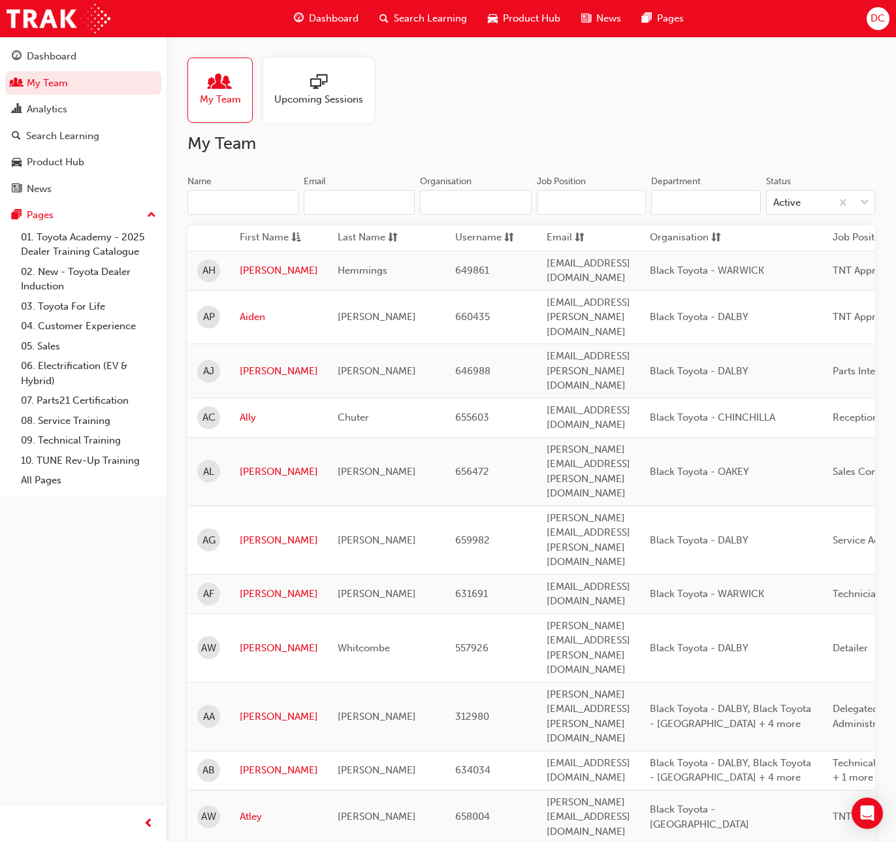
click at [238, 207] on input "Name" at bounding box center [243, 202] width 111 height 25
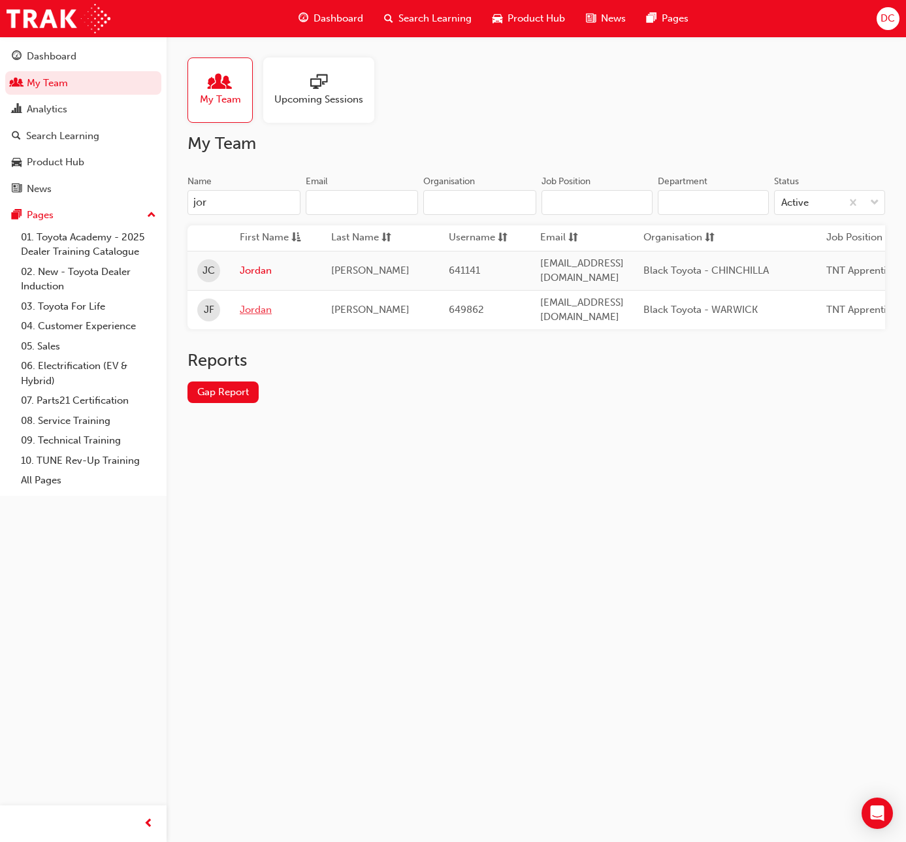
type input "jor"
click at [255, 302] on link "Jordan" at bounding box center [276, 309] width 72 height 15
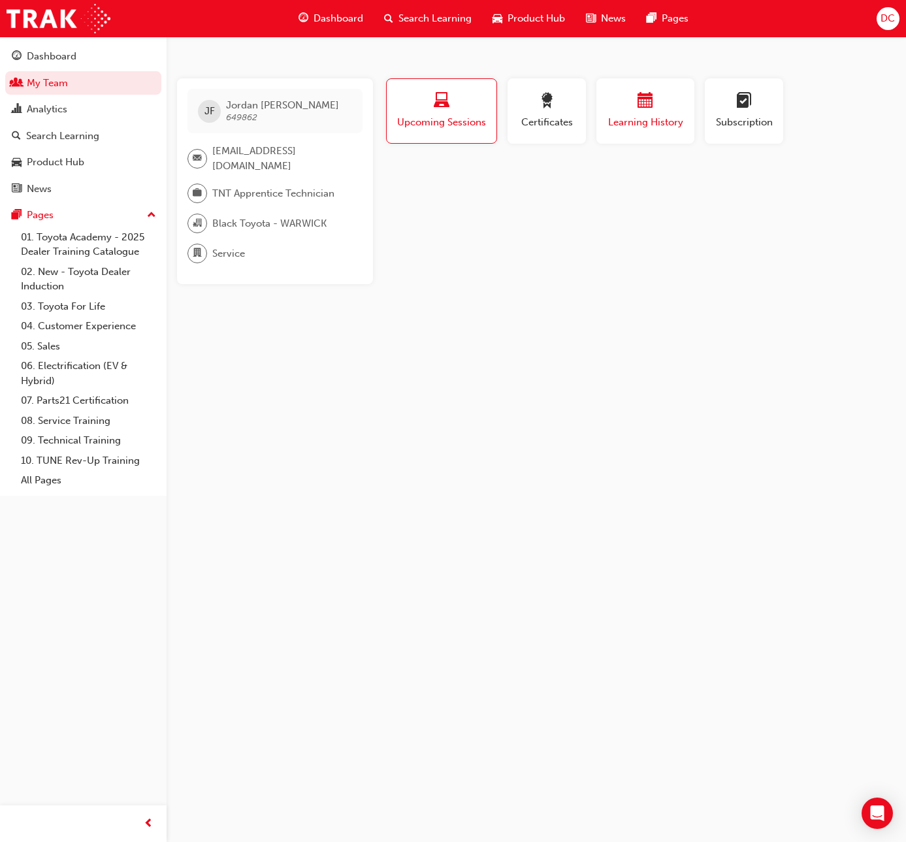
click at [657, 108] on div "button" at bounding box center [645, 103] width 78 height 20
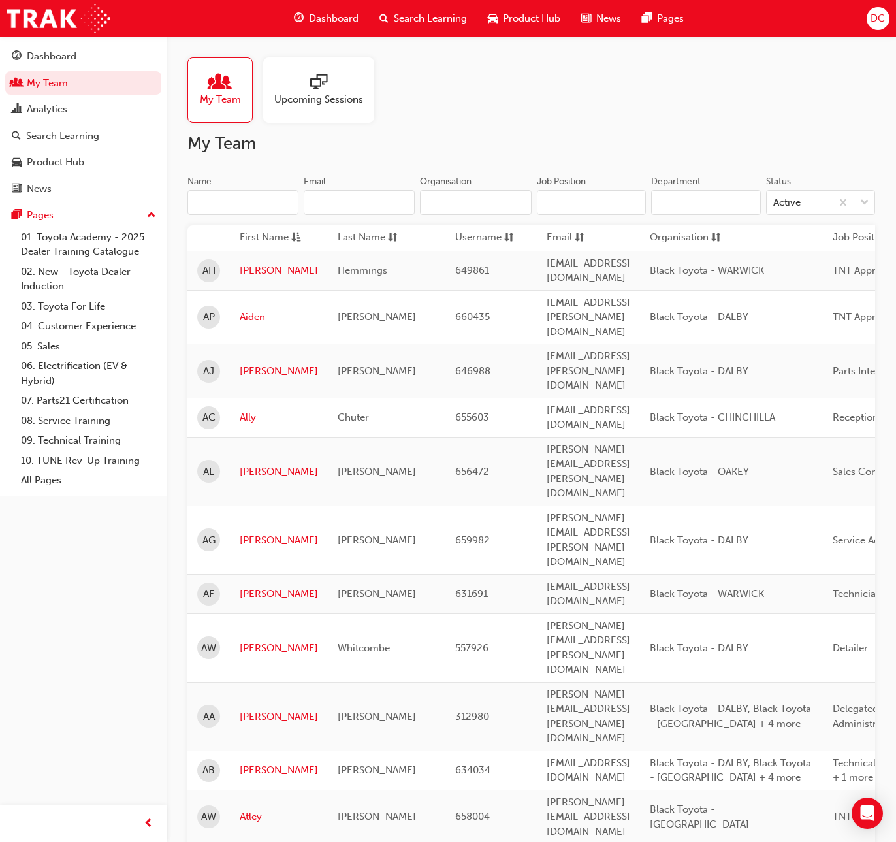
click at [210, 199] on input "Name" at bounding box center [243, 202] width 111 height 25
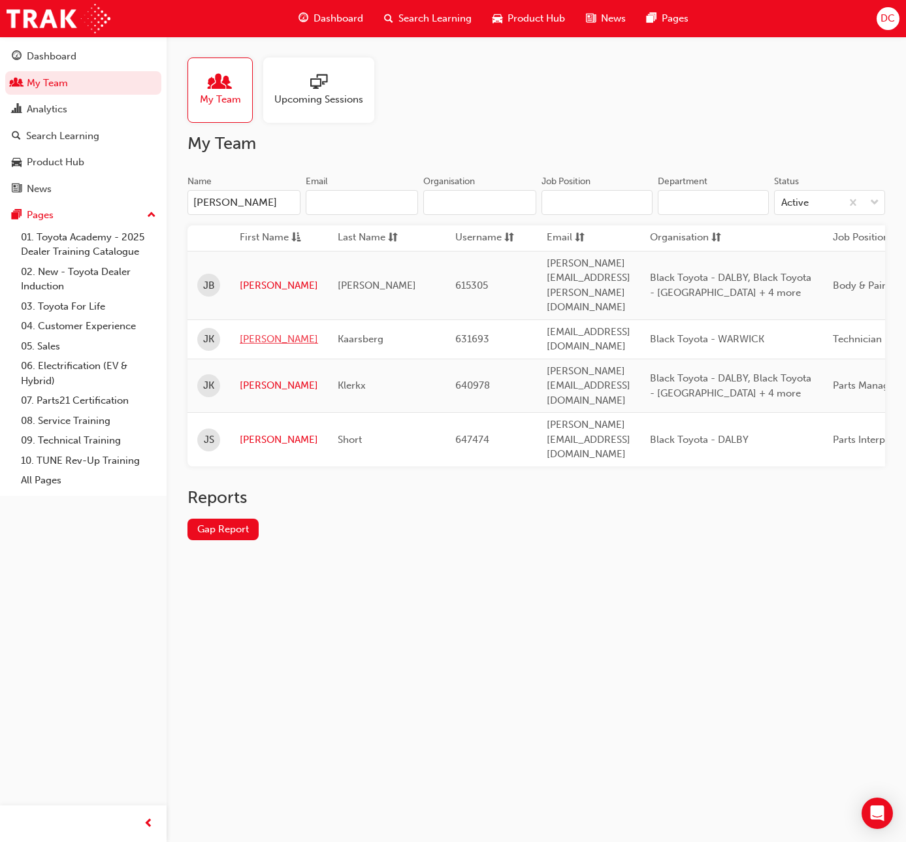
type input "[PERSON_NAME]"
click at [254, 332] on link "[PERSON_NAME]" at bounding box center [279, 339] width 78 height 15
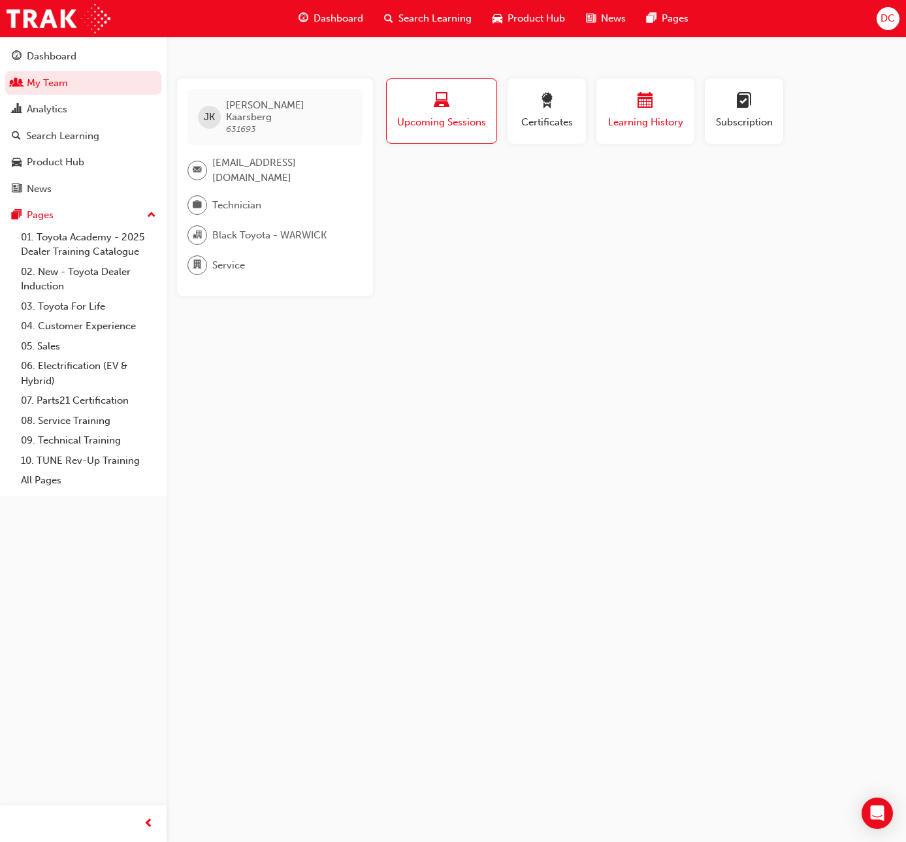
click at [657, 100] on div "button" at bounding box center [645, 103] width 78 height 20
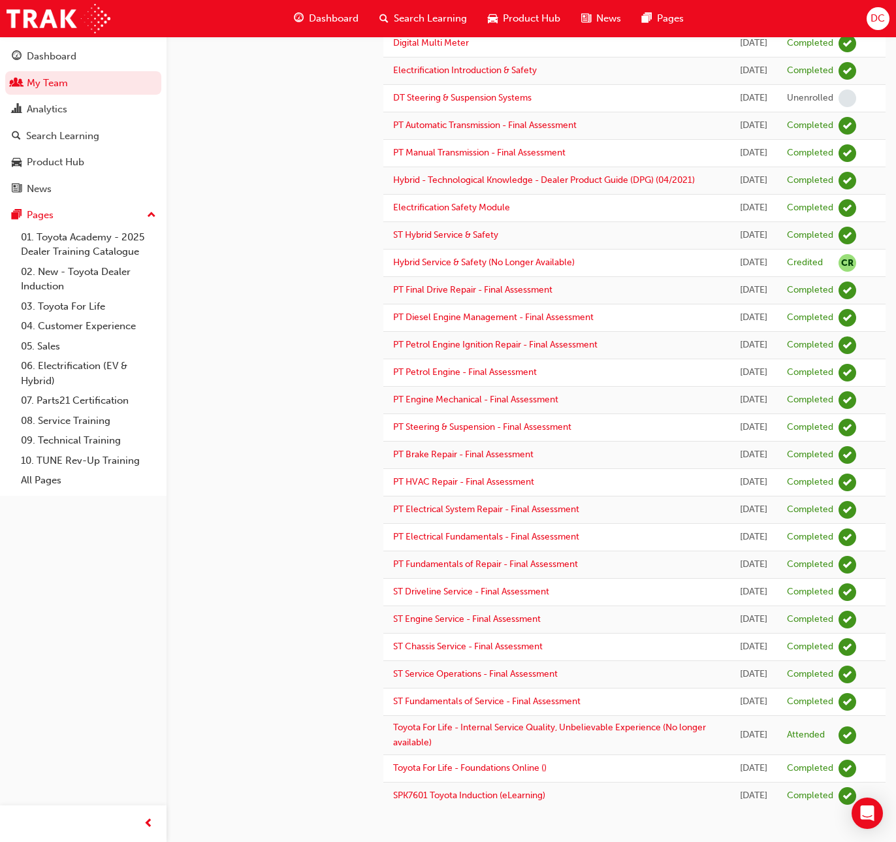
scroll to position [679, 0]
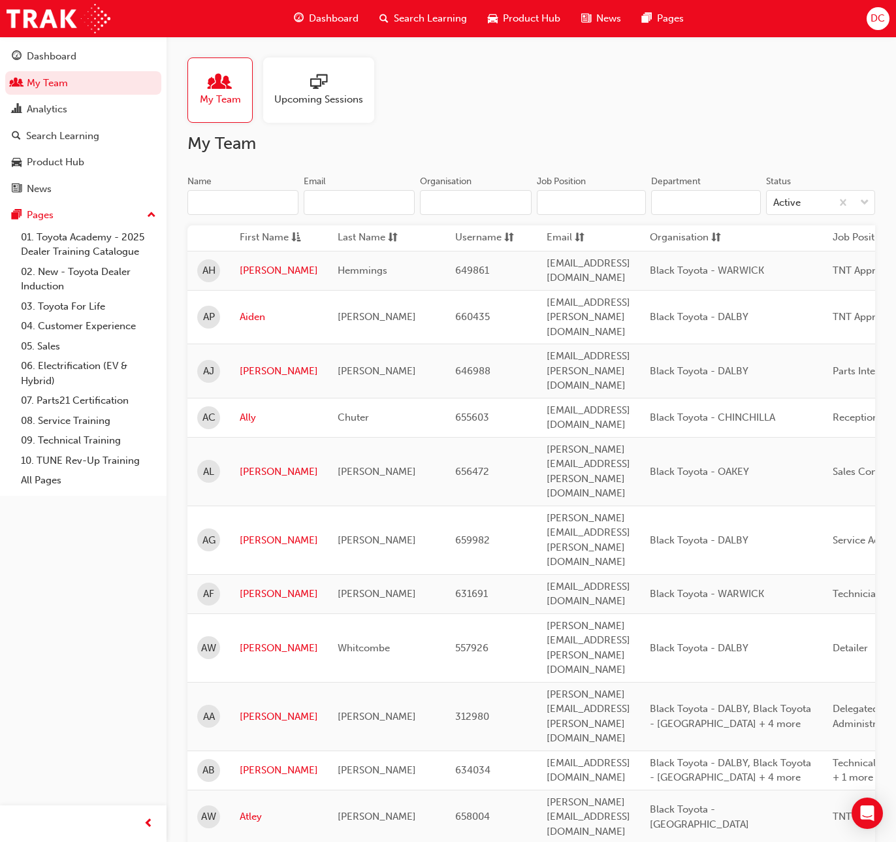
click at [235, 208] on input "Name" at bounding box center [243, 202] width 111 height 25
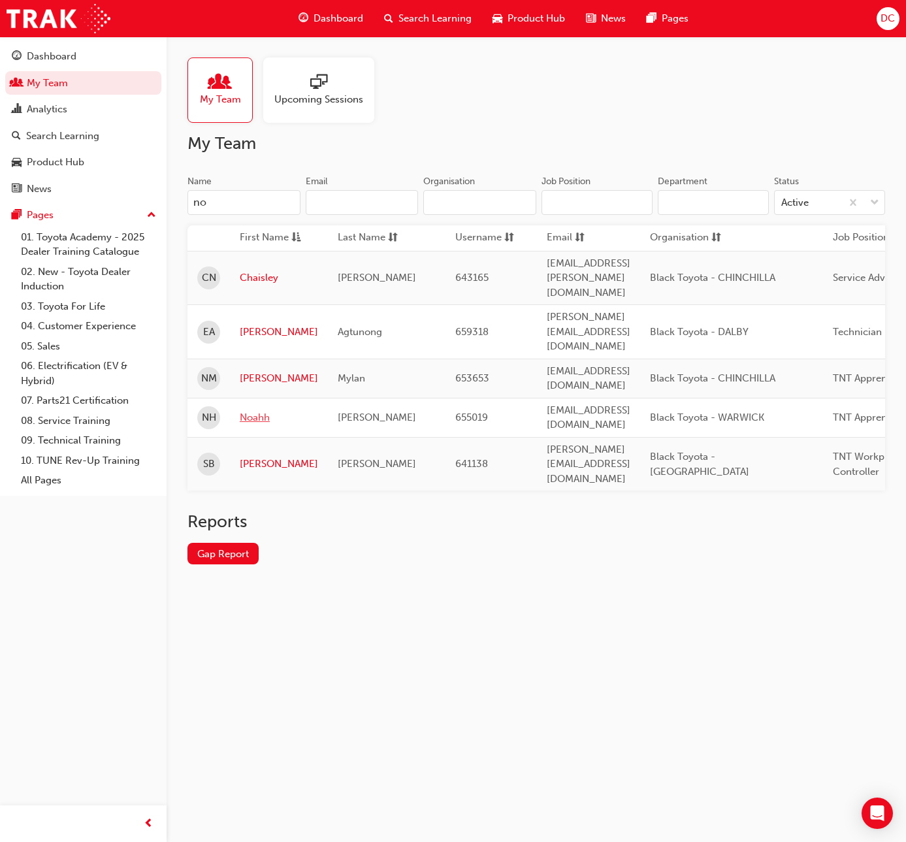
type input "no"
click at [257, 410] on link "Noahh" at bounding box center [279, 417] width 78 height 15
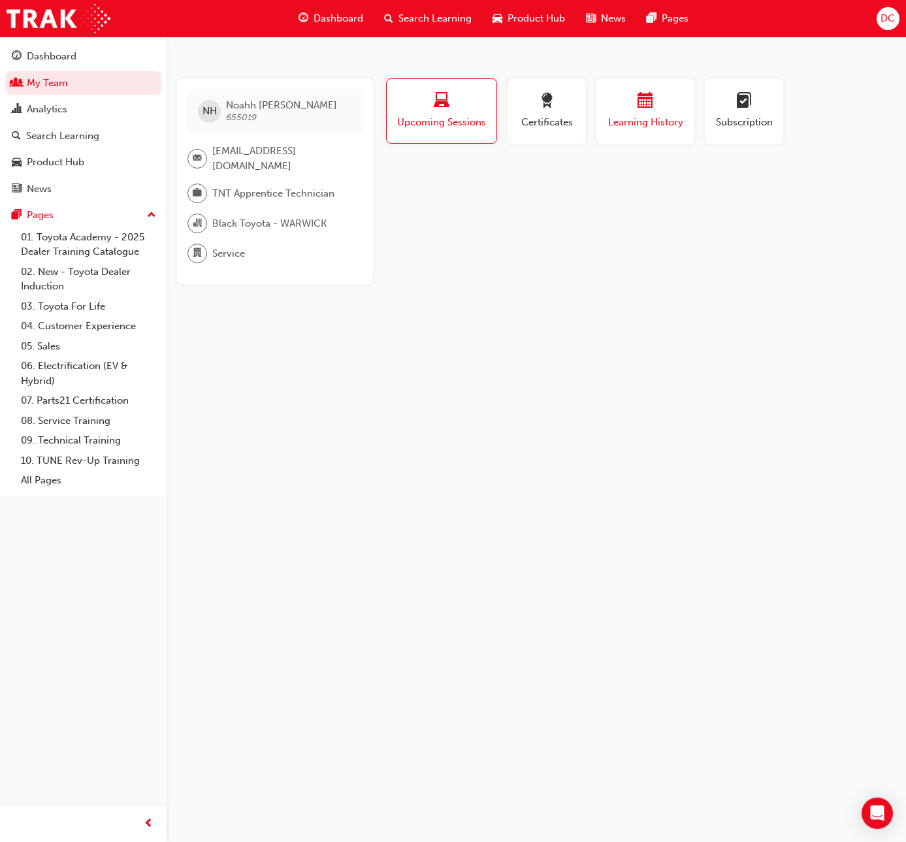
click at [630, 93] on div "button" at bounding box center [645, 103] width 78 height 20
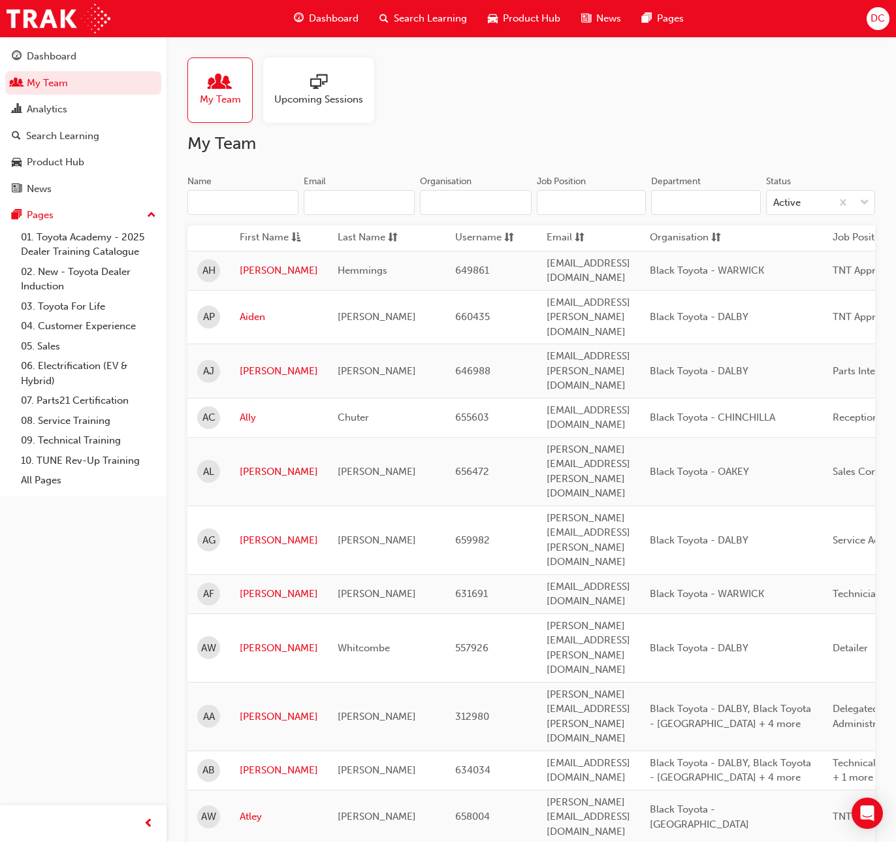
click at [245, 206] on input "Name" at bounding box center [243, 202] width 111 height 25
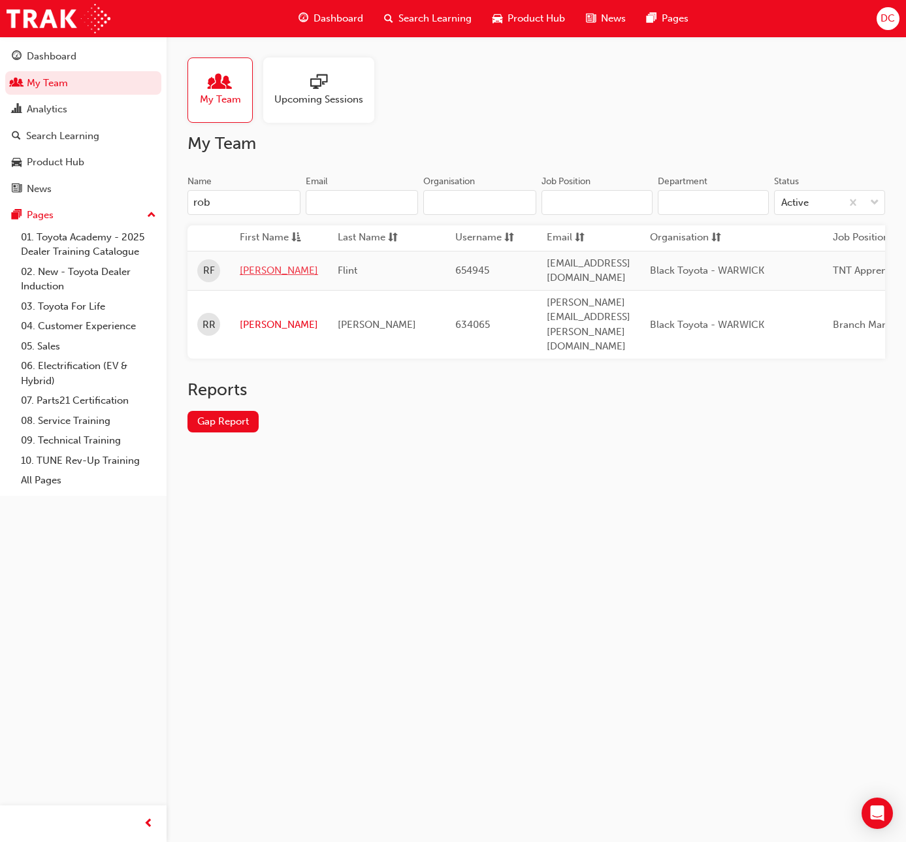
type input "rob"
click at [256, 269] on link "[PERSON_NAME]" at bounding box center [279, 270] width 78 height 15
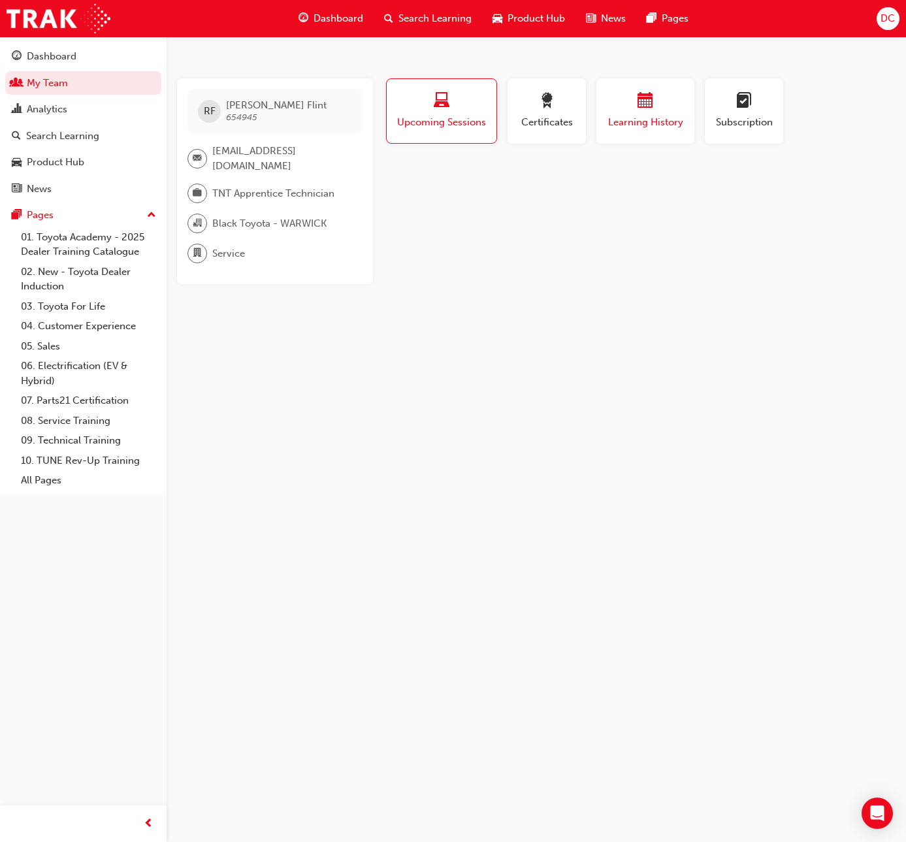
click at [642, 106] on span "calendar-icon" at bounding box center [646, 102] width 16 height 18
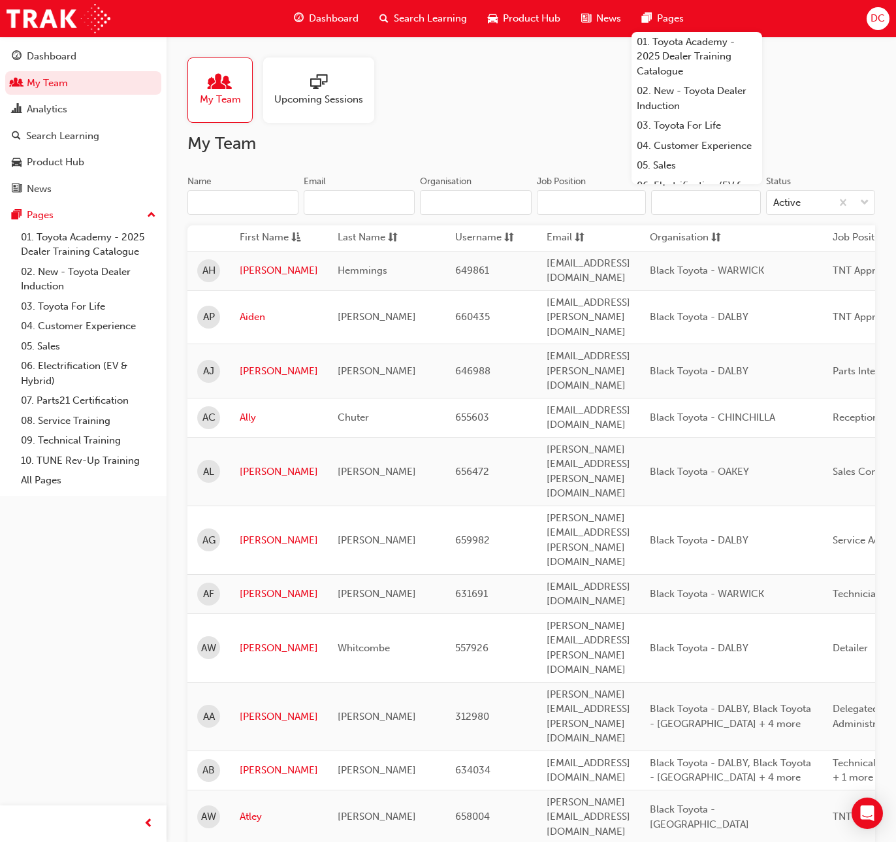
click at [208, 206] on input "Name" at bounding box center [243, 202] width 111 height 25
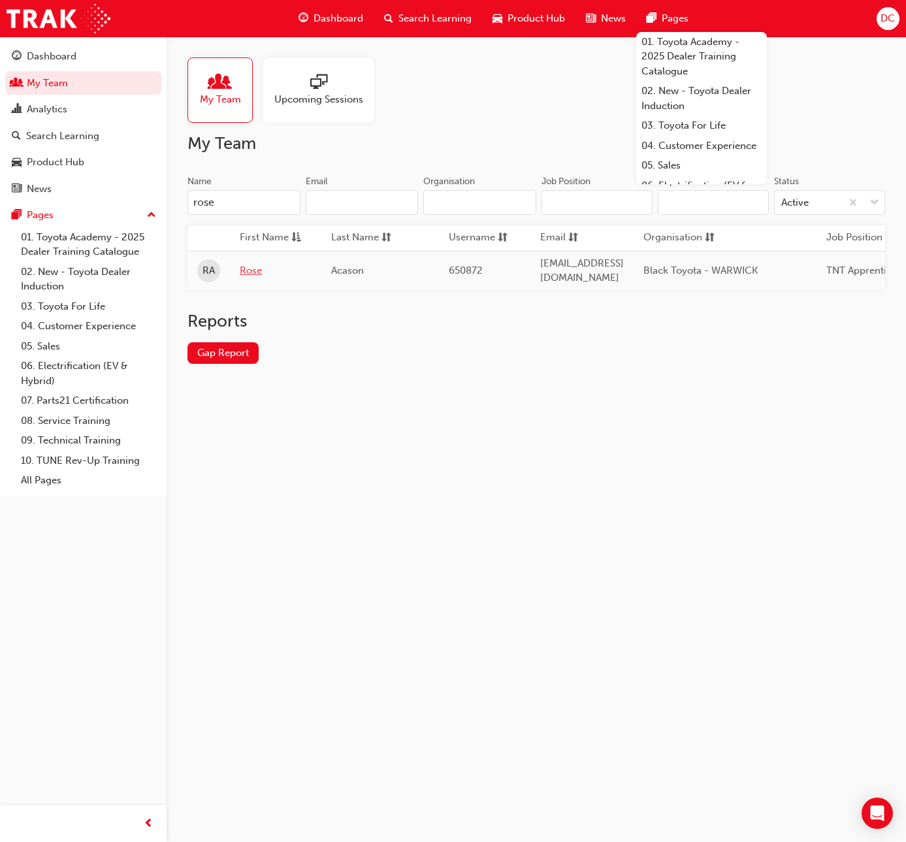
type input "rose"
click at [255, 267] on link "Rose" at bounding box center [276, 270] width 72 height 15
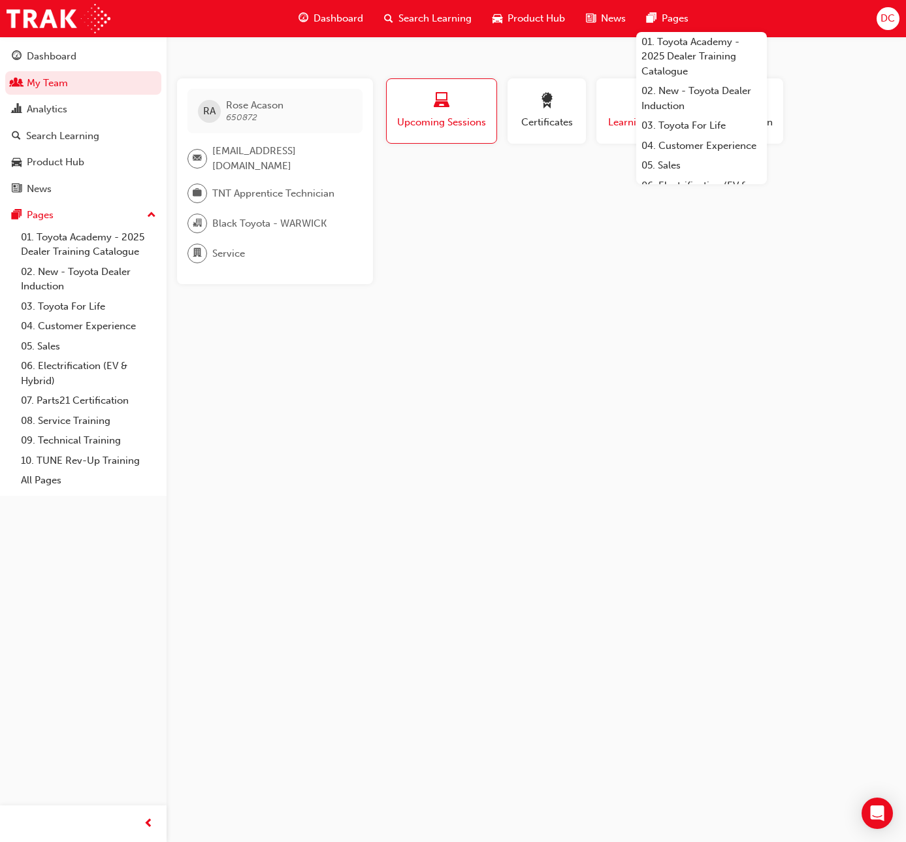
click at [617, 115] on span "Learning History" at bounding box center [645, 122] width 78 height 15
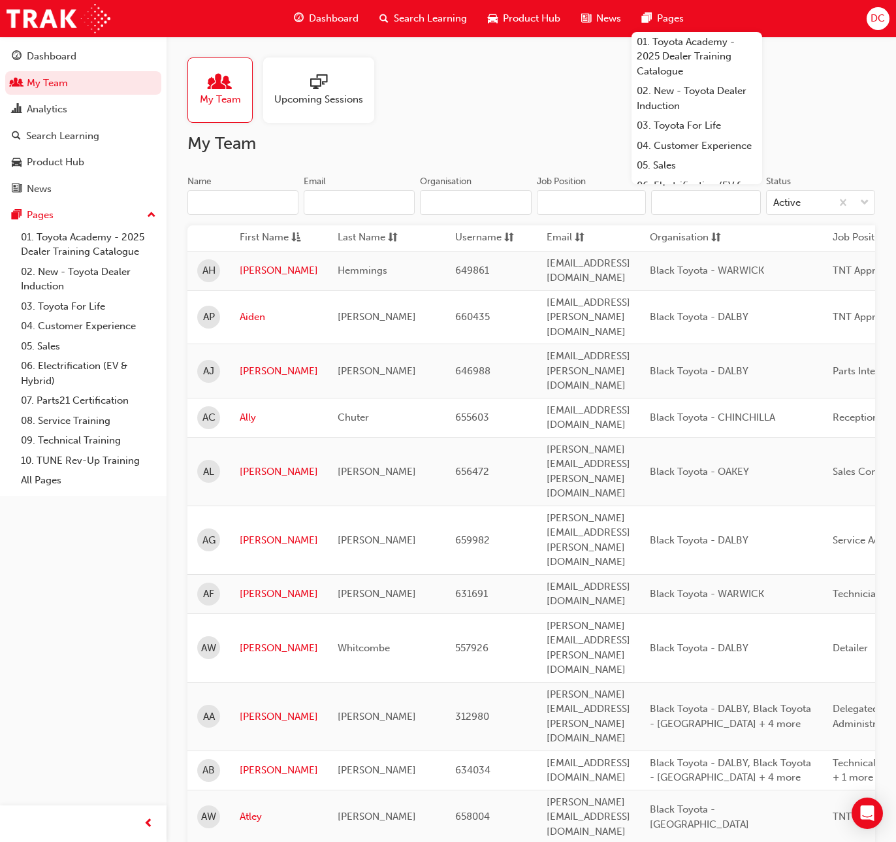
click at [242, 205] on input "Name" at bounding box center [243, 202] width 111 height 25
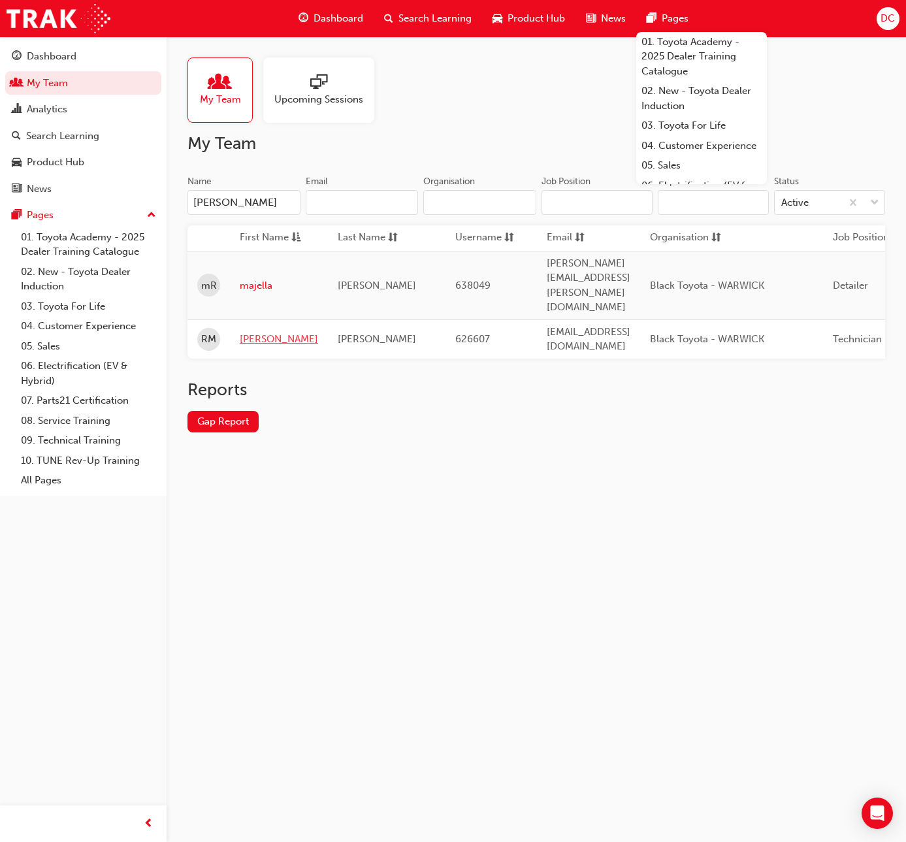
type input "[PERSON_NAME]"
click at [248, 332] on link "[PERSON_NAME]" at bounding box center [279, 339] width 78 height 15
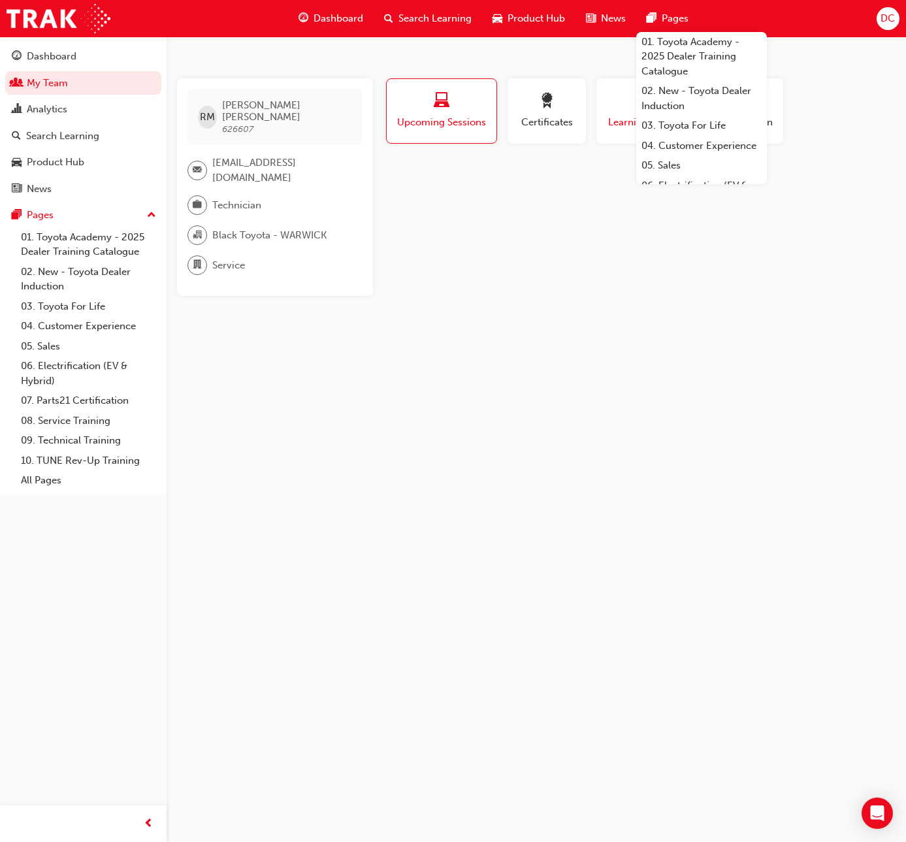
drag, startPoint x: 613, startPoint y: 114, endPoint x: 614, endPoint y: 78, distance: 35.9
click at [616, 114] on div "Learning History" at bounding box center [645, 111] width 78 height 37
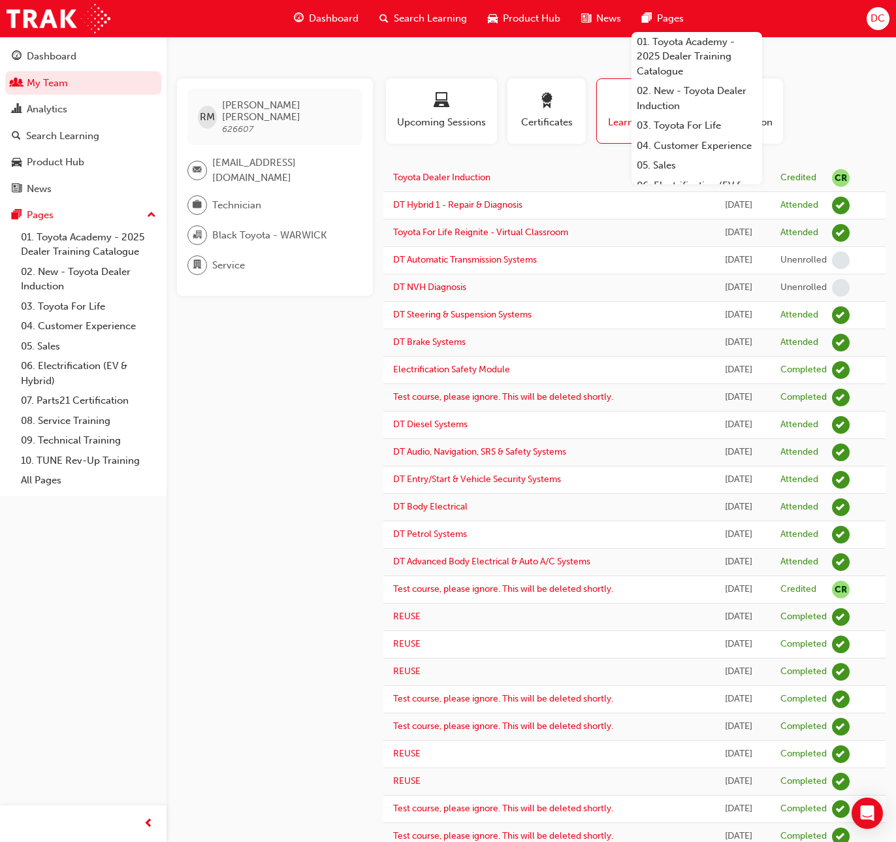
scroll to position [770, 0]
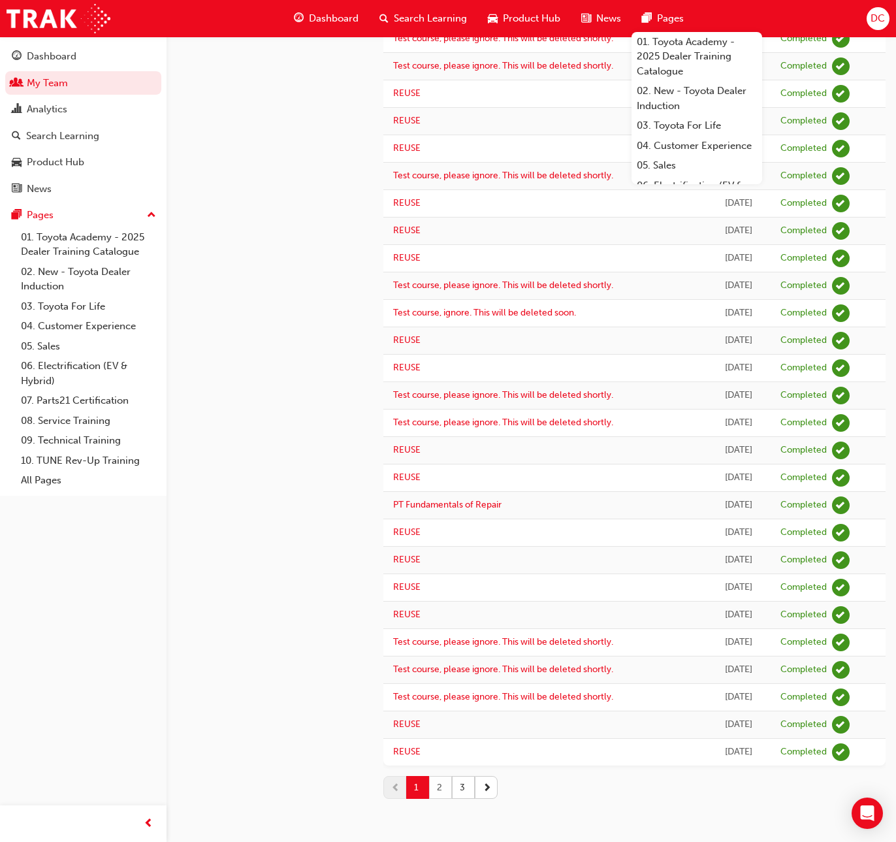
click at [438, 783] on button "2" at bounding box center [440, 787] width 23 height 23
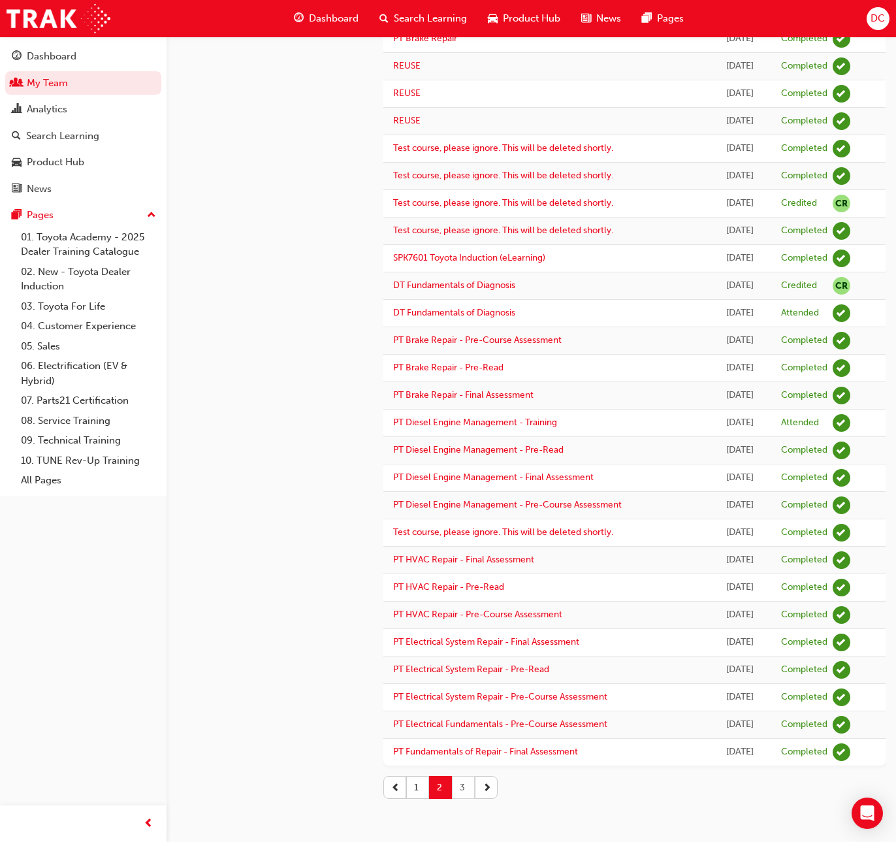
click at [461, 793] on button "3" at bounding box center [463, 787] width 23 height 23
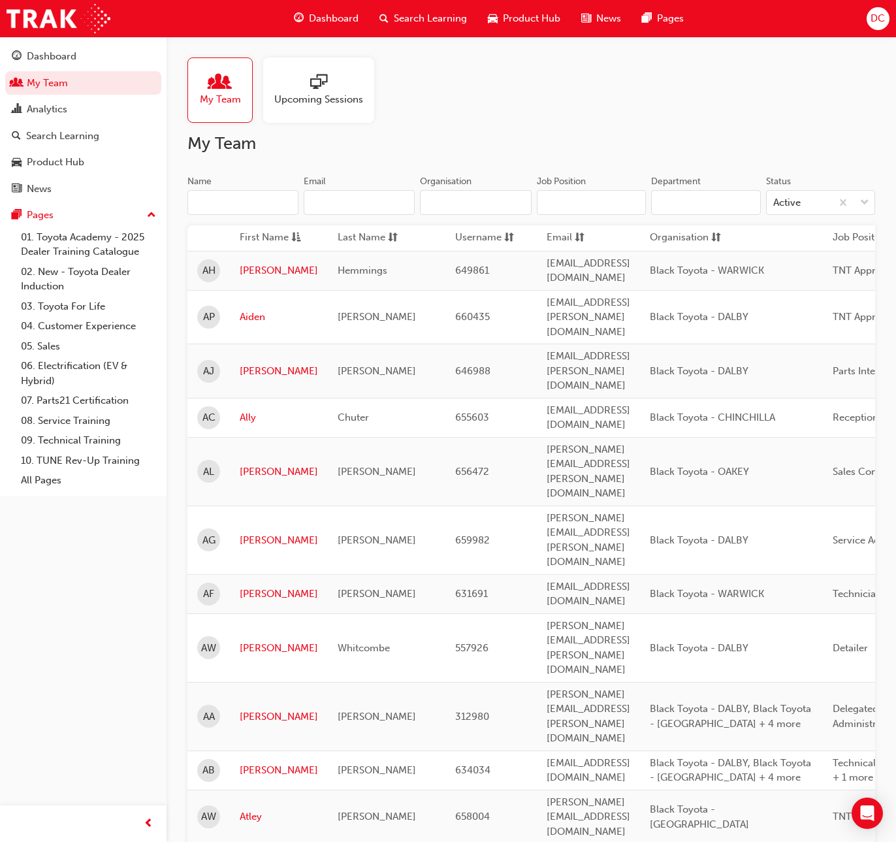
click at [205, 210] on input "Name" at bounding box center [243, 202] width 111 height 25
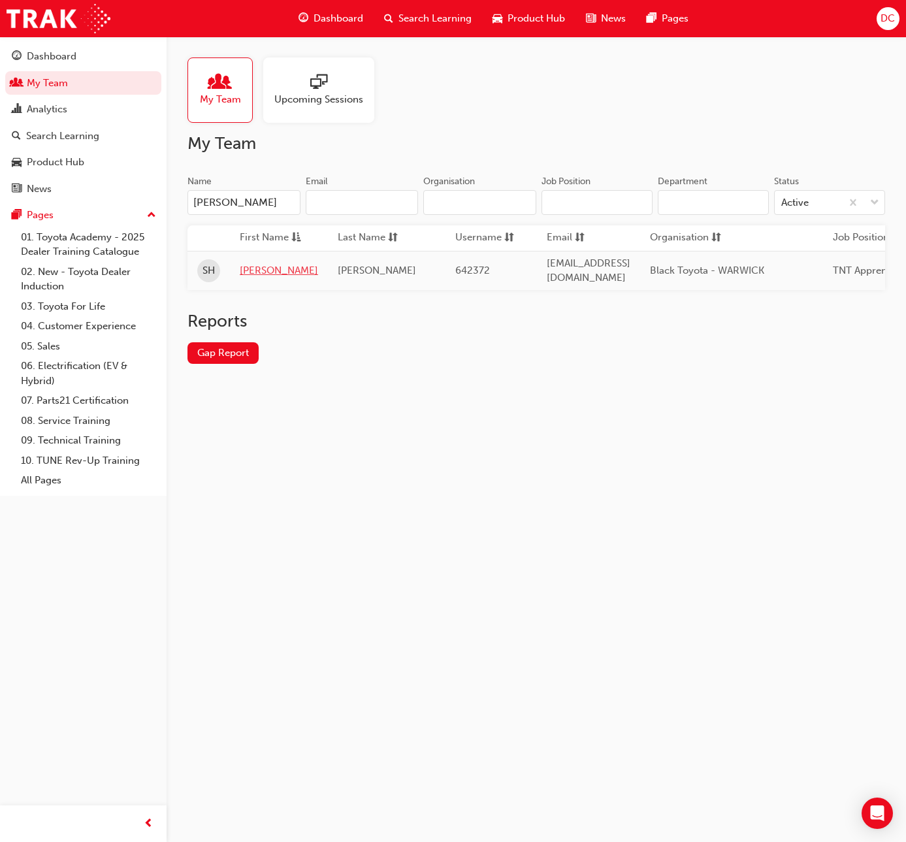
type input "[PERSON_NAME]"
click at [249, 267] on link "[PERSON_NAME]" at bounding box center [279, 270] width 78 height 15
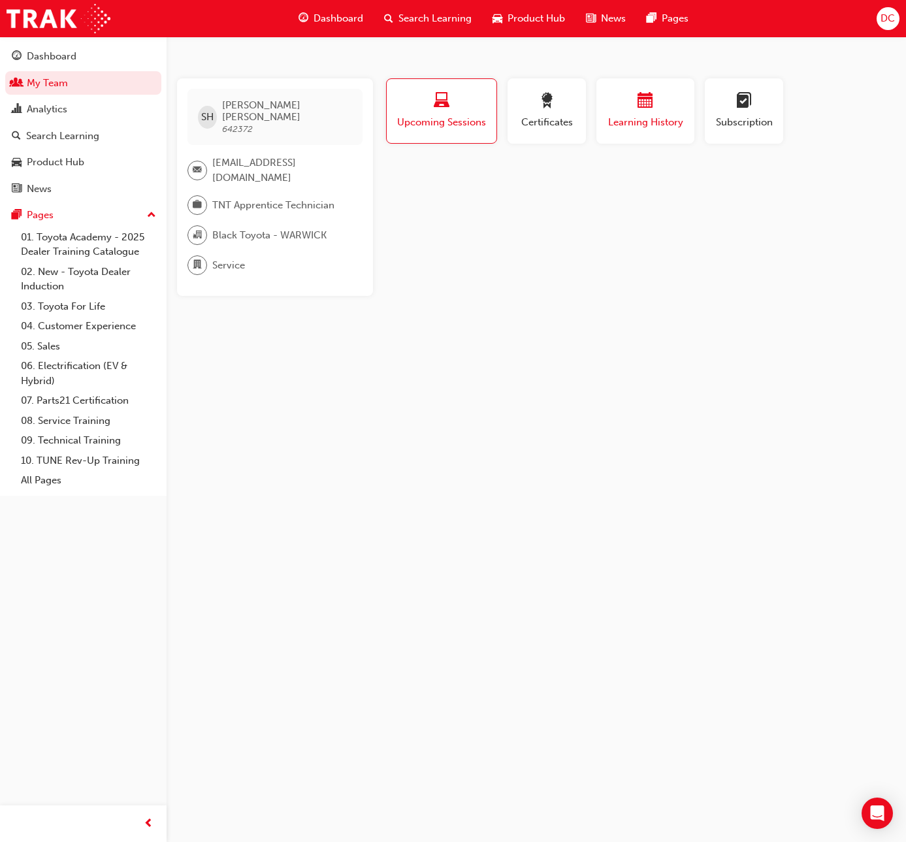
click at [654, 104] on div "button" at bounding box center [645, 103] width 78 height 20
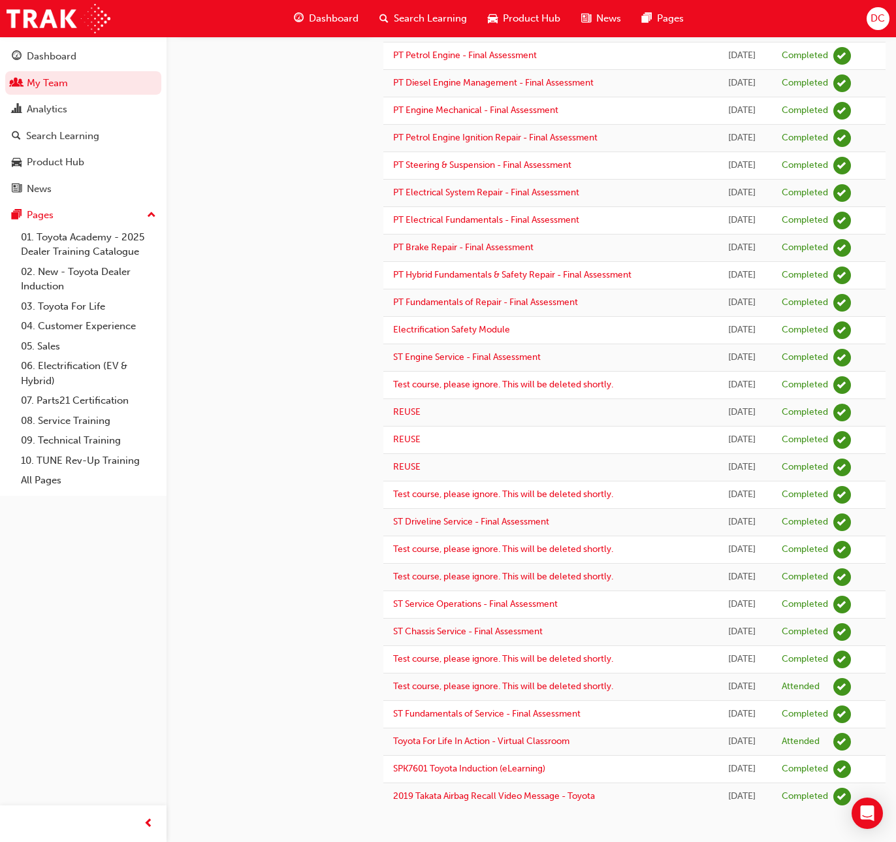
scroll to position [260, 0]
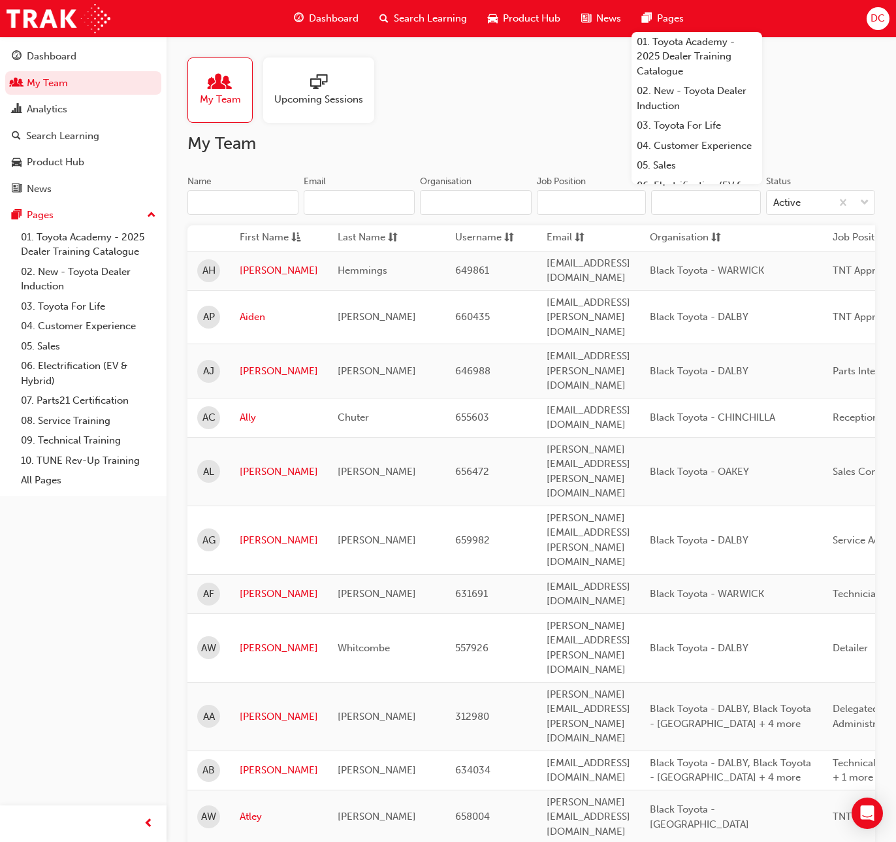
click at [220, 204] on input "Name" at bounding box center [243, 202] width 111 height 25
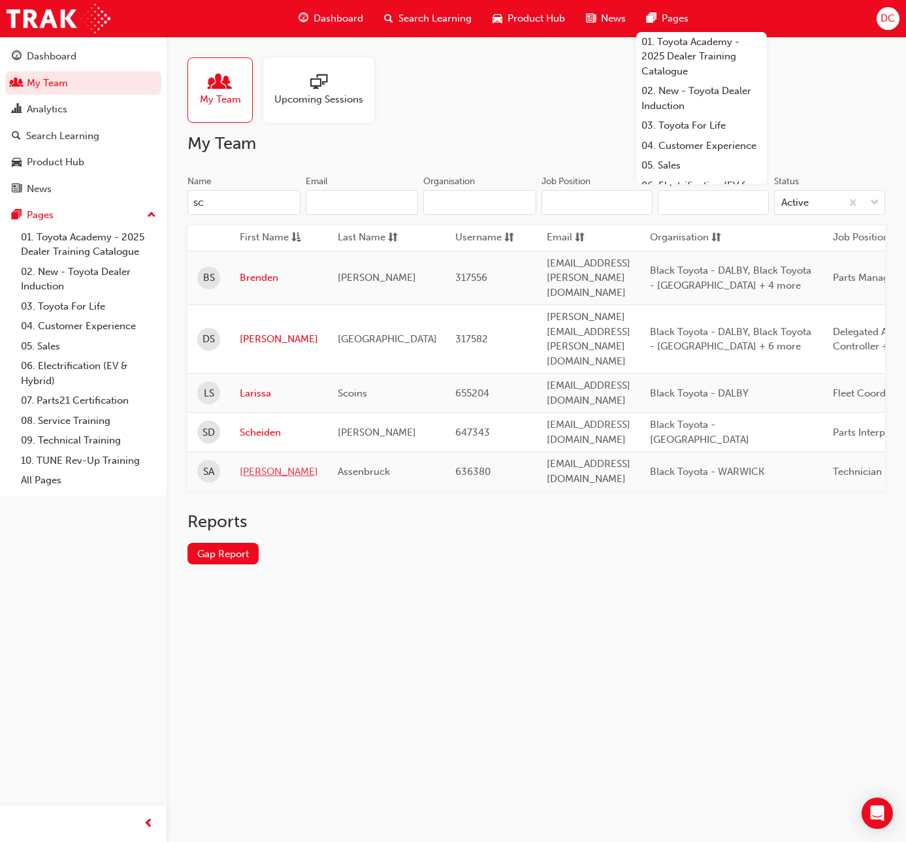
type input "sc"
click at [255, 465] on link "[PERSON_NAME]" at bounding box center [279, 472] width 78 height 15
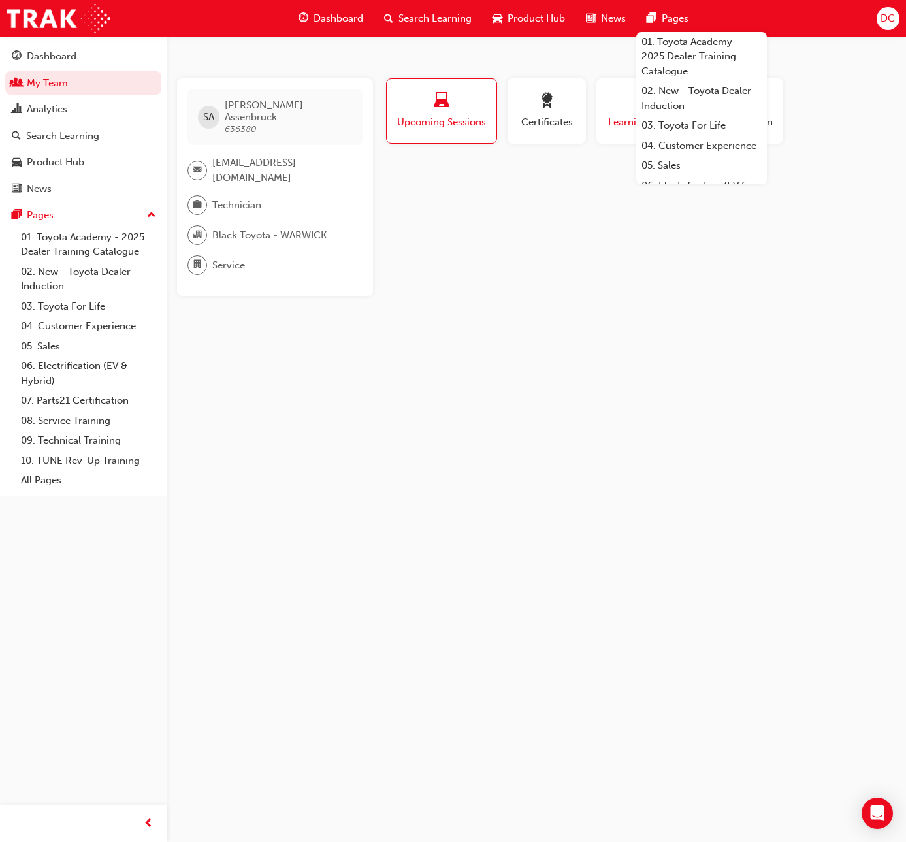
click at [615, 117] on span "Learning History" at bounding box center [645, 122] width 78 height 15
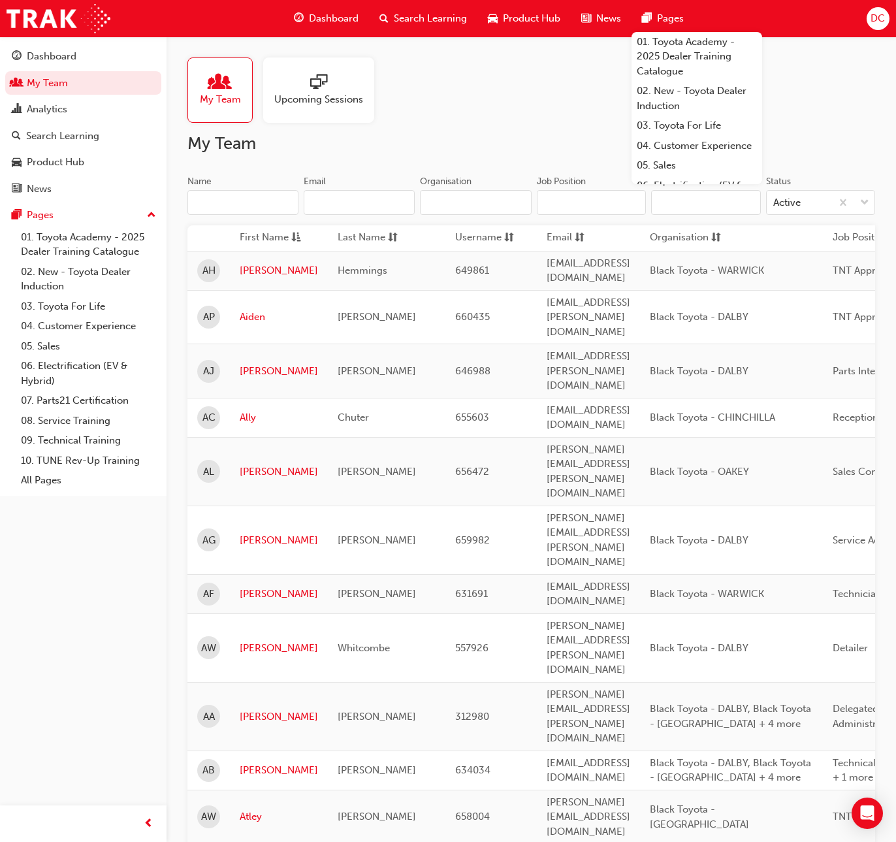
click at [213, 205] on input "Name" at bounding box center [243, 202] width 111 height 25
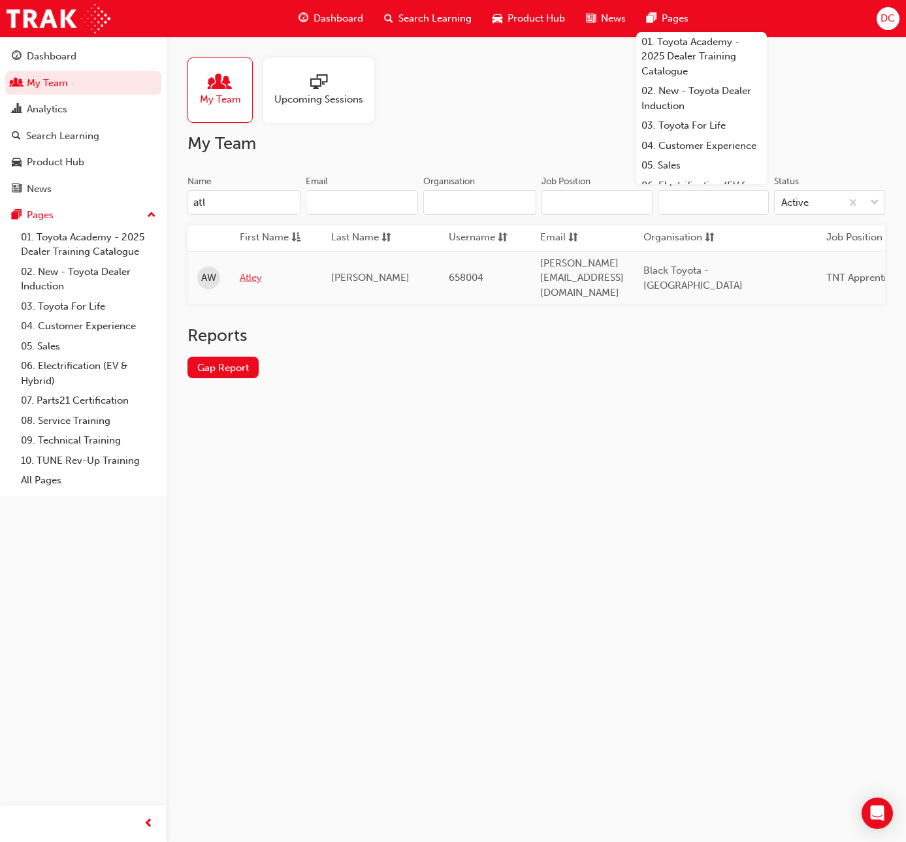
type input "atl"
click at [257, 273] on link "Atley" at bounding box center [276, 277] width 72 height 15
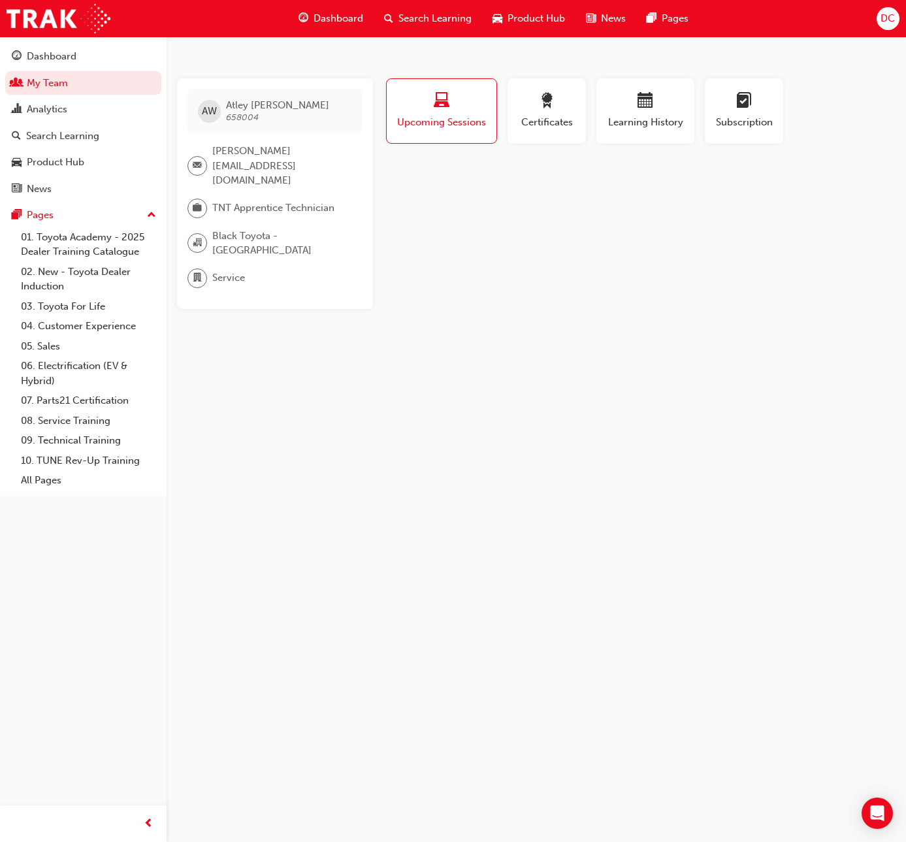
click at [860, 308] on div "AW [PERSON_NAME] 658004 [PERSON_NAME][EMAIL_ADDRESS][DOMAIN_NAME] TNT Apprentic…" at bounding box center [453, 421] width 906 height 842
click at [659, 96] on div "button" at bounding box center [645, 103] width 78 height 20
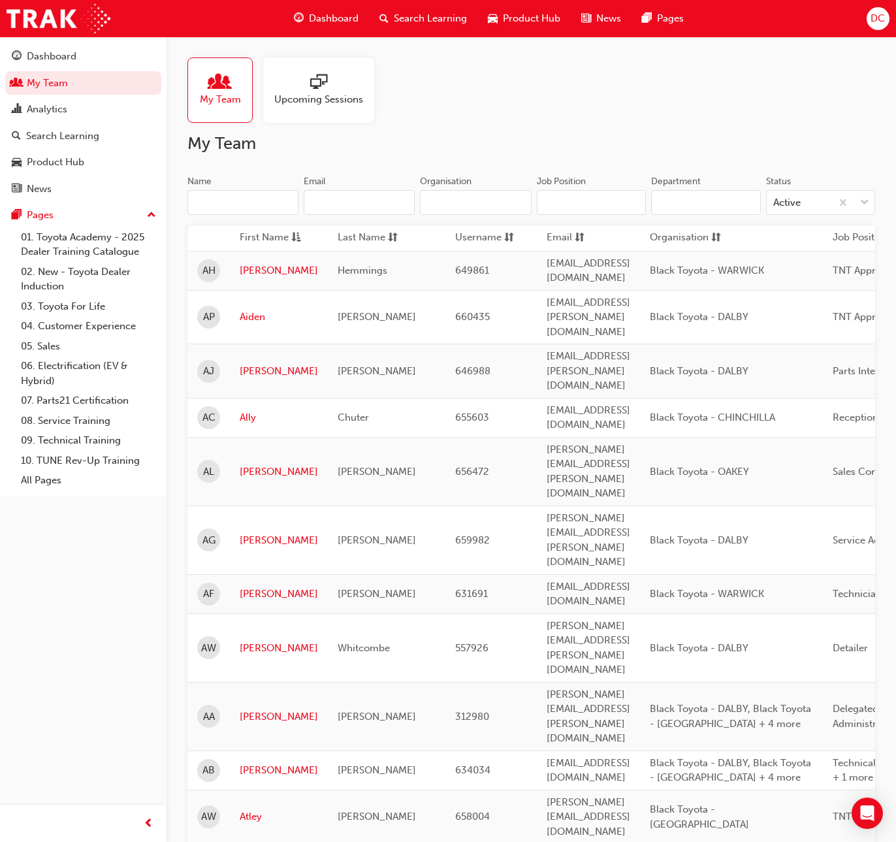
click at [242, 199] on input "Name" at bounding box center [243, 202] width 111 height 25
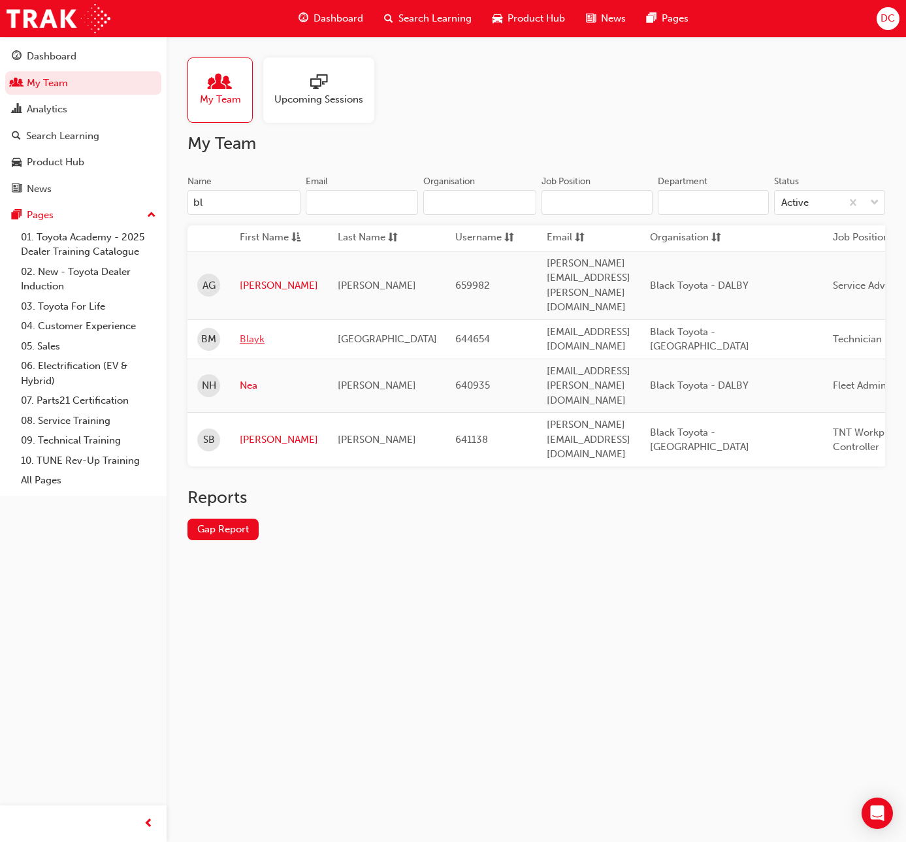
type input "bl"
click at [250, 332] on link "Blayk" at bounding box center [279, 339] width 78 height 15
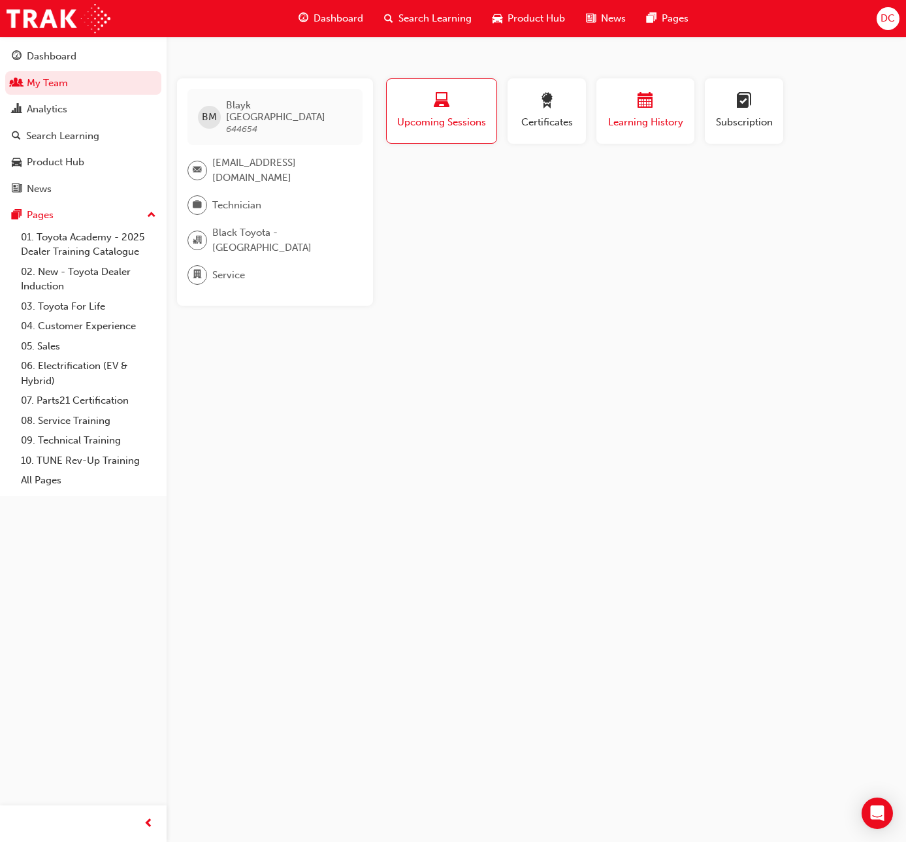
click at [621, 110] on div "button" at bounding box center [645, 103] width 78 height 20
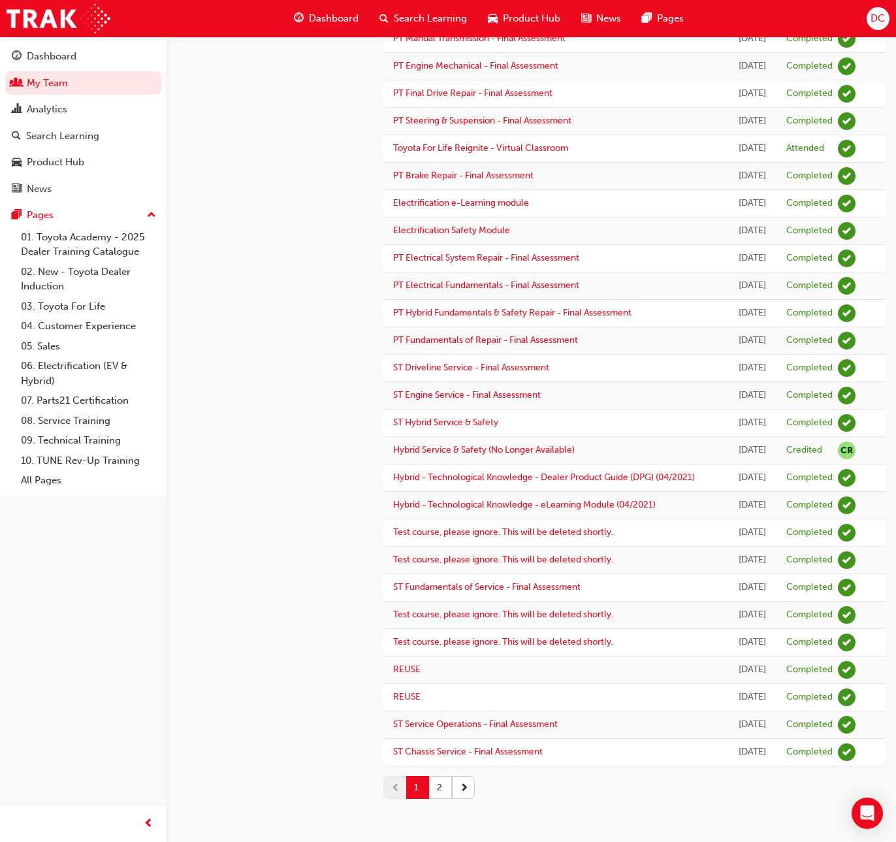
scroll to position [888, 0]
click at [441, 789] on button "2" at bounding box center [440, 787] width 23 height 23
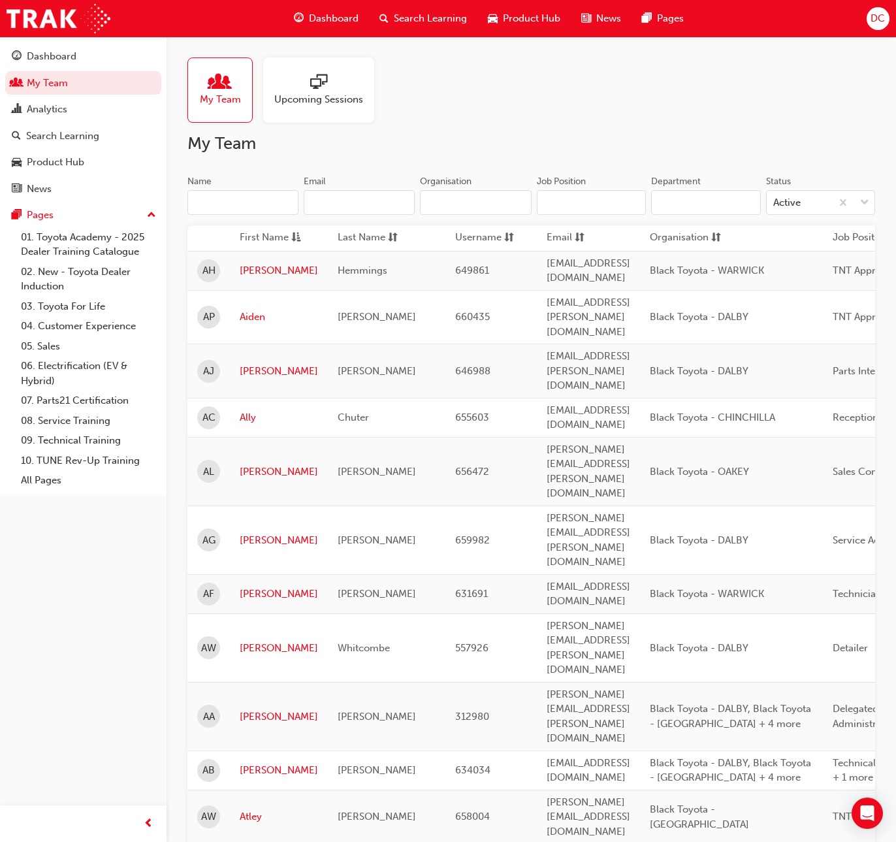
click at [211, 207] on input "Name" at bounding box center [243, 202] width 111 height 25
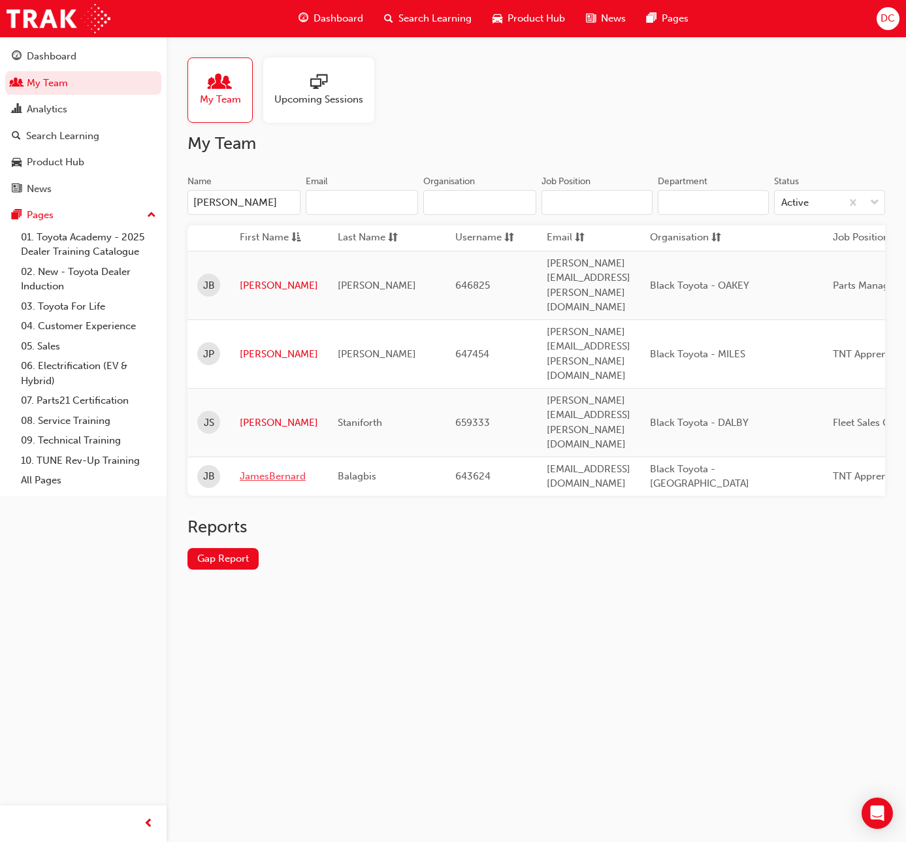
type input "[PERSON_NAME]"
click at [294, 469] on link "JamesBernard" at bounding box center [279, 476] width 78 height 15
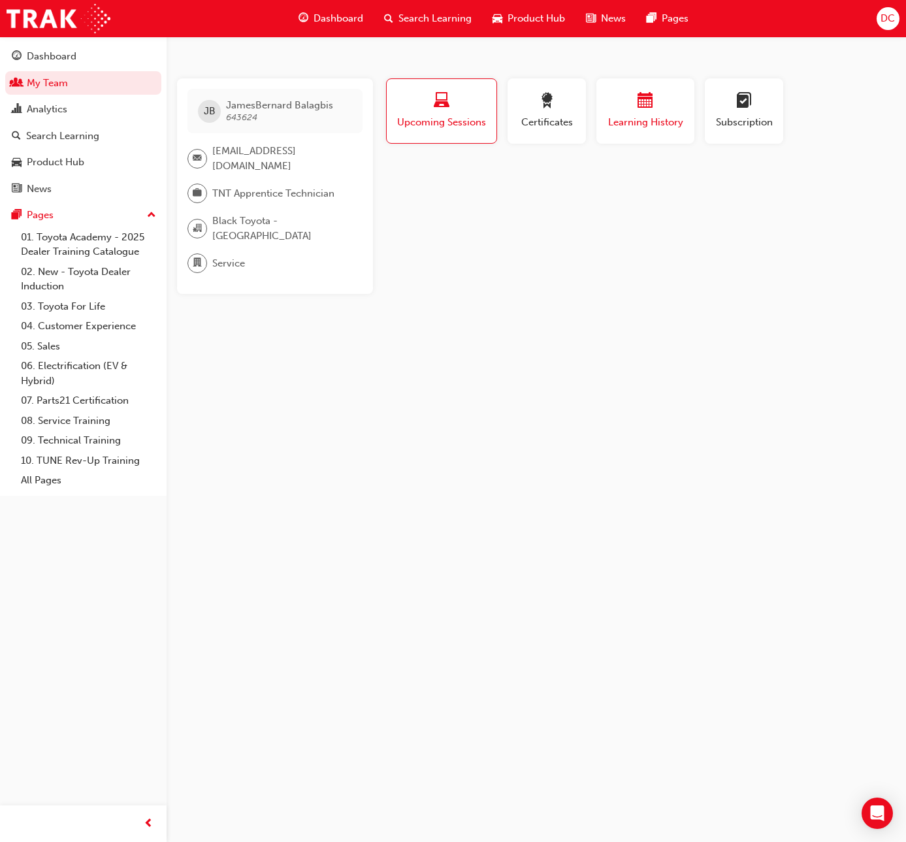
click at [619, 113] on div "Learning History" at bounding box center [645, 111] width 78 height 37
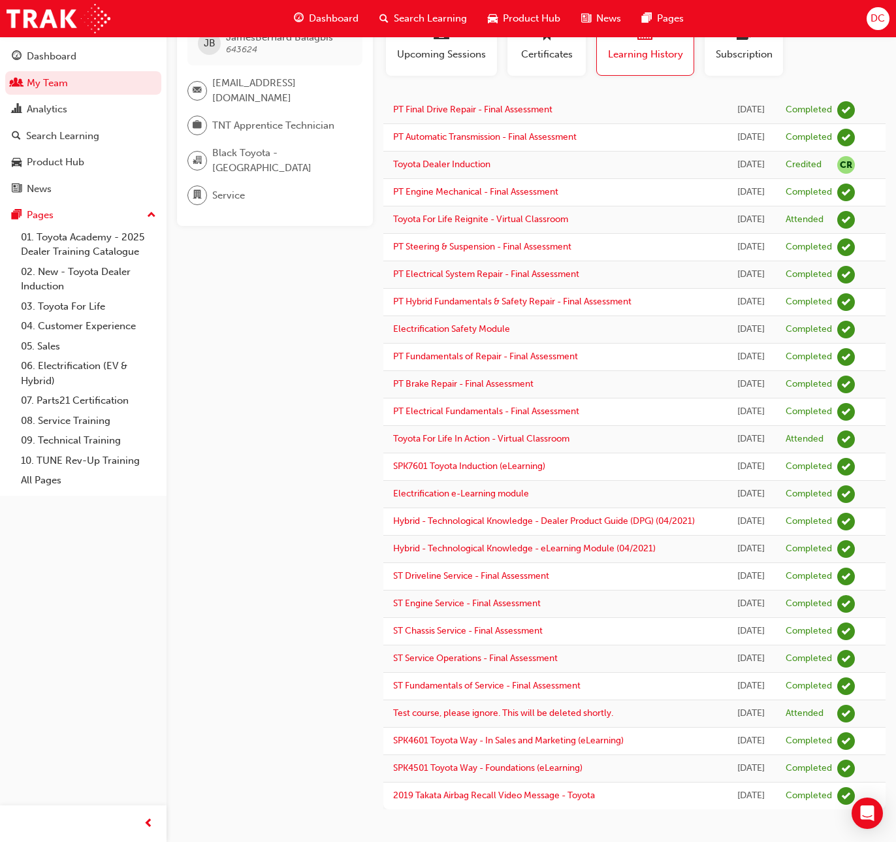
scroll to position [209, 0]
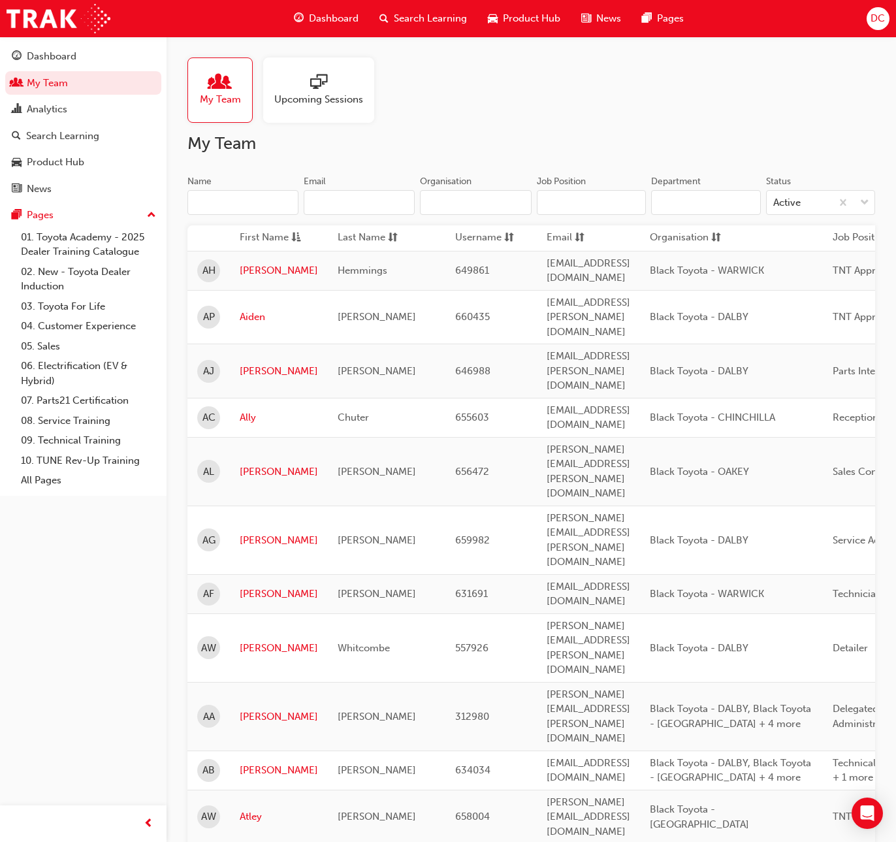
click at [205, 207] on input "Name" at bounding box center [243, 202] width 111 height 25
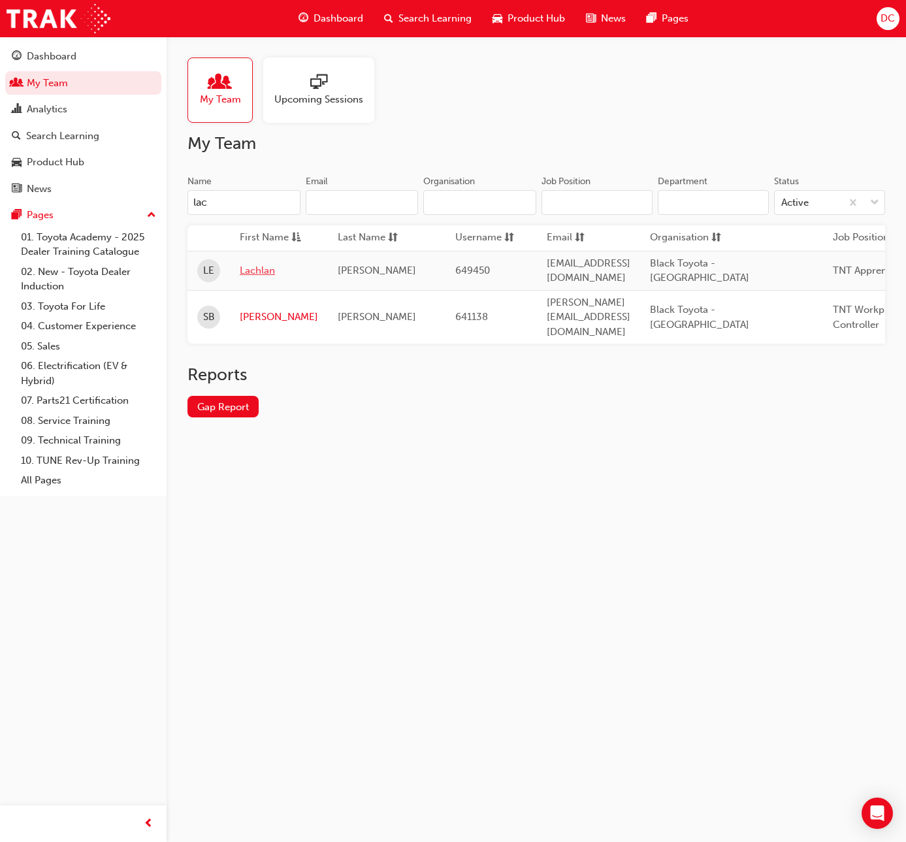
type input "lac"
click at [254, 266] on link "Lachlan" at bounding box center [279, 270] width 78 height 15
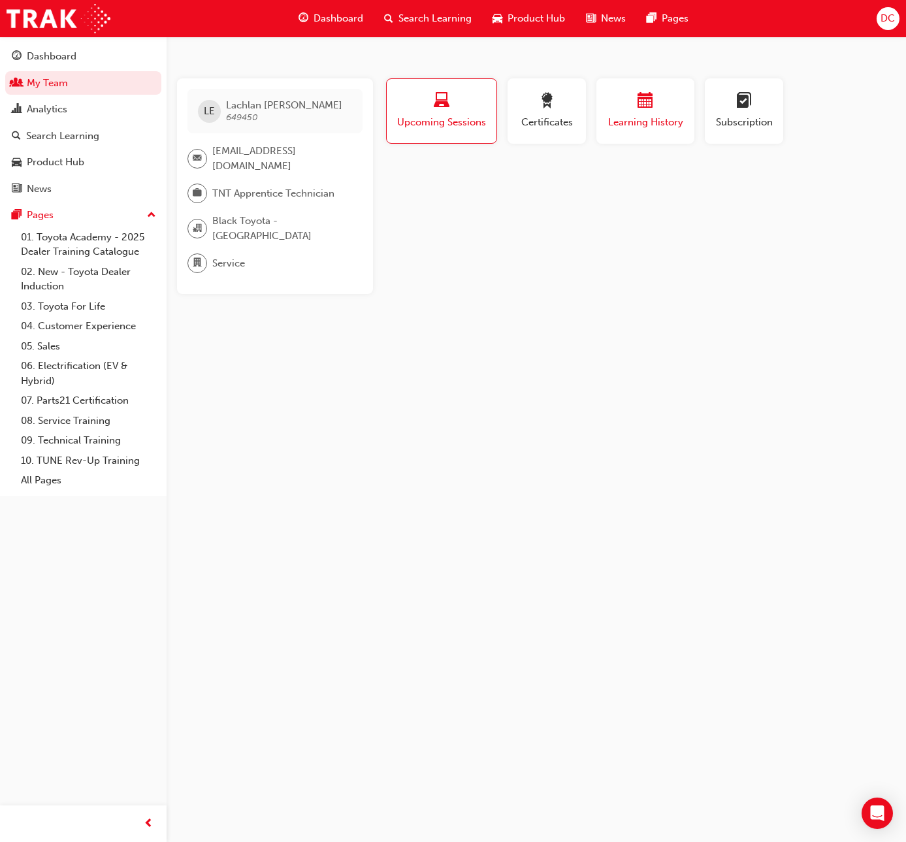
click at [655, 120] on span "Learning History" at bounding box center [645, 122] width 78 height 15
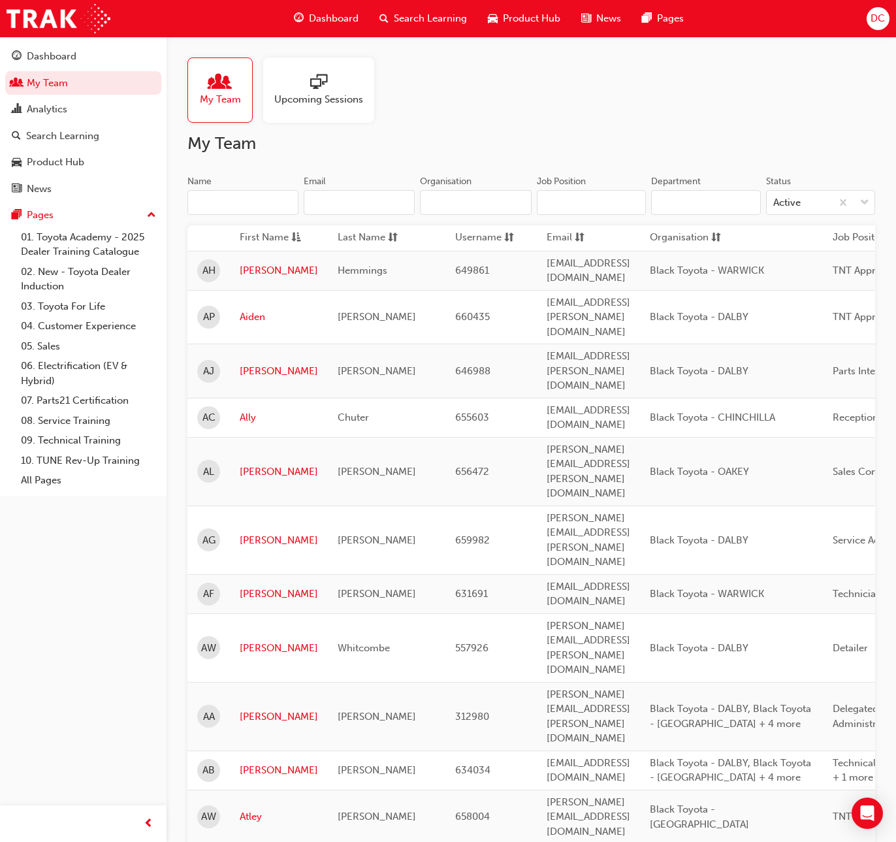
click at [231, 204] on input "Name" at bounding box center [243, 202] width 111 height 25
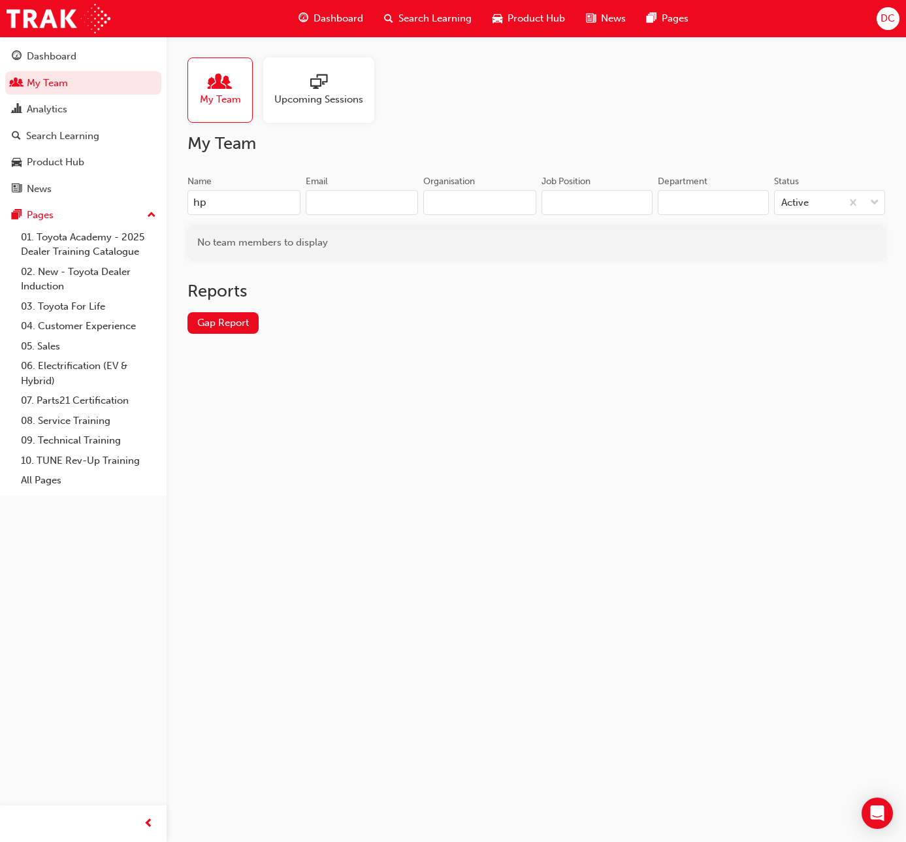
type input "h"
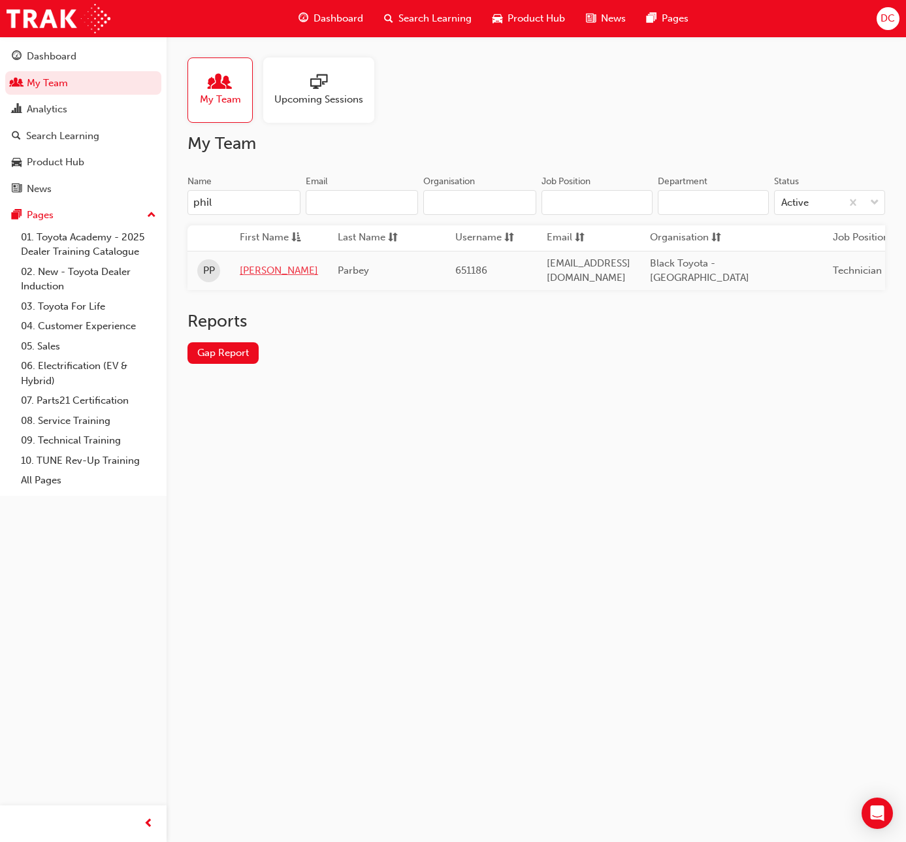
type input "phil"
click at [244, 263] on link "[PERSON_NAME]" at bounding box center [279, 270] width 78 height 15
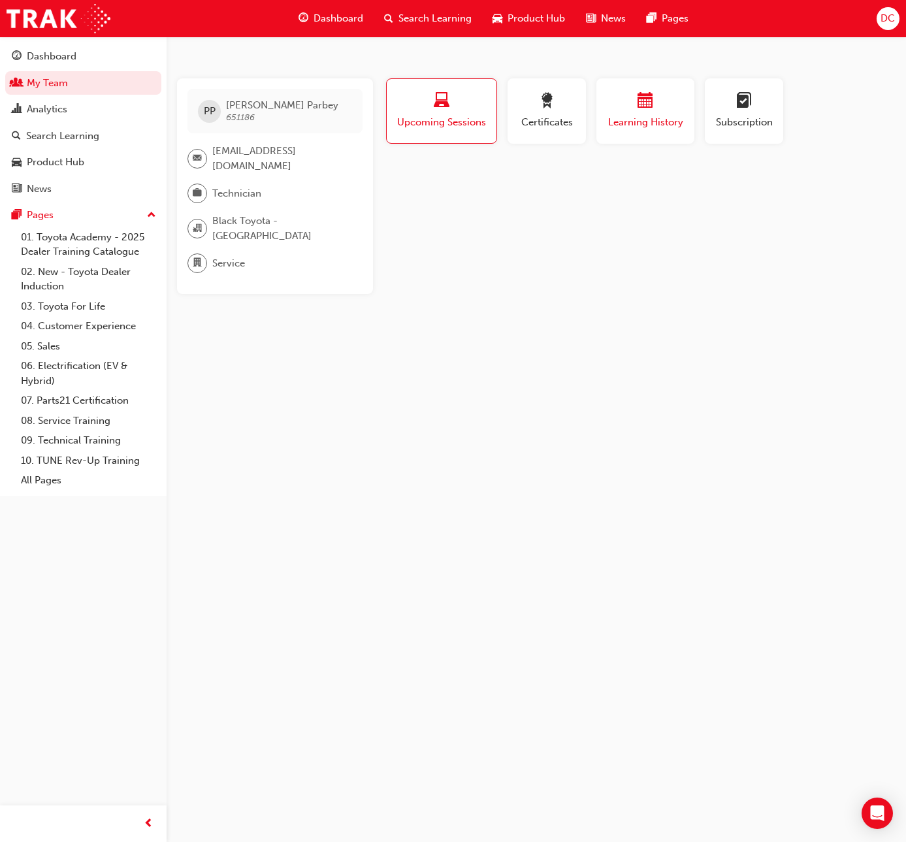
drag, startPoint x: 649, startPoint y: 105, endPoint x: 645, endPoint y: 90, distance: 14.7
click at [649, 104] on span "calendar-icon" at bounding box center [646, 102] width 16 height 18
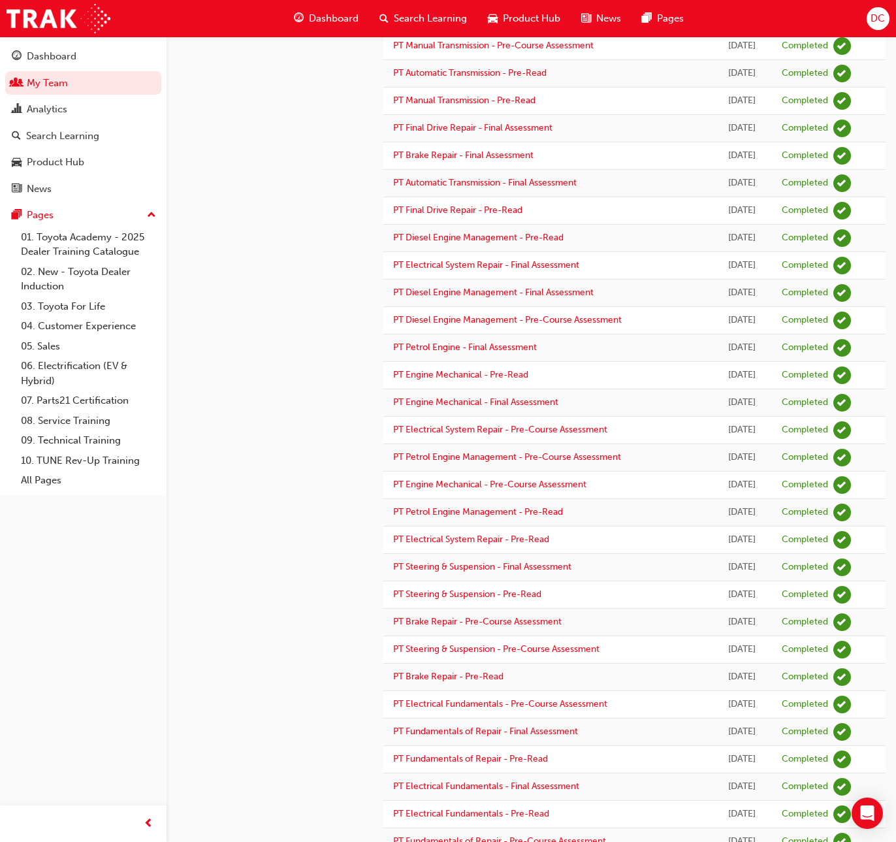
scroll to position [770, 0]
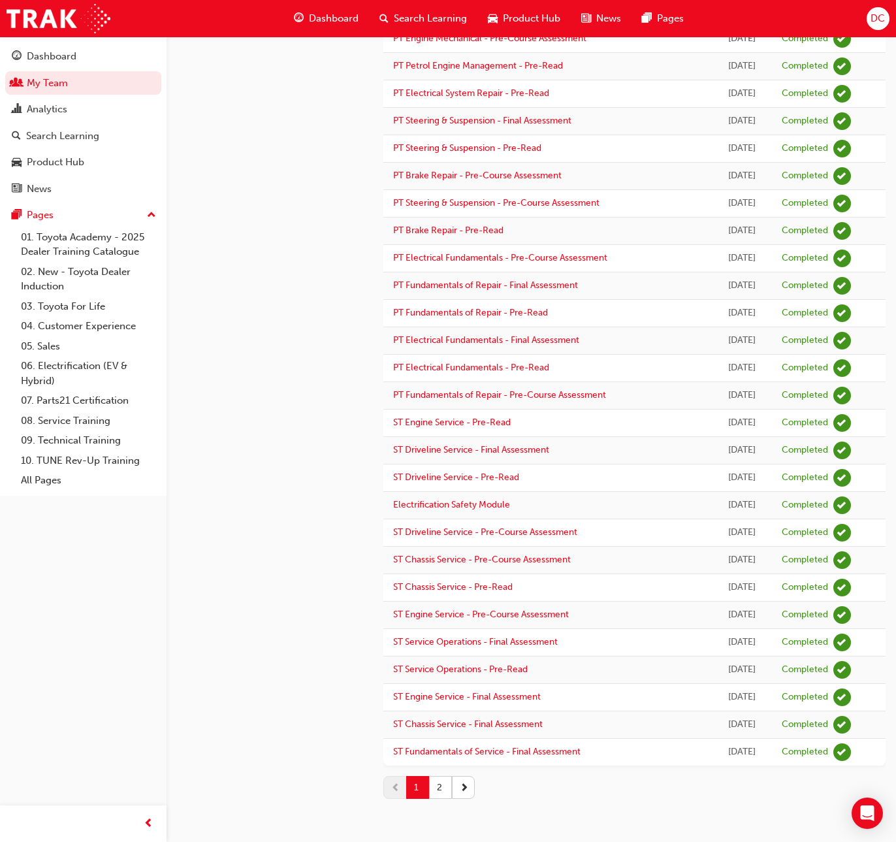
click at [436, 791] on button "2" at bounding box center [440, 787] width 23 height 23
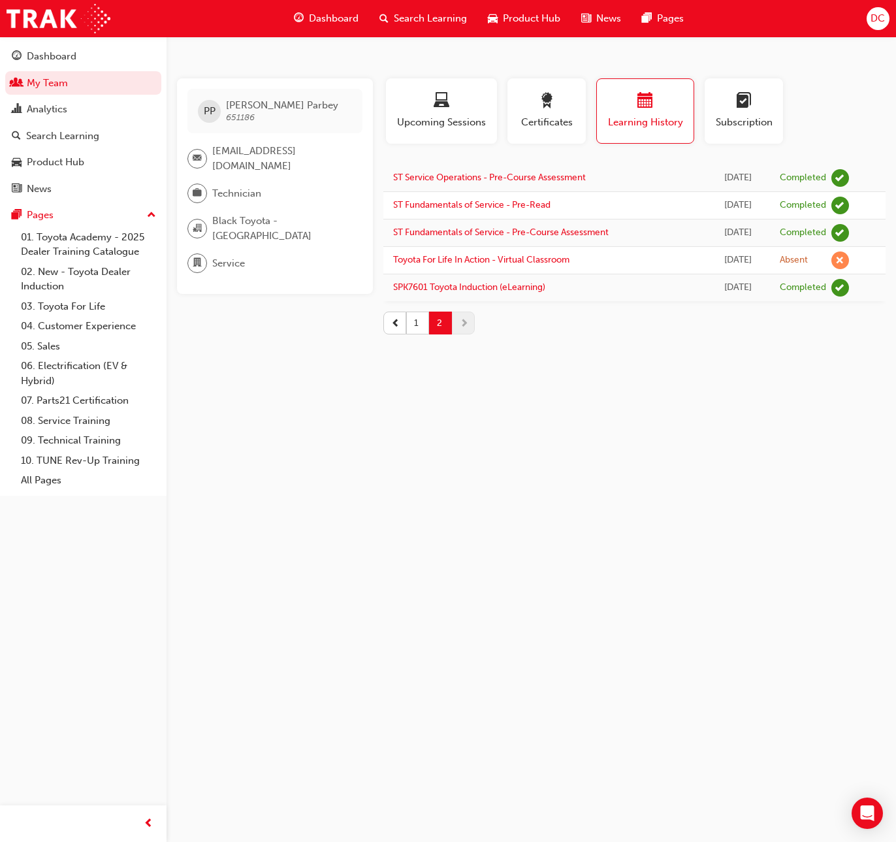
scroll to position [0, 0]
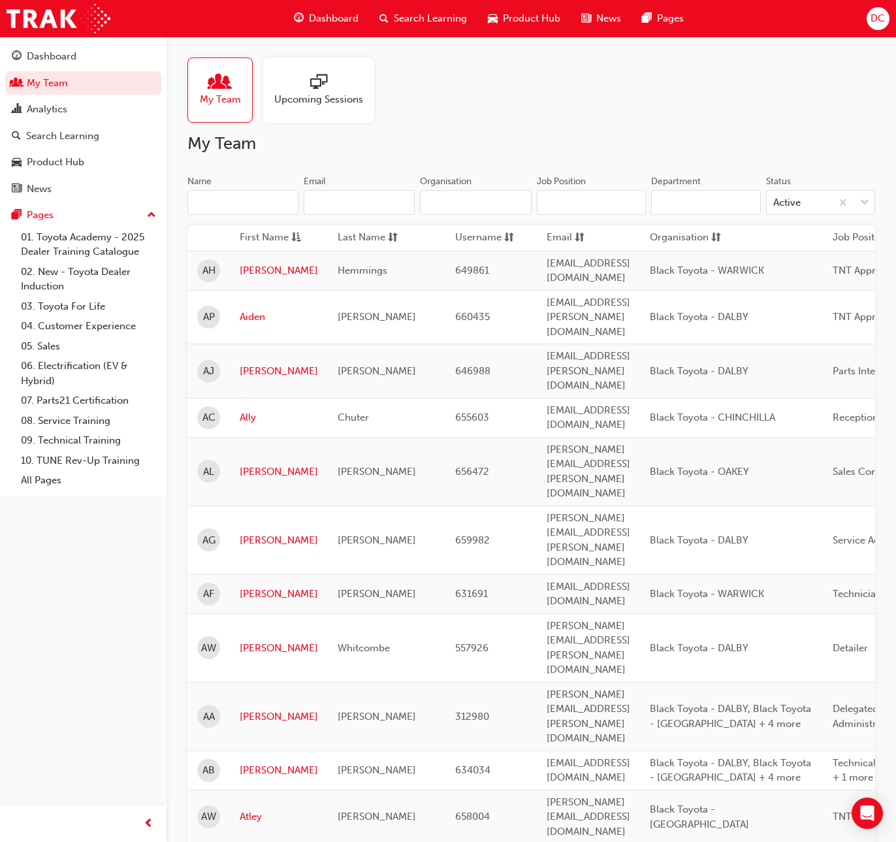
click at [209, 200] on input "Name" at bounding box center [243, 202] width 111 height 25
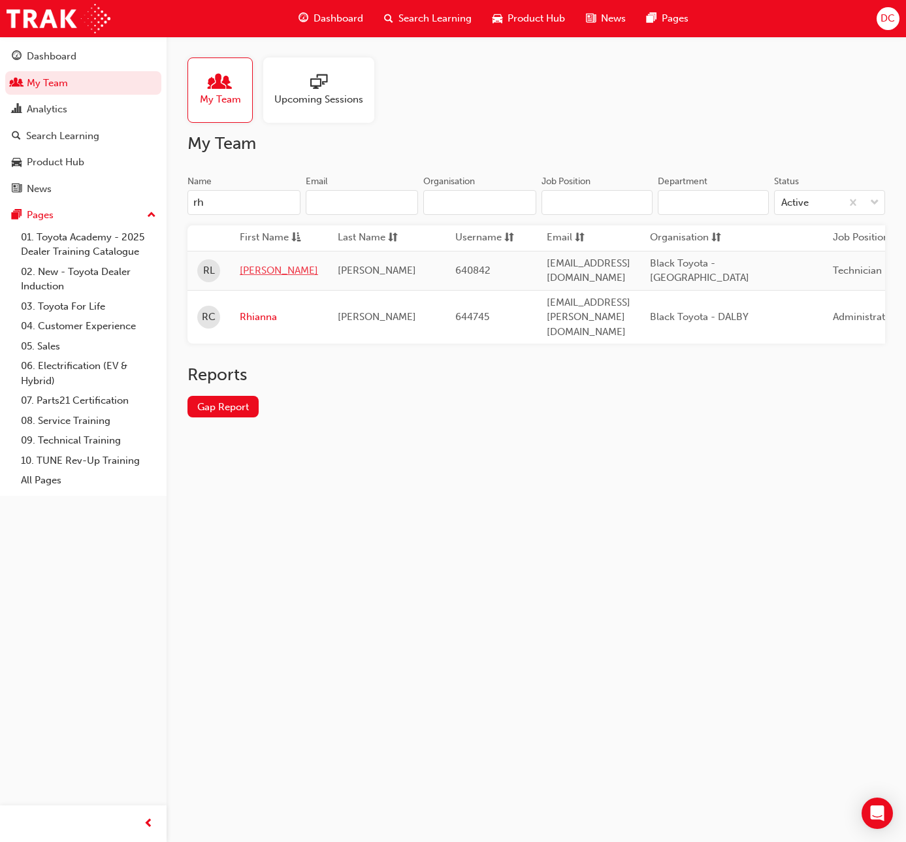
type input "rh"
click at [253, 267] on link "[PERSON_NAME]" at bounding box center [279, 270] width 78 height 15
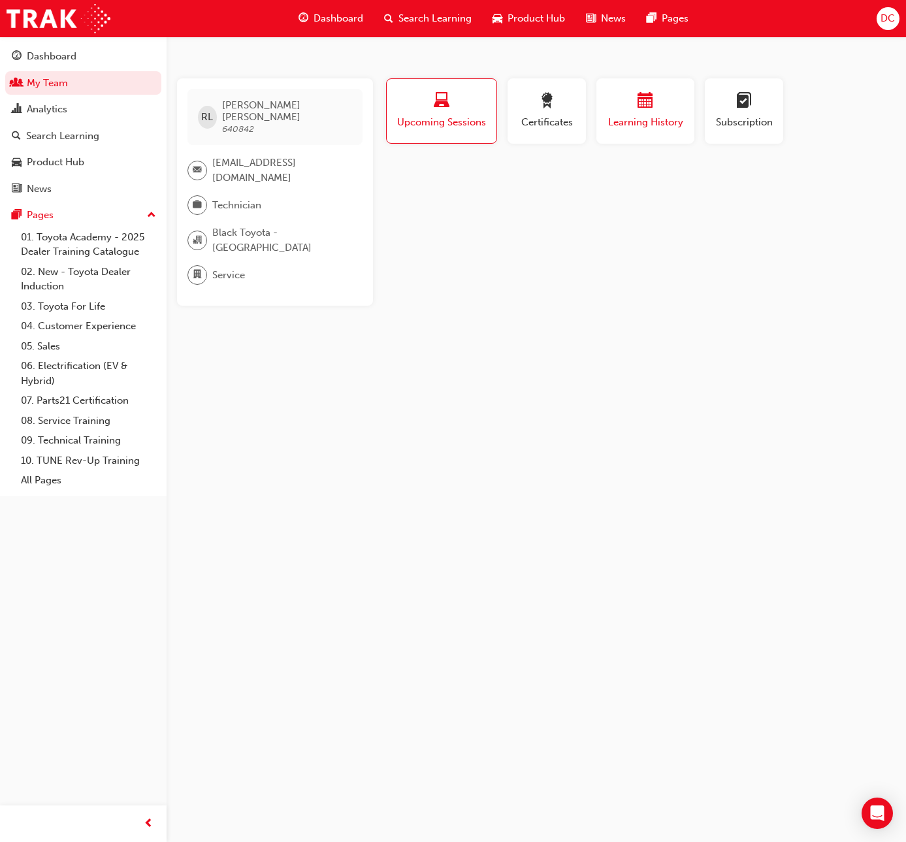
click at [632, 108] on div "button" at bounding box center [645, 103] width 78 height 20
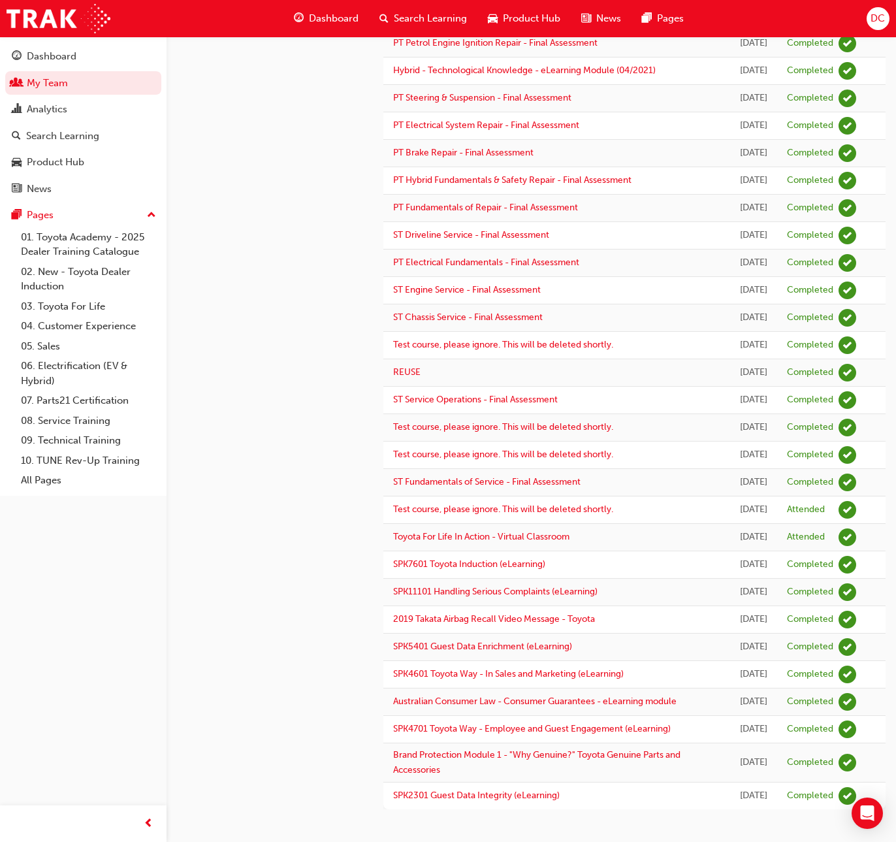
scroll to position [1068, 0]
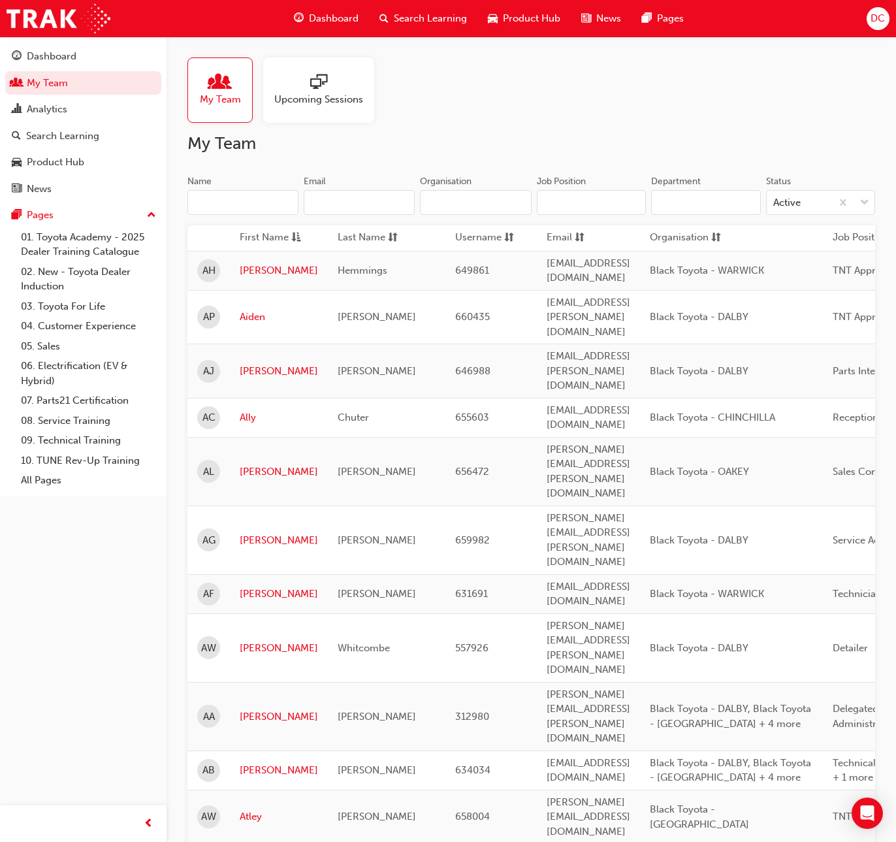
click at [207, 206] on input "Name" at bounding box center [243, 202] width 111 height 25
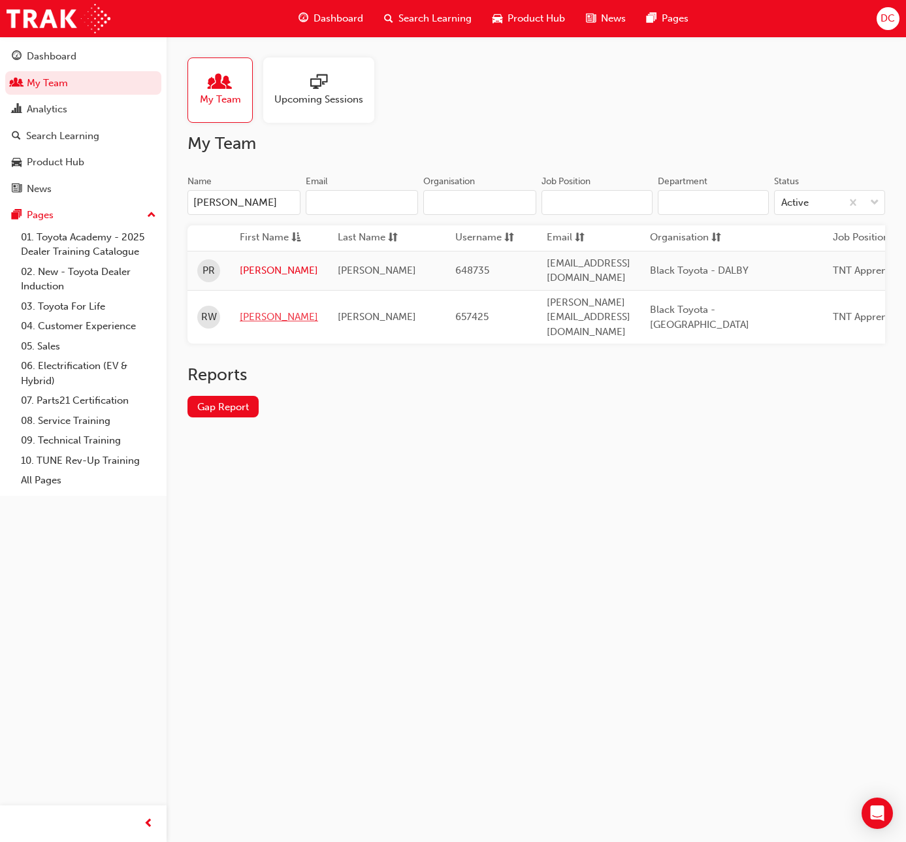
type input "[PERSON_NAME]"
click at [257, 310] on link "[PERSON_NAME]" at bounding box center [279, 317] width 78 height 15
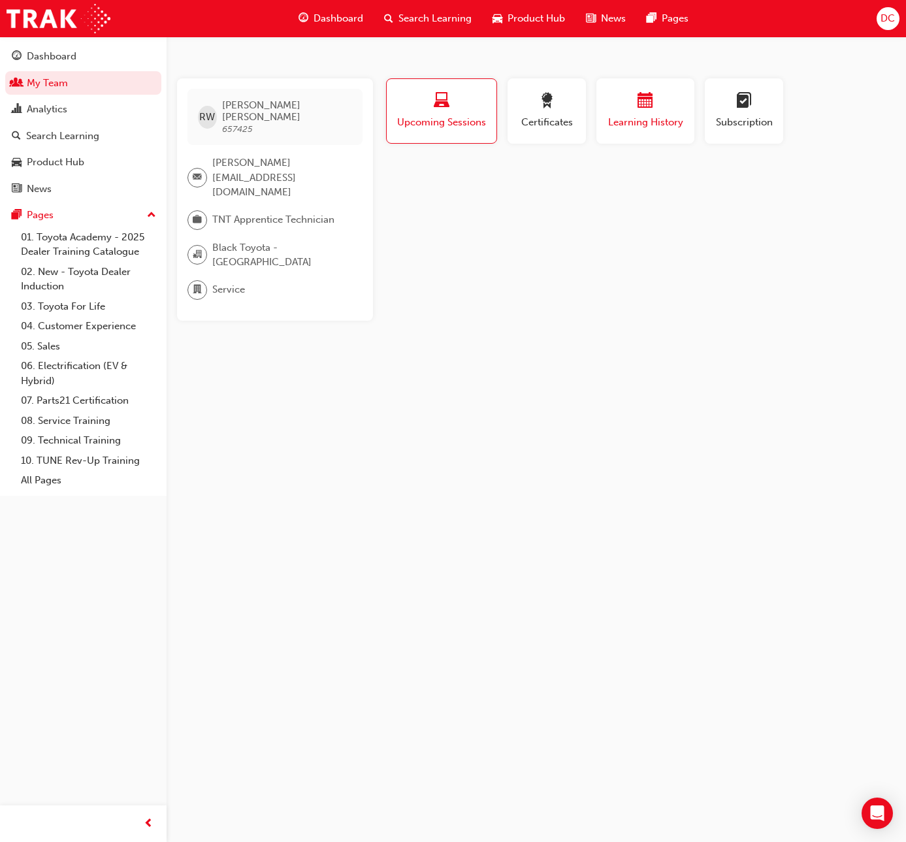
click at [655, 114] on div "Learning History" at bounding box center [645, 111] width 78 height 37
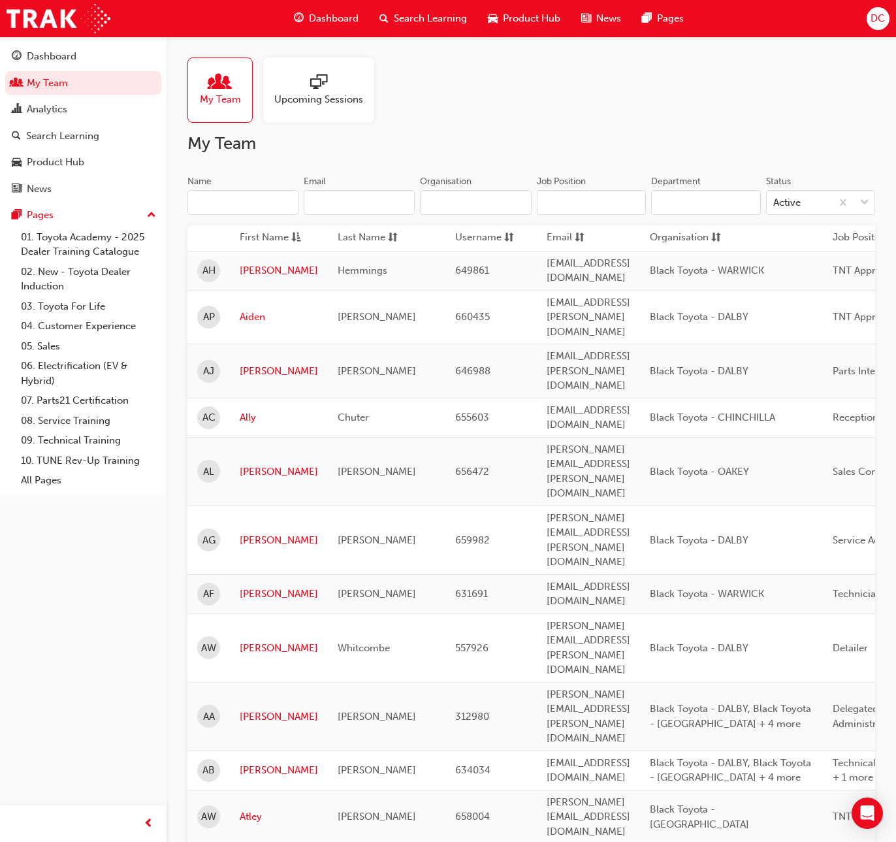
click at [220, 206] on input "Name" at bounding box center [243, 202] width 111 height 25
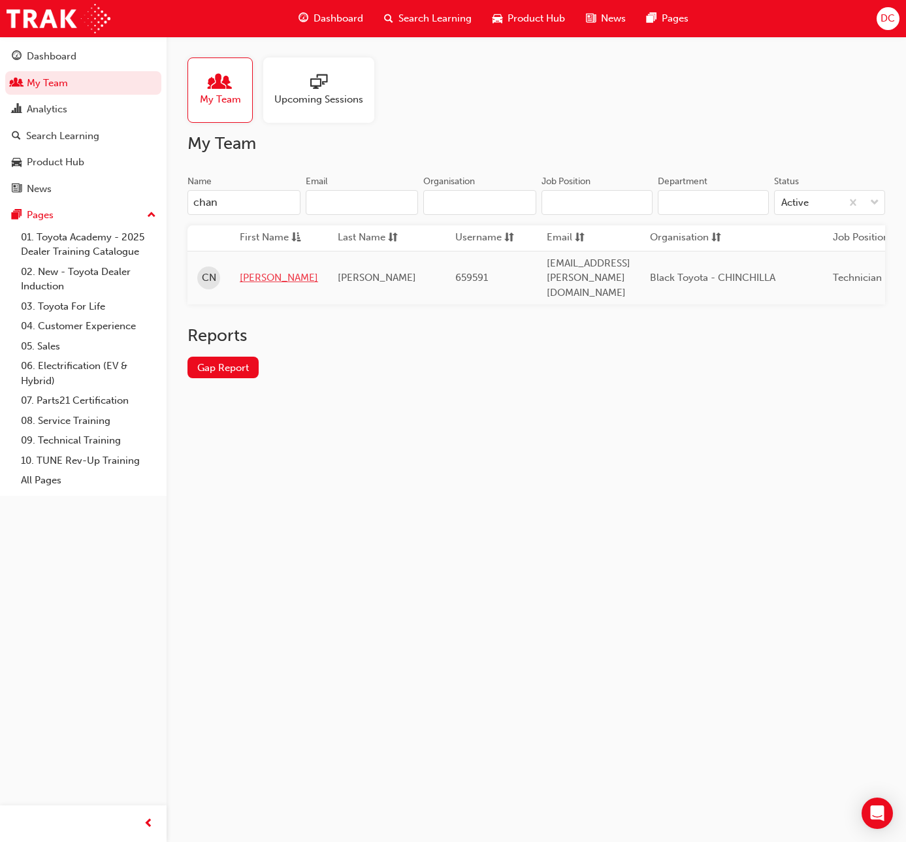
type input "chan"
click at [246, 270] on link "[PERSON_NAME]" at bounding box center [279, 277] width 78 height 15
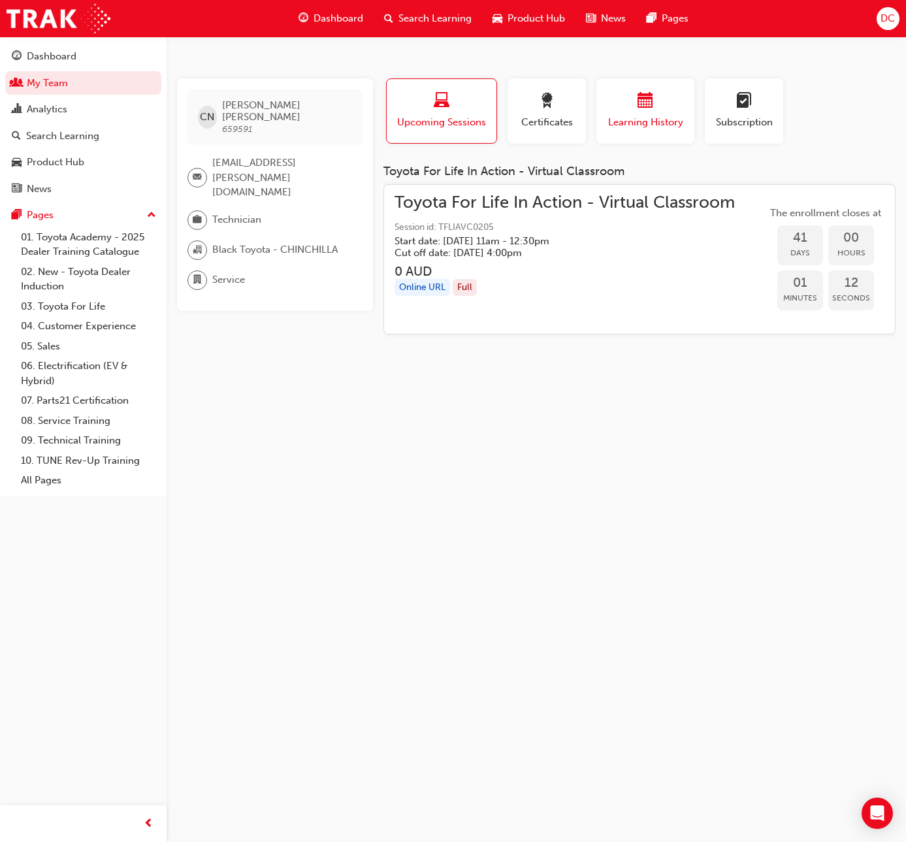
click at [633, 108] on div "button" at bounding box center [645, 103] width 78 height 20
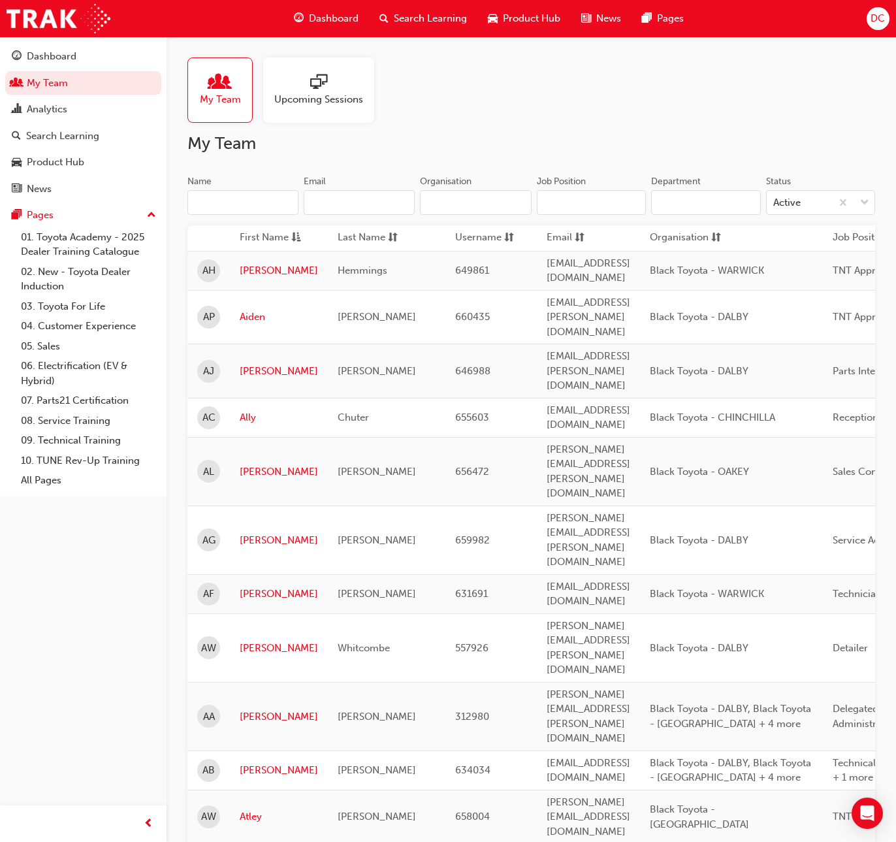
click at [250, 199] on input "Name" at bounding box center [243, 202] width 111 height 25
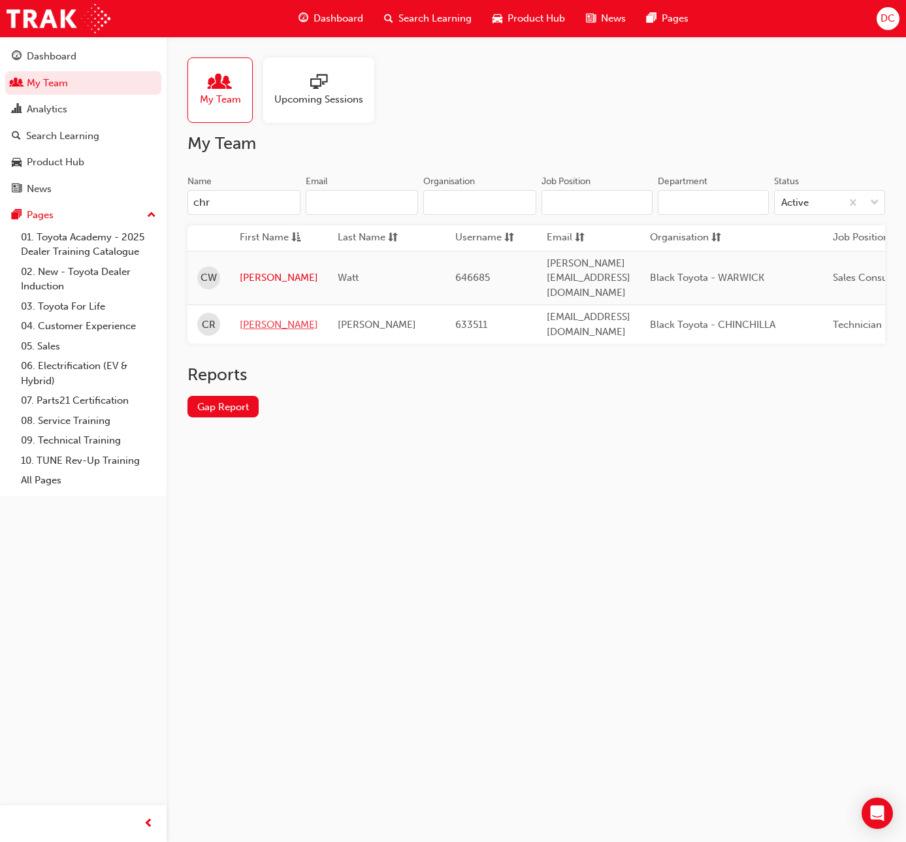
type input "chr"
click at [262, 318] on link "[PERSON_NAME]" at bounding box center [279, 325] width 78 height 15
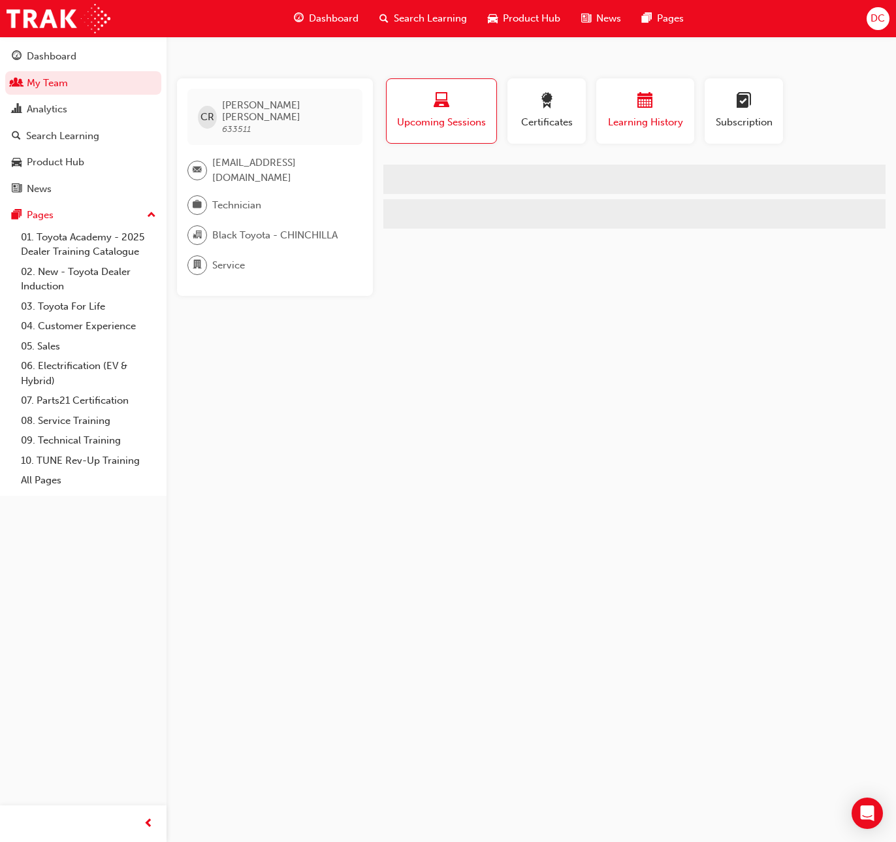
click at [668, 111] on div "button" at bounding box center [645, 103] width 78 height 20
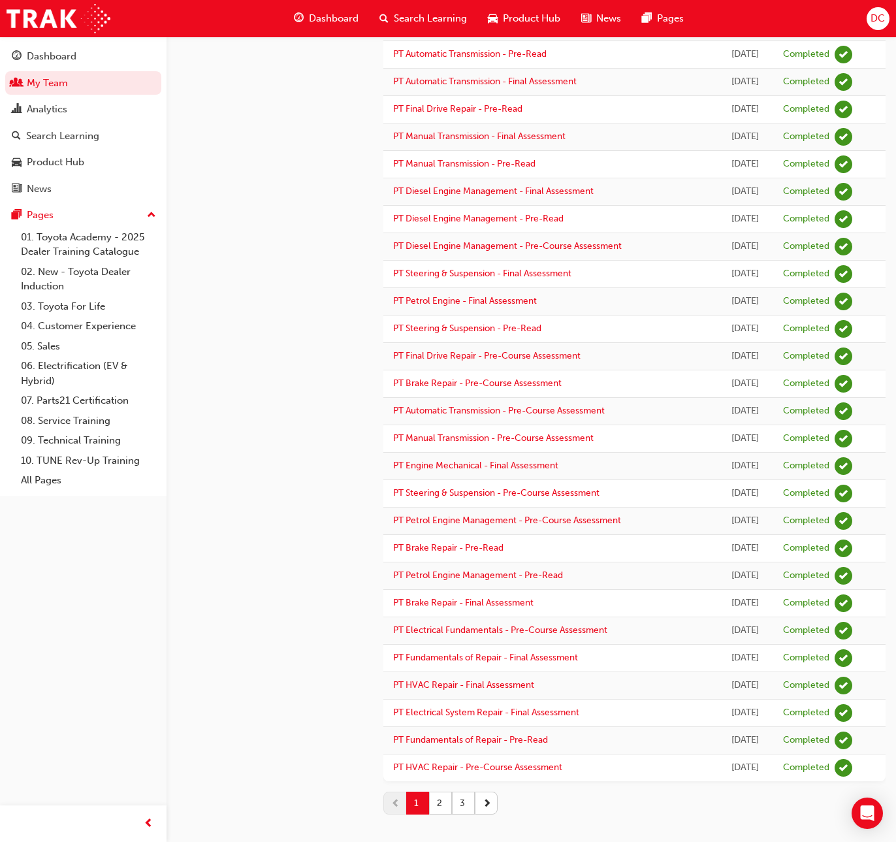
scroll to position [770, 0]
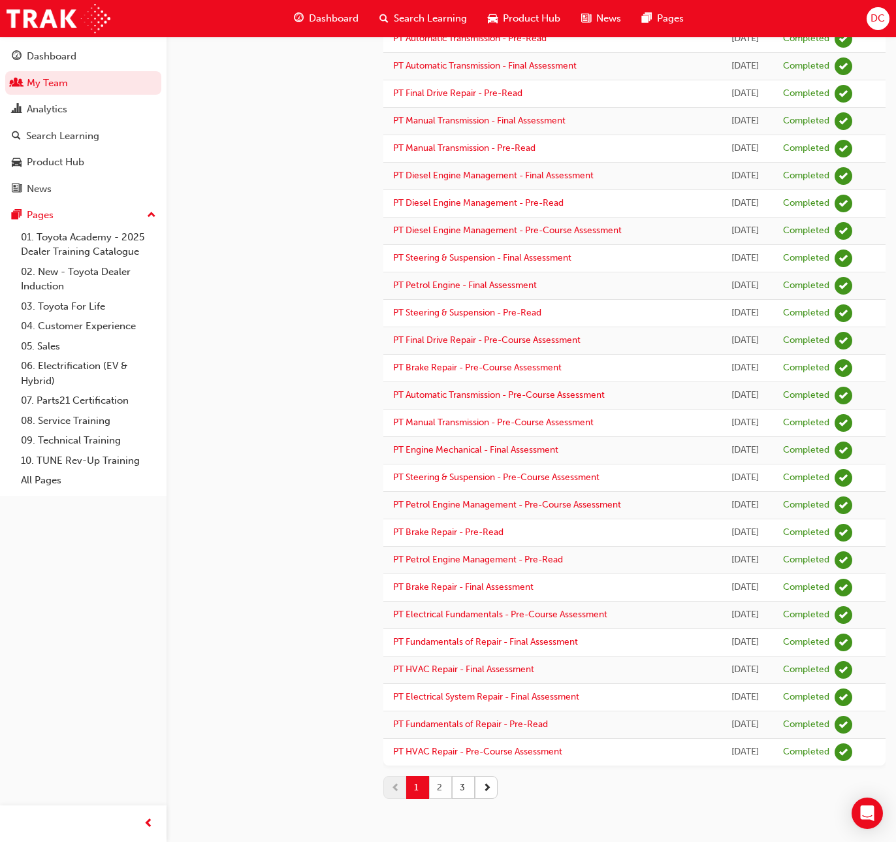
click at [437, 788] on button "2" at bounding box center [440, 787] width 23 height 23
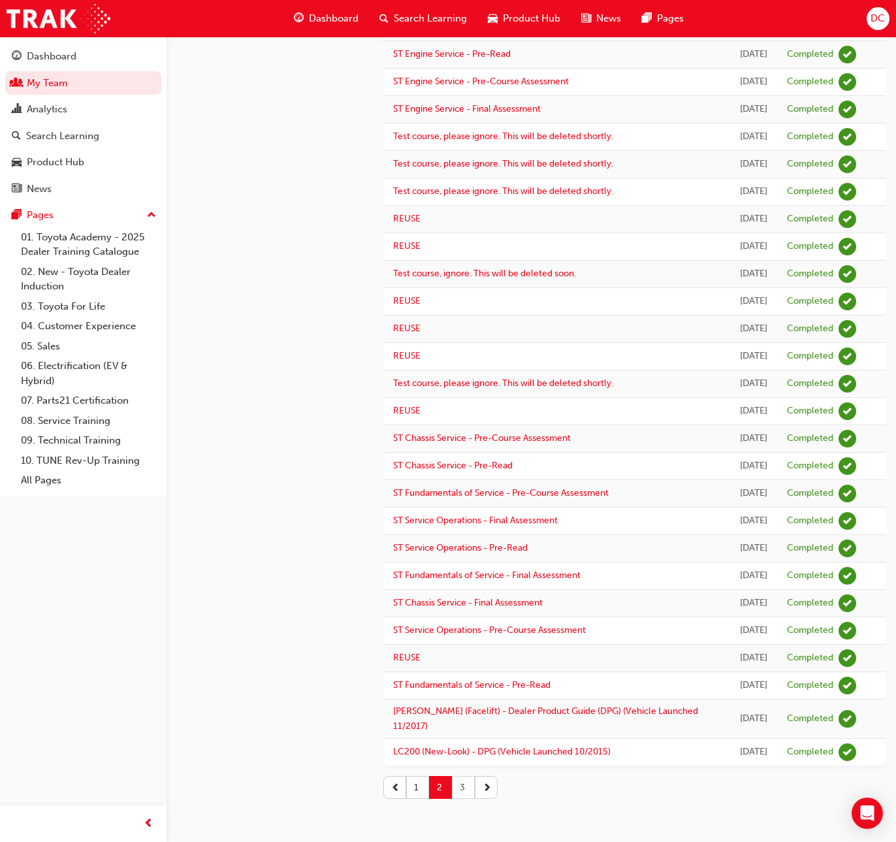
click at [467, 785] on button "3" at bounding box center [463, 787] width 23 height 23
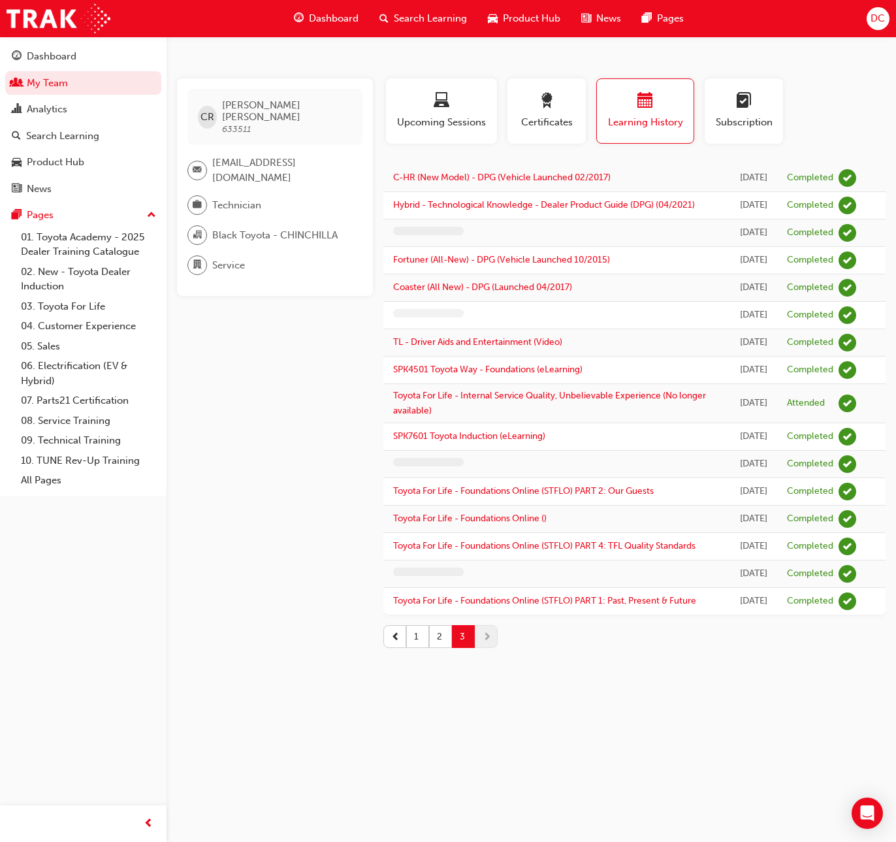
scroll to position [25, 0]
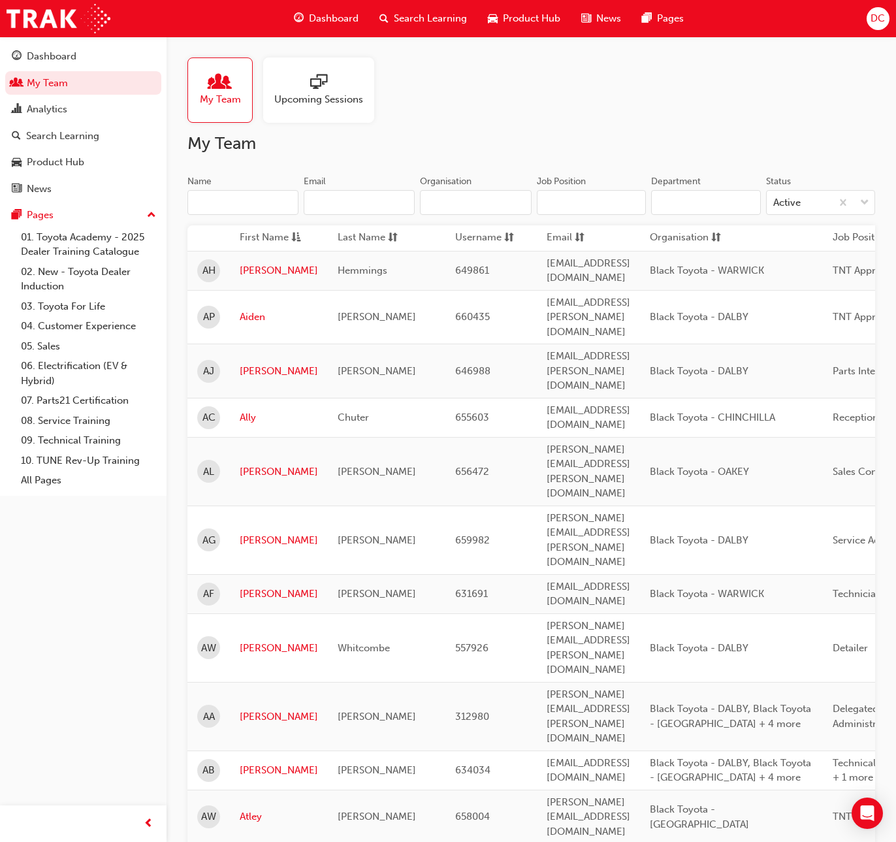
click at [249, 206] on input "Name" at bounding box center [243, 202] width 111 height 25
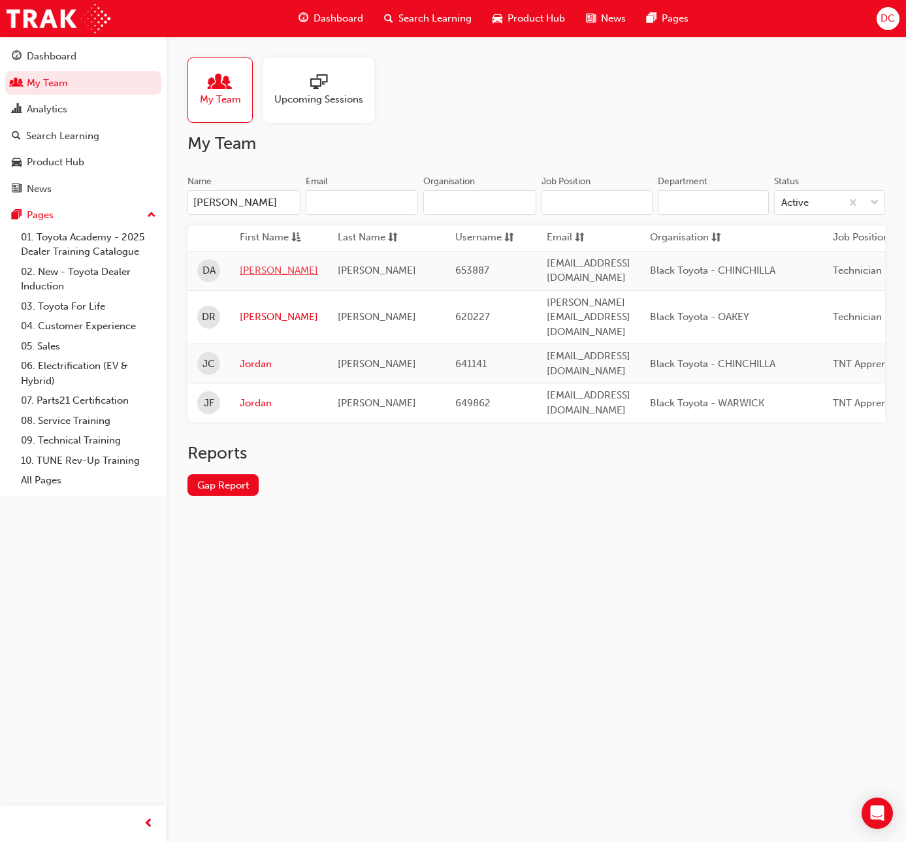
type input "[PERSON_NAME]"
click at [251, 267] on link "[PERSON_NAME]" at bounding box center [279, 270] width 78 height 15
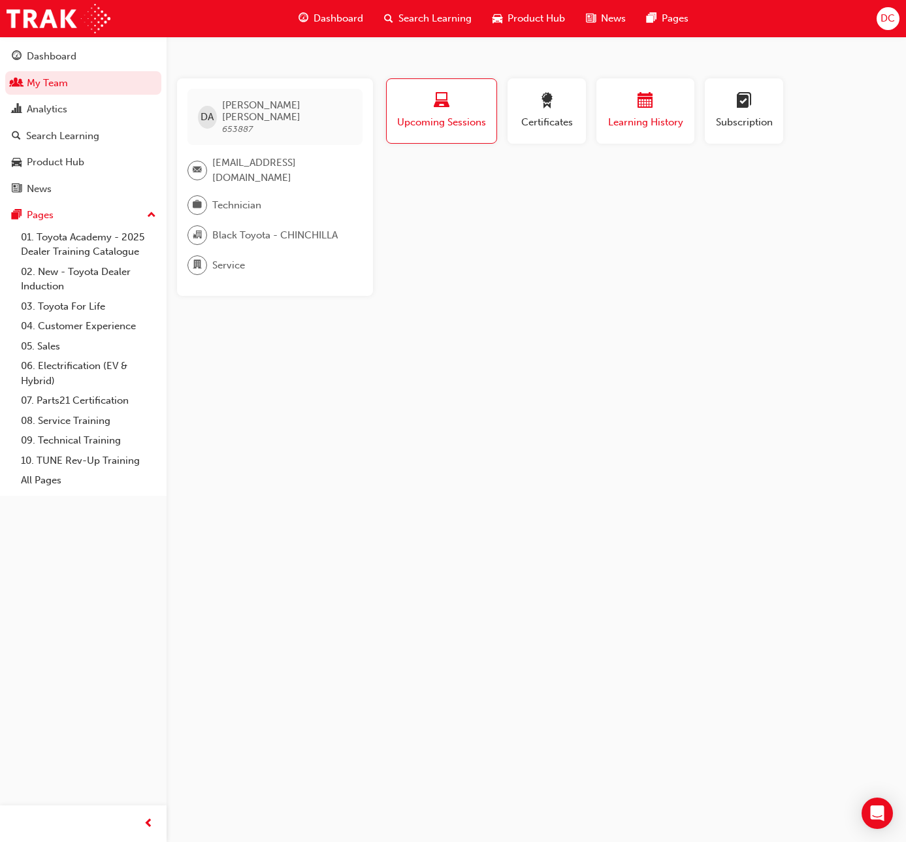
click at [645, 103] on span "calendar-icon" at bounding box center [646, 102] width 16 height 18
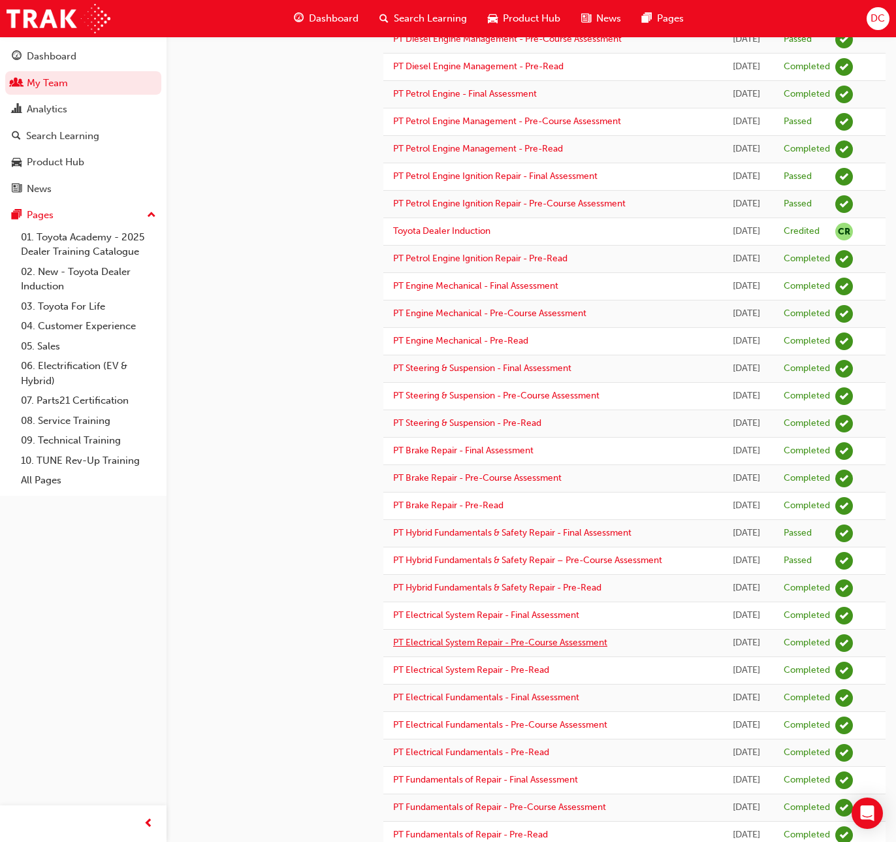
scroll to position [770, 0]
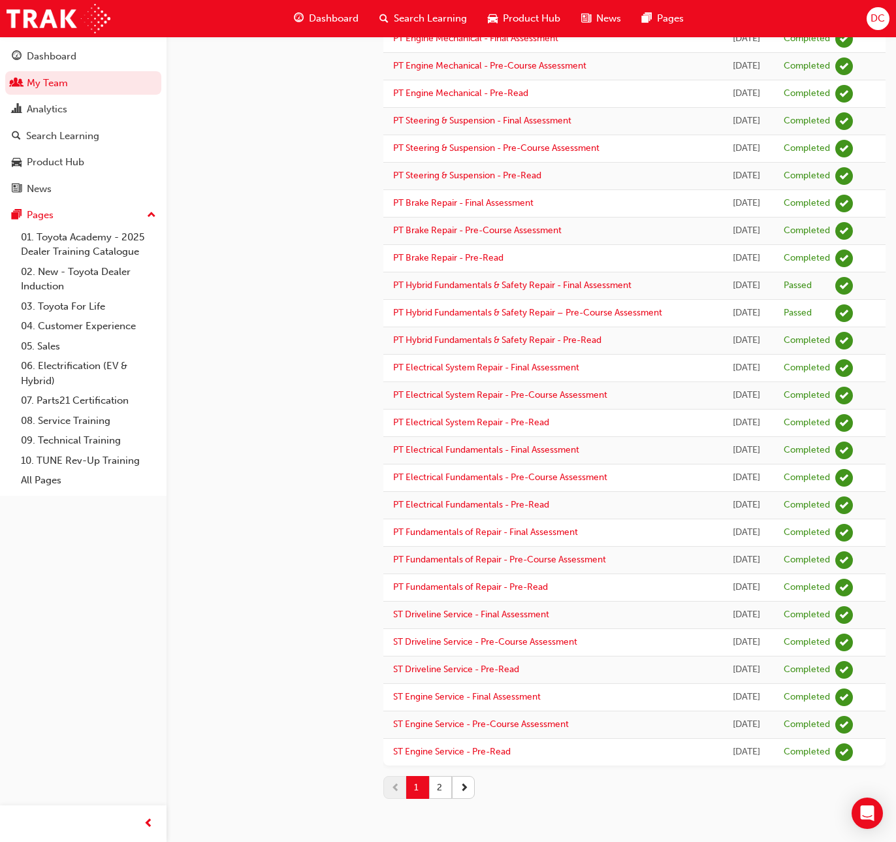
drag, startPoint x: 438, startPoint y: 791, endPoint x: 436, endPoint y: 784, distance: 6.7
click at [438, 790] on button "2" at bounding box center [440, 787] width 23 height 23
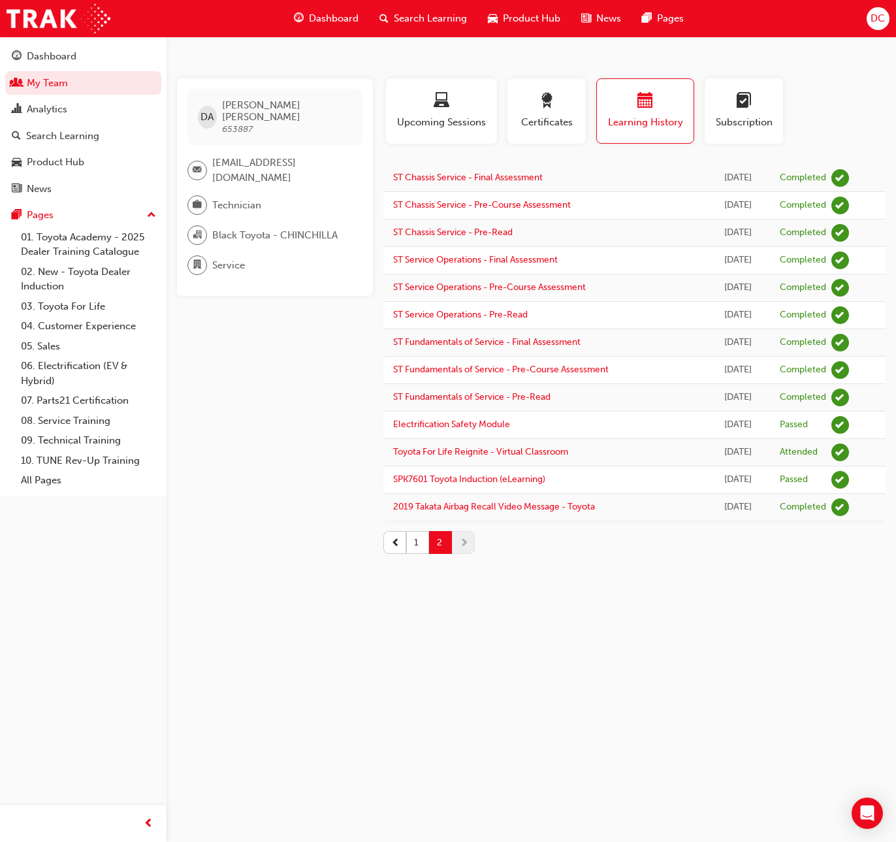
scroll to position [0, 0]
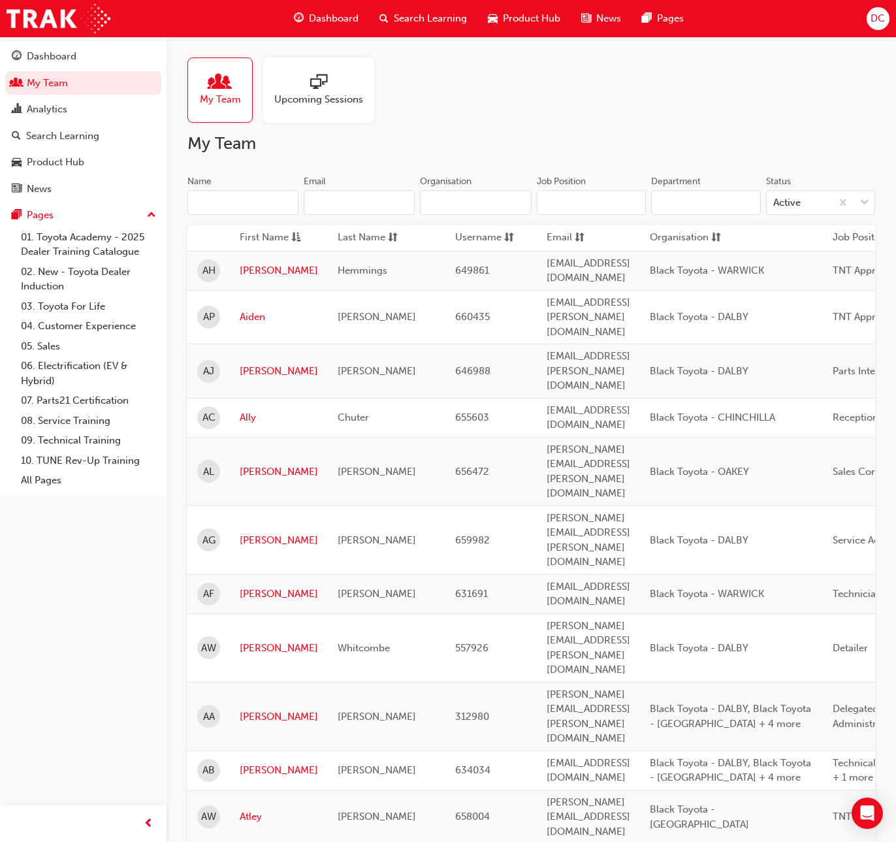
click at [209, 202] on input "Name" at bounding box center [243, 202] width 111 height 25
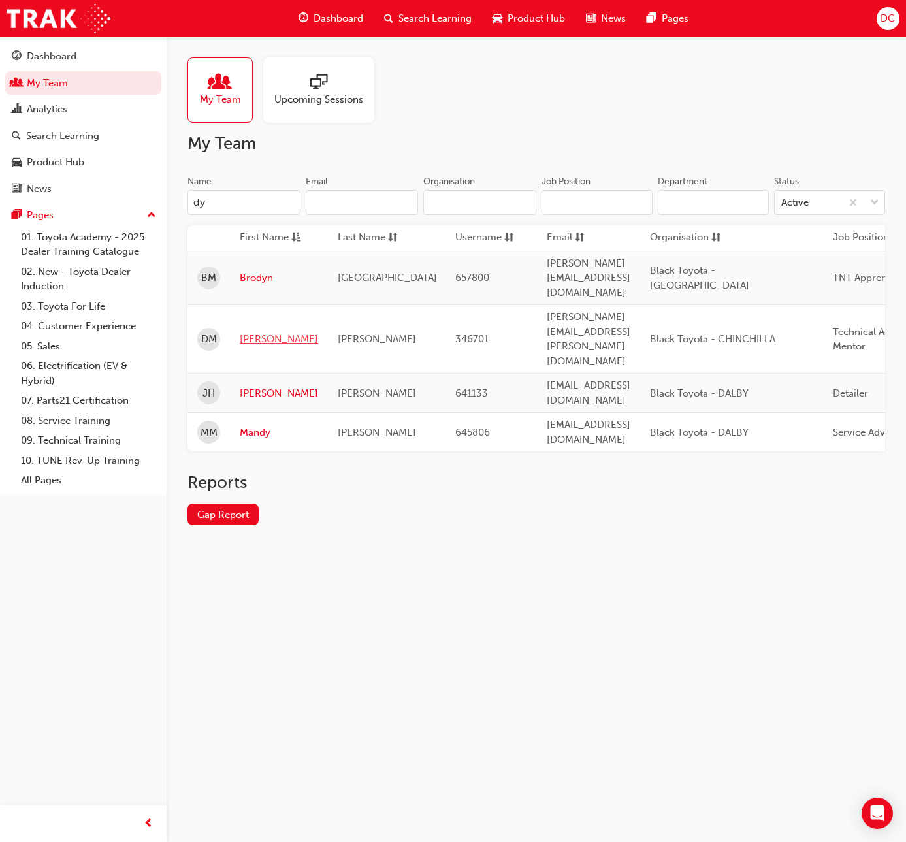
type input "dy"
click at [252, 332] on link "[PERSON_NAME]" at bounding box center [279, 339] width 78 height 15
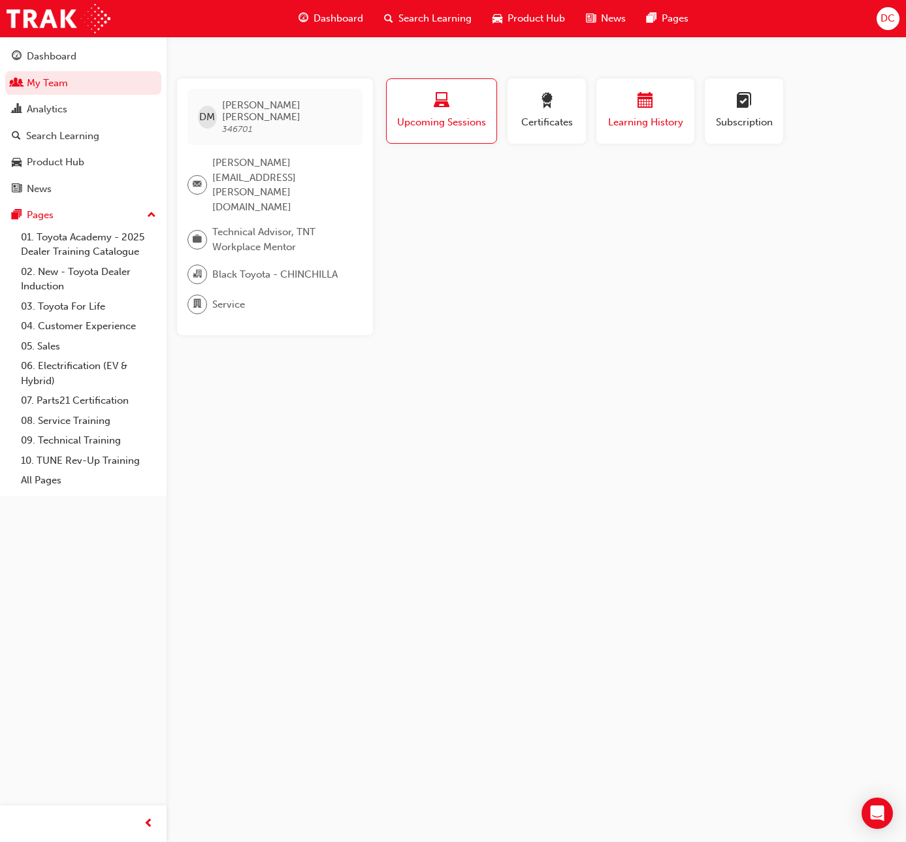
click at [632, 105] on div "button" at bounding box center [645, 103] width 78 height 20
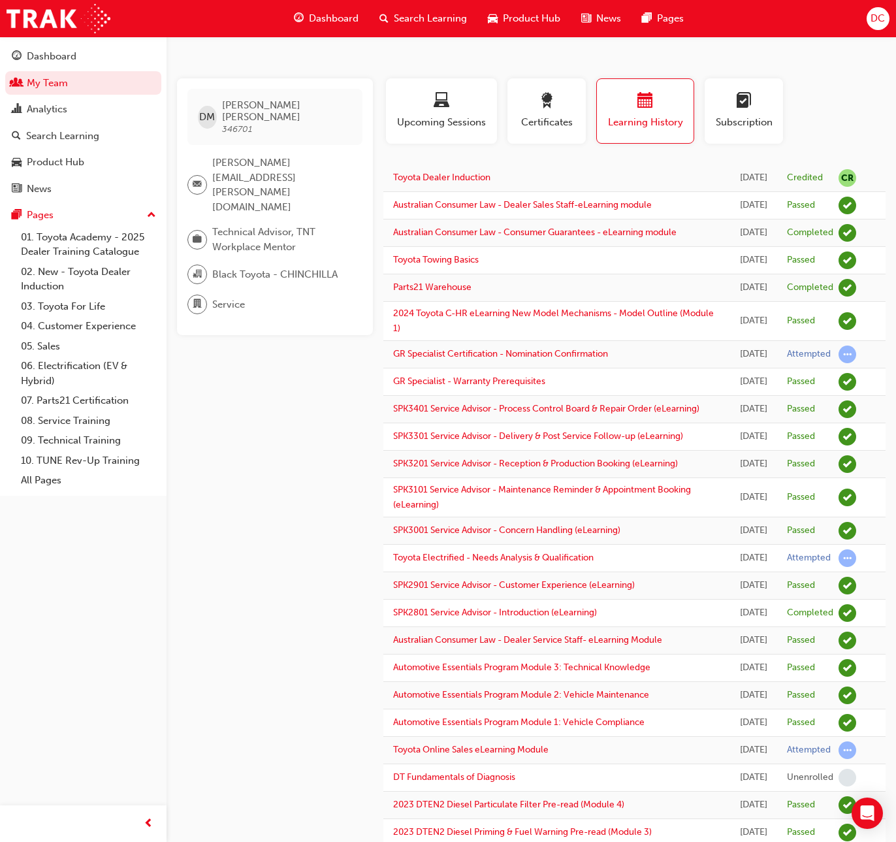
scroll to position [892, 0]
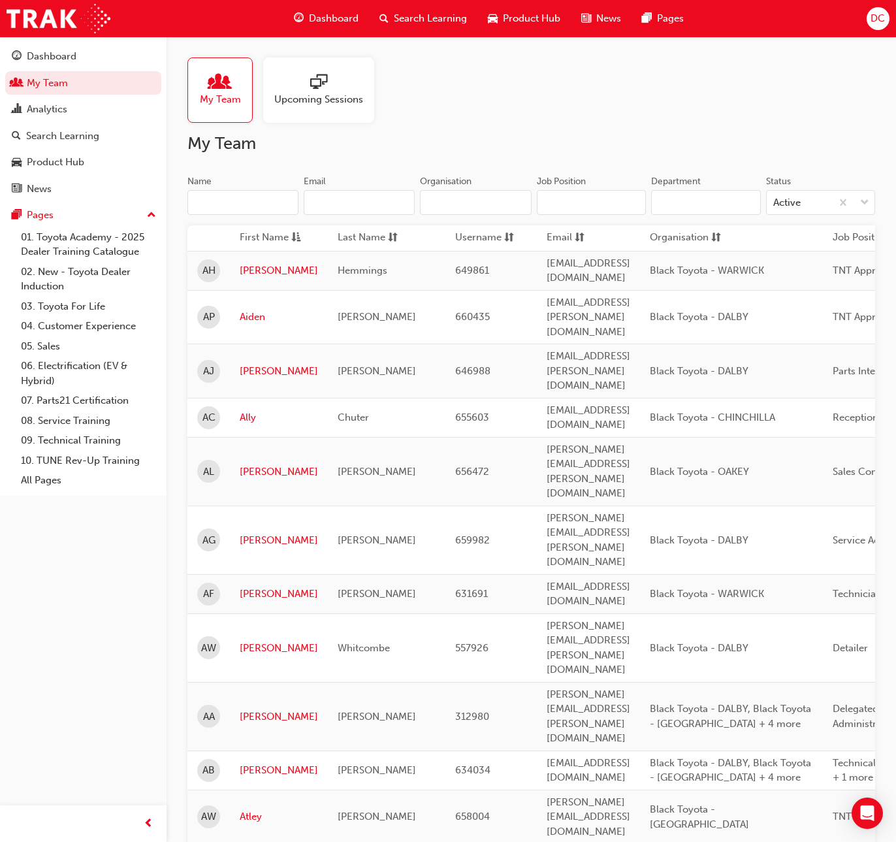
click at [221, 204] on input "Name" at bounding box center [243, 202] width 111 height 25
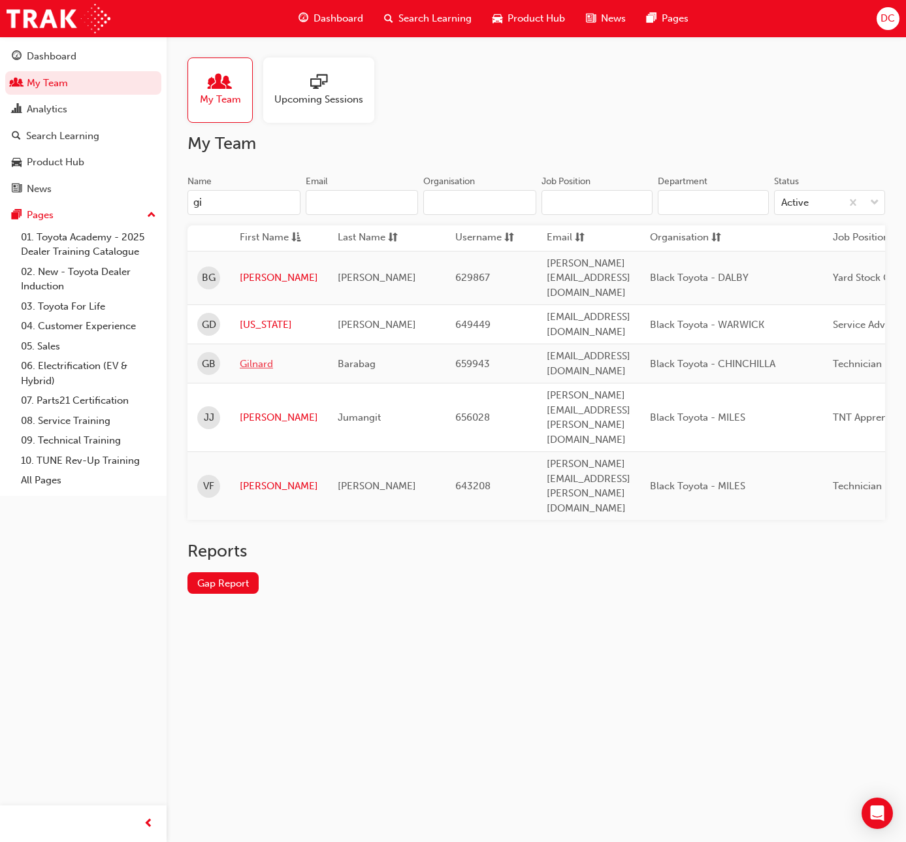
type input "gi"
click at [253, 357] on link "Gilnard" at bounding box center [279, 364] width 78 height 15
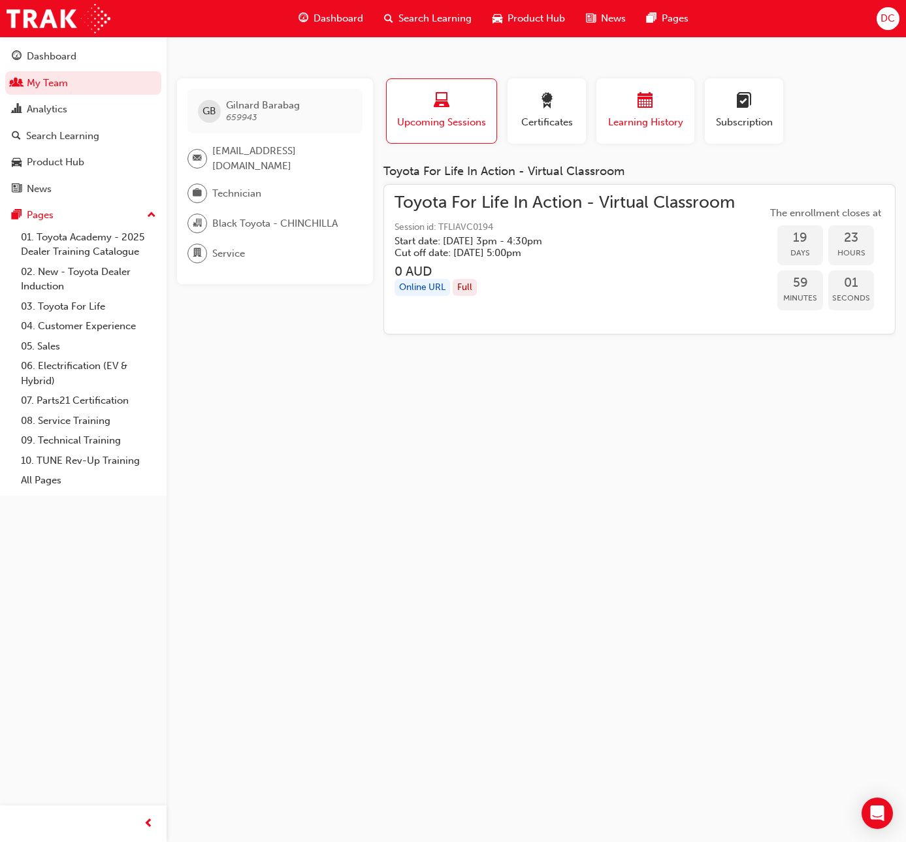
click at [610, 112] on div "Learning History" at bounding box center [645, 111] width 78 height 37
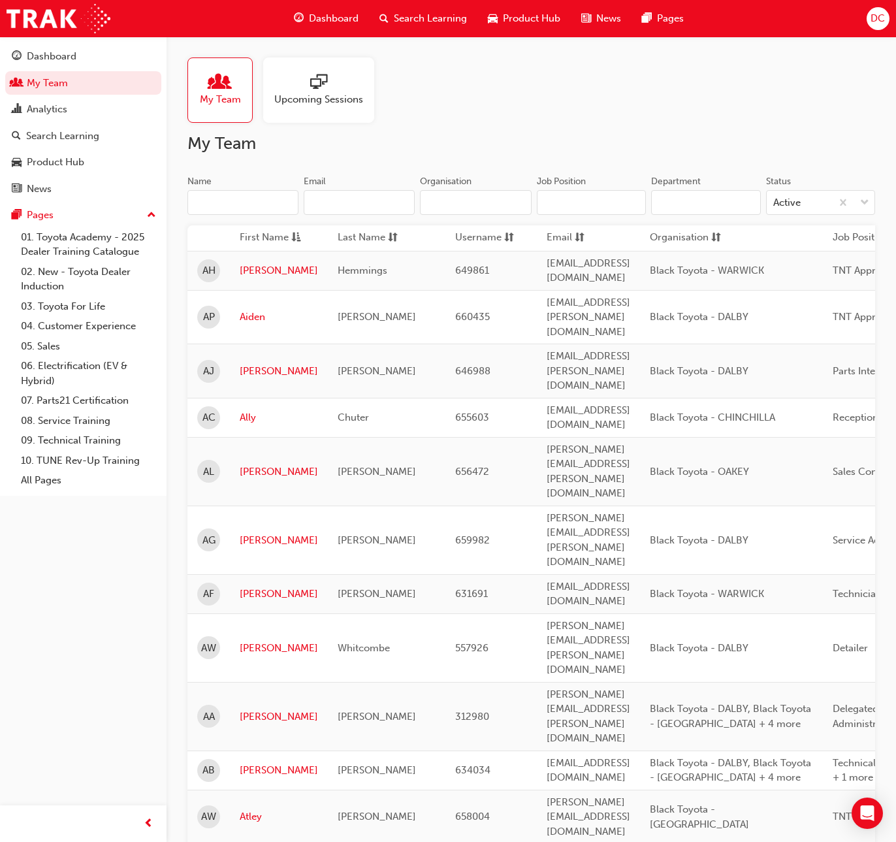
click at [213, 201] on input "Name" at bounding box center [243, 202] width 111 height 25
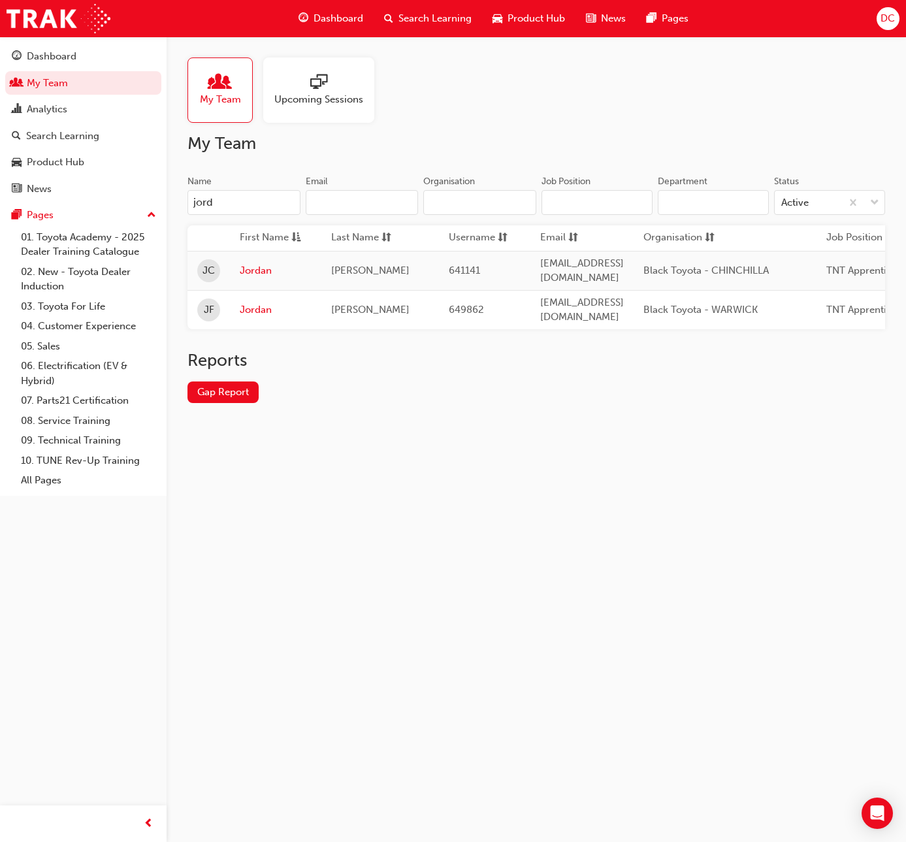
type input "jord"
click at [250, 259] on td "Jordan" at bounding box center [275, 270] width 91 height 39
click at [251, 263] on link "Jordan" at bounding box center [276, 270] width 72 height 15
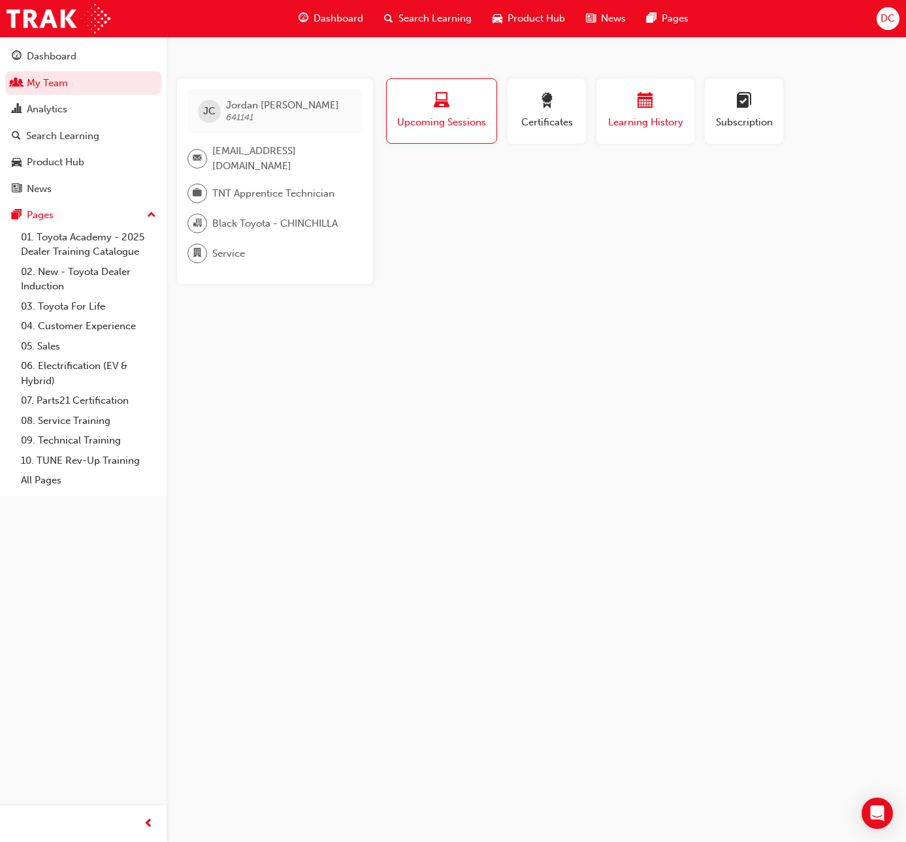
click at [662, 104] on div "button" at bounding box center [645, 103] width 78 height 20
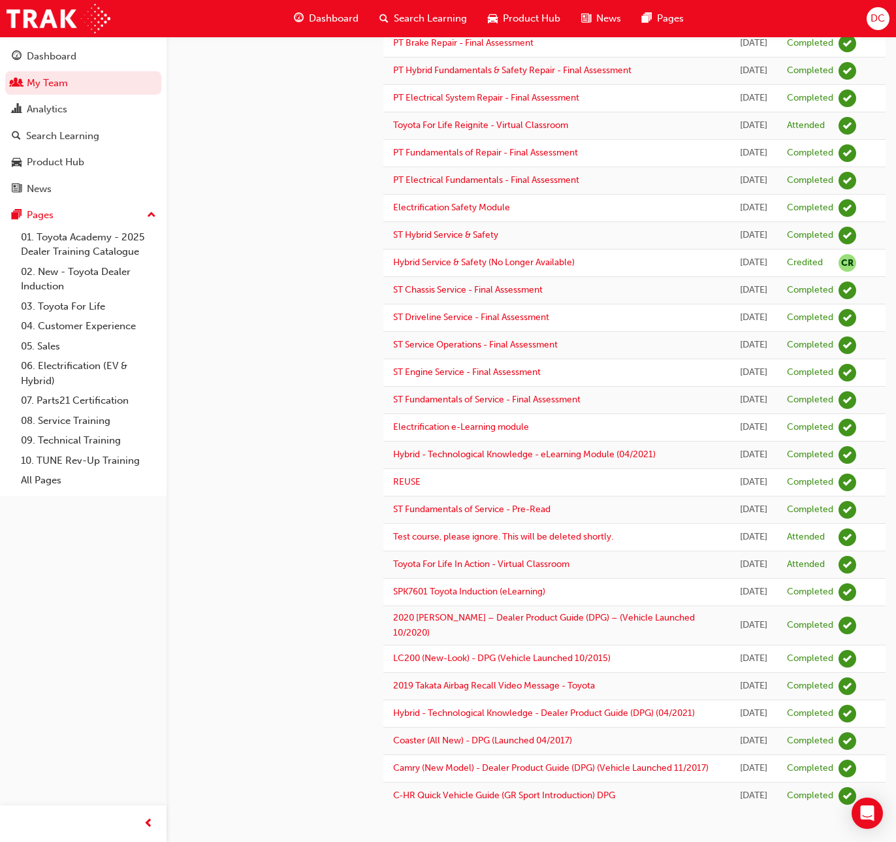
scroll to position [609, 0]
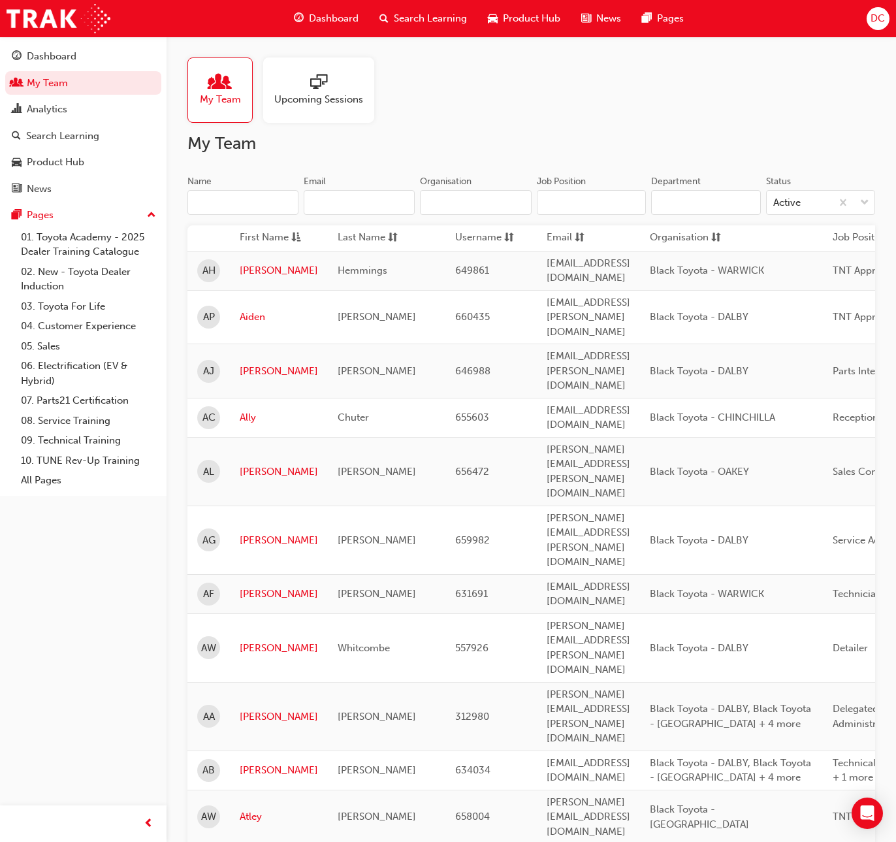
click at [210, 203] on input "Name" at bounding box center [243, 202] width 111 height 25
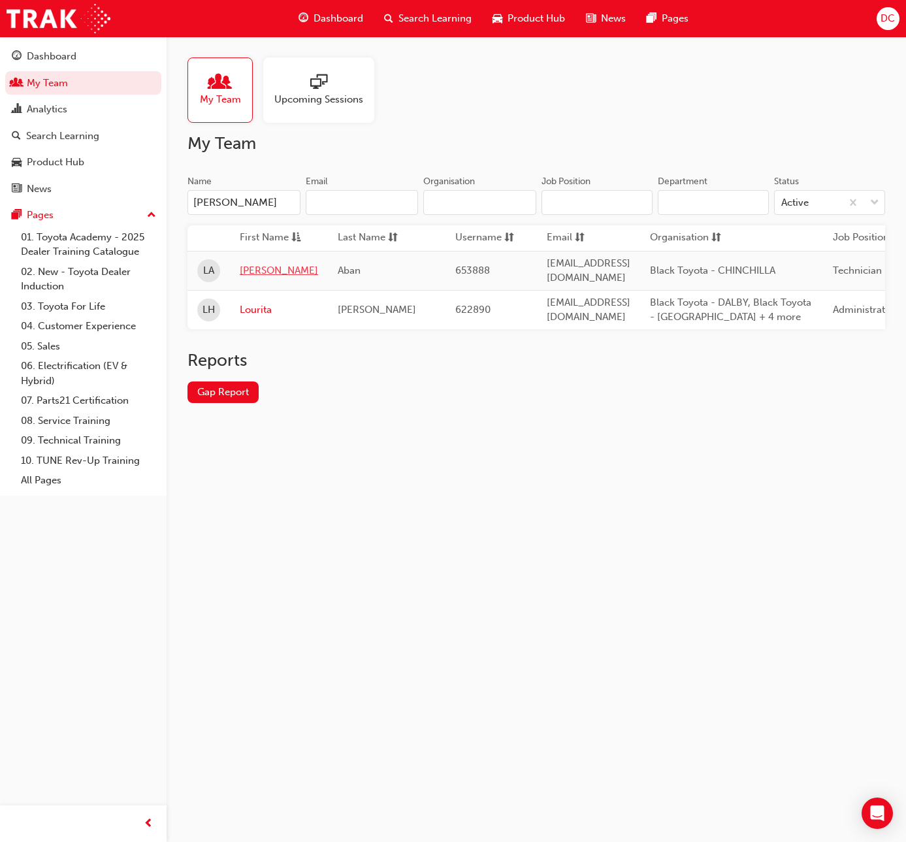
type input "[PERSON_NAME]"
click at [249, 263] on link "[PERSON_NAME]" at bounding box center [279, 270] width 78 height 15
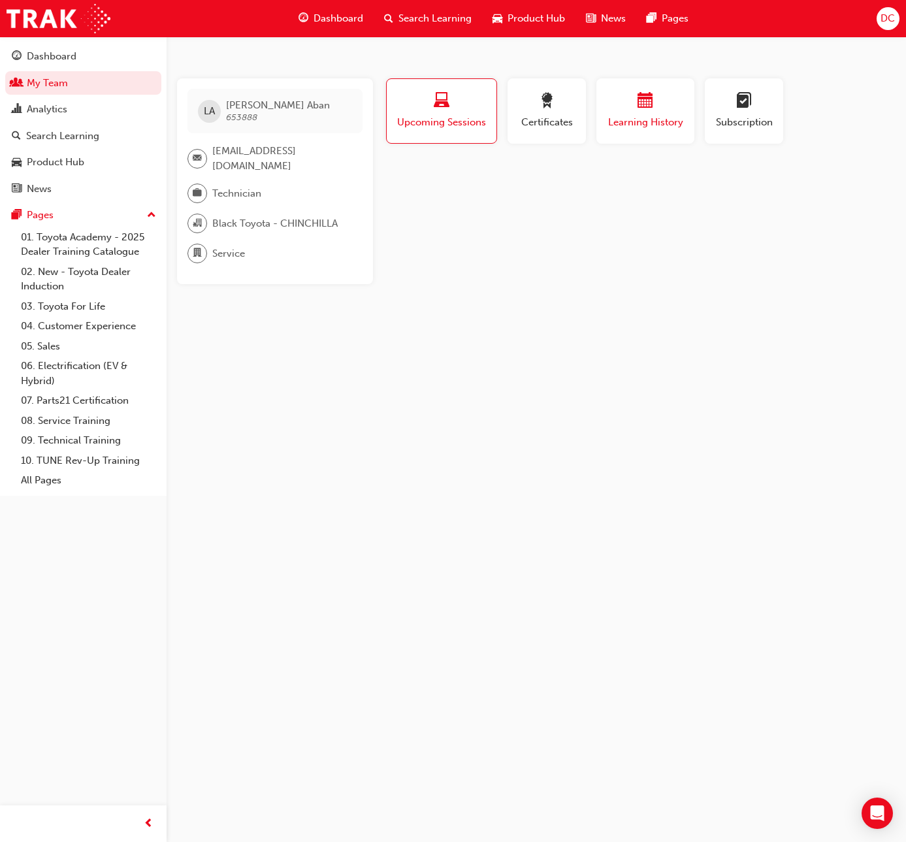
click at [655, 110] on div "button" at bounding box center [645, 103] width 78 height 20
